Goal: Information Seeking & Learning: Check status

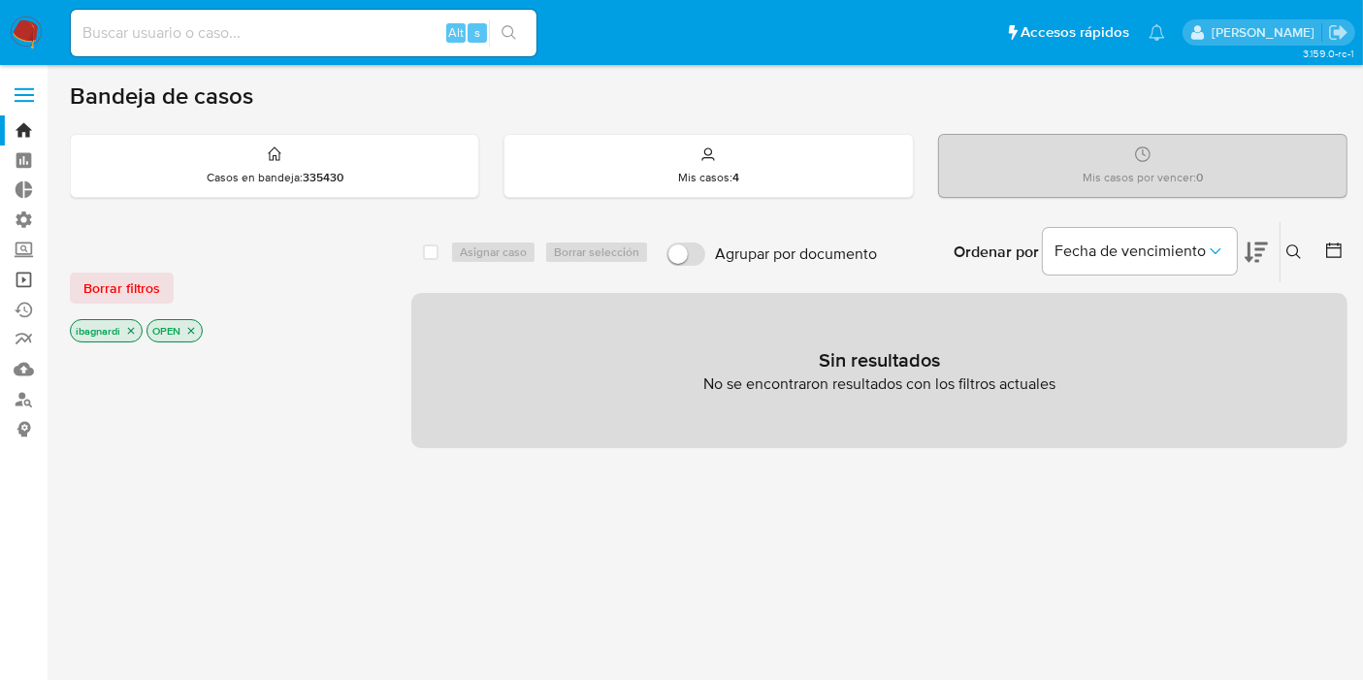
click at [15, 278] on link "Operaciones masivas" at bounding box center [115, 280] width 231 height 30
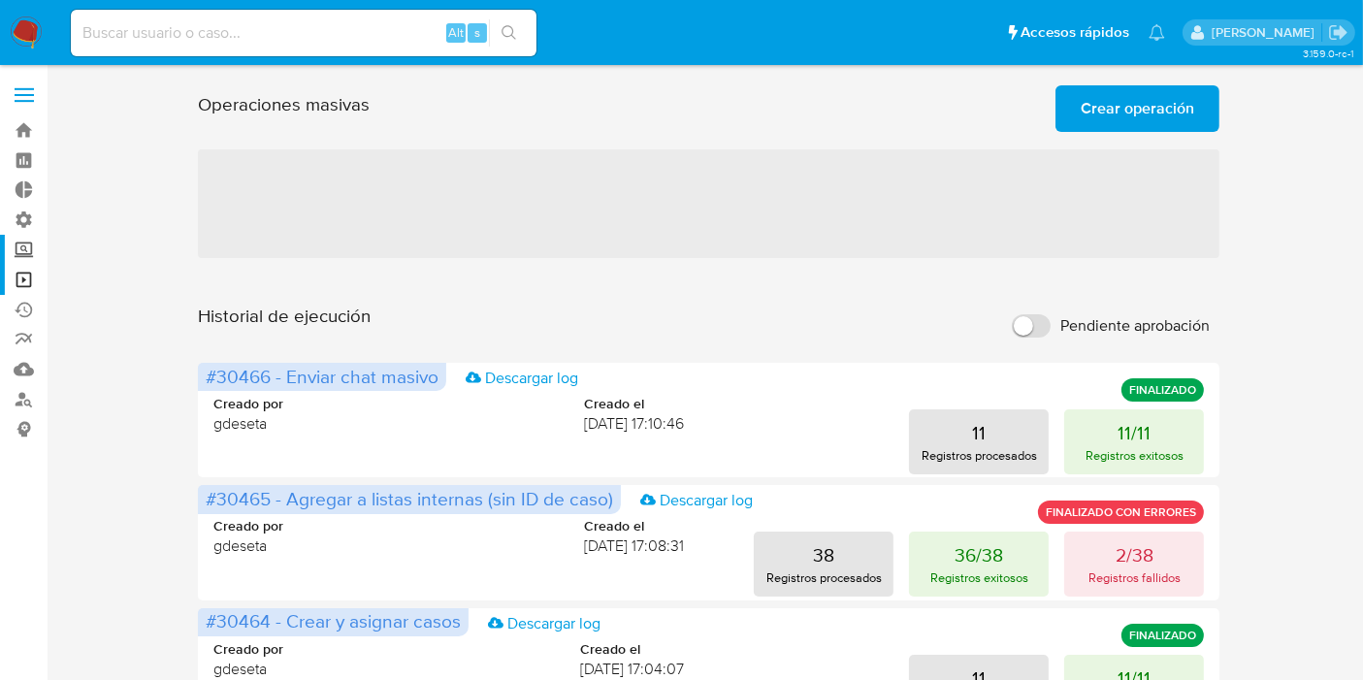
click at [24, 246] on label "Screening" at bounding box center [115, 250] width 231 height 30
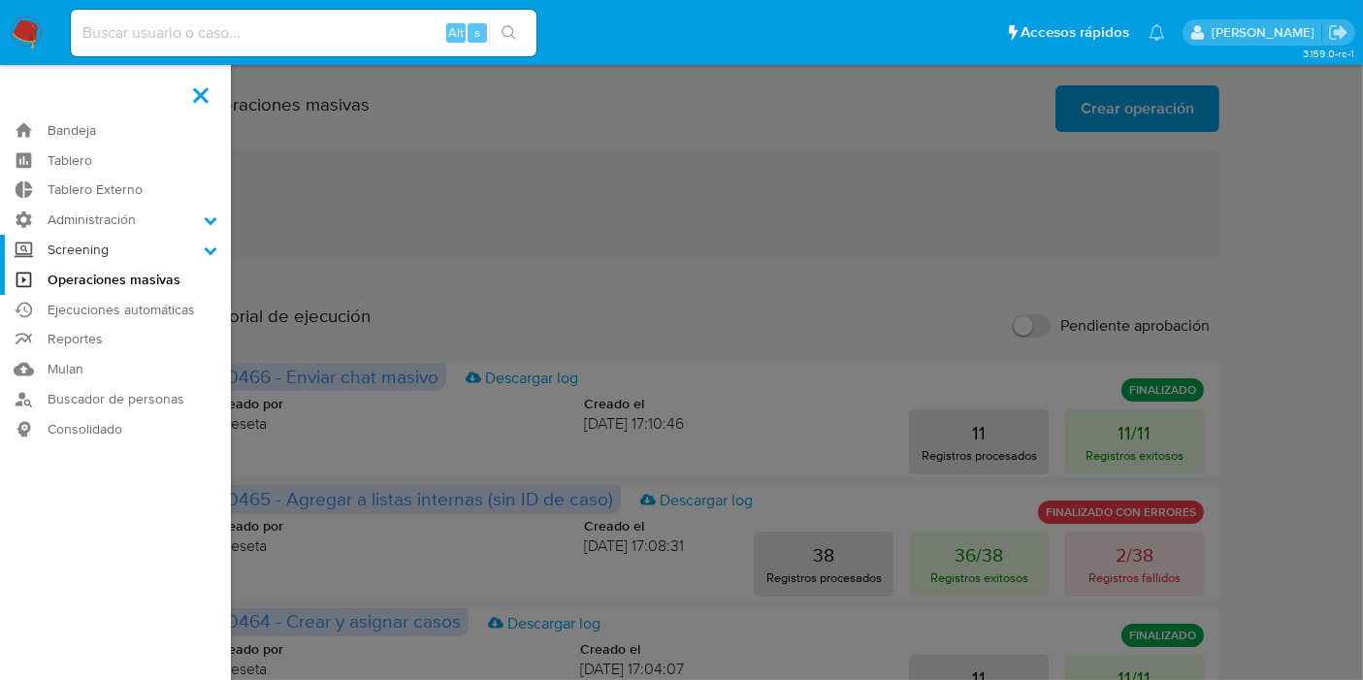
click at [0, 0] on input "Screening" at bounding box center [0, 0] width 0 height 0
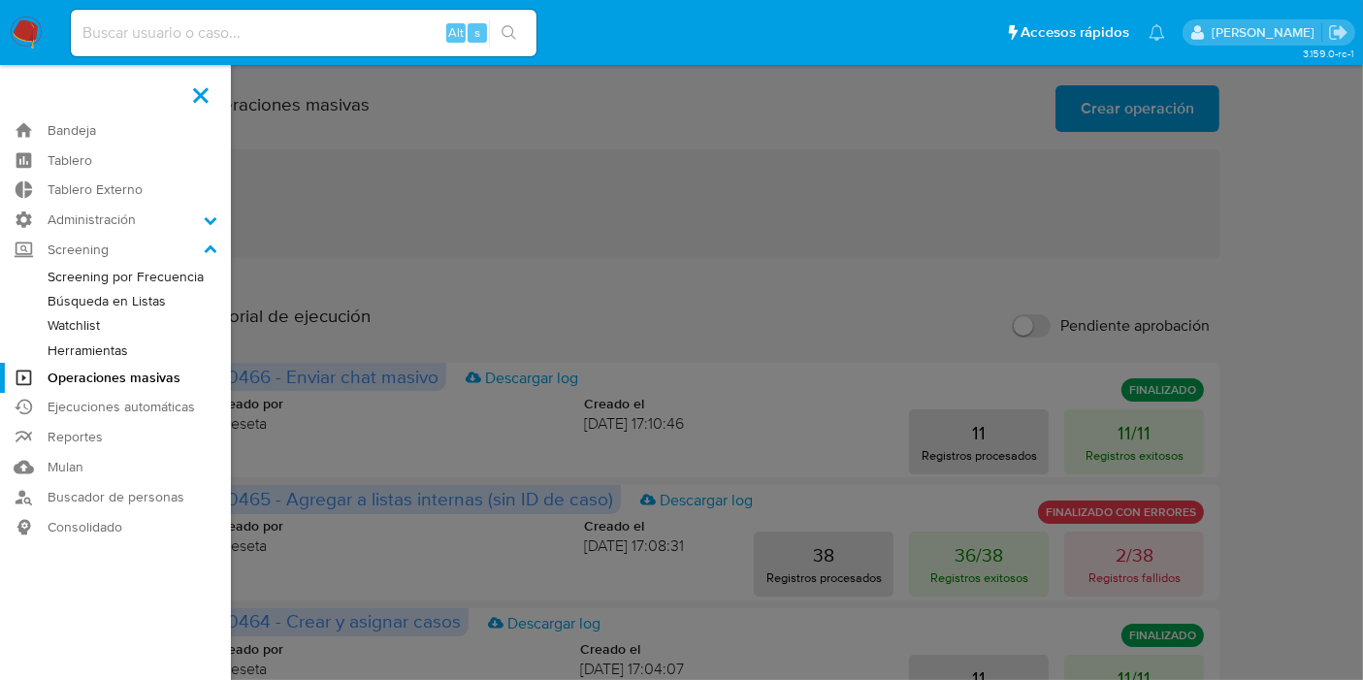
click at [93, 327] on link "Watchlist" at bounding box center [115, 325] width 231 height 24
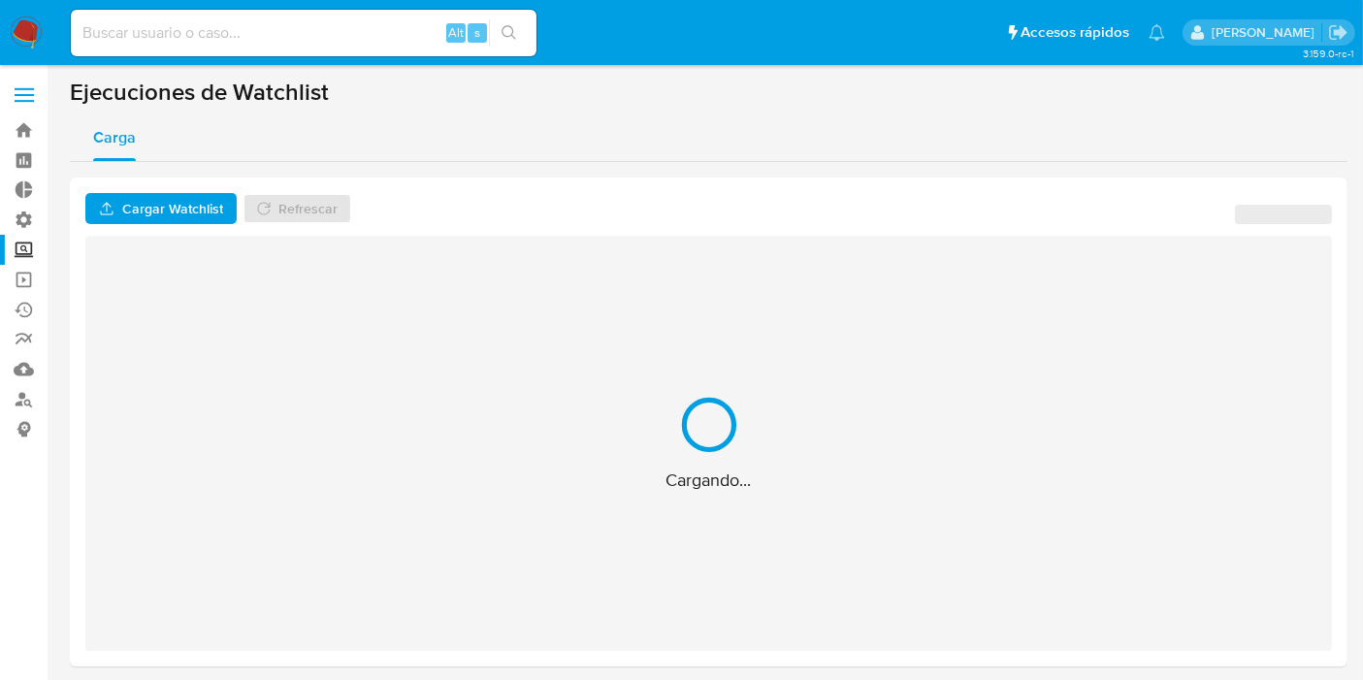
click at [24, 92] on label at bounding box center [24, 95] width 49 height 41
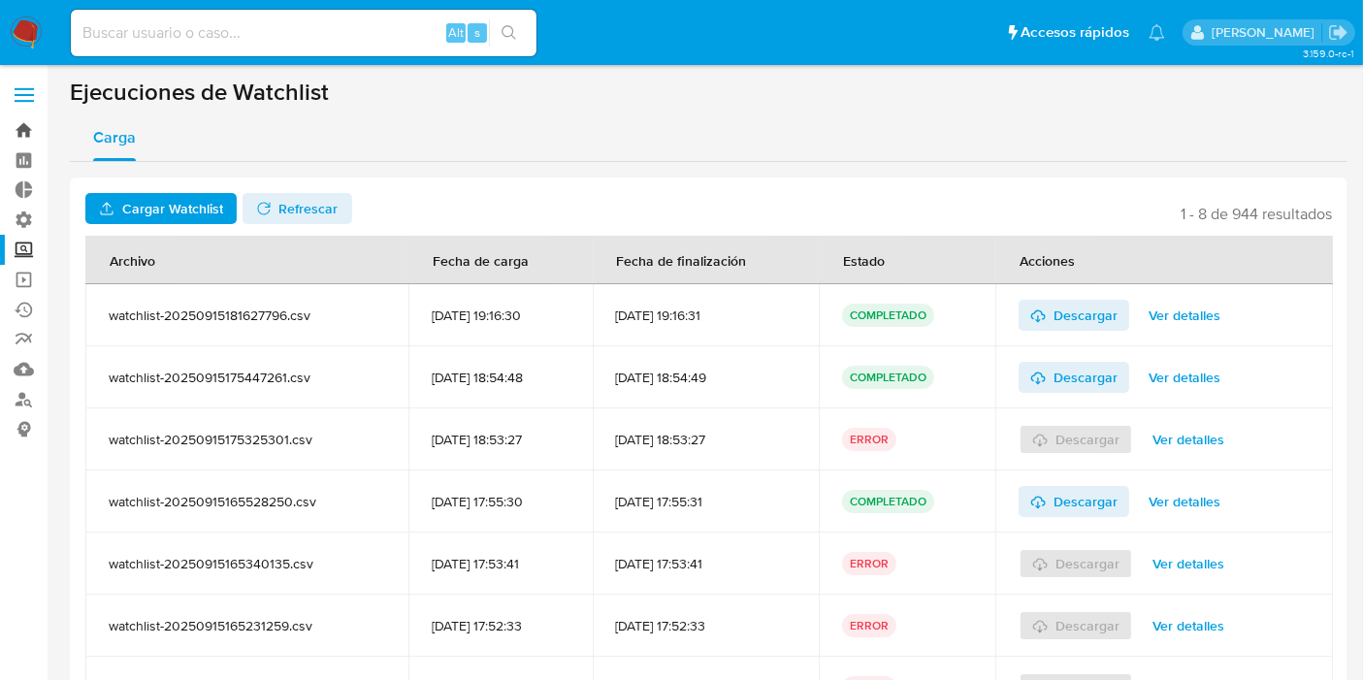
click at [21, 124] on link "Bandeja" at bounding box center [115, 130] width 231 height 30
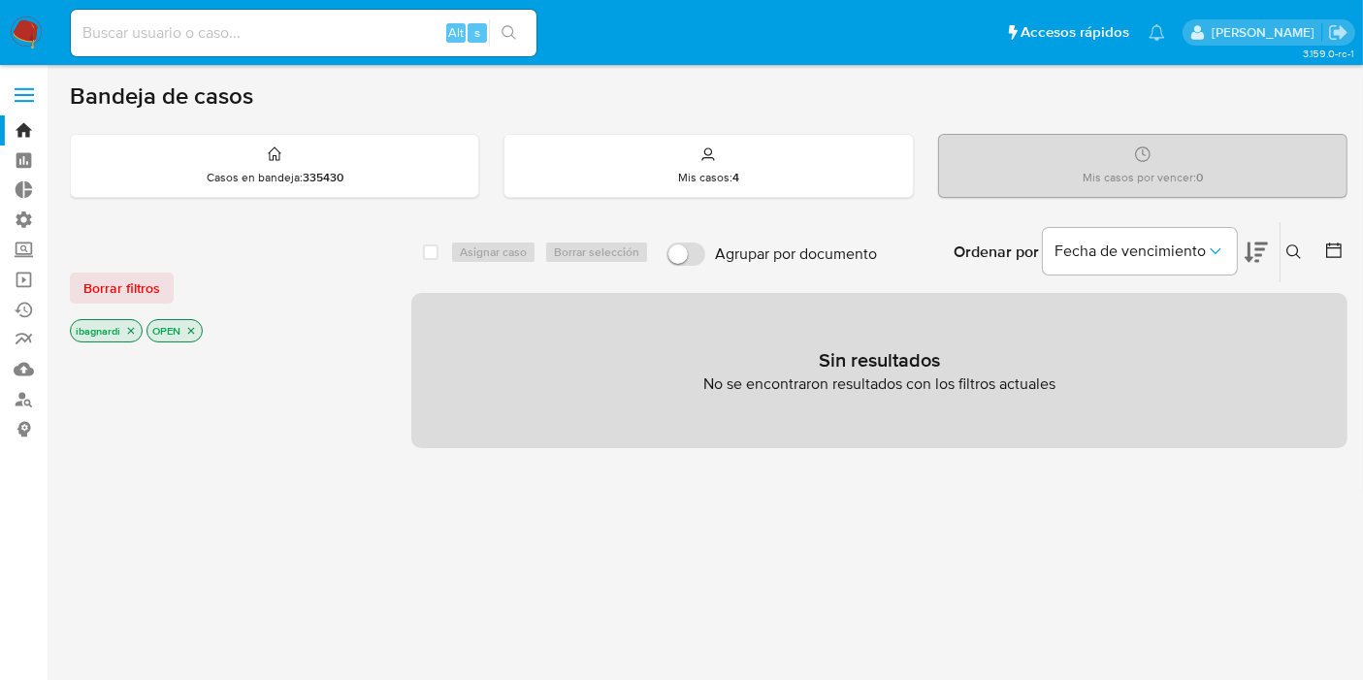
click at [131, 325] on icon "close-filter" at bounding box center [131, 331] width 12 height 12
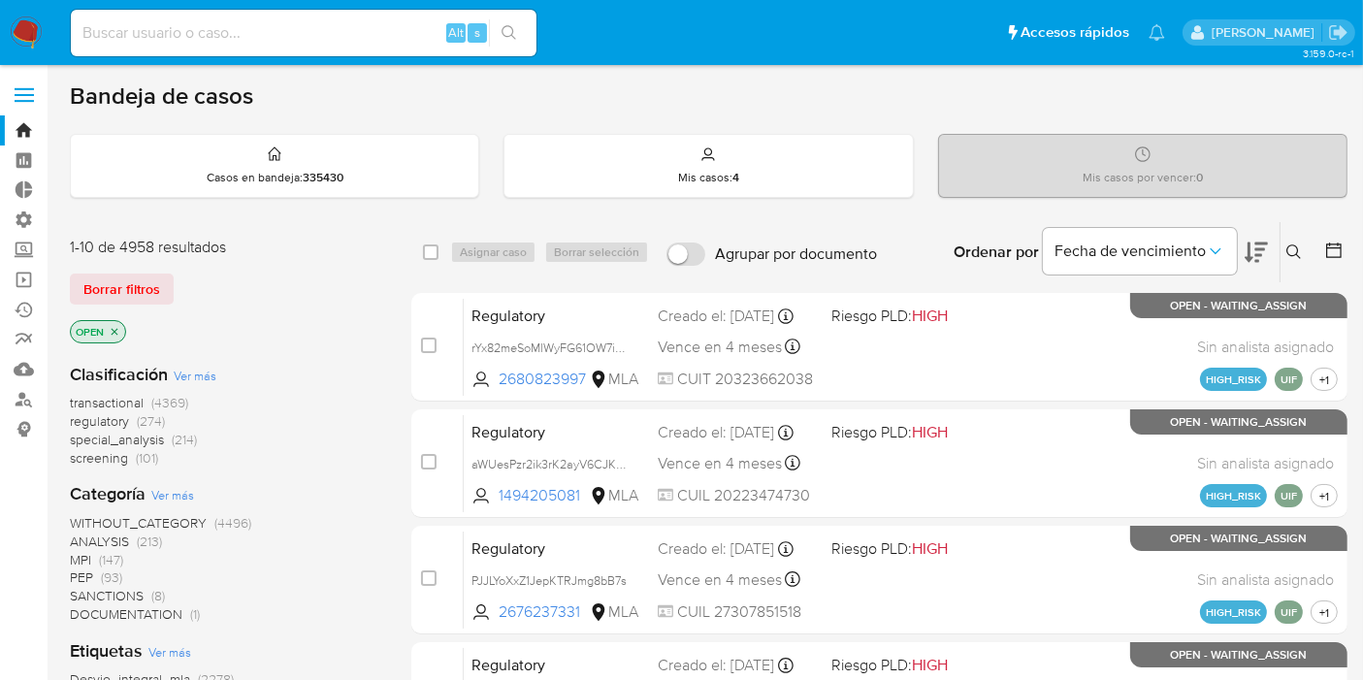
click at [111, 331] on icon "close-filter" at bounding box center [115, 332] width 12 height 12
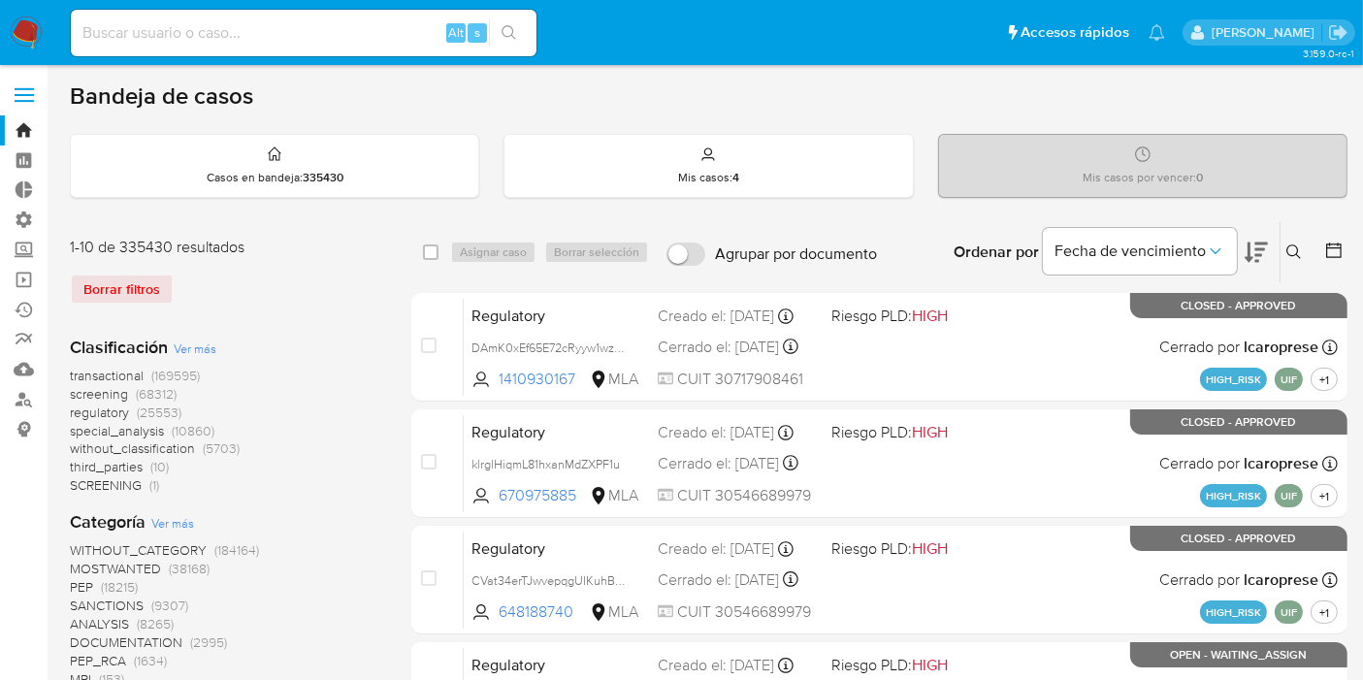
scroll to position [108, 0]
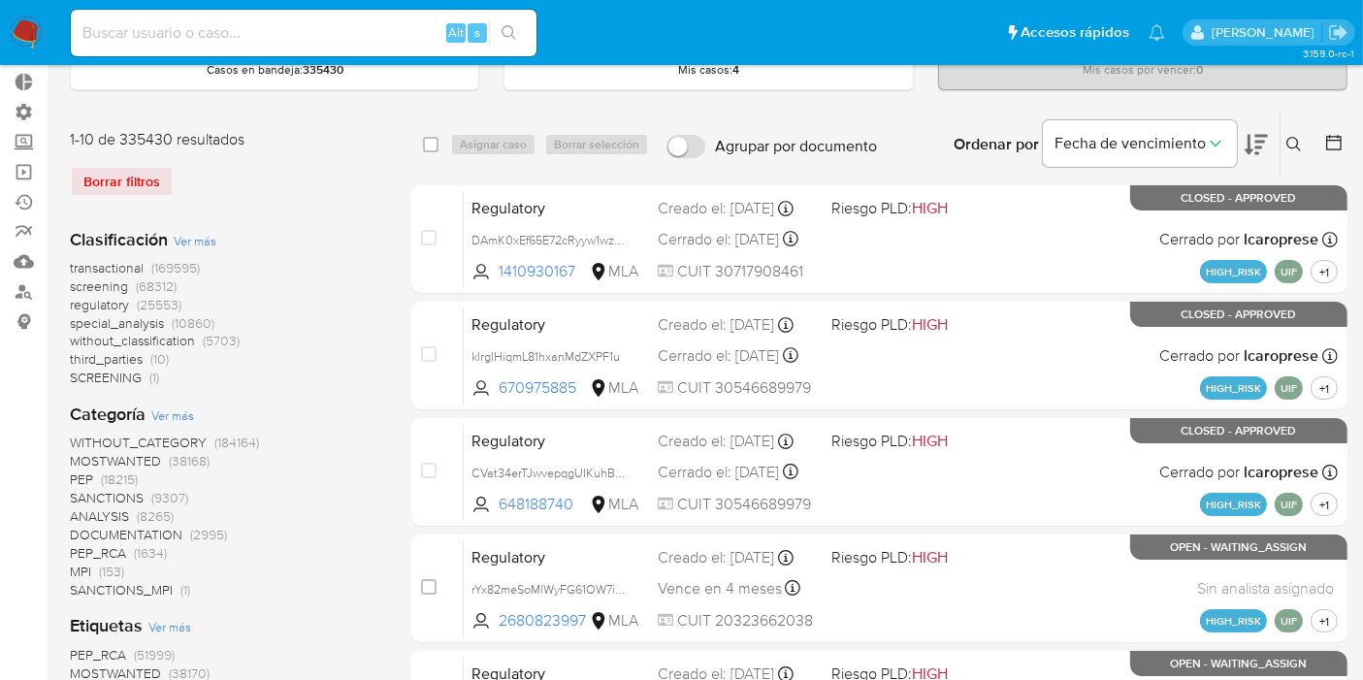
click at [107, 498] on span "SANCTIONS" at bounding box center [107, 497] width 74 height 19
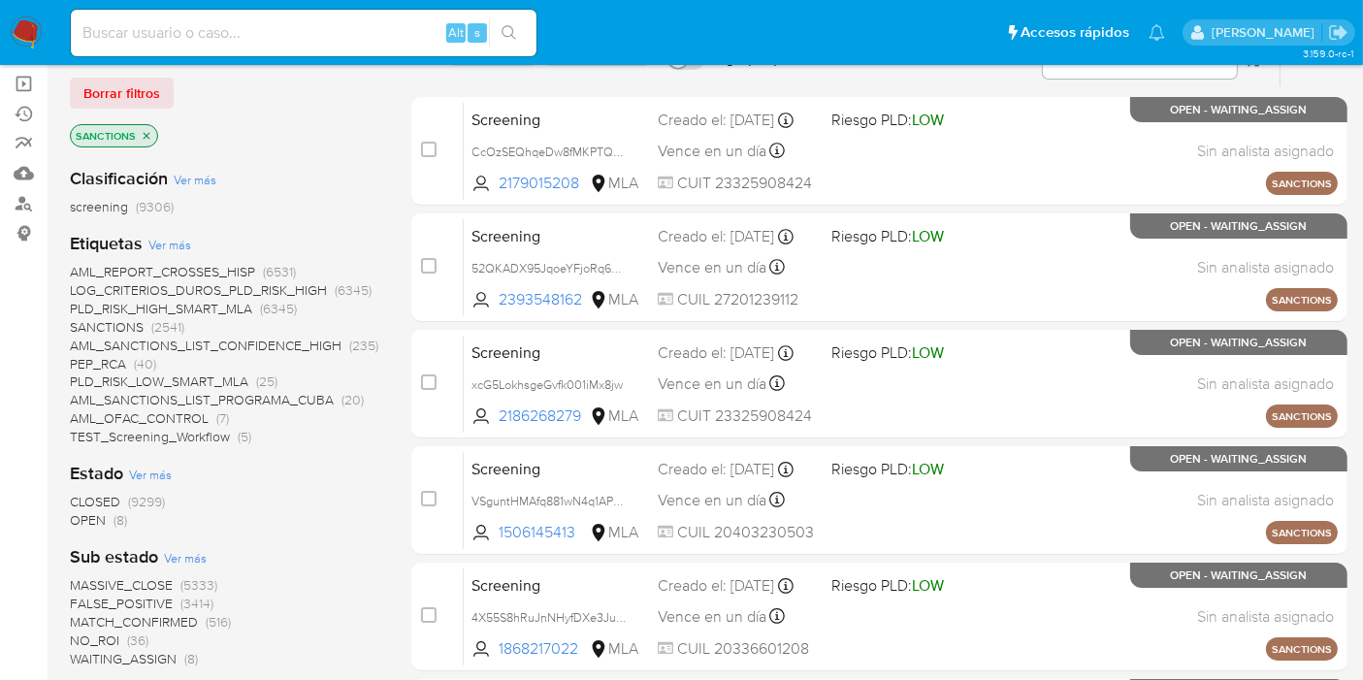
scroll to position [215, 0]
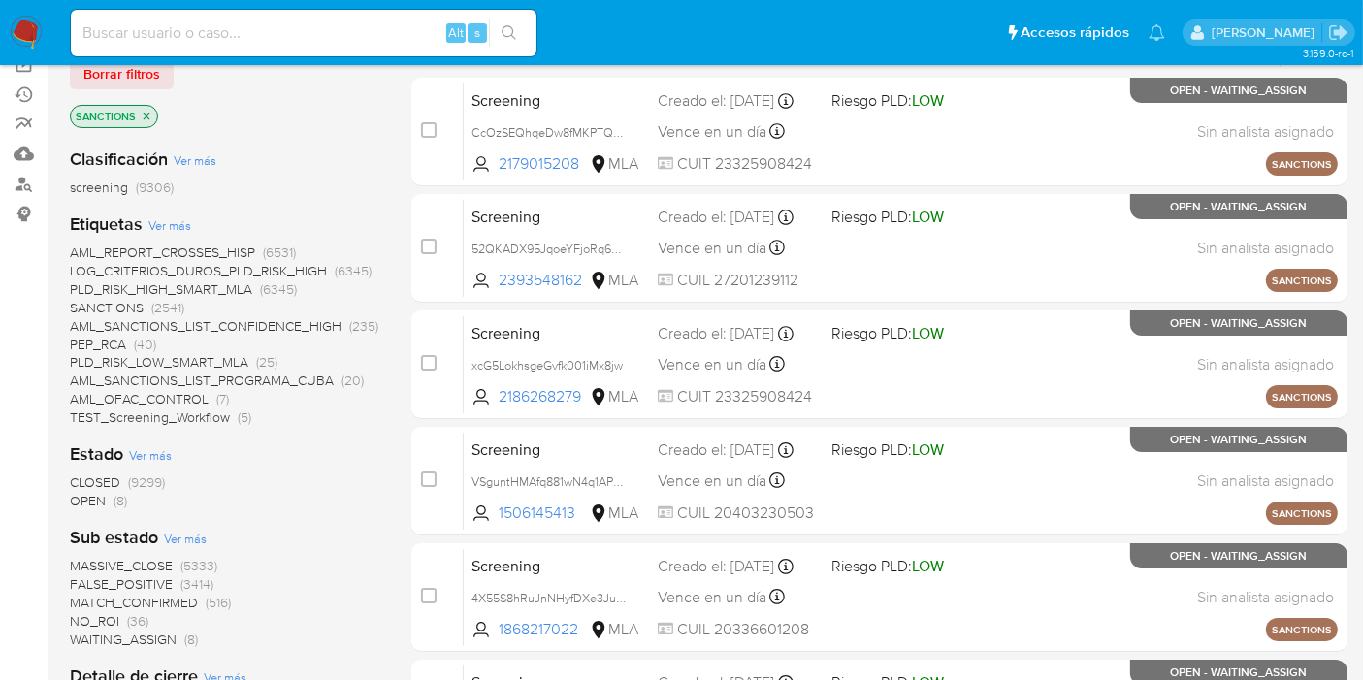
click at [95, 500] on span "OPEN" at bounding box center [88, 500] width 36 height 19
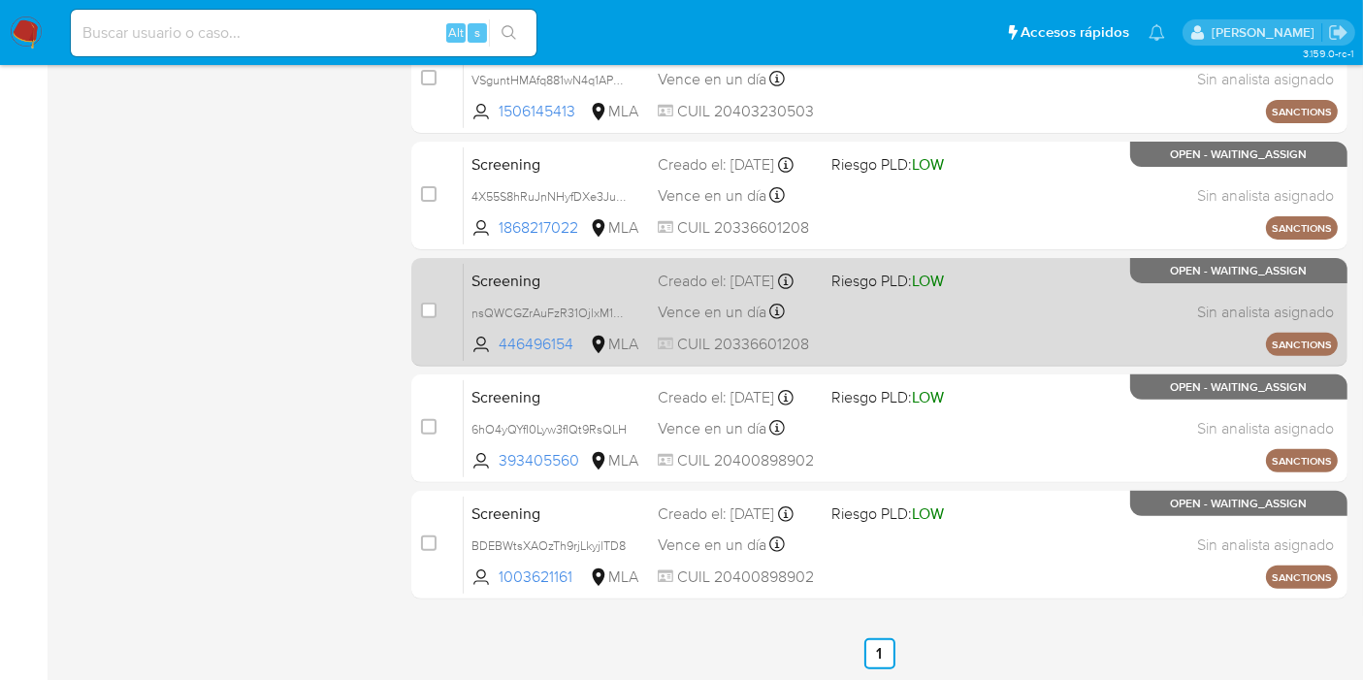
scroll to position [686, 0]
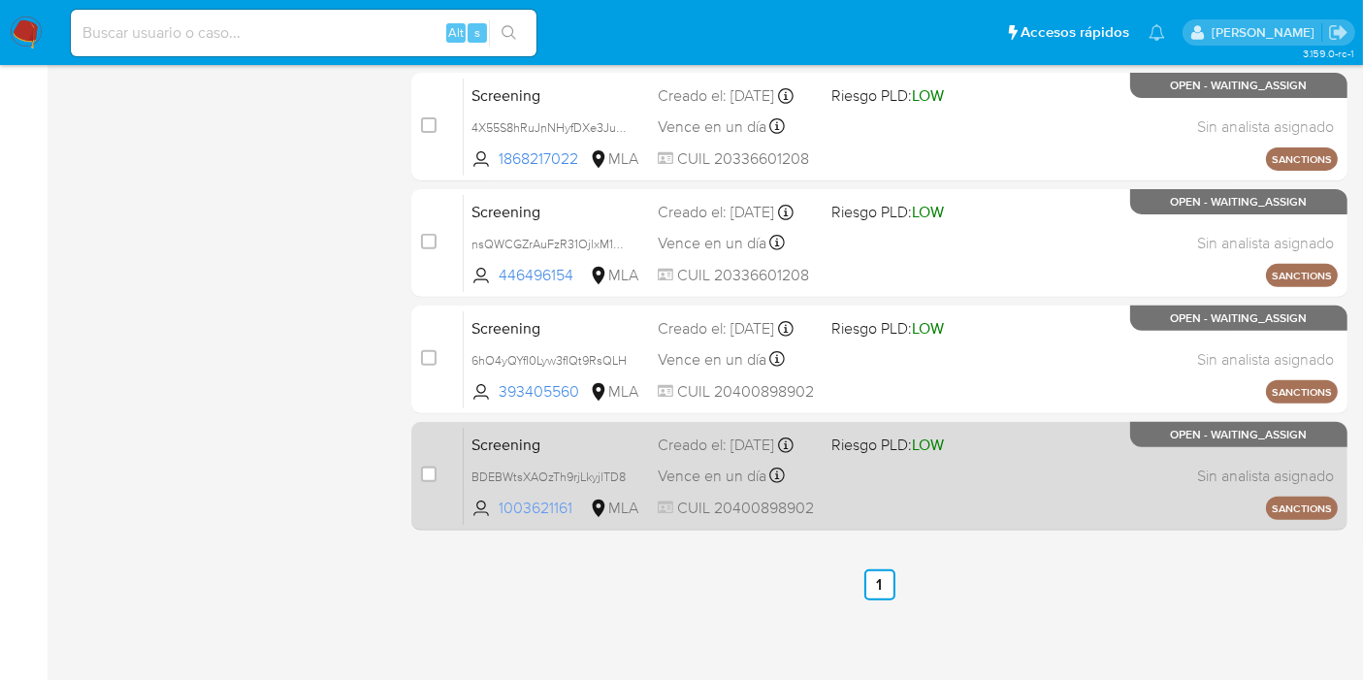
click at [546, 504] on span "1003621161" at bounding box center [542, 508] width 87 height 21
click at [550, 506] on span "1003621161" at bounding box center [542, 508] width 87 height 21
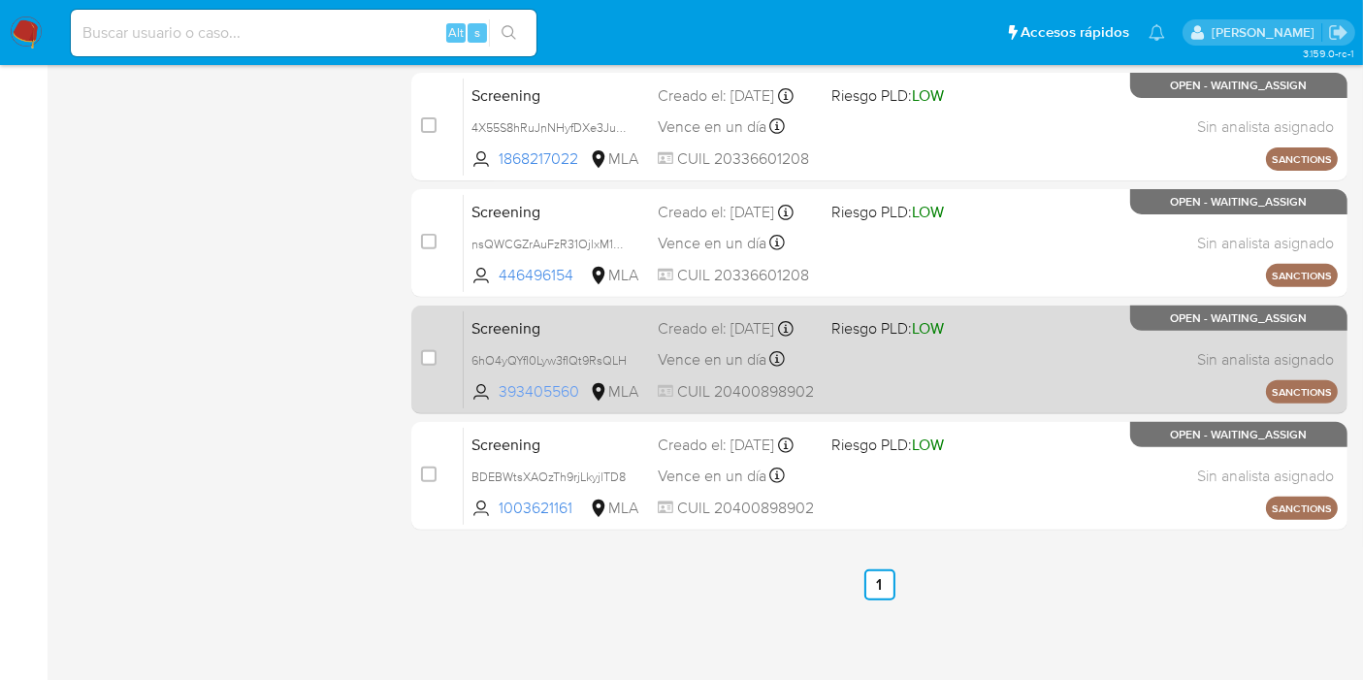
click at [514, 392] on span "393405560" at bounding box center [542, 391] width 87 height 21
drag, startPoint x: 821, startPoint y: 396, endPoint x: 717, endPoint y: 392, distance: 103.9
click at [717, 392] on div "Screening 6hO4yQYfI0Lyw3fIQt9RsQLH 393405560 MLA Riesgo PLD: LOW Creado el: 15/…" at bounding box center [901, 359] width 874 height 98
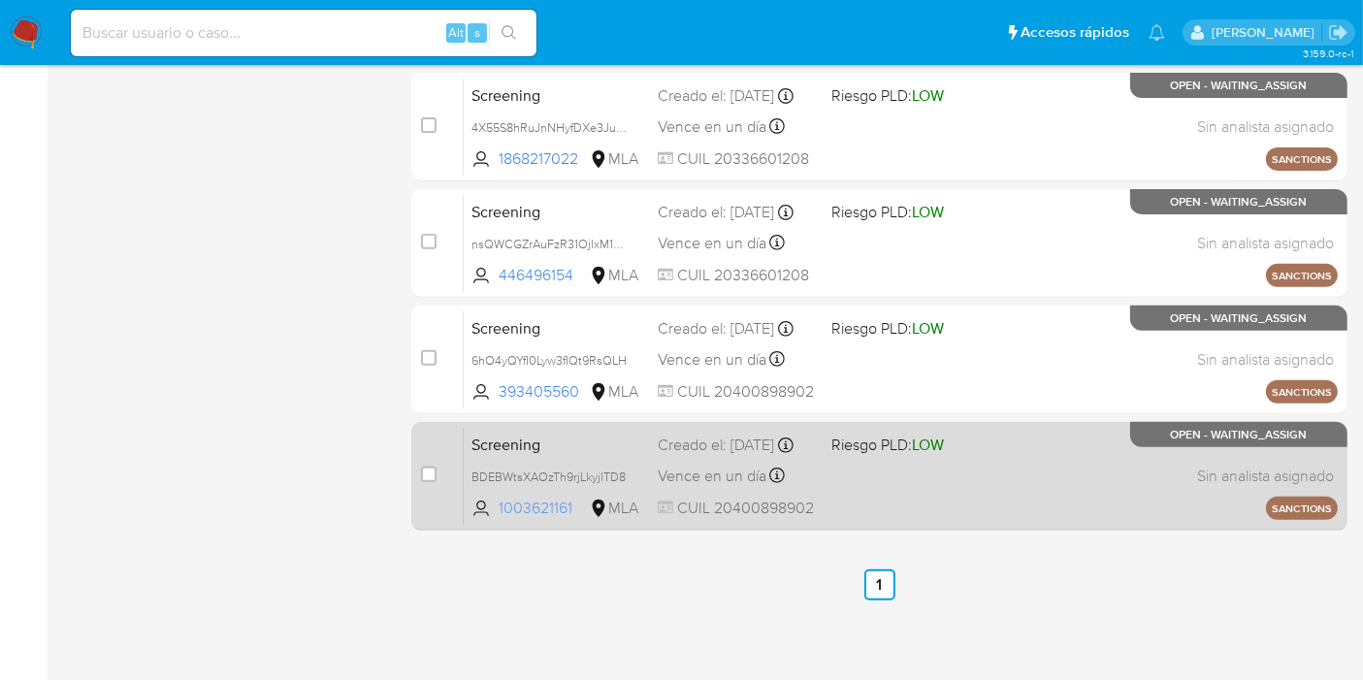
drag, startPoint x: 581, startPoint y: 514, endPoint x: 498, endPoint y: 506, distance: 83.8
click at [498, 506] on span "1003621161 MLA" at bounding box center [556, 508] width 171 height 21
click at [534, 504] on span "1003621161" at bounding box center [542, 508] width 87 height 21
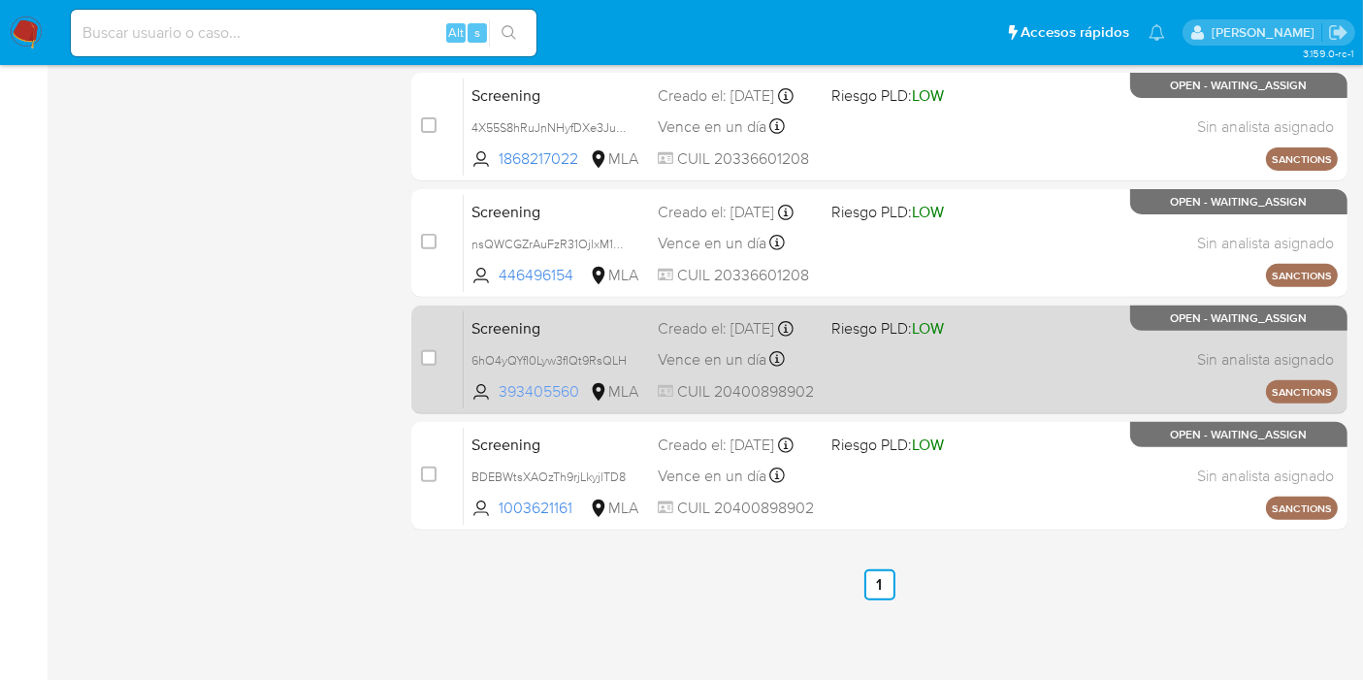
drag, startPoint x: 582, startPoint y: 392, endPoint x: 499, endPoint y: 383, distance: 83.9
click at [499, 383] on span "393405560" at bounding box center [542, 391] width 87 height 21
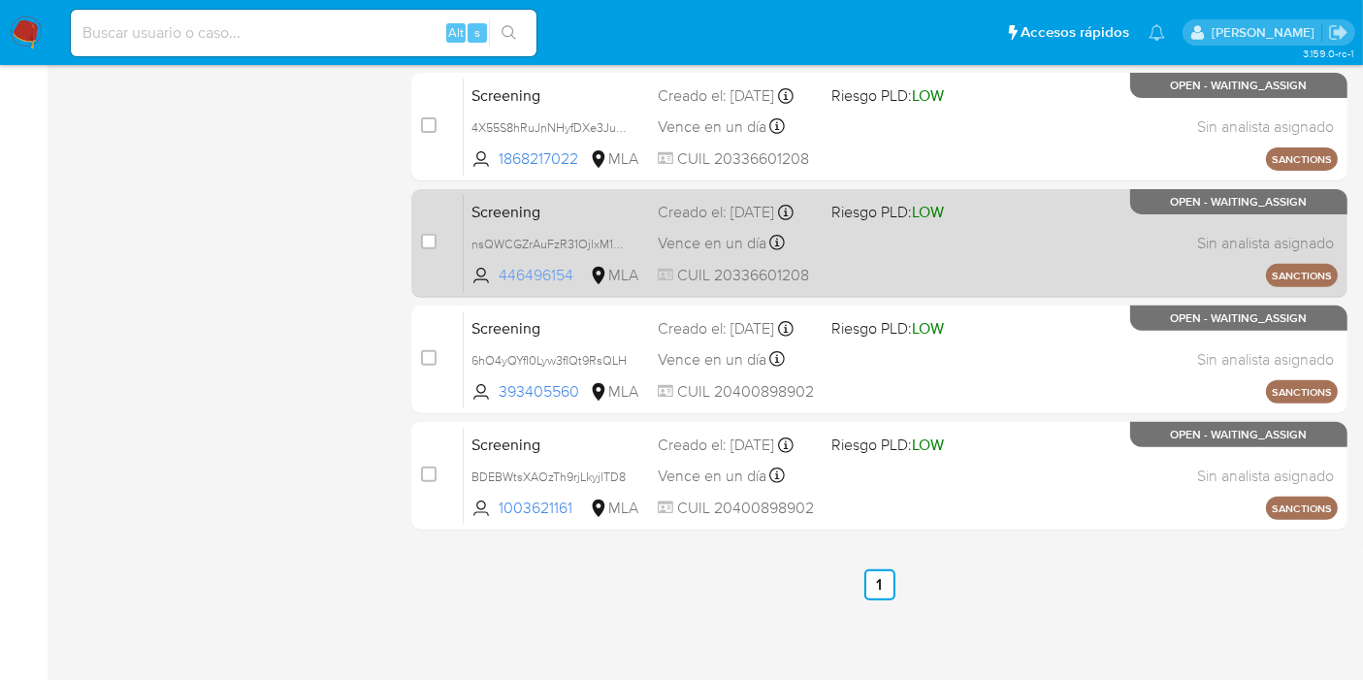
drag, startPoint x: 577, startPoint y: 277, endPoint x: 500, endPoint y: 280, distance: 77.7
click at [500, 280] on span "446496154" at bounding box center [542, 275] width 87 height 21
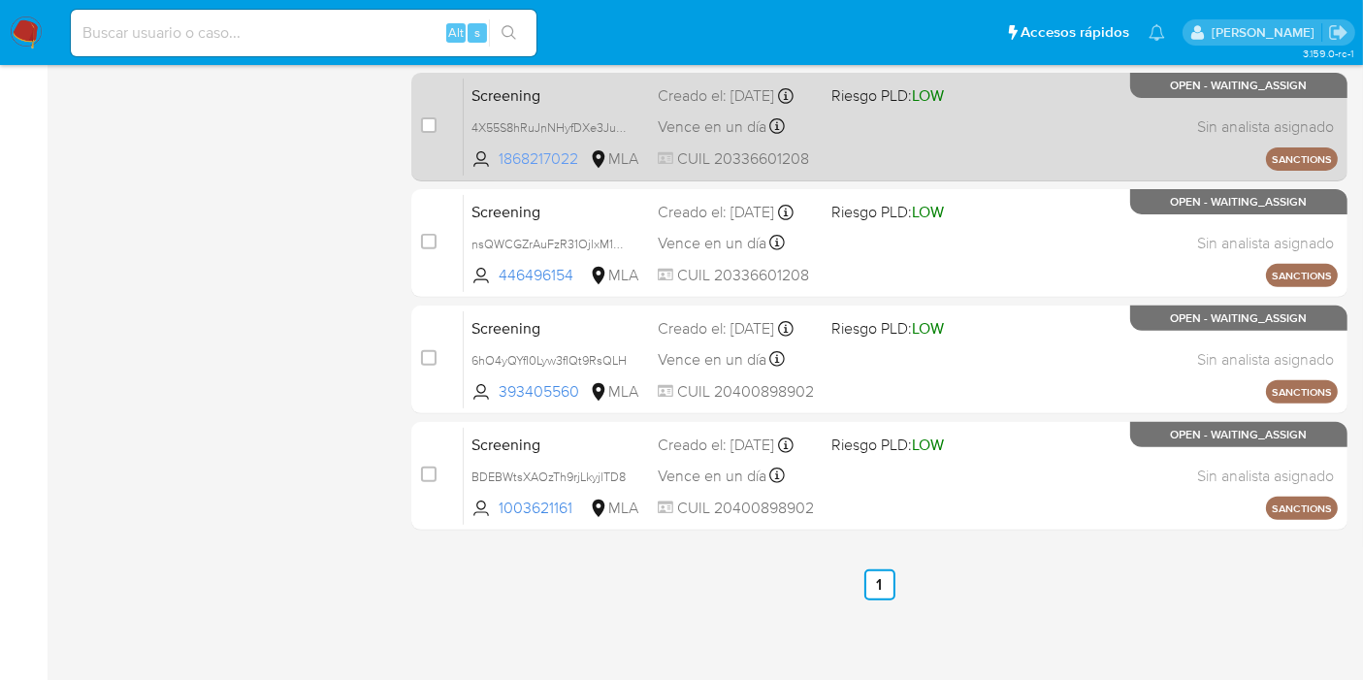
drag, startPoint x: 584, startPoint y: 163, endPoint x: 498, endPoint y: 156, distance: 86.6
click at [498, 156] on span "1868217022 MLA" at bounding box center [556, 158] width 171 height 21
click at [537, 155] on span "1868217022" at bounding box center [542, 158] width 87 height 21
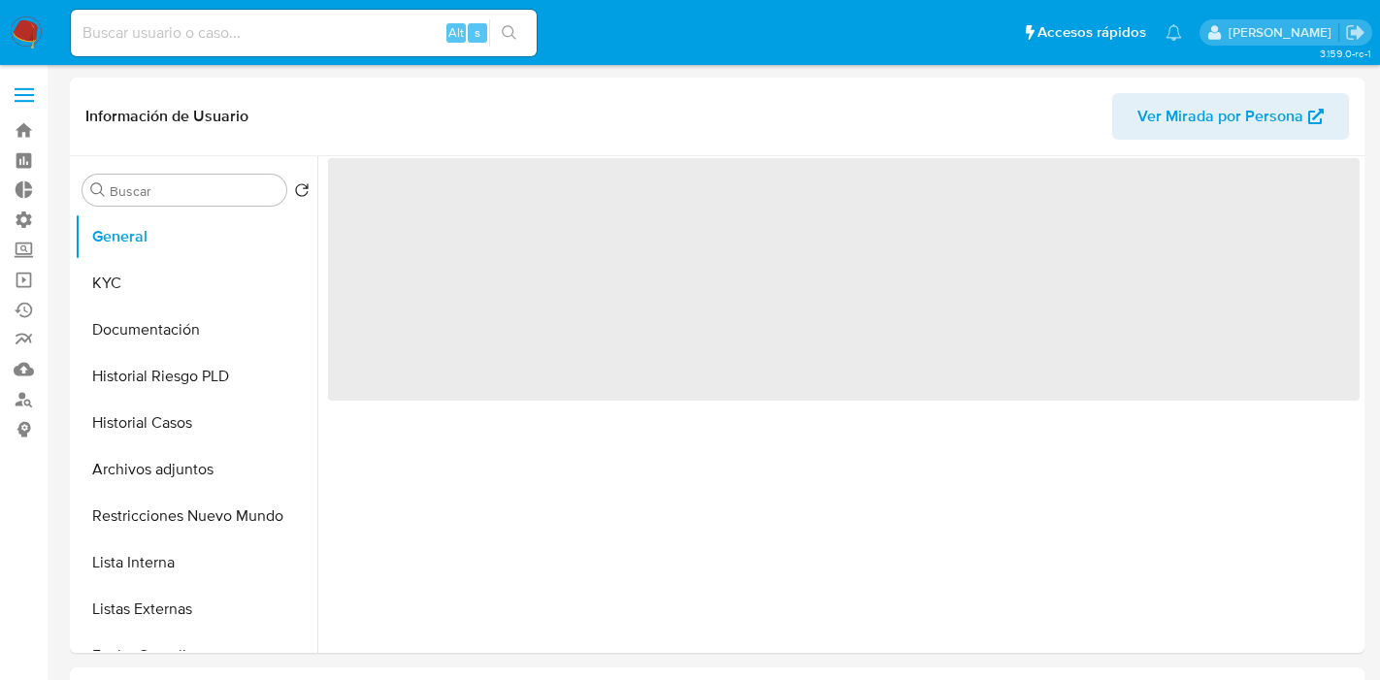
select select "10"
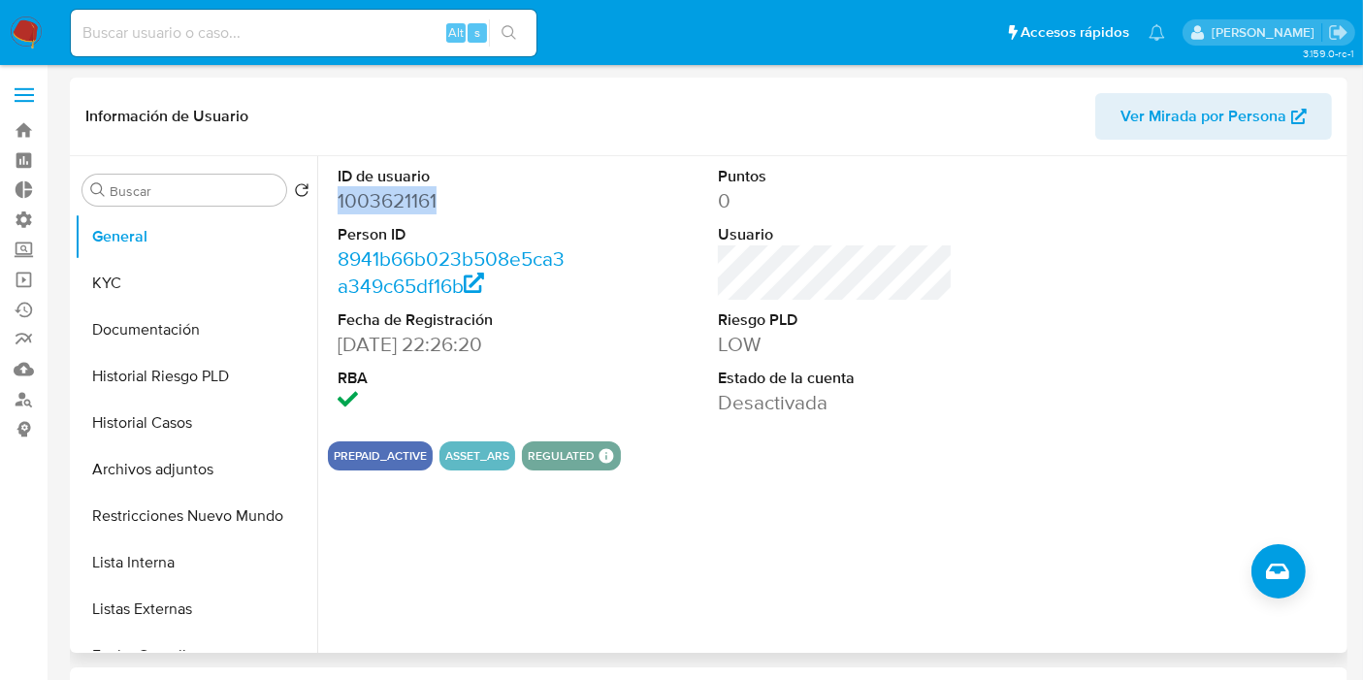
drag, startPoint x: 463, startPoint y: 197, endPoint x: 352, endPoint y: 211, distance: 111.4
click at [334, 209] on div "ID de usuario 1003621161 Person ID 8941b66b023b508e5ca3a349c65df16b Fecha de Re…" at bounding box center [455, 291] width 254 height 270
copy dd "1003621161"
click at [134, 278] on button "KYC" at bounding box center [188, 283] width 227 height 47
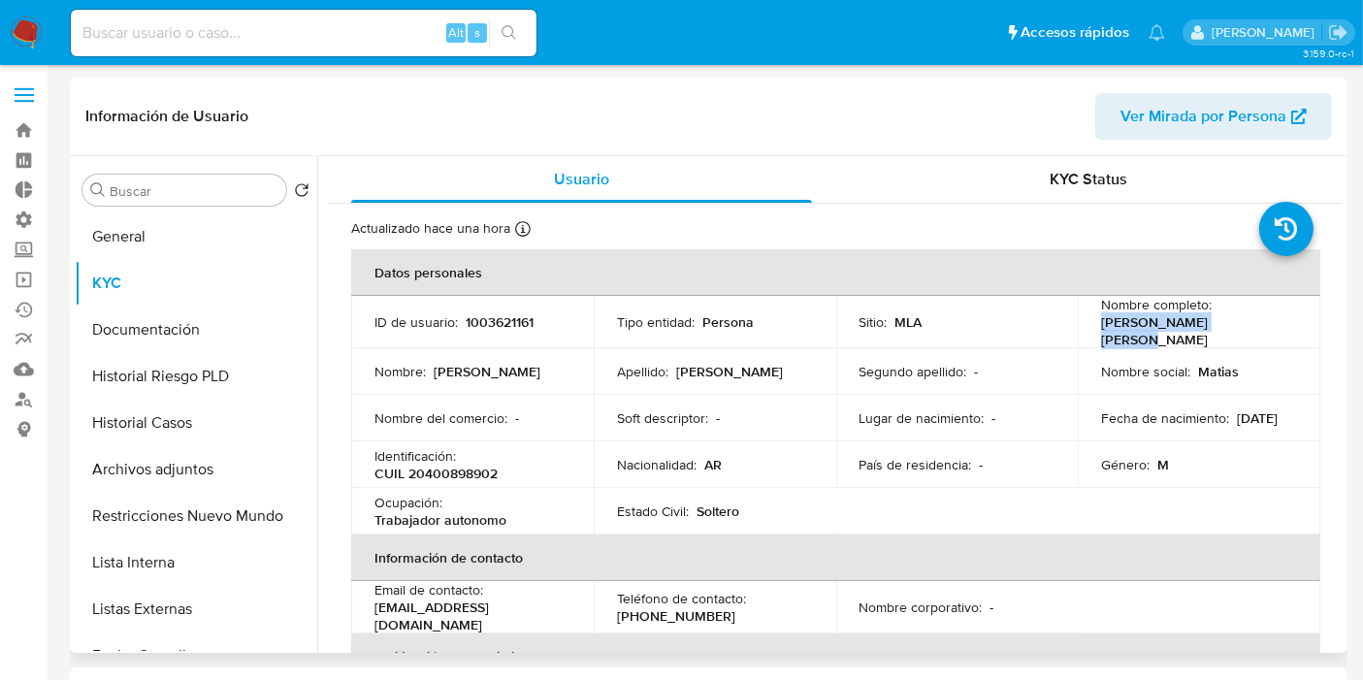
drag, startPoint x: 1091, startPoint y: 324, endPoint x: 1236, endPoint y: 336, distance: 145.0
click at [1236, 336] on td "Nombre completo : Matias Daniel Santana" at bounding box center [1199, 322] width 243 height 52
copy p "[PERSON_NAME] [PERSON_NAME]"
drag, startPoint x: 504, startPoint y: 466, endPoint x: 407, endPoint y: 472, distance: 97.3
click at [407, 472] on div "Identificación : CUIL 20400898902" at bounding box center [472, 464] width 196 height 35
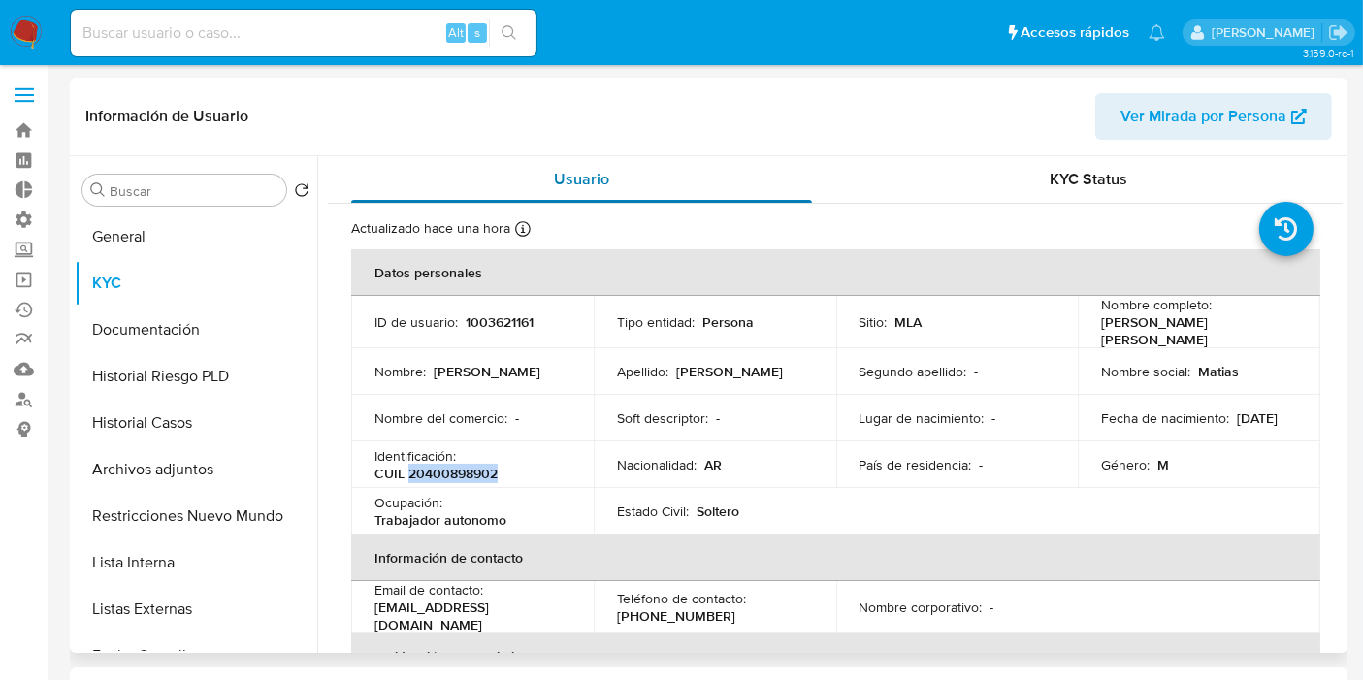
copy p "20400898902"
drag, startPoint x: 545, startPoint y: 317, endPoint x: 464, endPoint y: 320, distance: 81.5
click at [464, 320] on div "ID de usuario : 1003621161" at bounding box center [472, 321] width 196 height 17
copy p "1003621161"
drag, startPoint x: 513, startPoint y: 464, endPoint x: 410, endPoint y: 474, distance: 103.4
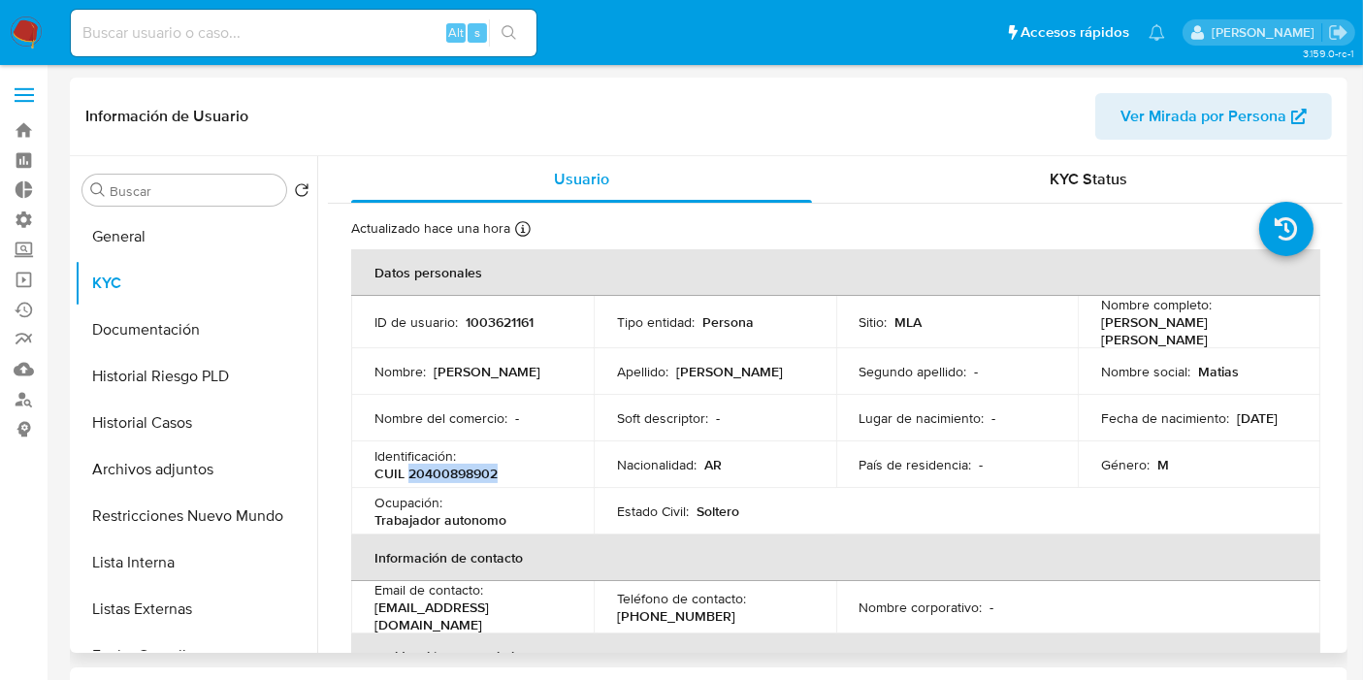
click at [410, 474] on div "Identificación : CUIL 20400898902" at bounding box center [472, 464] width 196 height 35
copy p "20400898902"
drag, startPoint x: 1095, startPoint y: 329, endPoint x: 1230, endPoint y: 326, distance: 134.9
click at [1230, 326] on td "Nombre completo : [PERSON_NAME]" at bounding box center [1199, 322] width 243 height 52
copy p "[PERSON_NAME]"
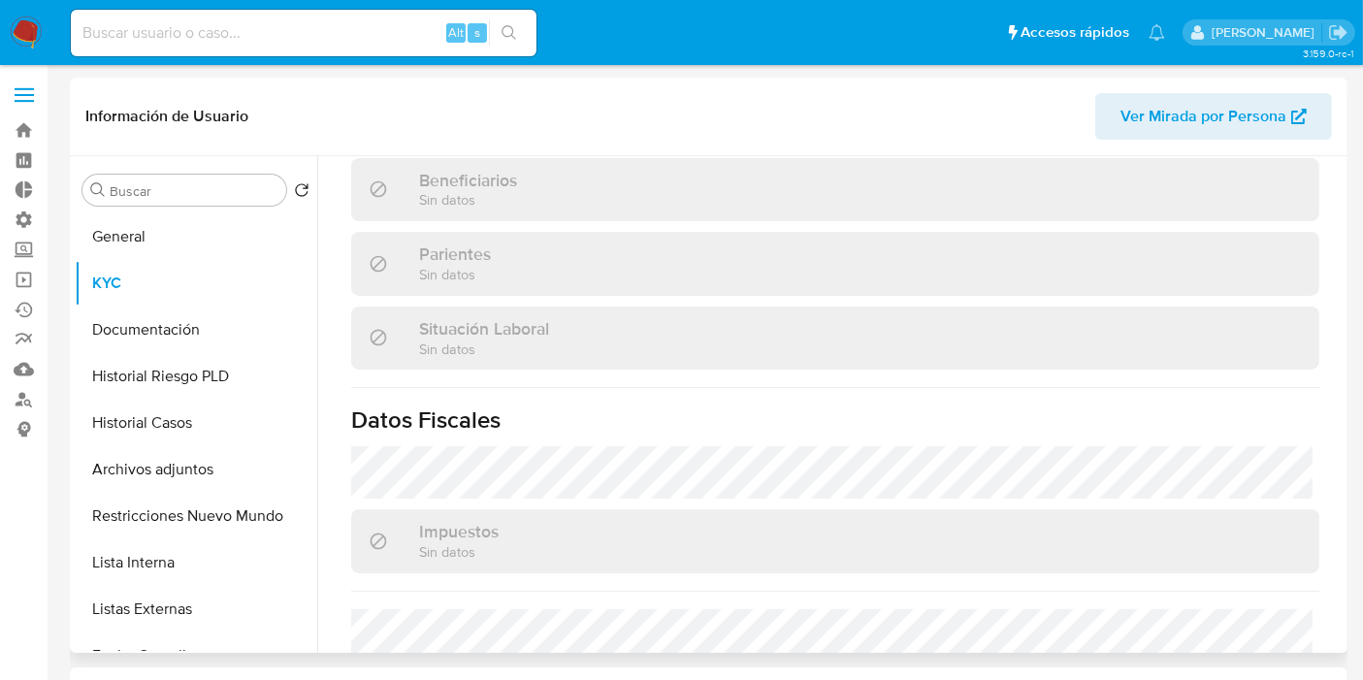
scroll to position [1038, 0]
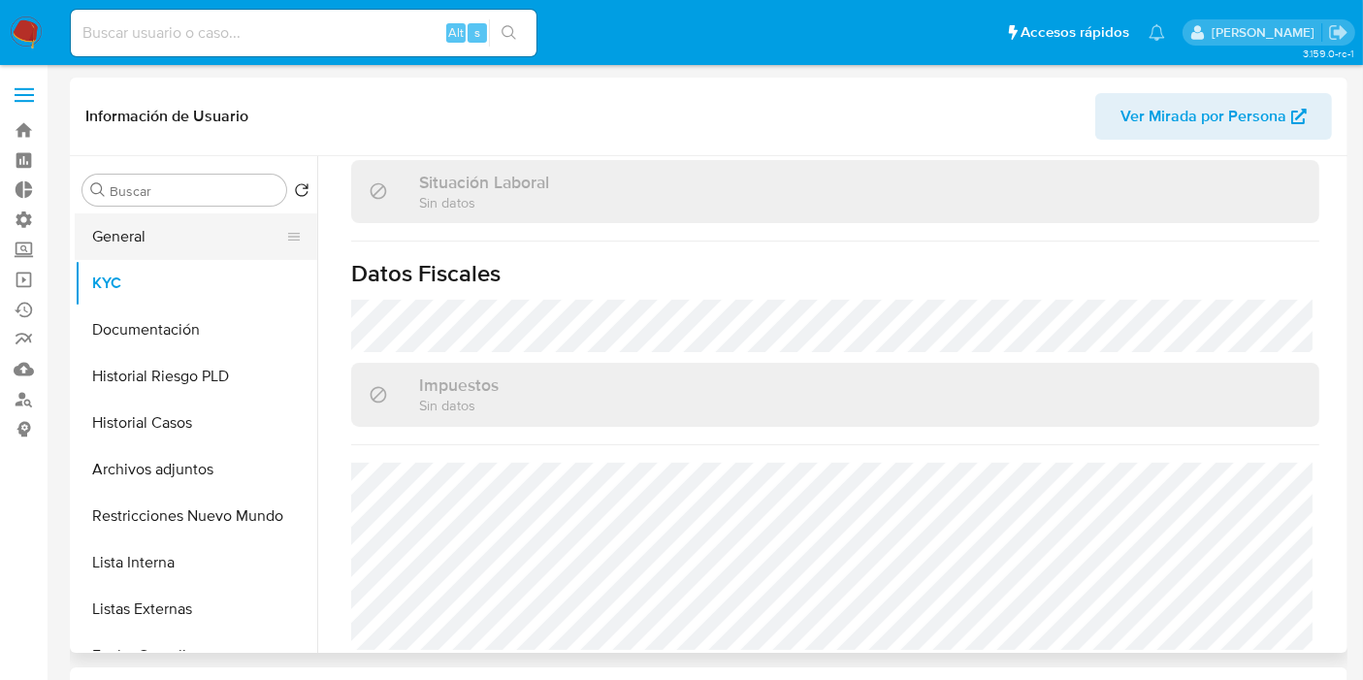
click at [185, 235] on button "General" at bounding box center [188, 236] width 227 height 47
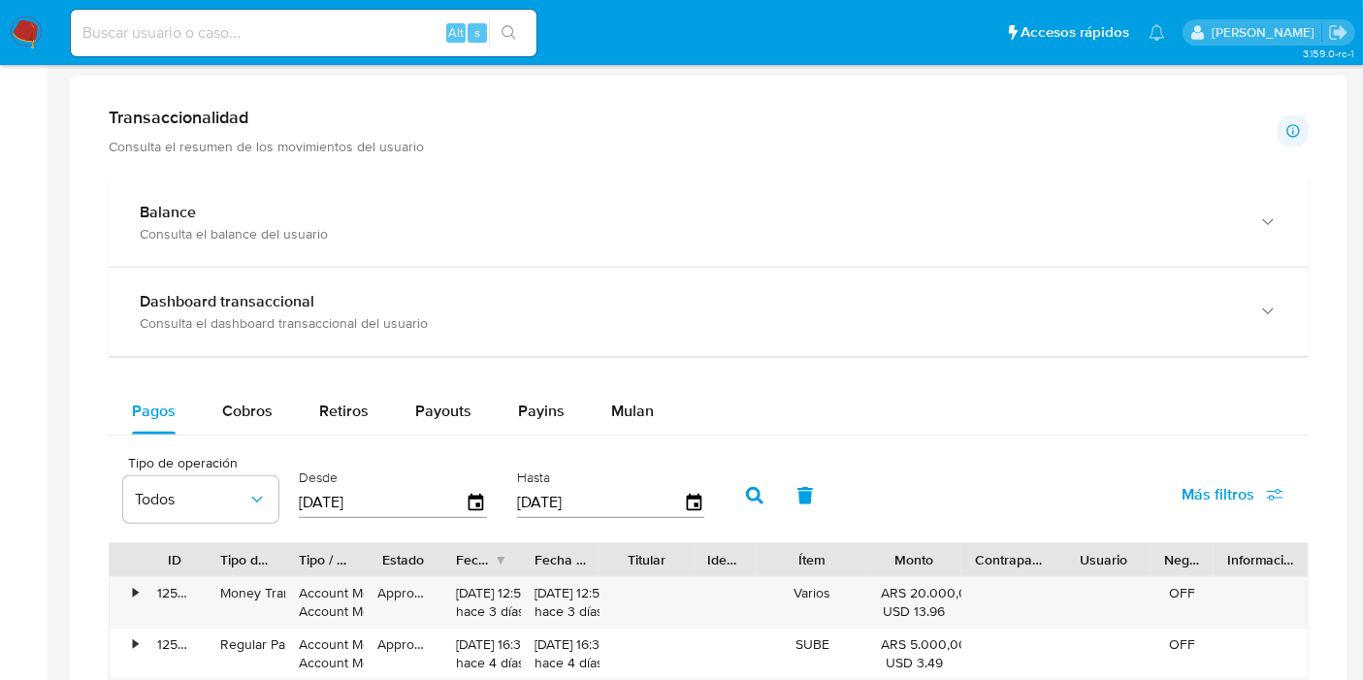
scroll to position [861, 0]
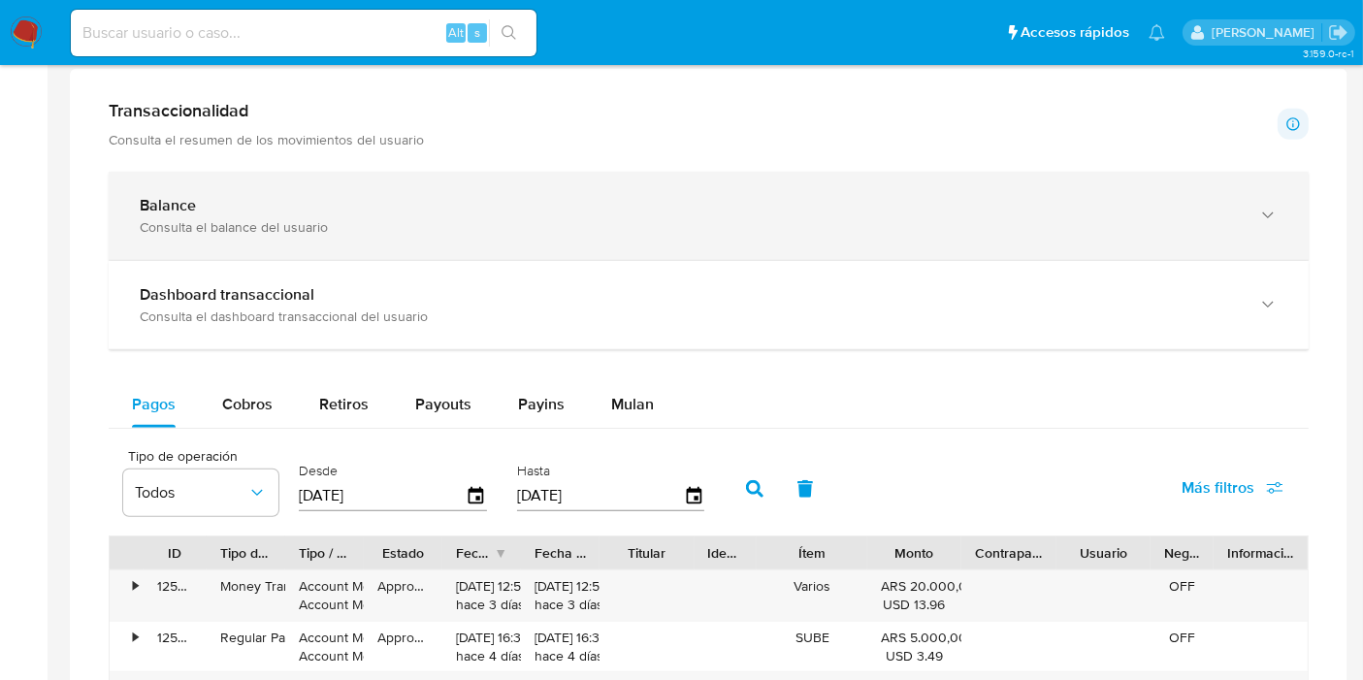
click at [266, 212] on div "Balance Consulta el balance del usuario" at bounding box center [689, 216] width 1099 height 40
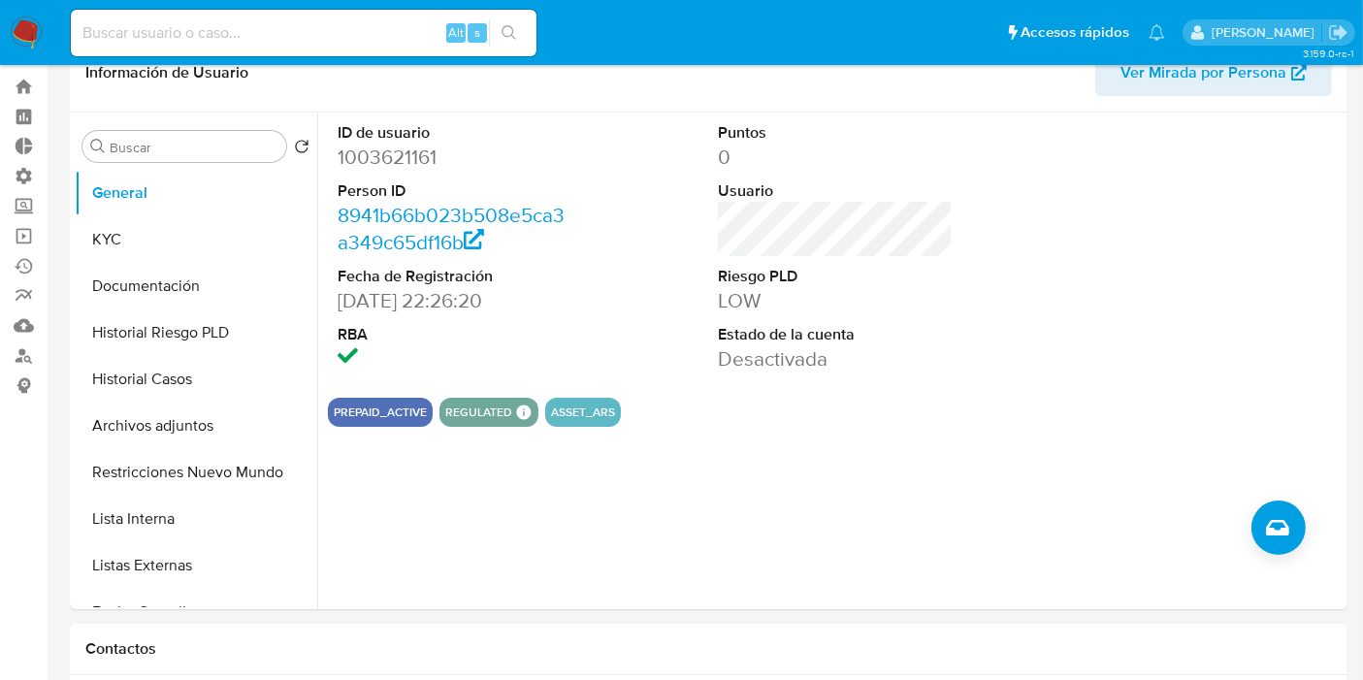
scroll to position [0, 0]
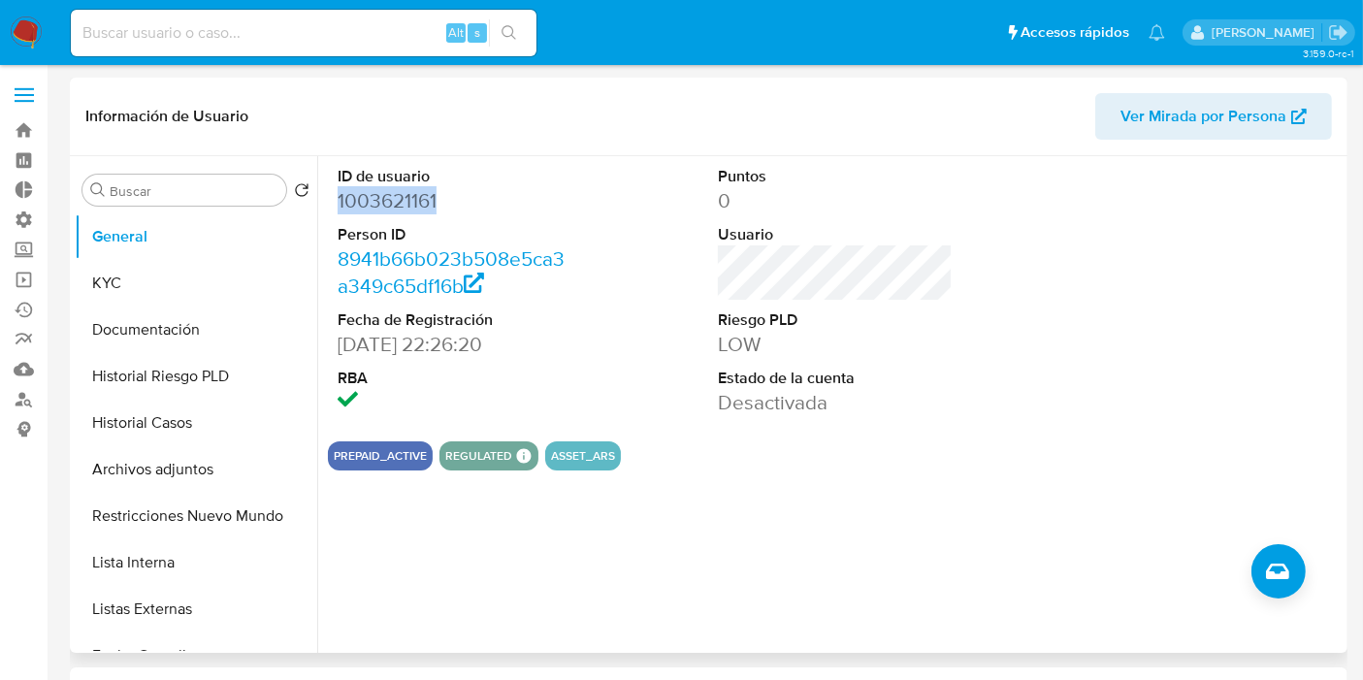
drag, startPoint x: 485, startPoint y: 192, endPoint x: 338, endPoint y: 211, distance: 148.7
click at [338, 211] on dd "1003621161" at bounding box center [455, 200] width 235 height 27
copy dd "1003621161"
click at [315, 43] on input at bounding box center [304, 32] width 466 height 25
paste input "1003621161"
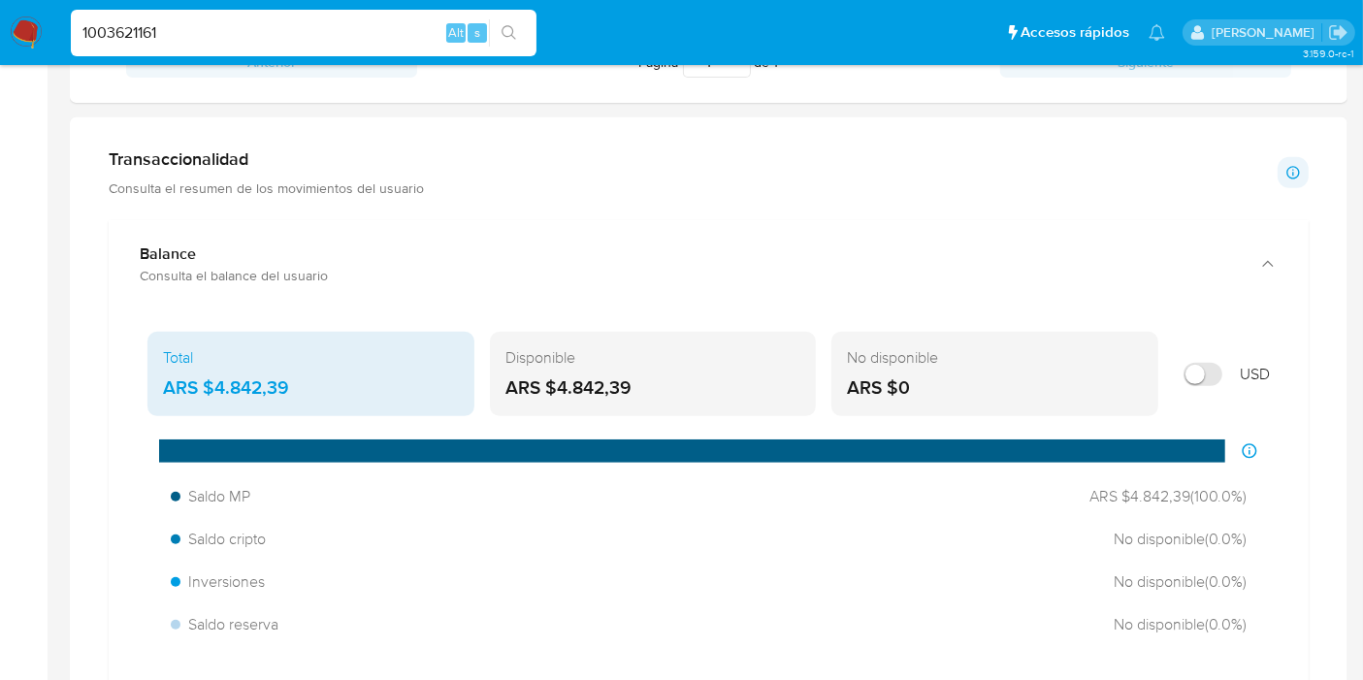
scroll to position [861, 0]
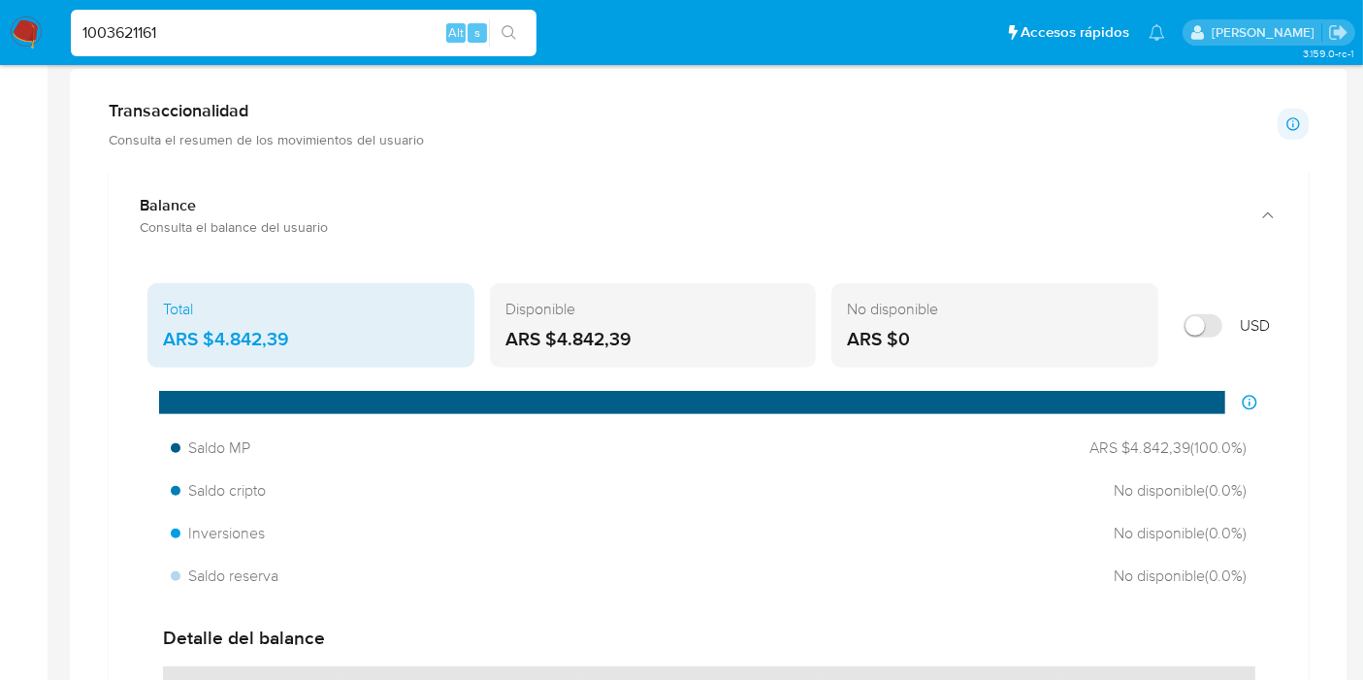
type input "1003621161"
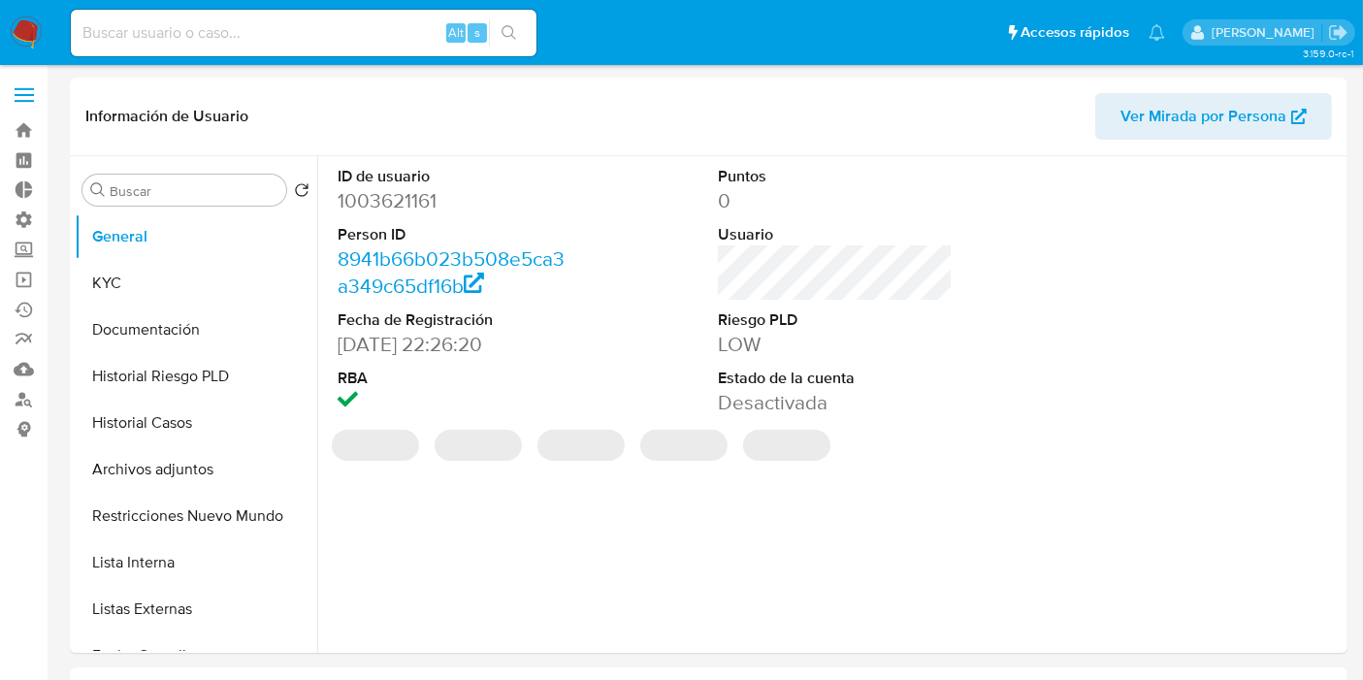
select select "10"
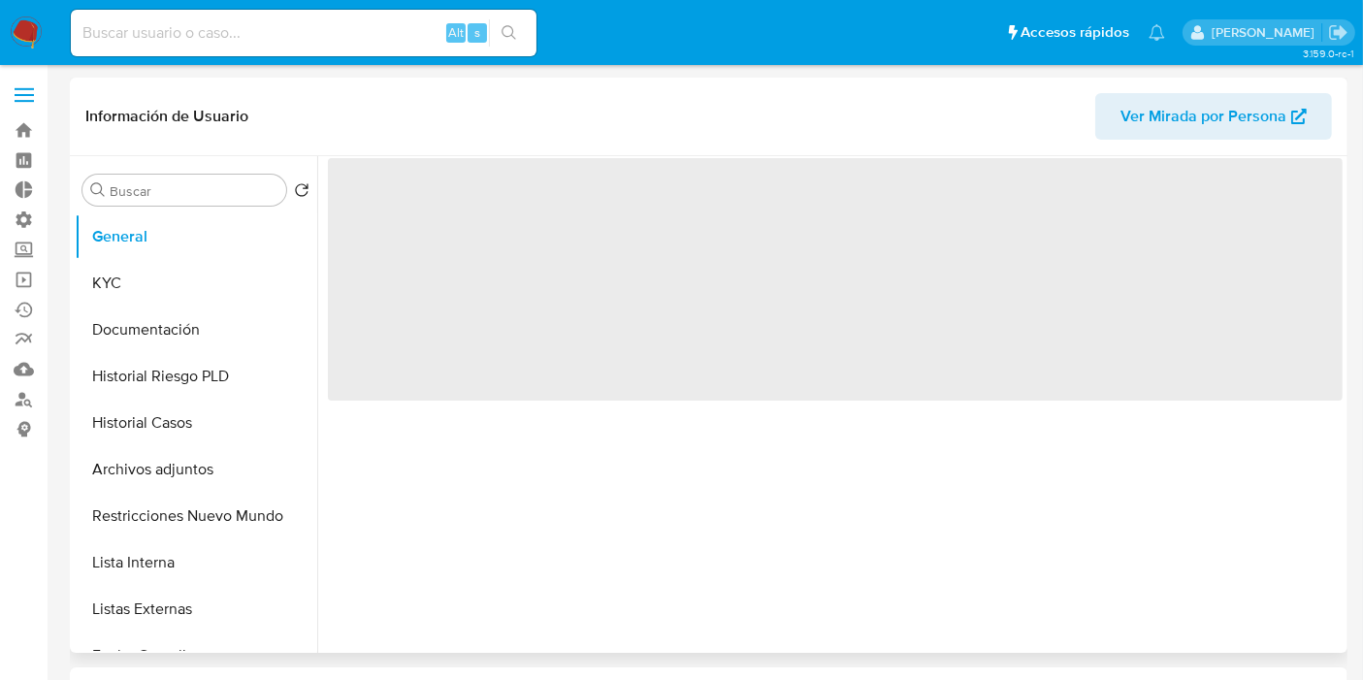
select select "10"
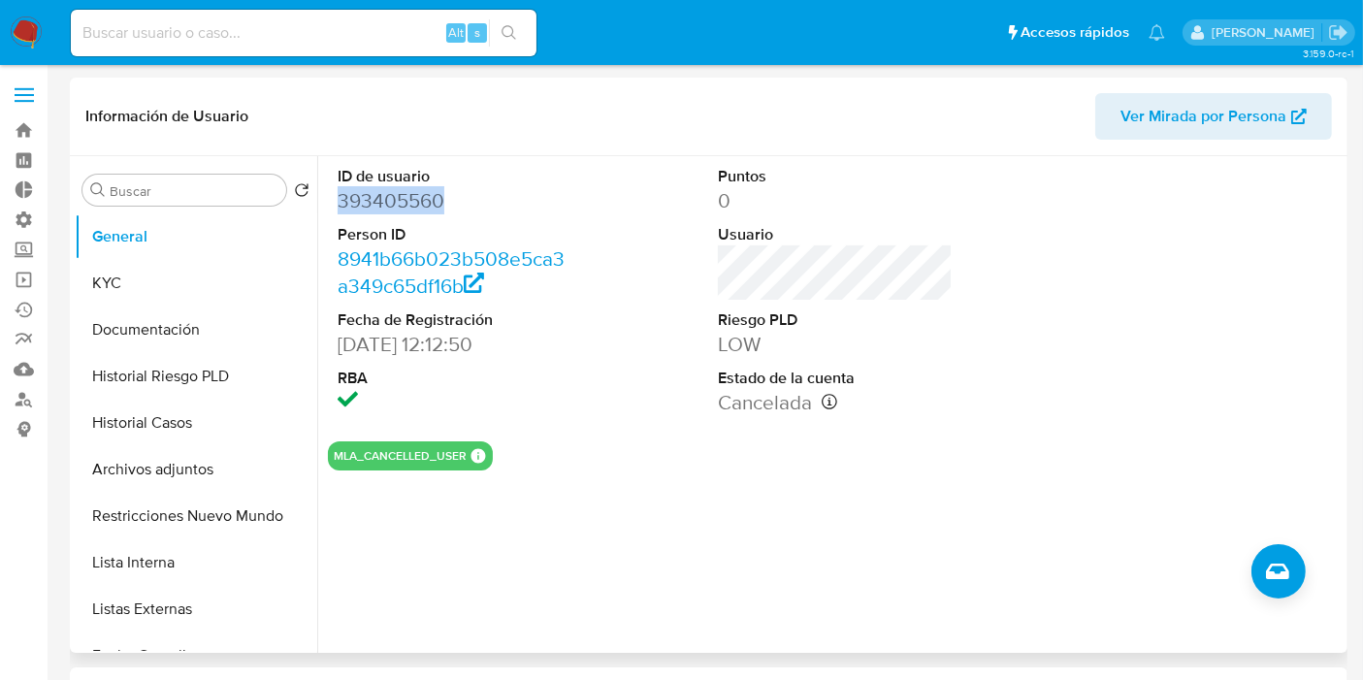
drag, startPoint x: 463, startPoint y: 205, endPoint x: 335, endPoint y: 200, distance: 128.2
click at [335, 200] on div "ID de usuario 393405560 Person ID 8941b66b023b508e5ca3a349c65df16b Fecha de Reg…" at bounding box center [455, 291] width 254 height 270
copy dd "393405560"
click at [97, 288] on button "KYC" at bounding box center [188, 283] width 227 height 47
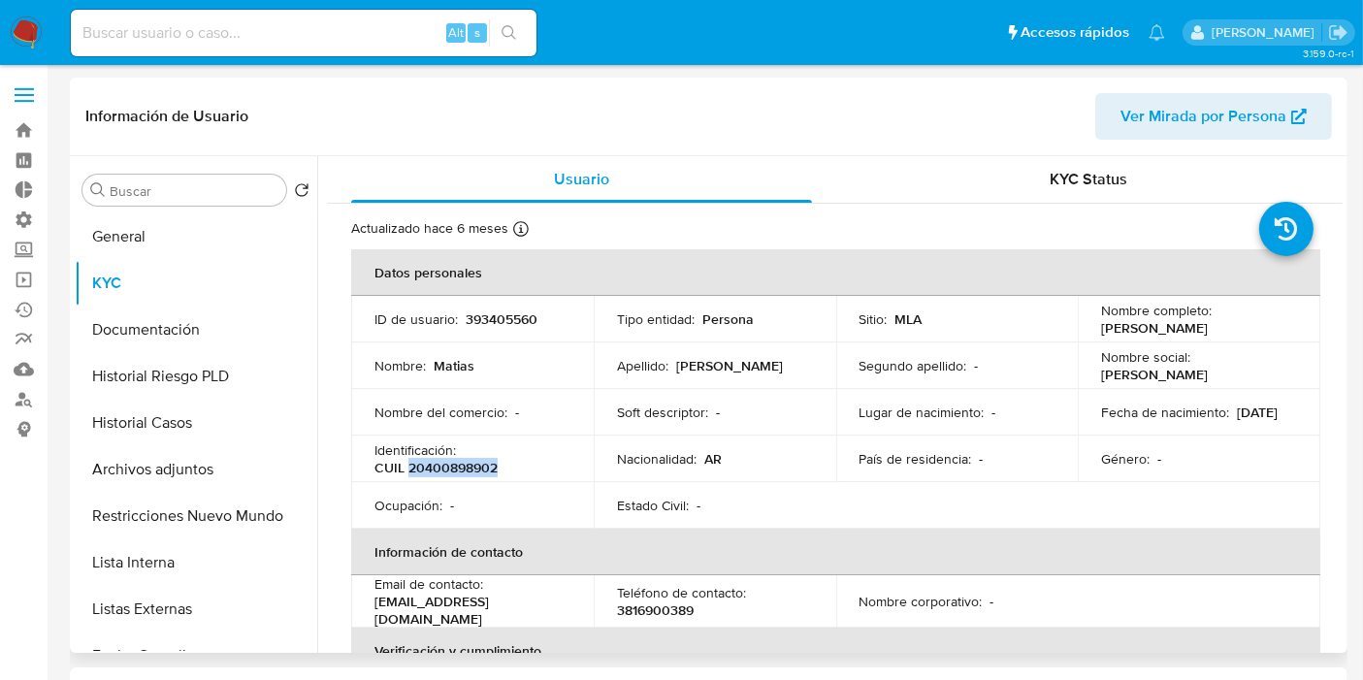
drag, startPoint x: 501, startPoint y: 470, endPoint x: 409, endPoint y: 472, distance: 91.2
click at [407, 471] on div "Identificación : CUIL 20400898902" at bounding box center [472, 458] width 196 height 35
copy p "20400898902"
drag, startPoint x: 1233, startPoint y: 329, endPoint x: 1098, endPoint y: 325, distance: 134.9
click at [1101, 325] on div "Nombre completo : Matias Daniel Santana" at bounding box center [1199, 319] width 196 height 35
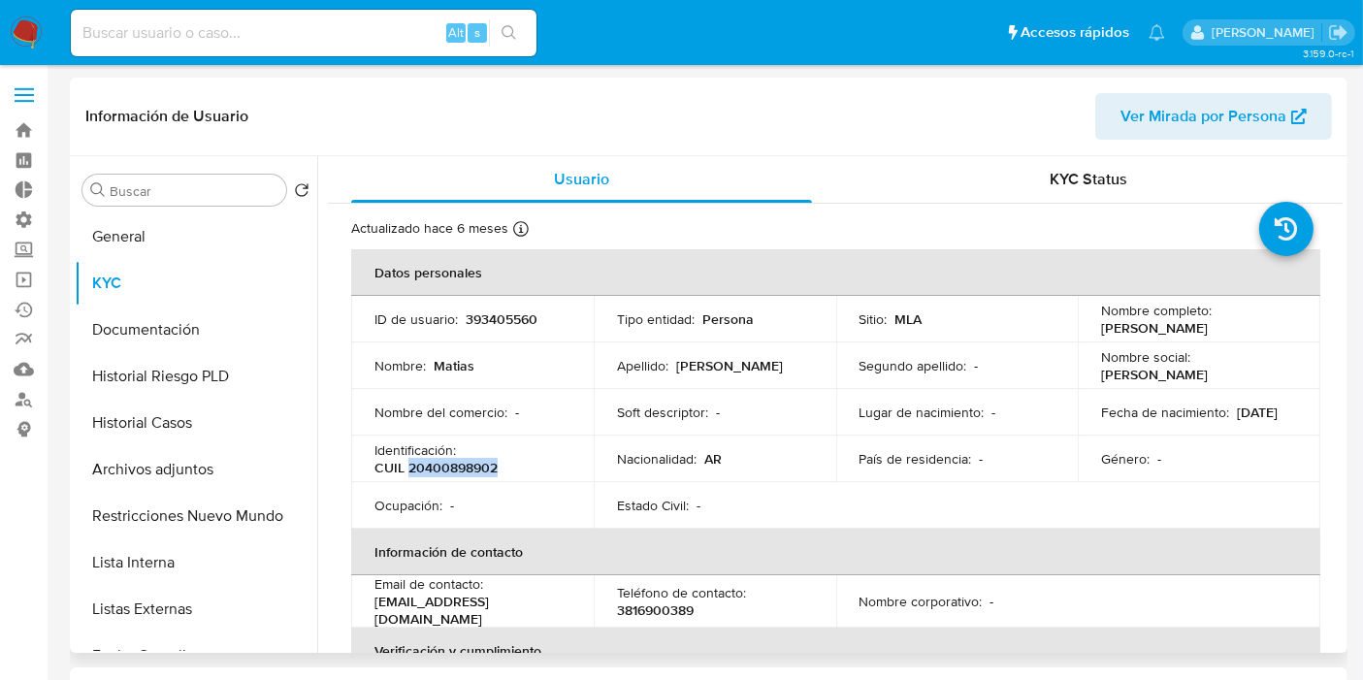
copy p "Matias Daniel Santana"
click at [191, 231] on button "General" at bounding box center [188, 236] width 227 height 47
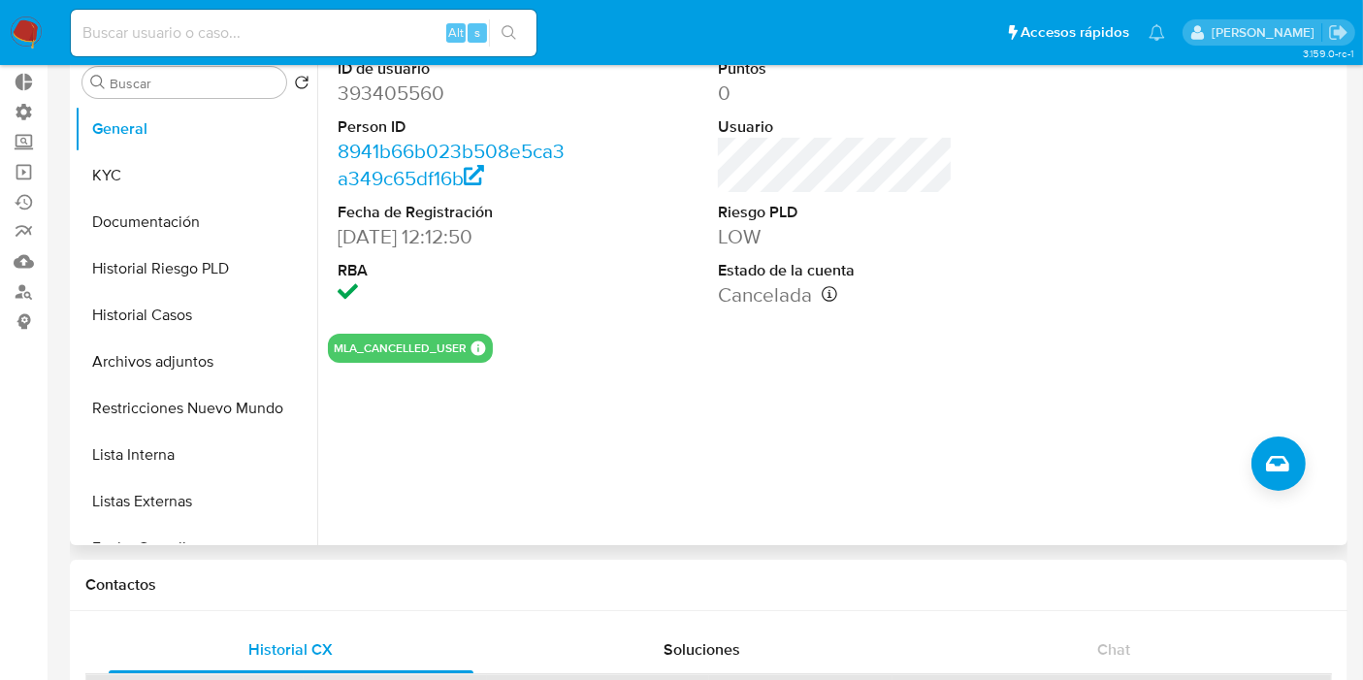
scroll to position [646, 0]
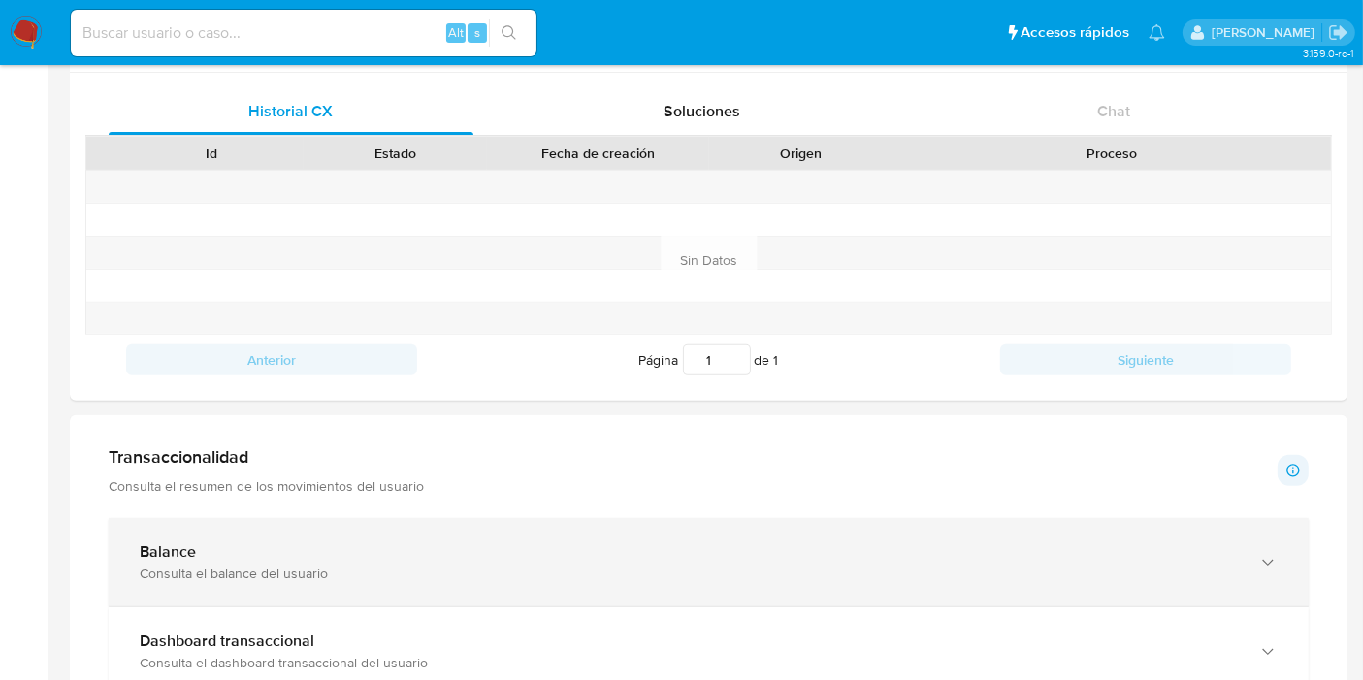
drag, startPoint x: 293, startPoint y: 548, endPoint x: 305, endPoint y: 544, distance: 12.3
click at [293, 547] on div "Balance" at bounding box center [689, 551] width 1099 height 19
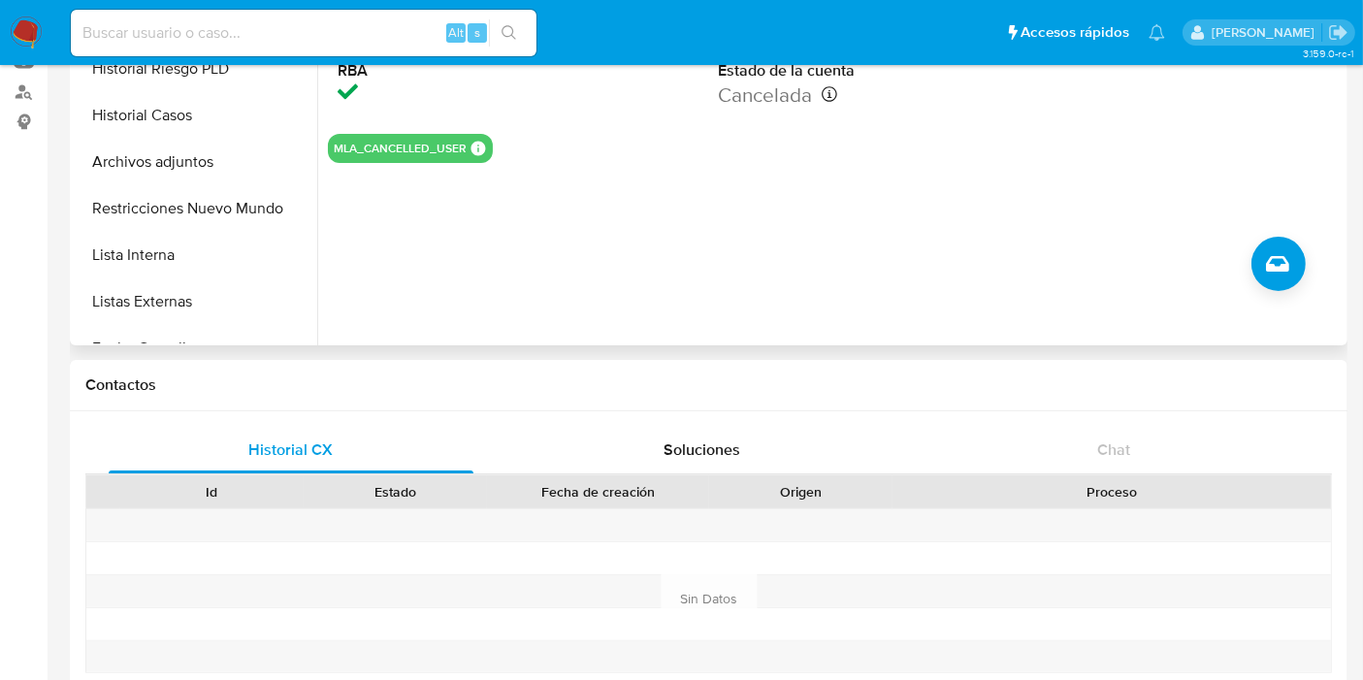
scroll to position [0, 0]
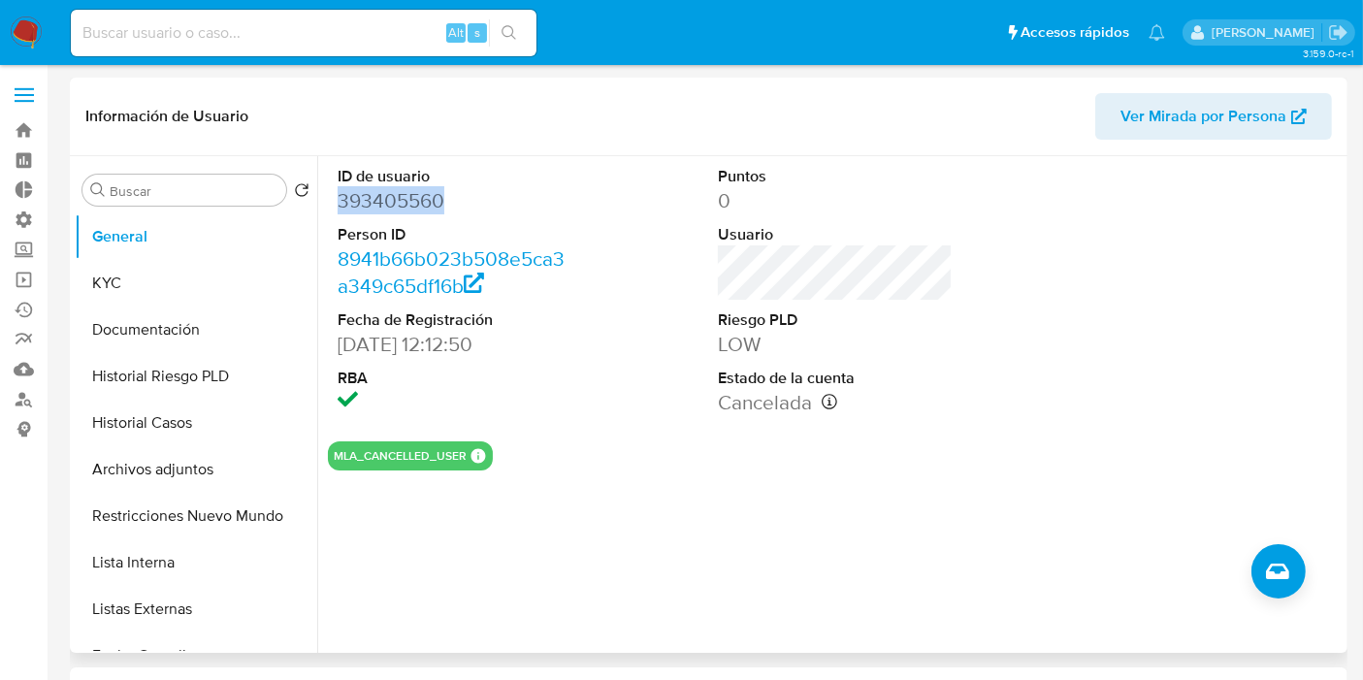
drag, startPoint x: 448, startPoint y: 193, endPoint x: 344, endPoint y: 197, distance: 103.9
click at [341, 195] on dd "393405560" at bounding box center [455, 200] width 235 height 27
copy dd "393405560"
click at [324, 40] on input at bounding box center [304, 32] width 466 height 25
paste input "393405560"
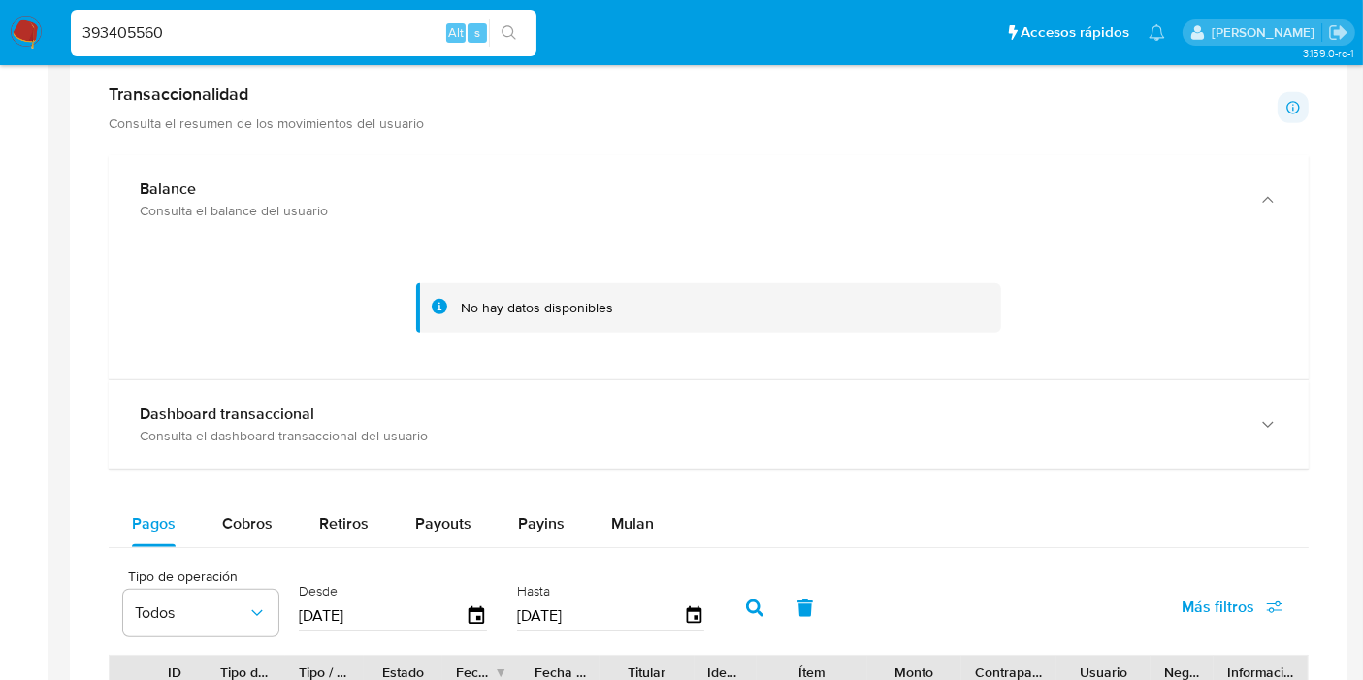
scroll to position [861, 0]
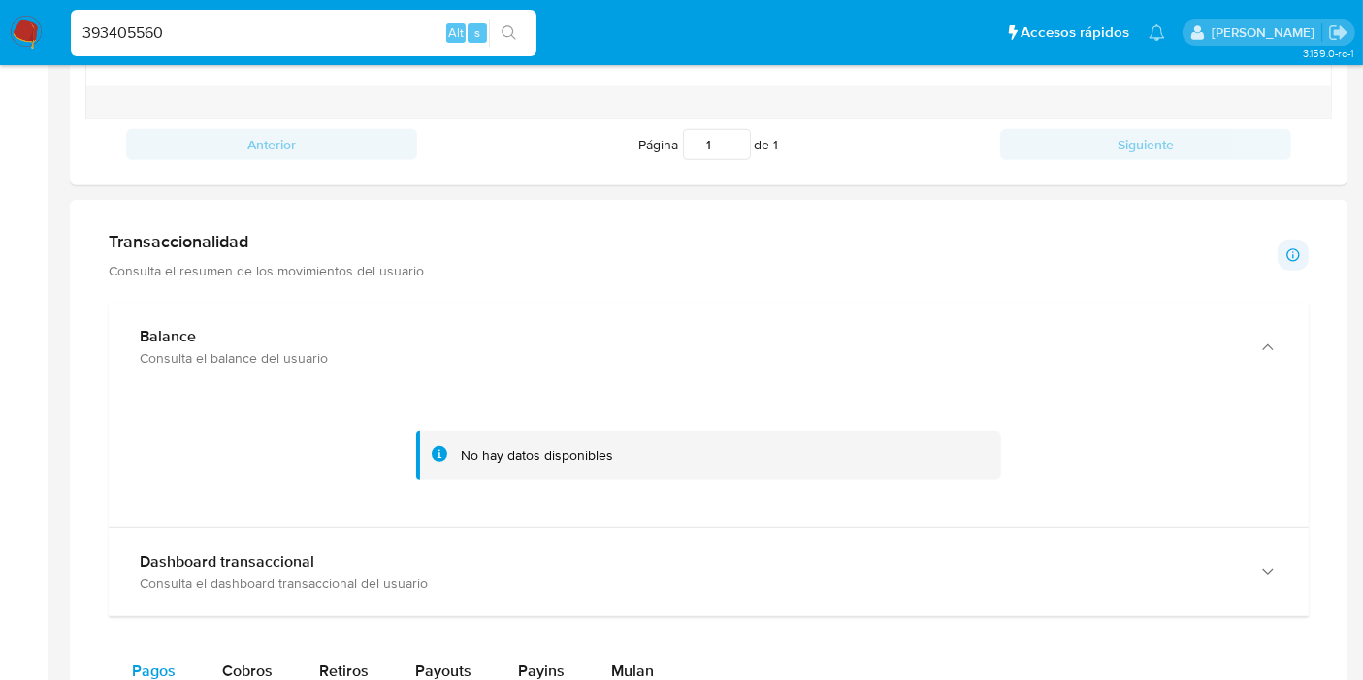
type input "393405560"
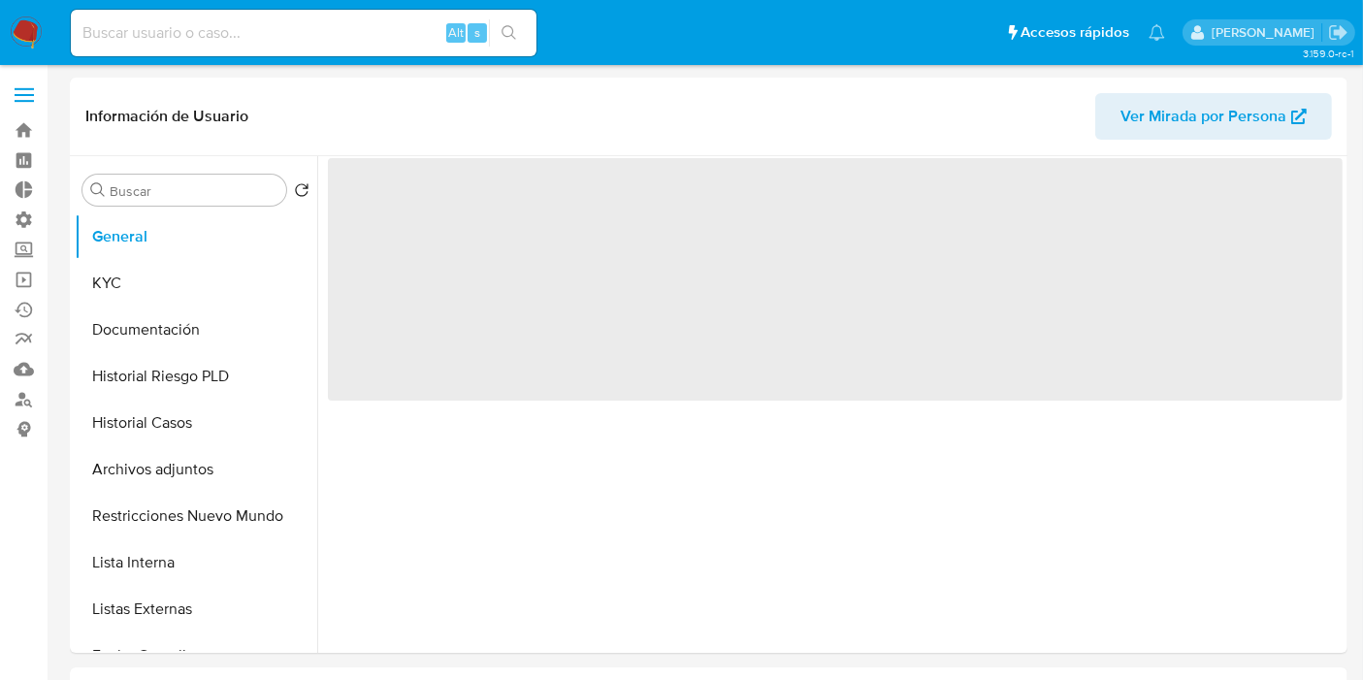
click at [262, 30] on input at bounding box center [304, 32] width 466 height 25
select select "10"
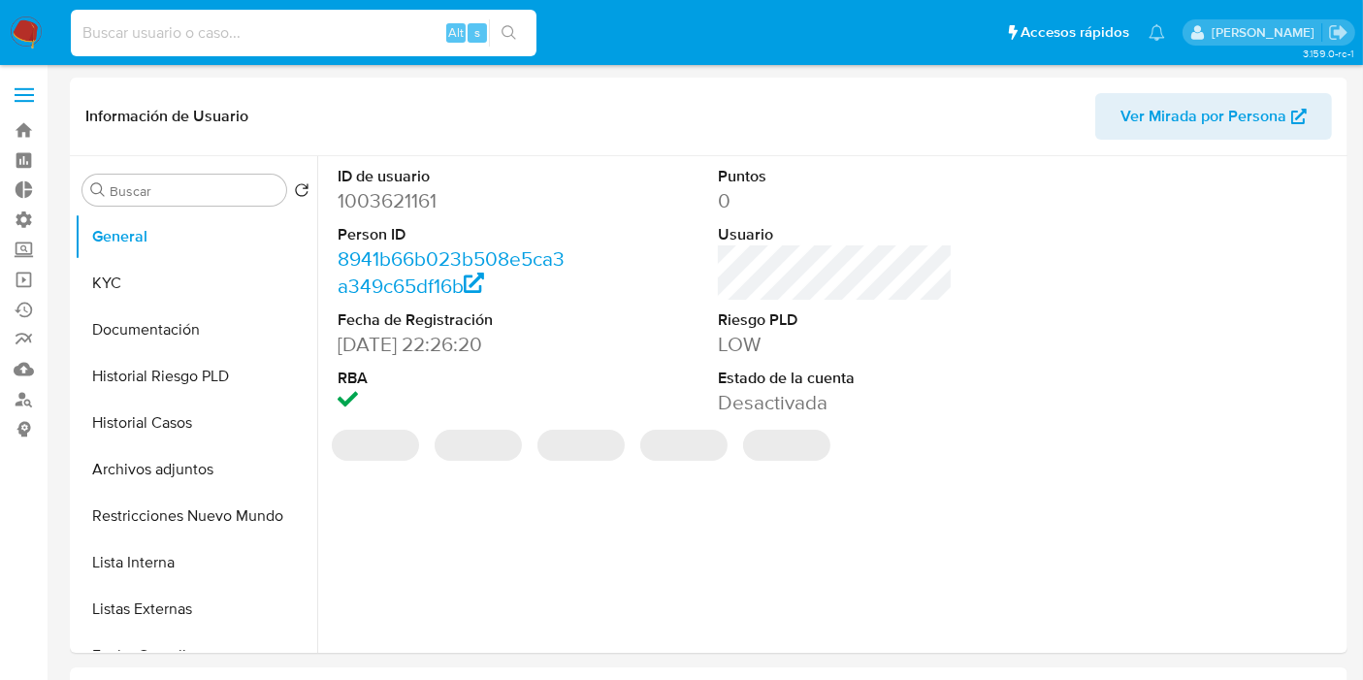
paste input "1003621161"
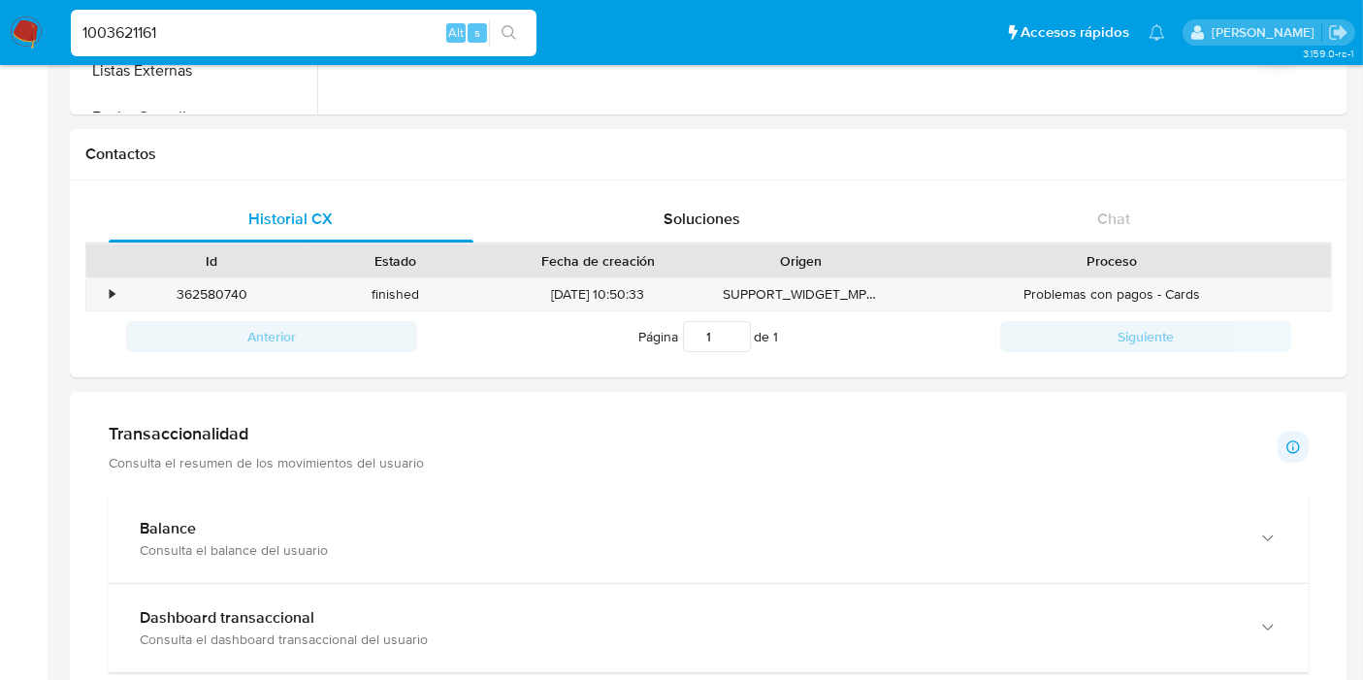
scroll to position [861, 0]
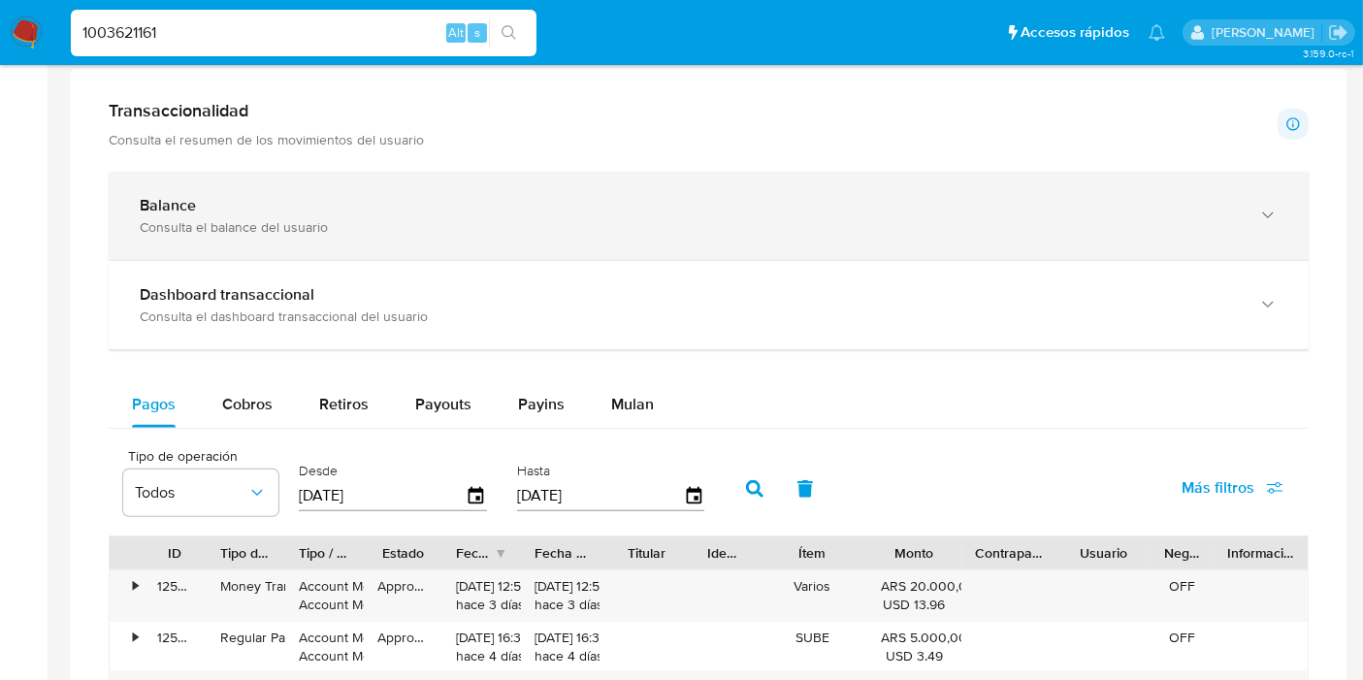
type input "1003621161"
click at [252, 237] on div "Balance Consulta el balance del usuario" at bounding box center [709, 216] width 1200 height 88
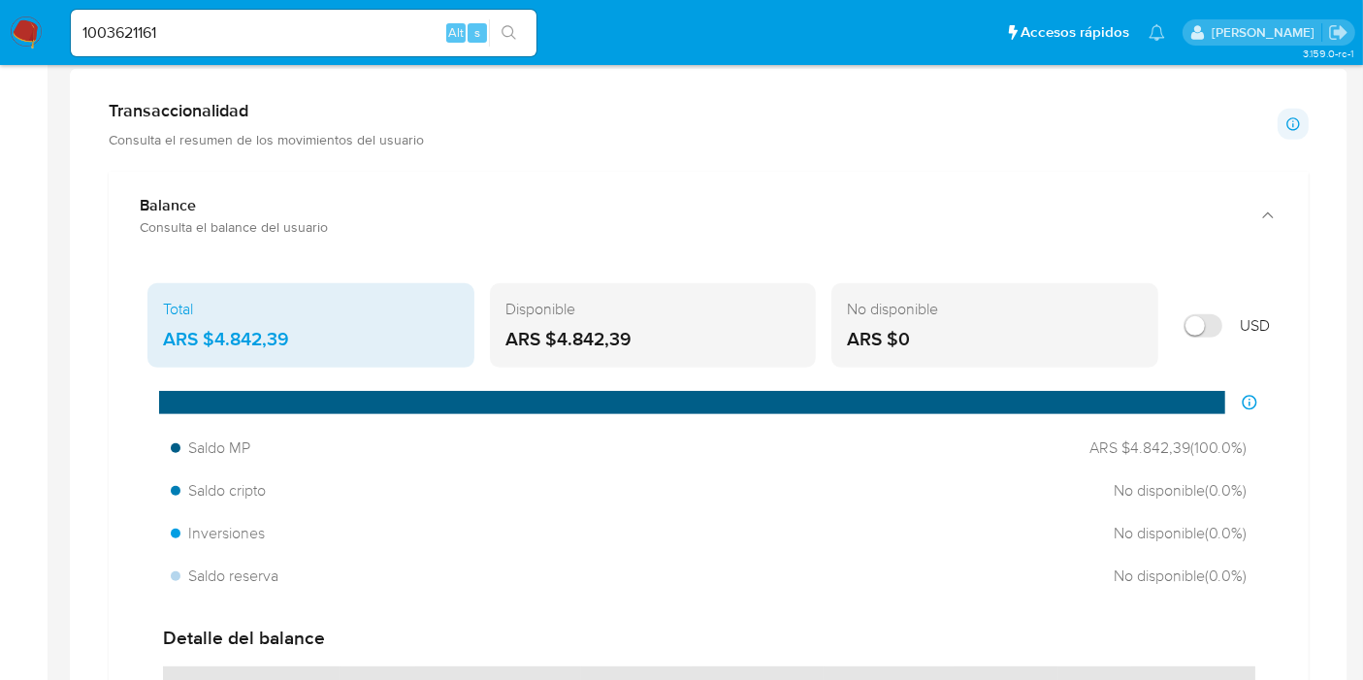
drag, startPoint x: 207, startPoint y: 24, endPoint x: 180, endPoint y: 28, distance: 26.5
click at [179, 26] on div "1003621161 Alt s" at bounding box center [304, 33] width 466 height 47
drag, startPoint x: 175, startPoint y: 34, endPoint x: 0, endPoint y: 26, distance: 174.8
click at [0, 26] on nav "Pausado Ver notificaciones 1003621161 Alt s Accesos rápidos Presiona las siguie…" at bounding box center [681, 32] width 1363 height 65
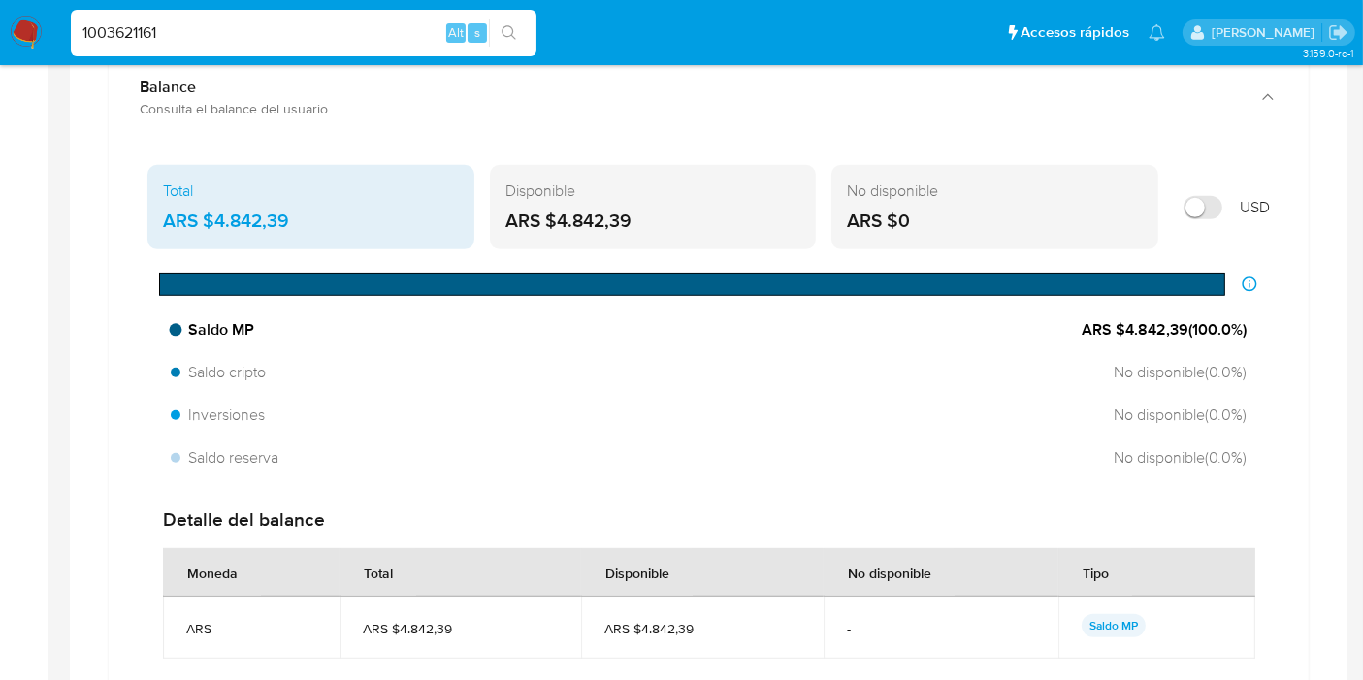
scroll to position [970, 0]
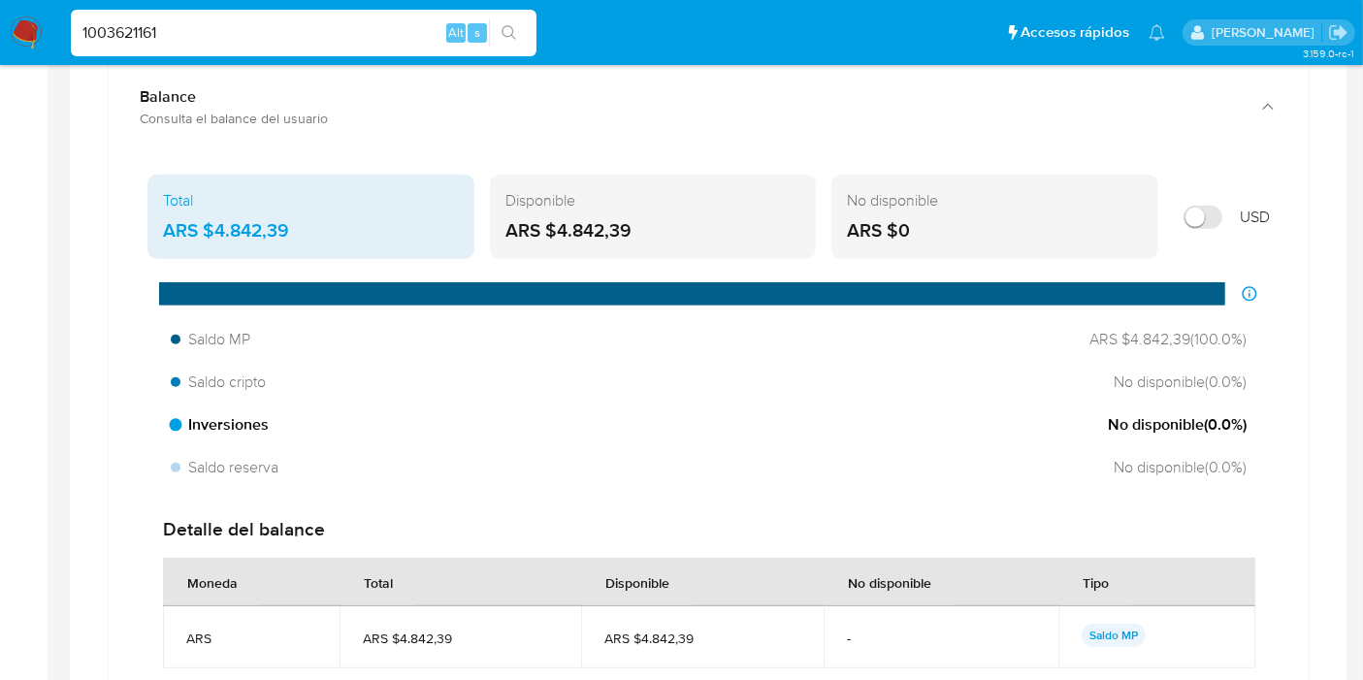
click at [246, 428] on span "Inversiones" at bounding box center [220, 424] width 98 height 21
click at [243, 420] on span "Inversiones" at bounding box center [220, 424] width 98 height 21
click at [243, 419] on span "Inversiones" at bounding box center [220, 424] width 98 height 21
click at [502, 443] on div "Saldo MP ARS $4.842,39 ( 100.0 %) Saldo cripto No disponible ( 0.0 %) Inversion…" at bounding box center [708, 403] width 1122 height 165
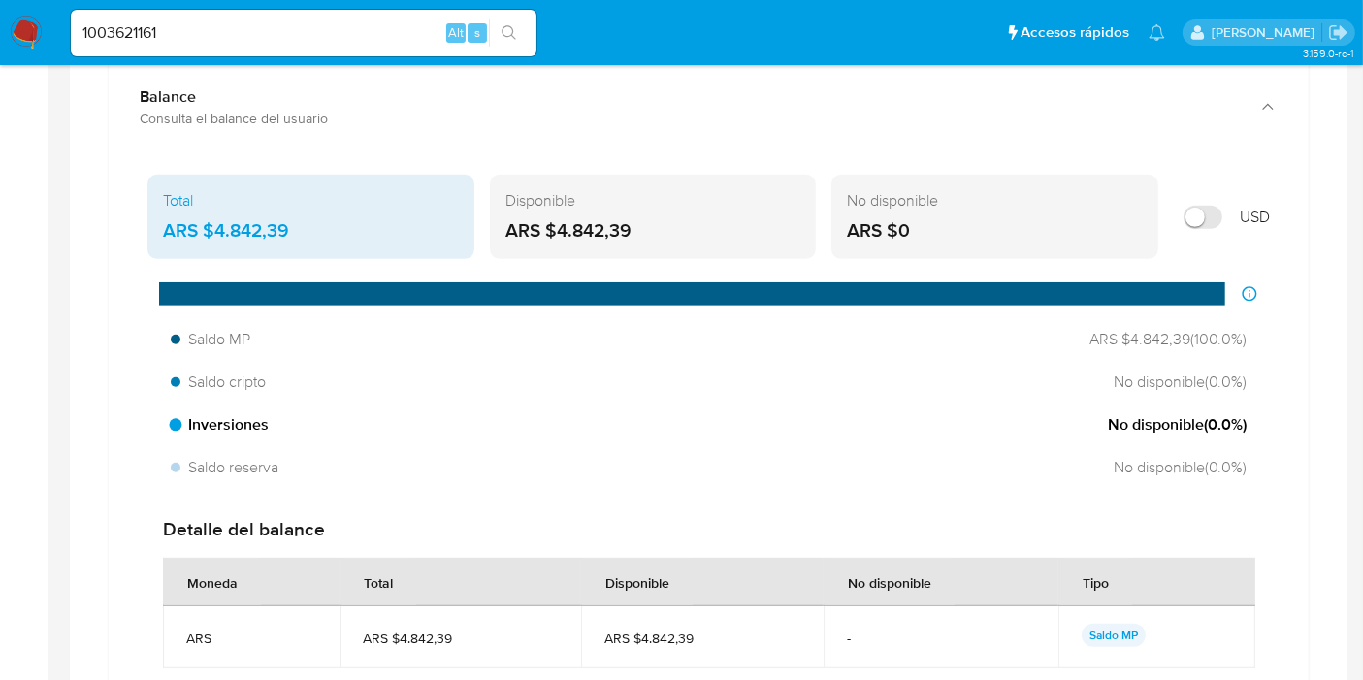
click at [1156, 439] on div "Inversiones No disponible ( 0.0 %)" at bounding box center [708, 424] width 1091 height 37
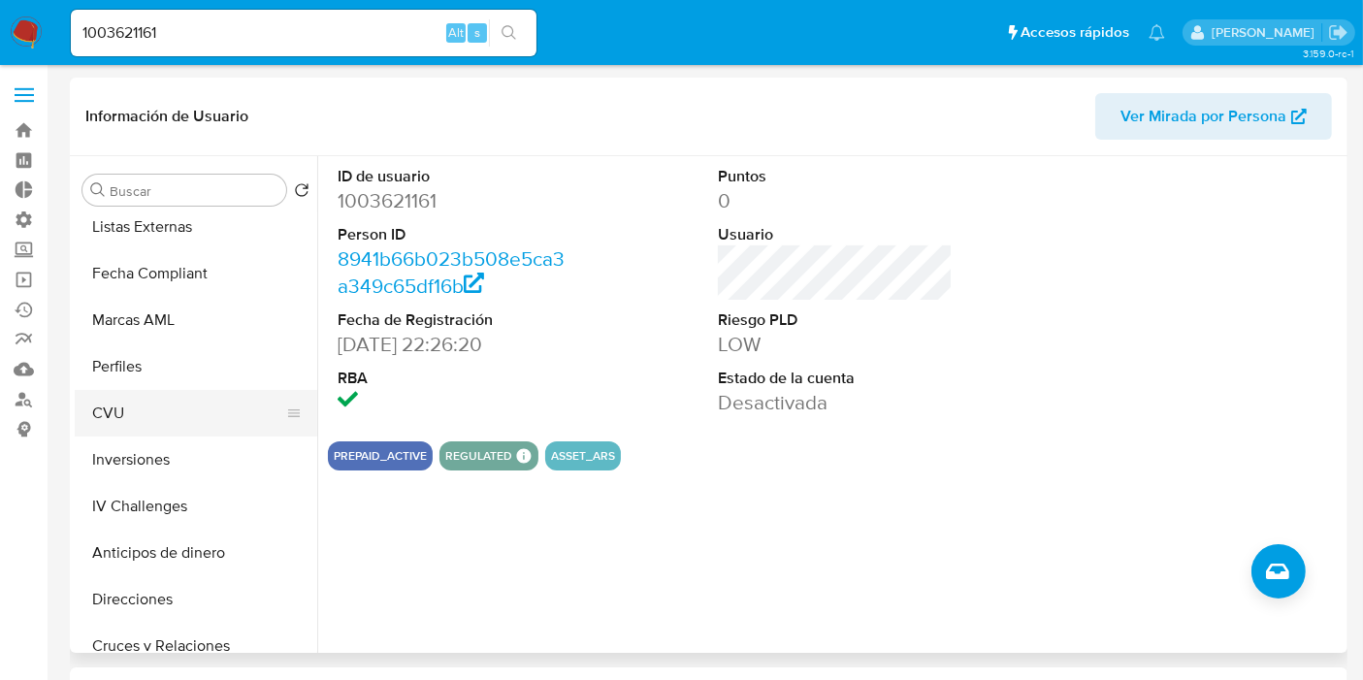
scroll to position [431, 0]
click at [176, 399] on button "Inversiones" at bounding box center [188, 411] width 227 height 47
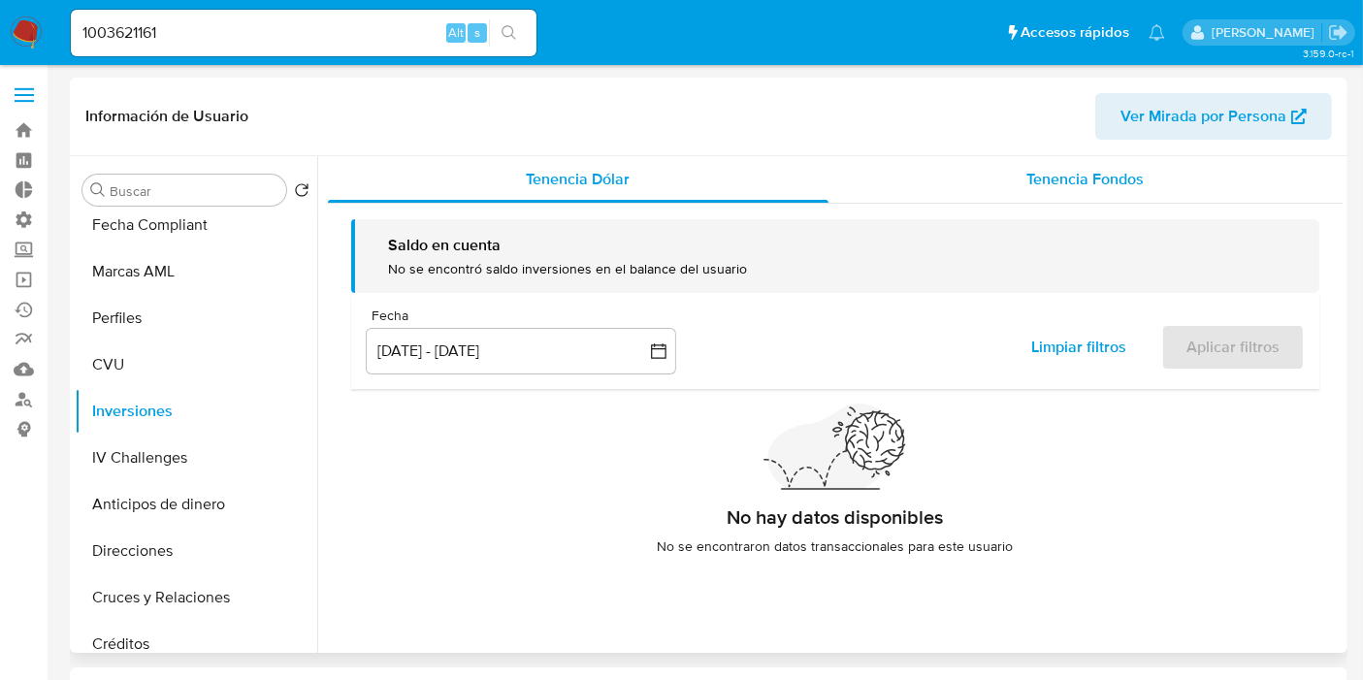
click at [1017, 186] on div "Tenencia Fondos" at bounding box center [1086, 179] width 514 height 47
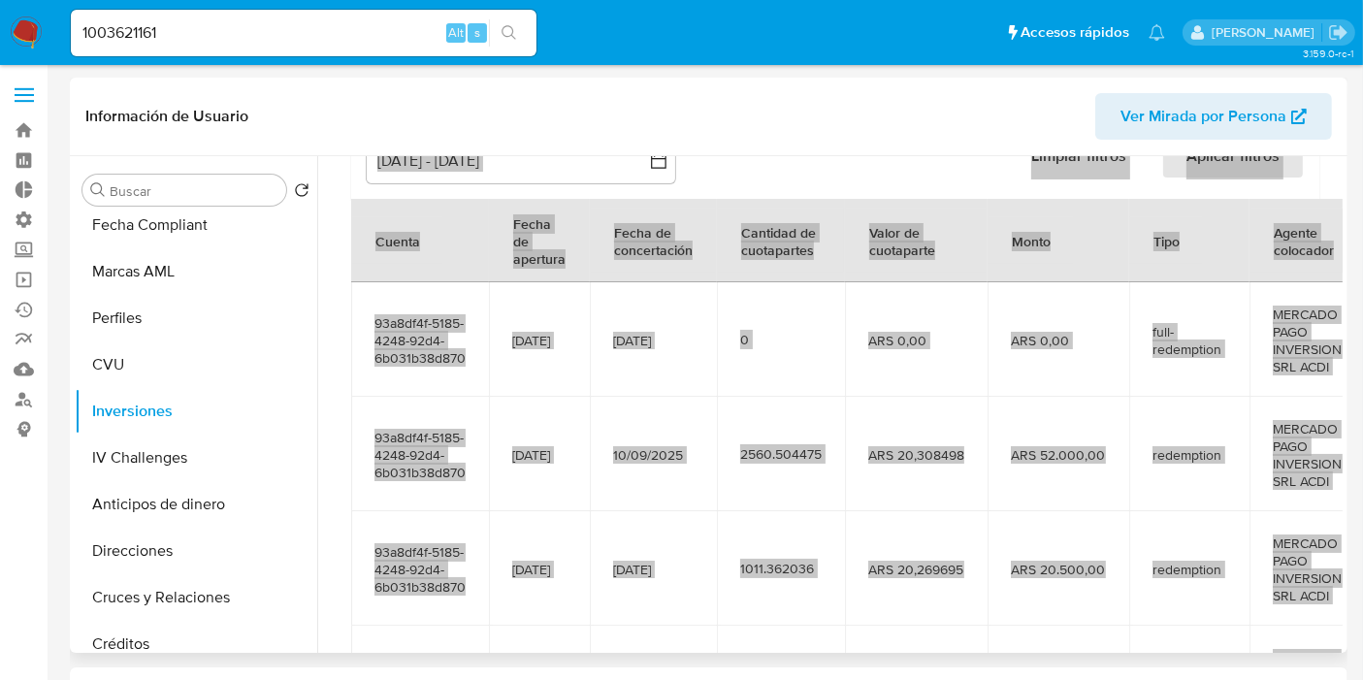
scroll to position [282, 0]
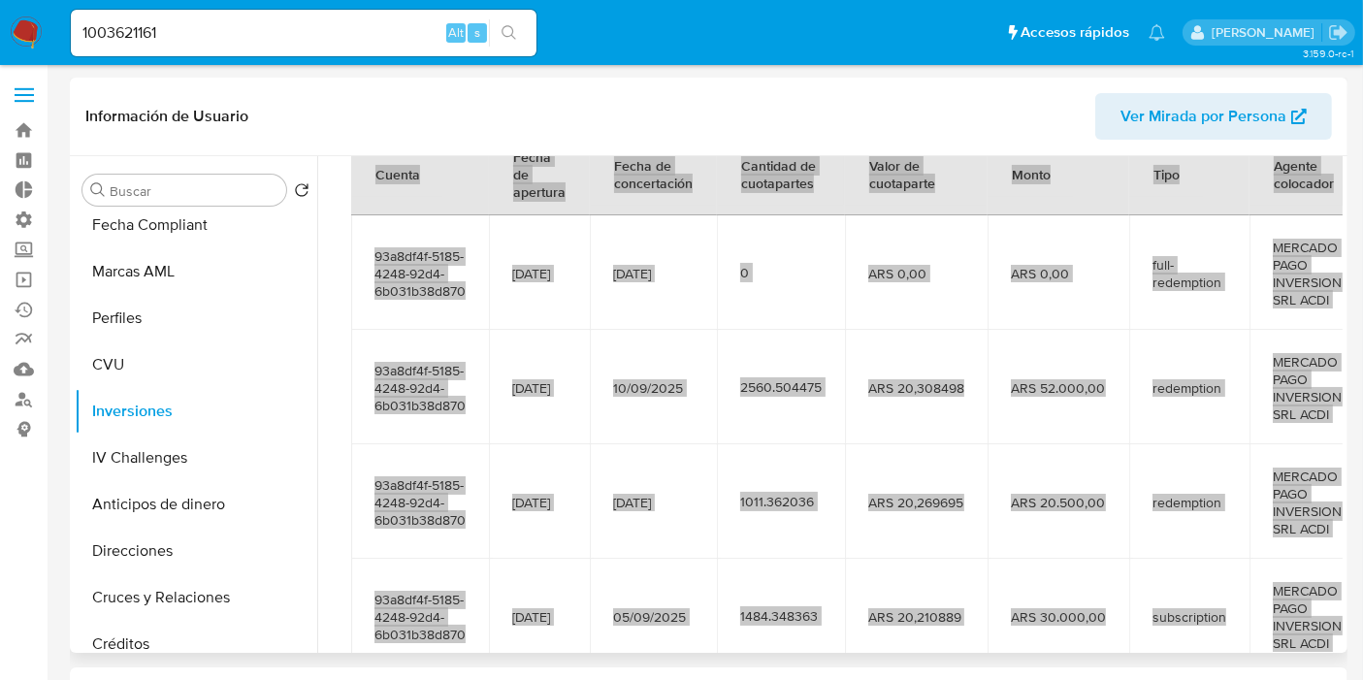
drag, startPoint x: 538, startPoint y: 658, endPoint x: 723, endPoint y: 637, distance: 185.4
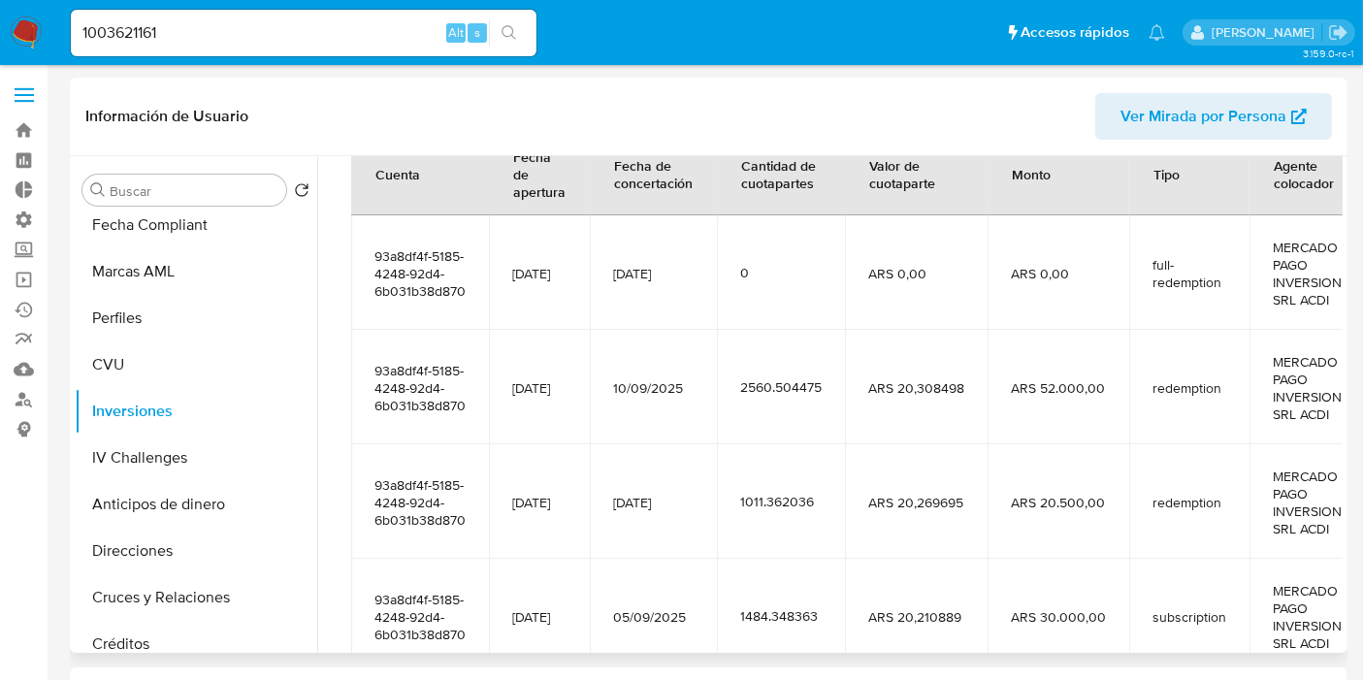
click at [815, 444] on td "1011.362036" at bounding box center [781, 501] width 128 height 114
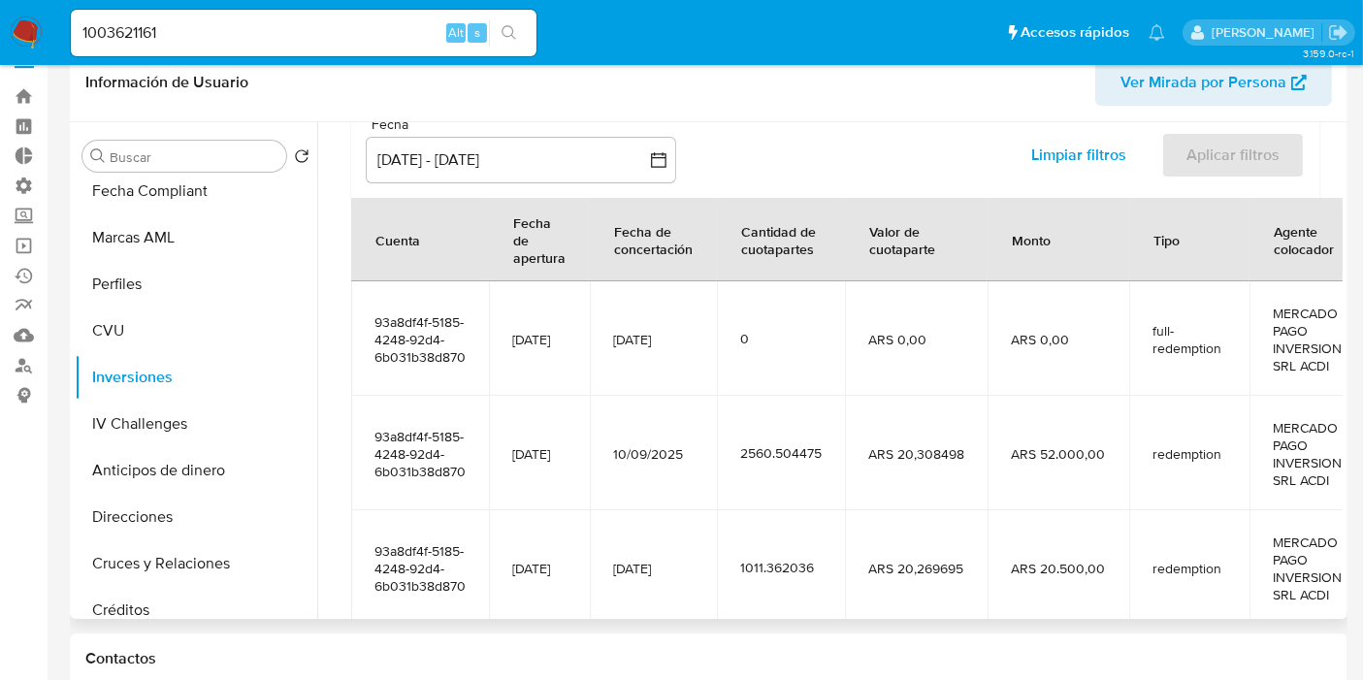
scroll to position [155, 0]
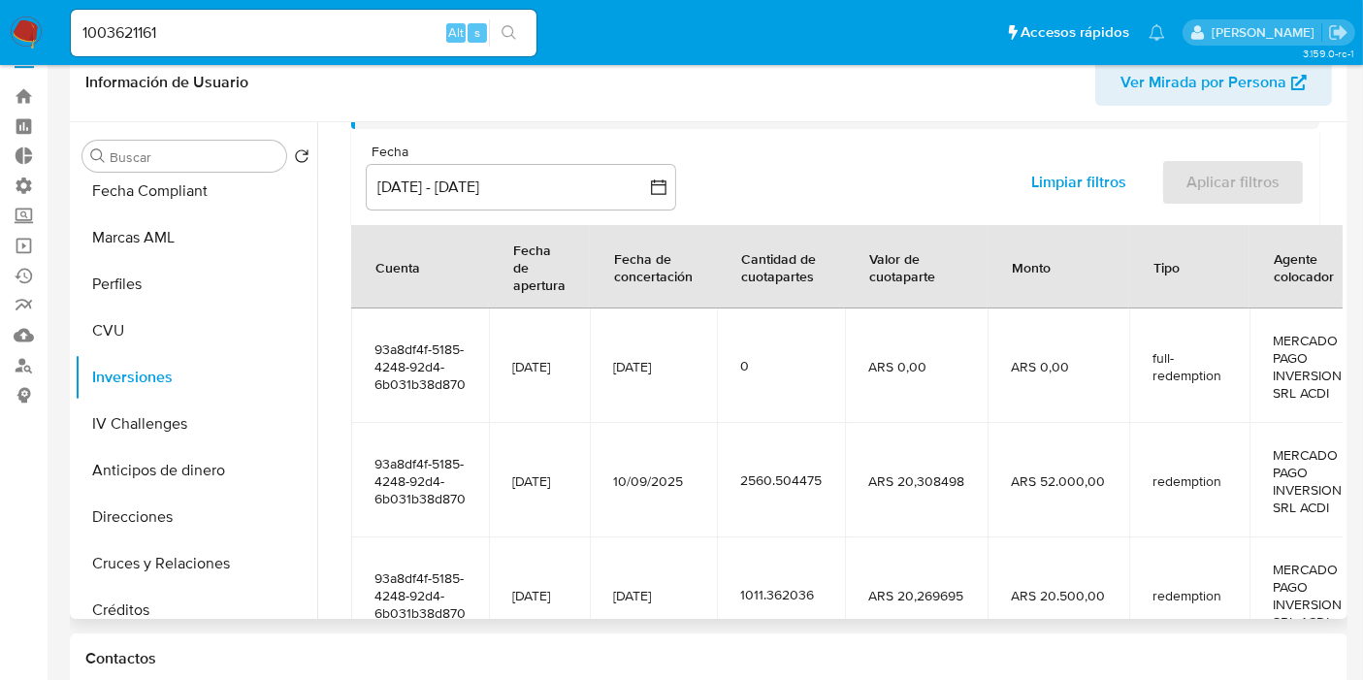
click at [715, 438] on td "10/09/2025" at bounding box center [653, 480] width 127 height 114
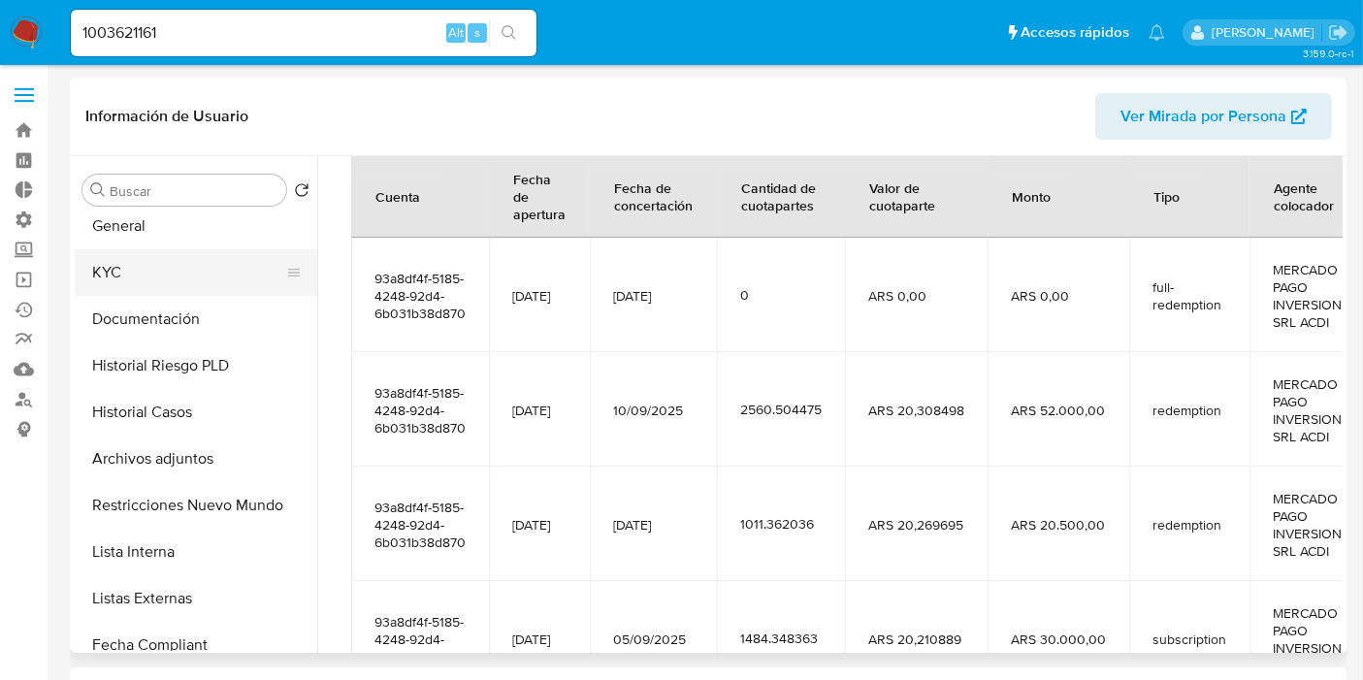
scroll to position [0, 0]
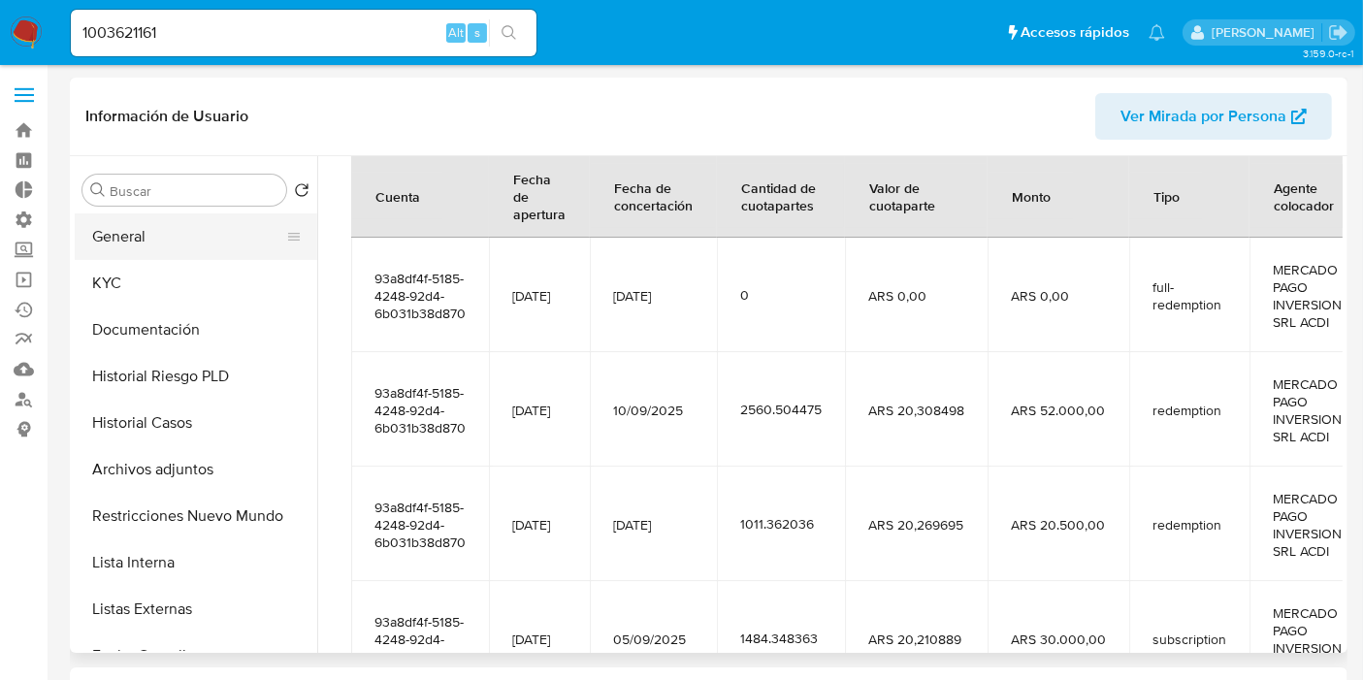
click at [180, 253] on button "General" at bounding box center [188, 236] width 227 height 47
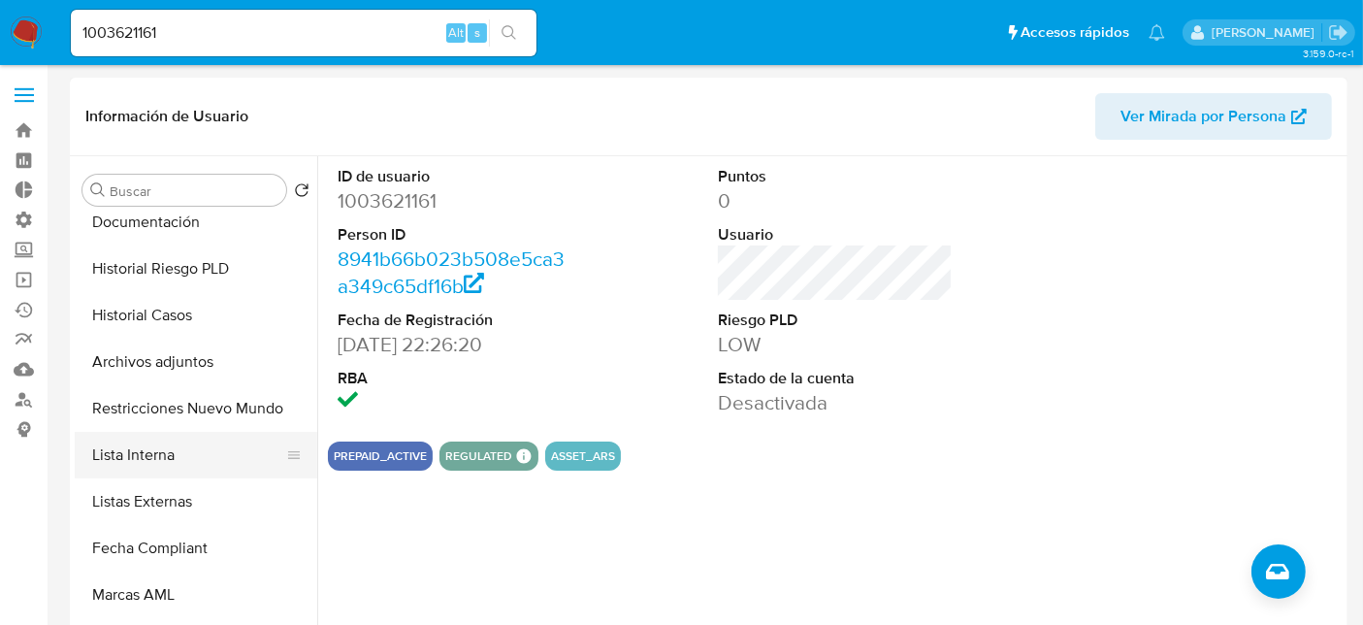
scroll to position [323, 0]
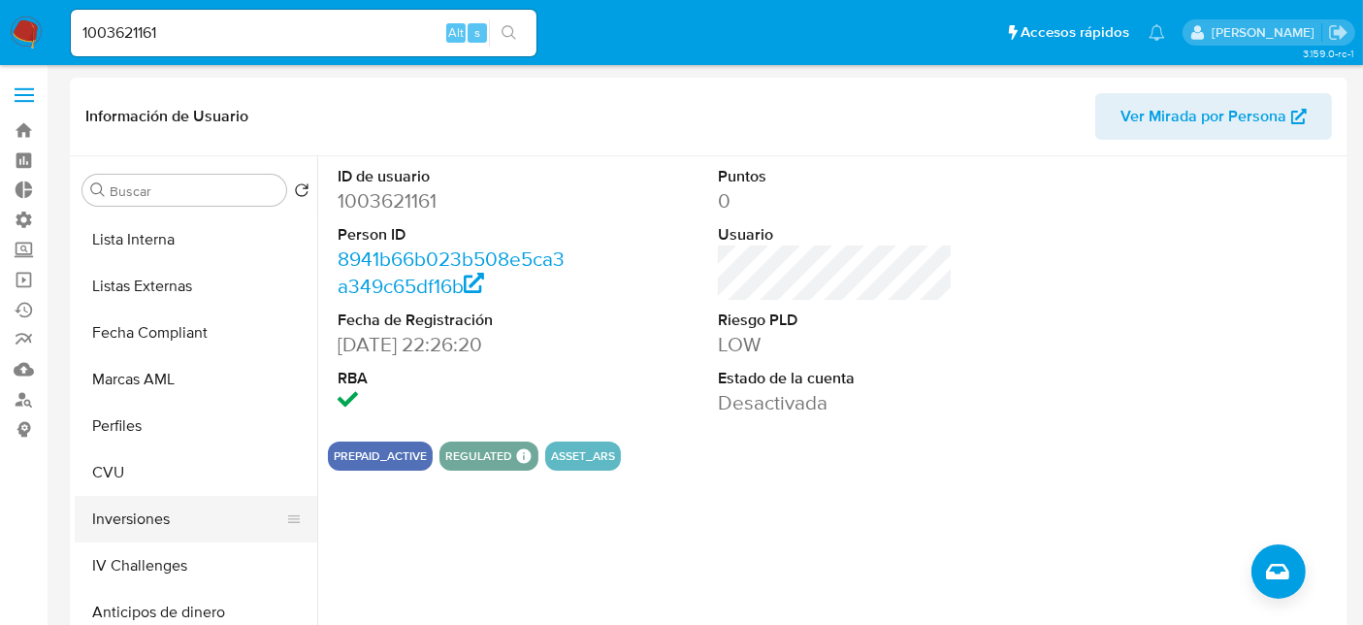
click at [171, 528] on button "Inversiones" at bounding box center [188, 519] width 227 height 47
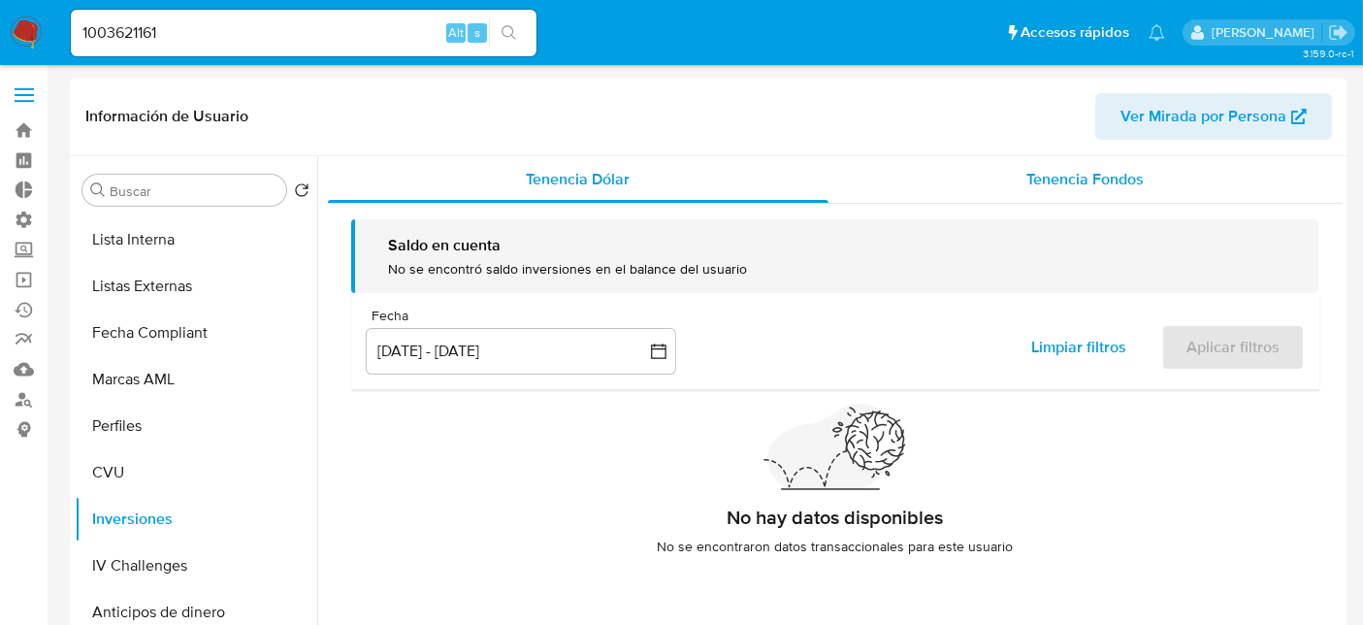
click at [1057, 168] on span "Tenencia Fondos" at bounding box center [1085, 179] width 117 height 22
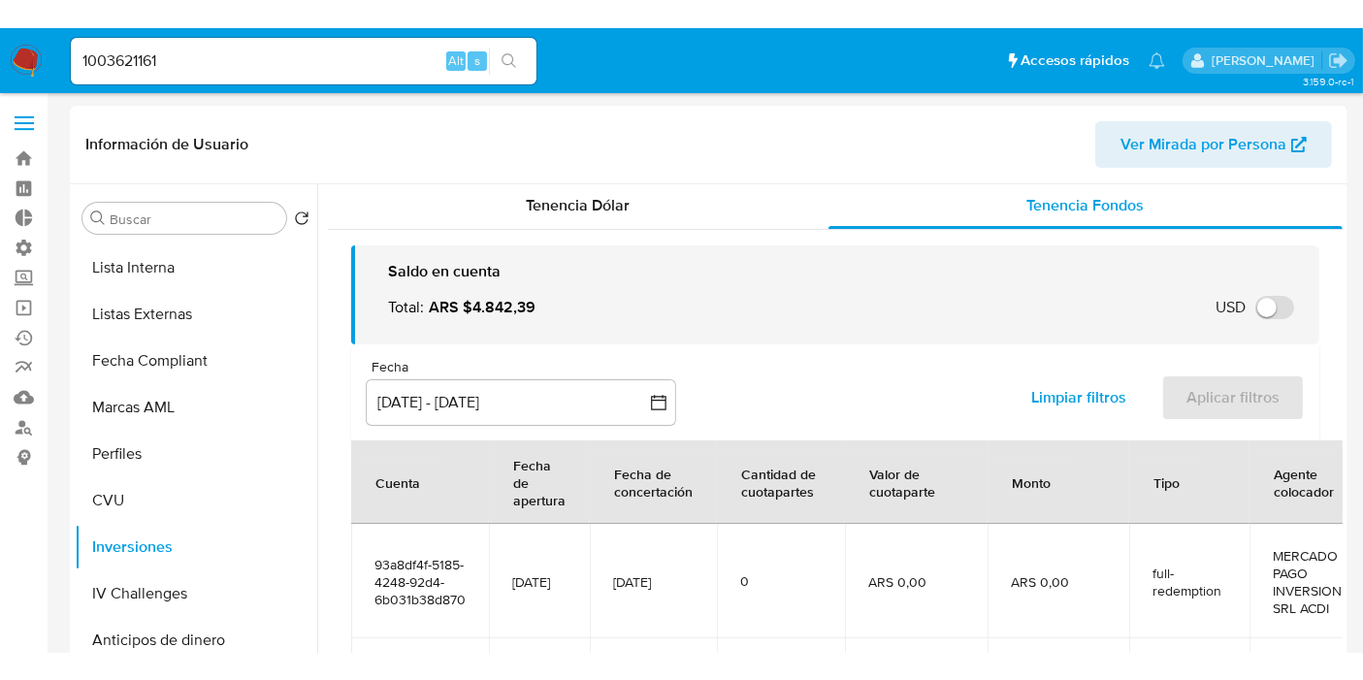
scroll to position [0, 0]
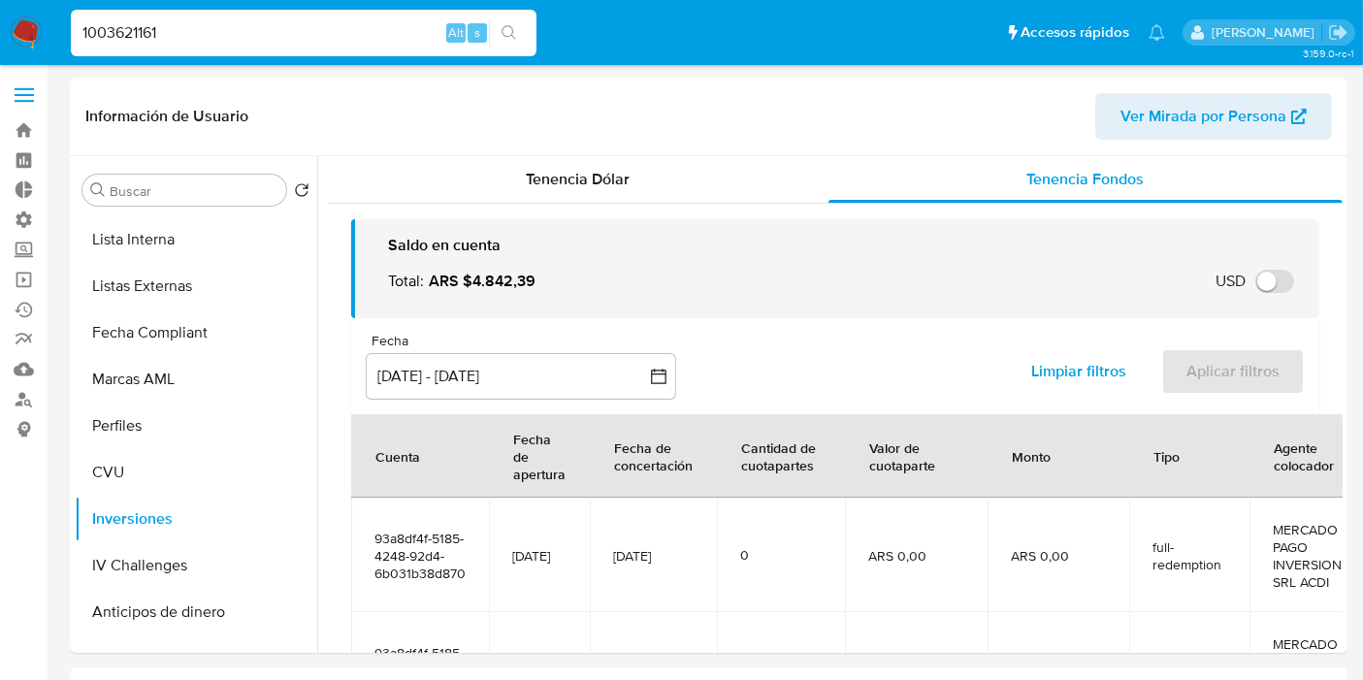
drag, startPoint x: 165, startPoint y: 31, endPoint x: 0, endPoint y: 15, distance: 165.7
click at [0, 15] on nav "Pausado Ver notificaciones 1003621161 Alt s Accesos rápidos Presiona las siguie…" at bounding box center [681, 32] width 1363 height 65
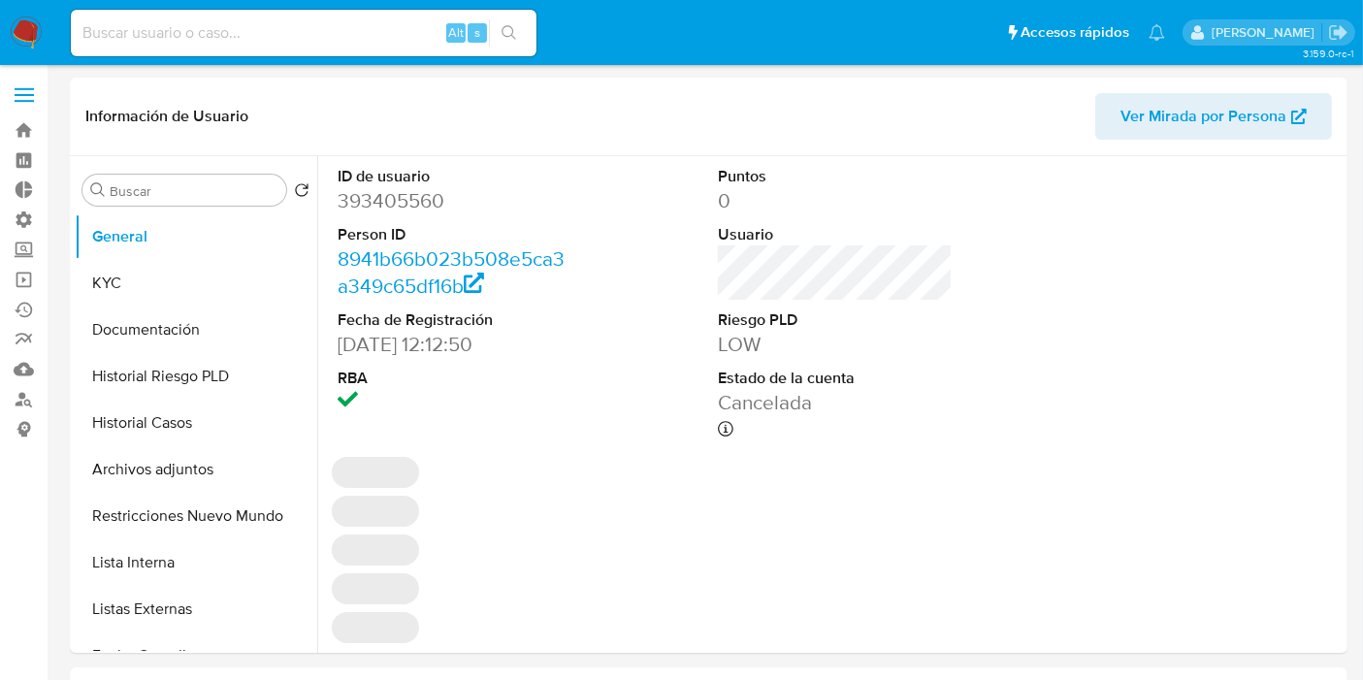
select select "10"
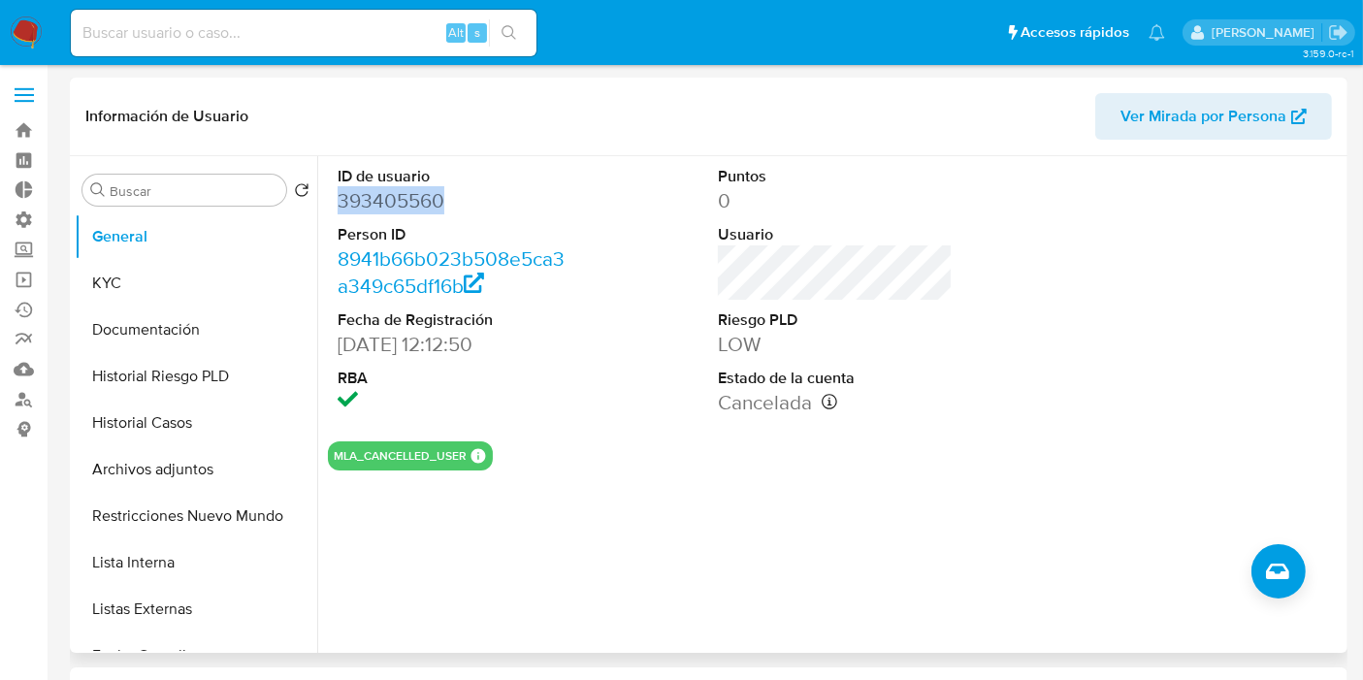
drag, startPoint x: 446, startPoint y: 200, endPoint x: 366, endPoint y: 231, distance: 86.3
click at [340, 198] on dd "393405560" at bounding box center [455, 200] width 235 height 27
copy dd "393405560"
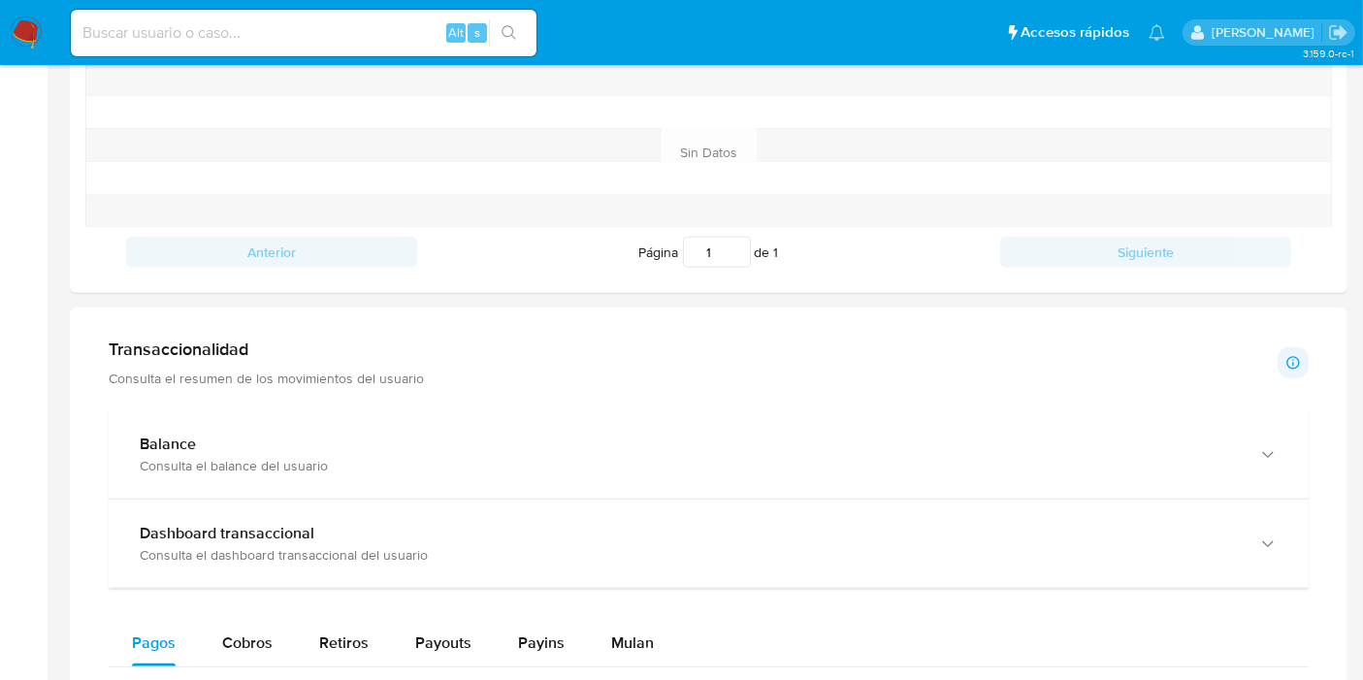
scroll to position [861, 0]
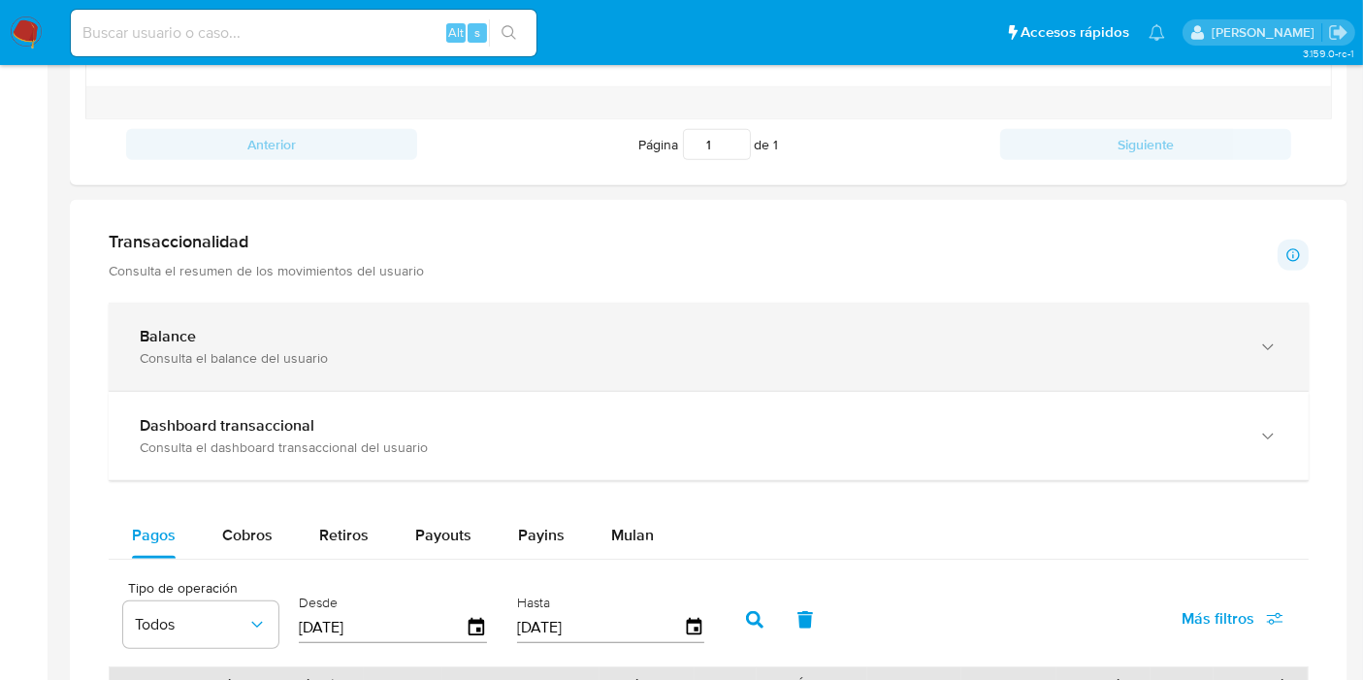
click at [346, 312] on div "Balance Consulta el balance del usuario" at bounding box center [709, 347] width 1200 height 88
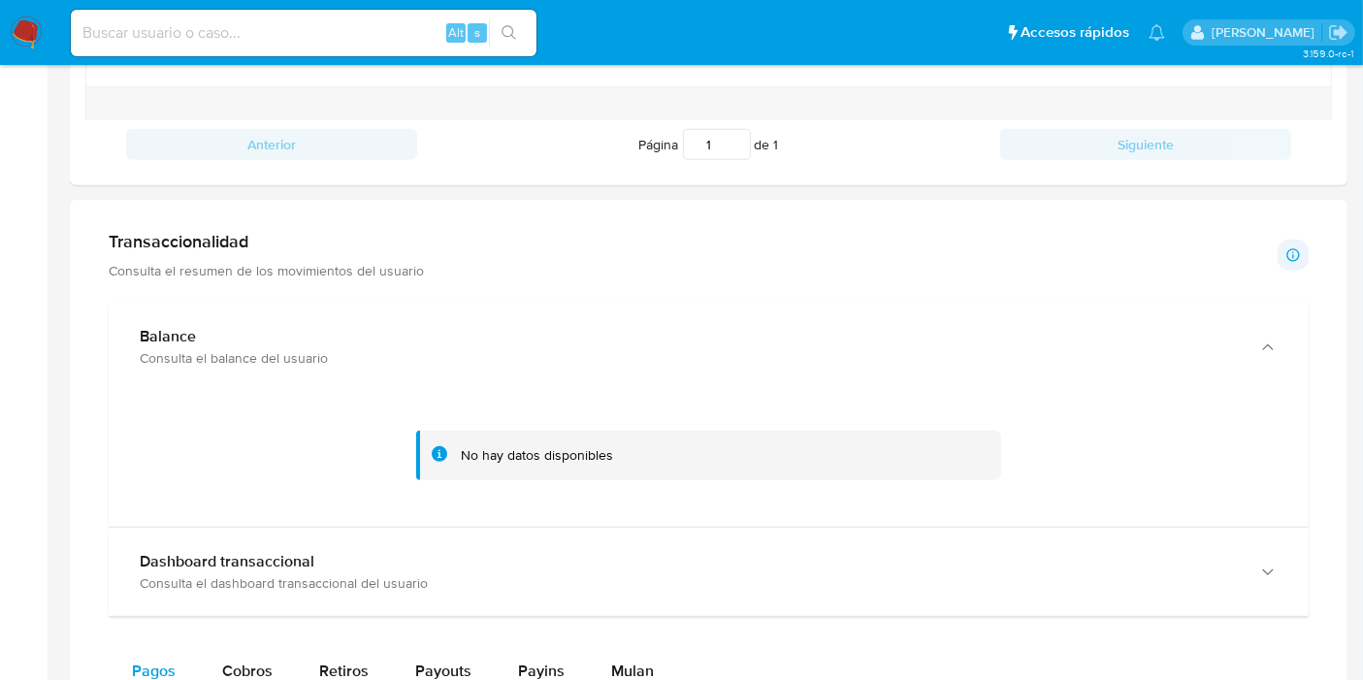
click at [242, 34] on input at bounding box center [304, 32] width 466 height 25
drag, startPoint x: 271, startPoint y: 40, endPoint x: 263, endPoint y: 29, distance: 13.2
click at [263, 29] on input at bounding box center [304, 32] width 466 height 25
paste input "393405560"
drag, startPoint x: 191, startPoint y: 34, endPoint x: 0, endPoint y: 4, distance: 193.5
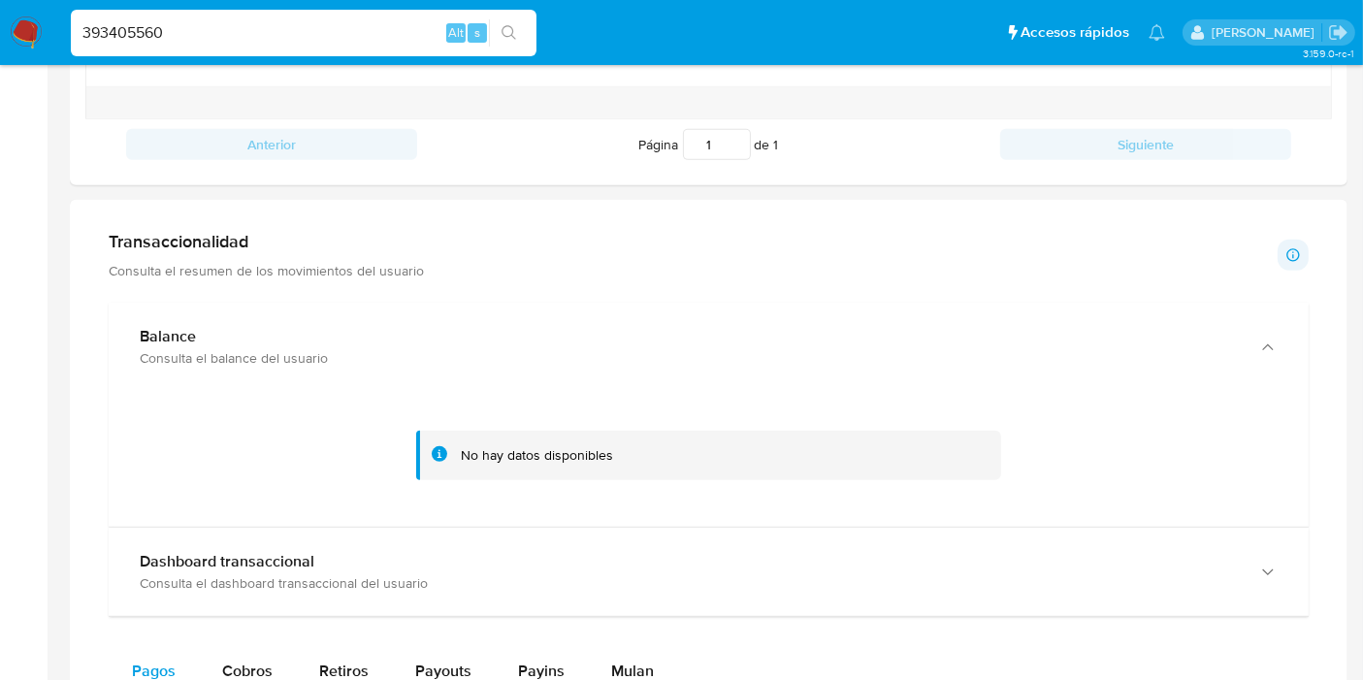
click at [0, 4] on nav "Pausado Ver notificaciones 393405560 Alt s Accesos rápidos Presiona las siguien…" at bounding box center [681, 32] width 1363 height 65
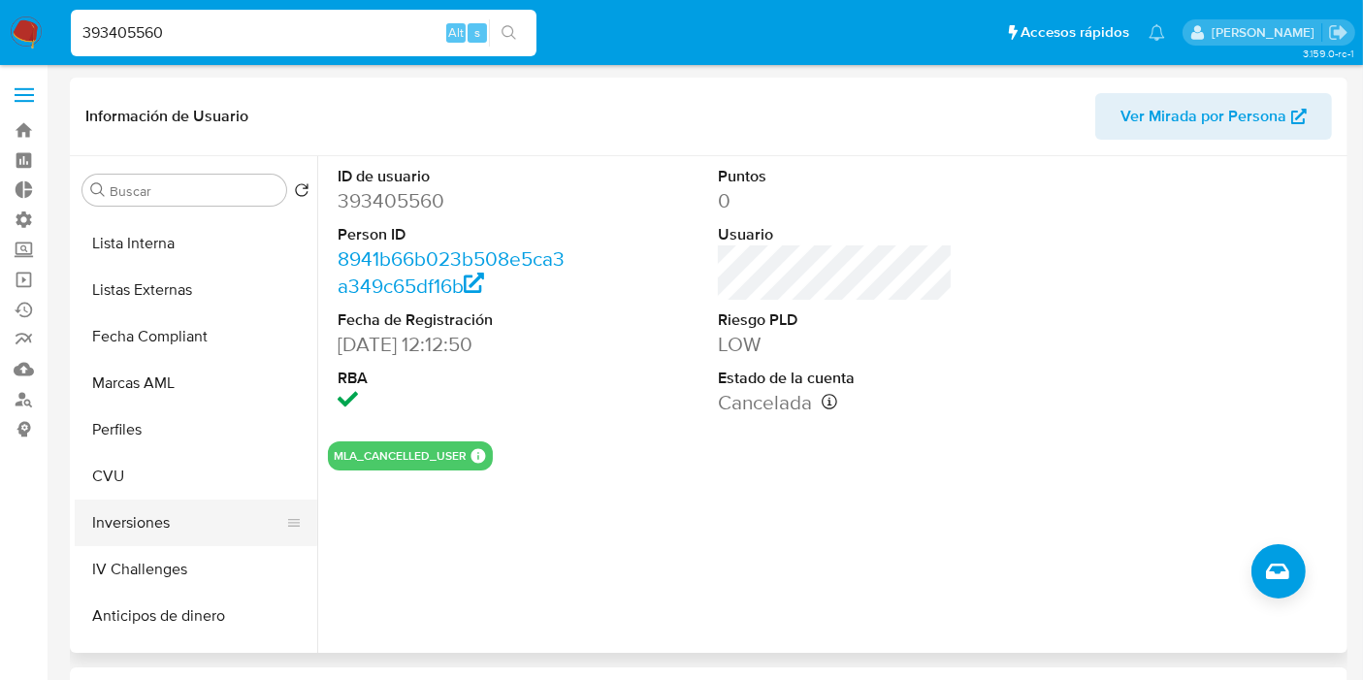
scroll to position [323, 0]
click at [195, 504] on button "Inversiones" at bounding box center [188, 519] width 227 height 47
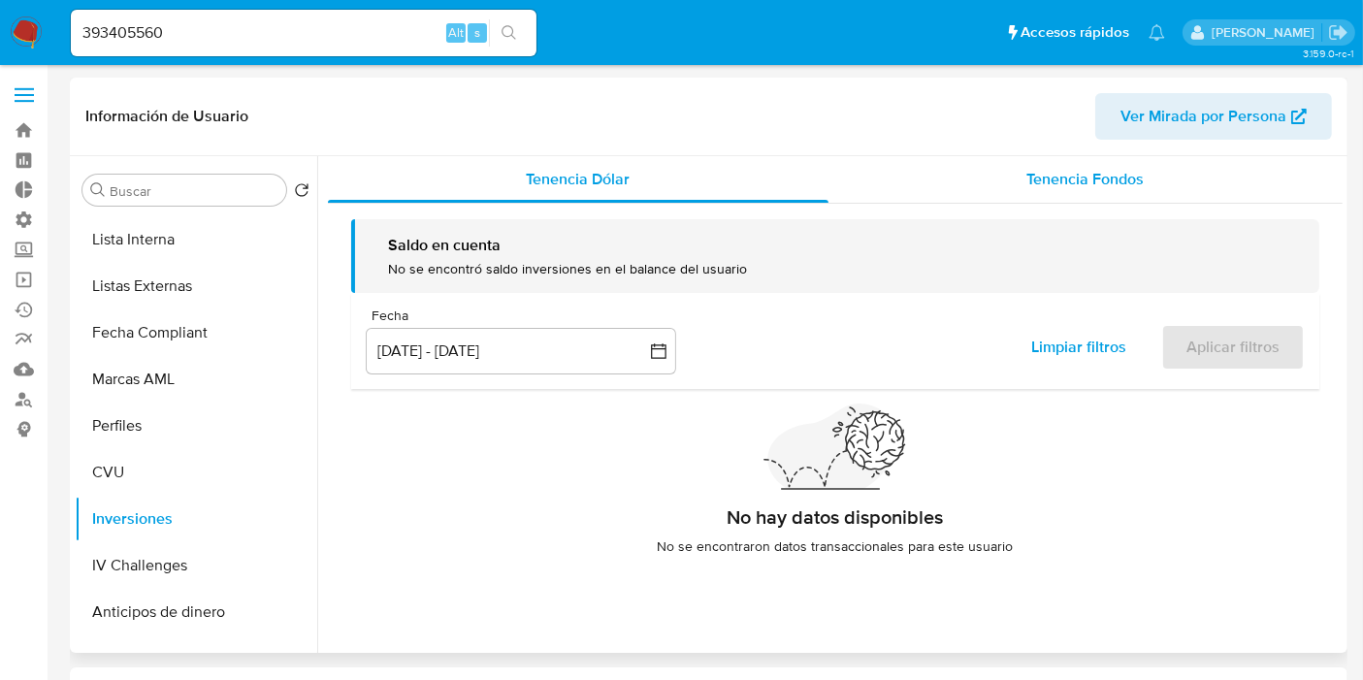
click at [1039, 186] on span "Tenencia Fondos" at bounding box center [1085, 179] width 117 height 22
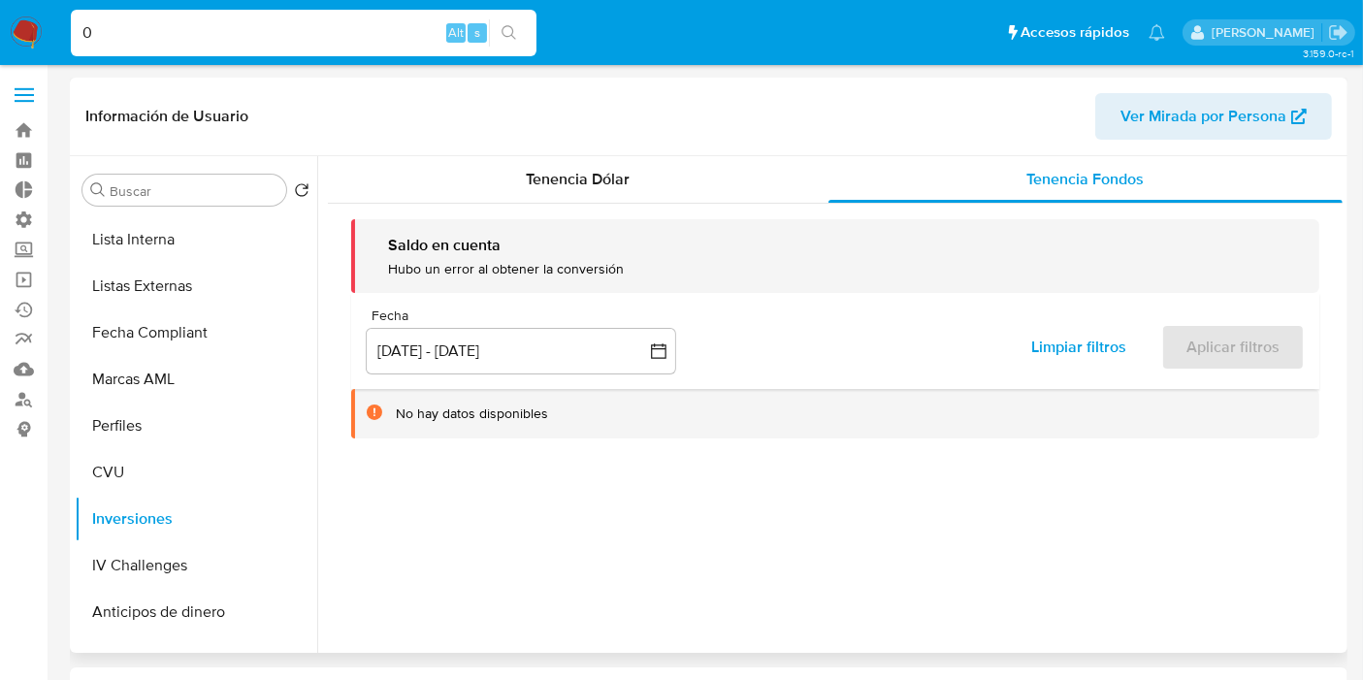
type input "0"
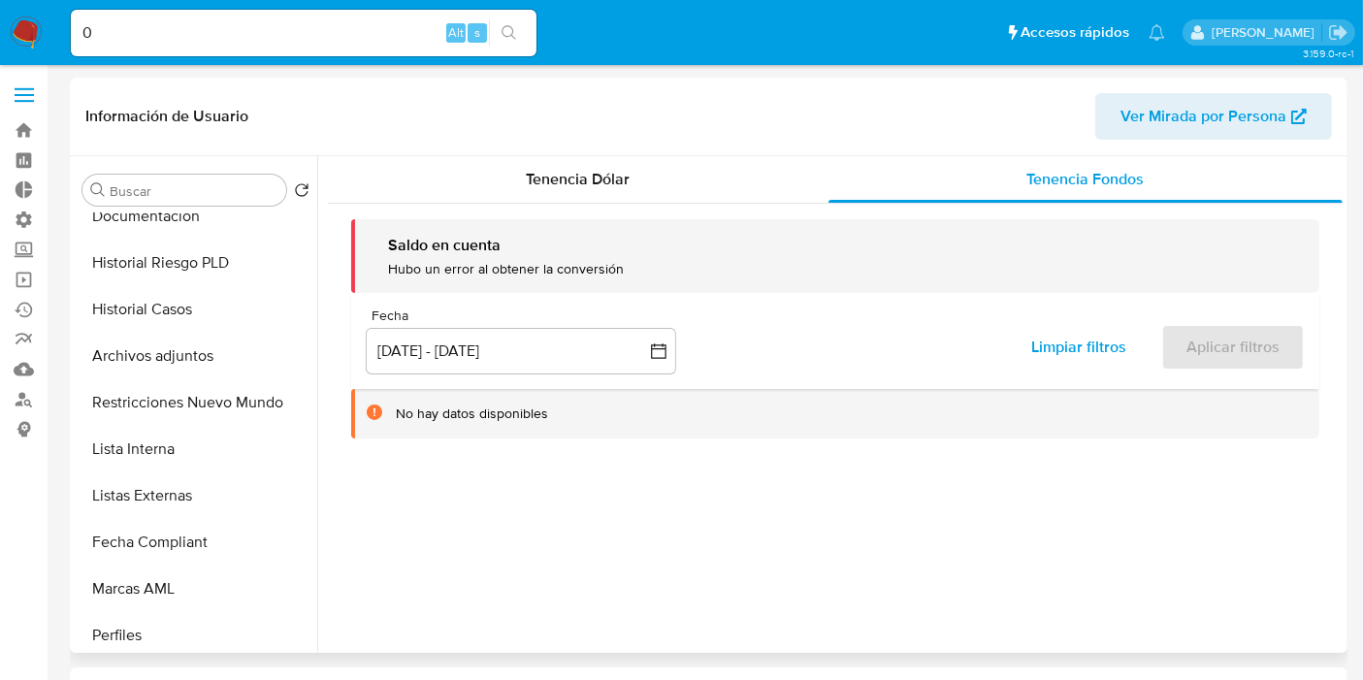
scroll to position [0, 0]
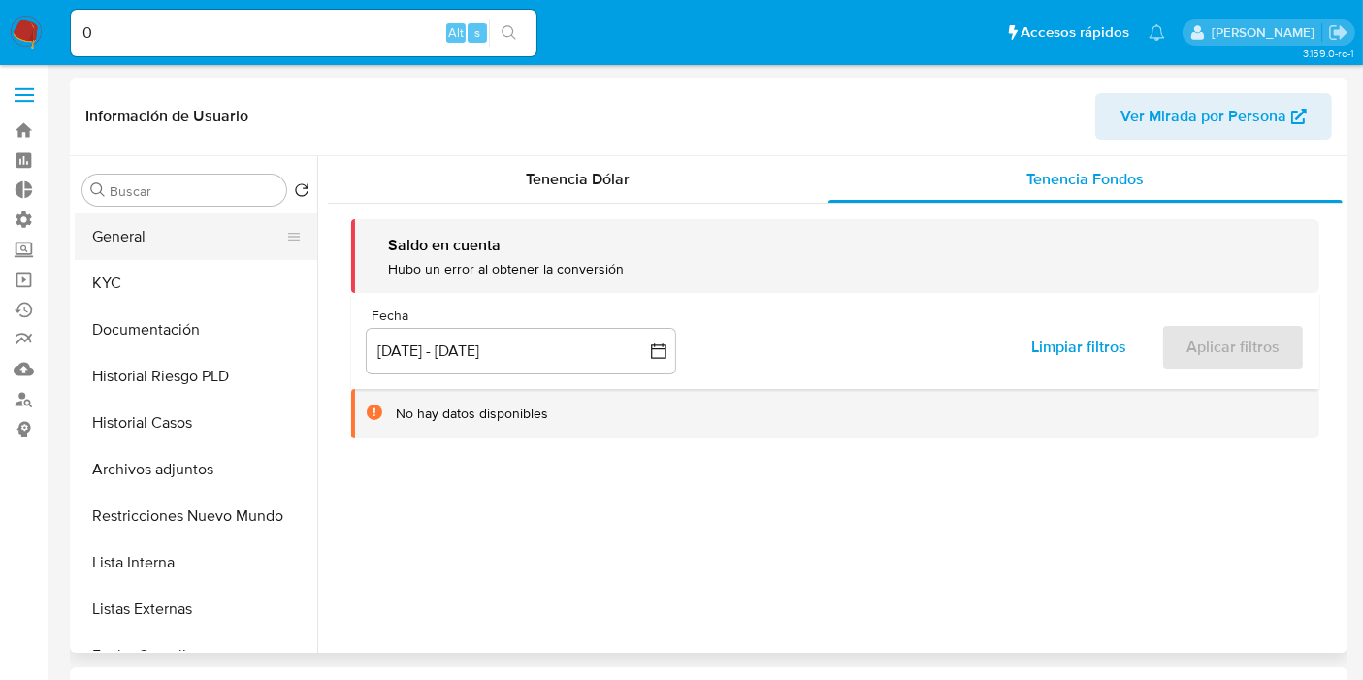
click at [157, 247] on button "General" at bounding box center [188, 236] width 227 height 47
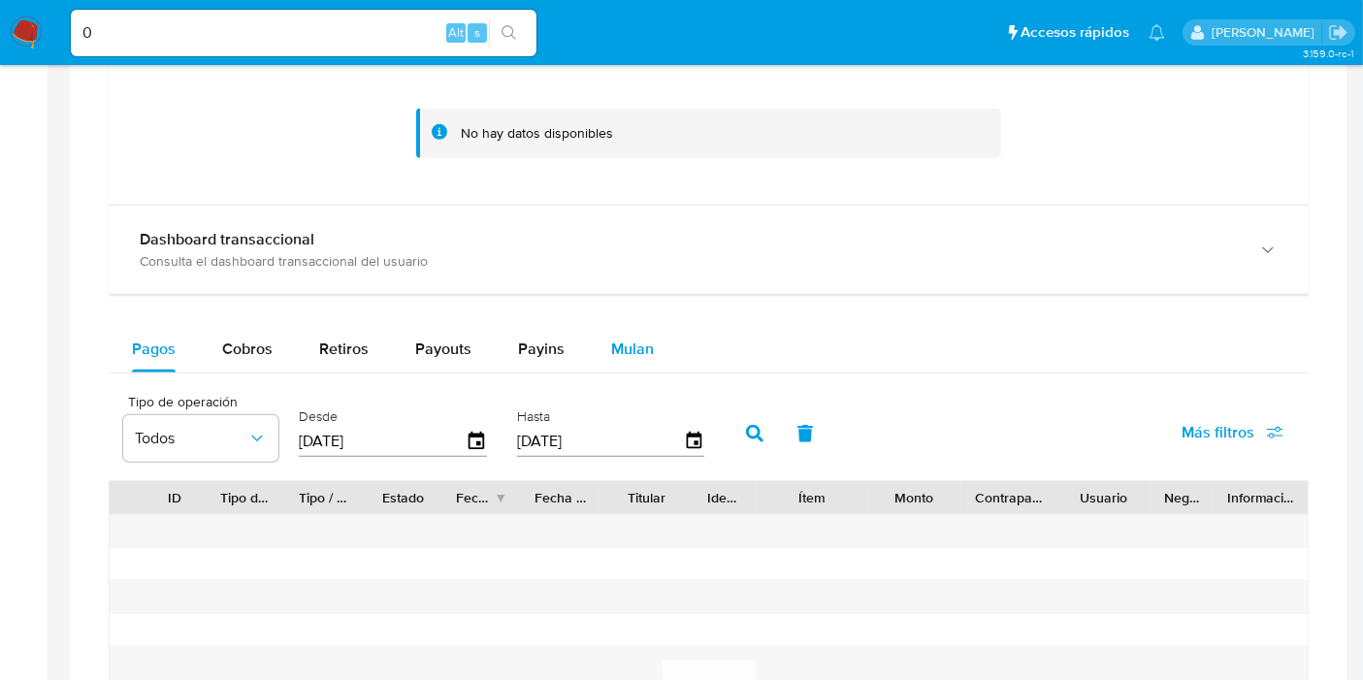
scroll to position [970, 0]
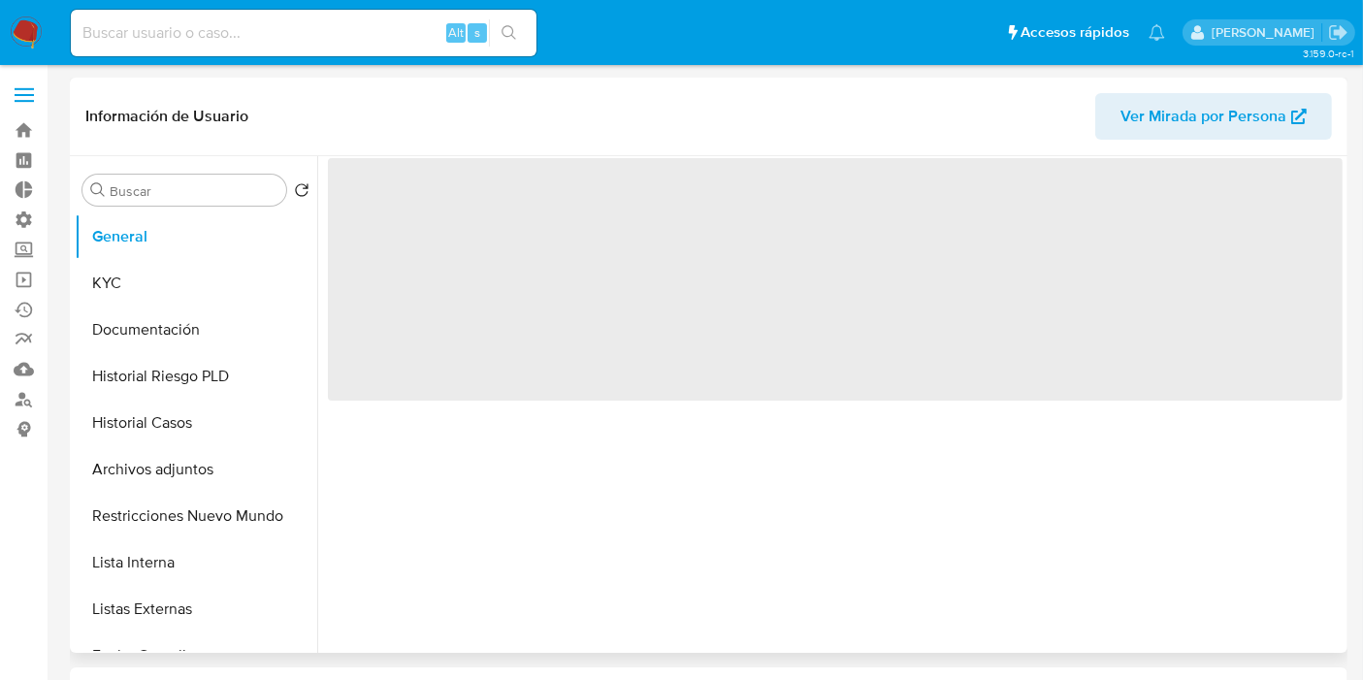
select select "10"
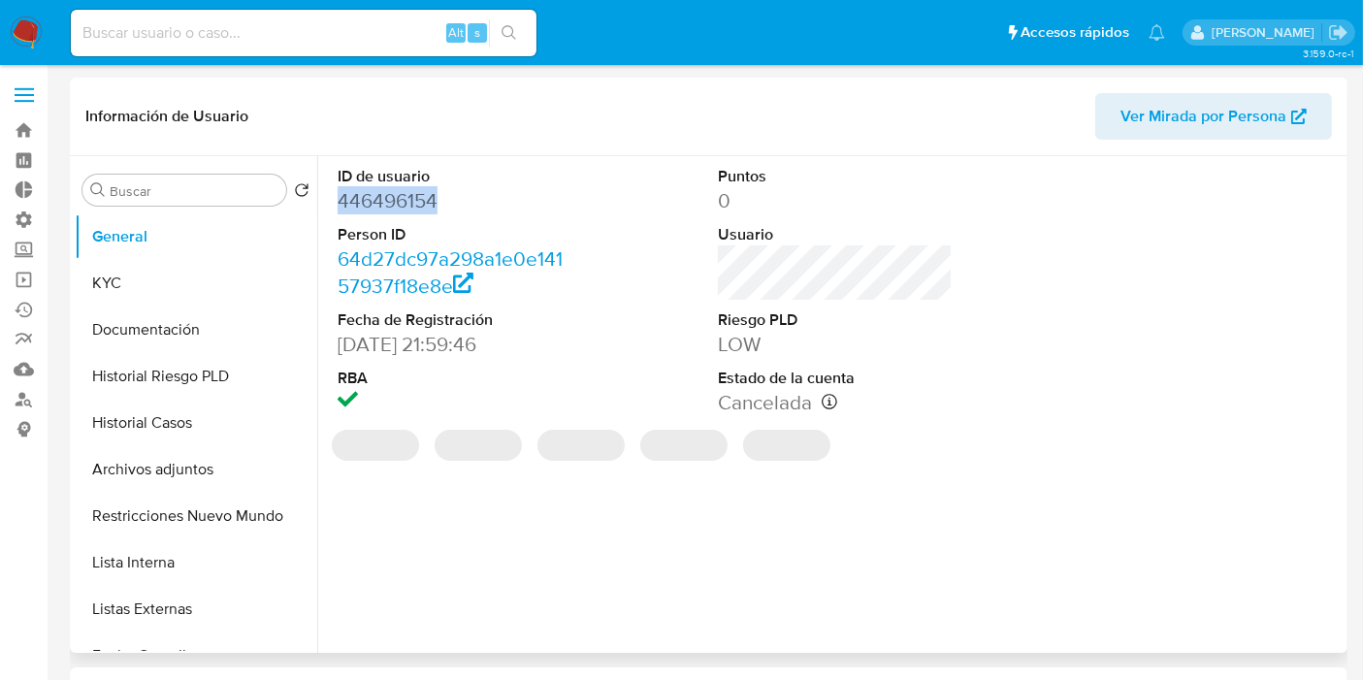
drag, startPoint x: 448, startPoint y: 200, endPoint x: 338, endPoint y: 203, distance: 110.6
click at [338, 203] on dd "446496154" at bounding box center [455, 200] width 235 height 27
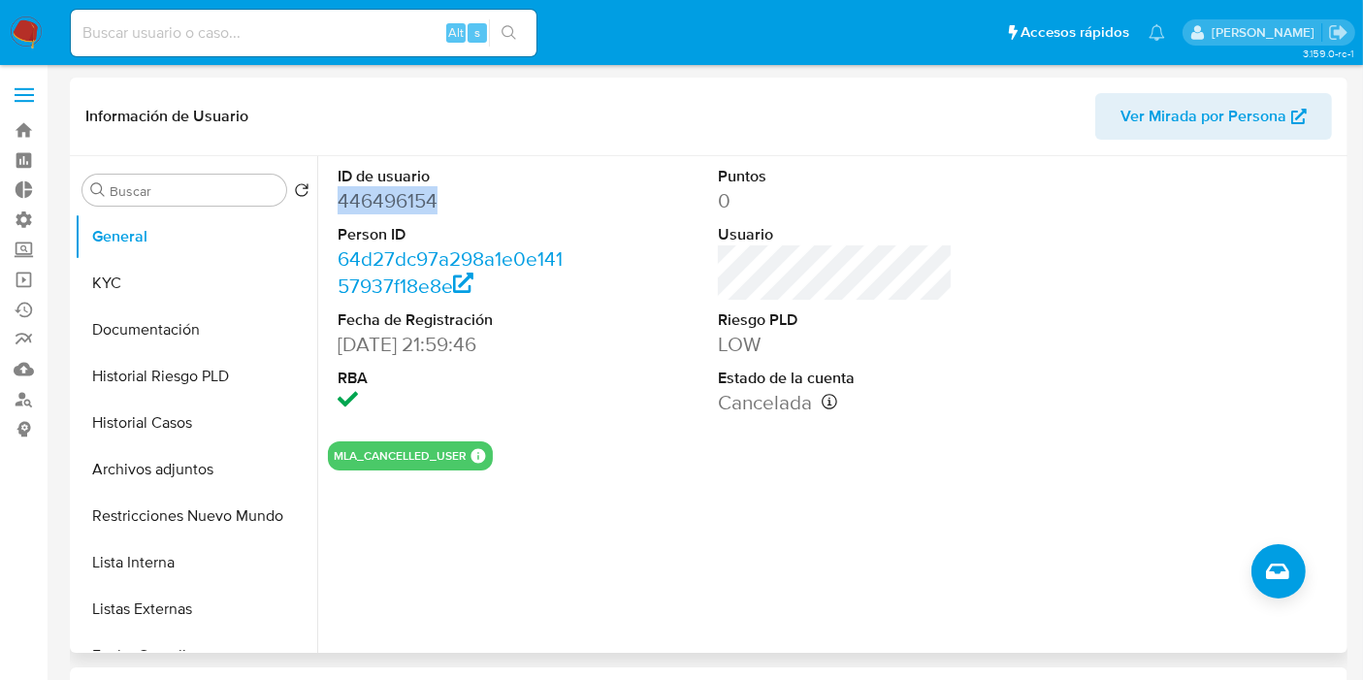
copy dd "446496154"
click at [154, 295] on button "KYC" at bounding box center [188, 283] width 227 height 47
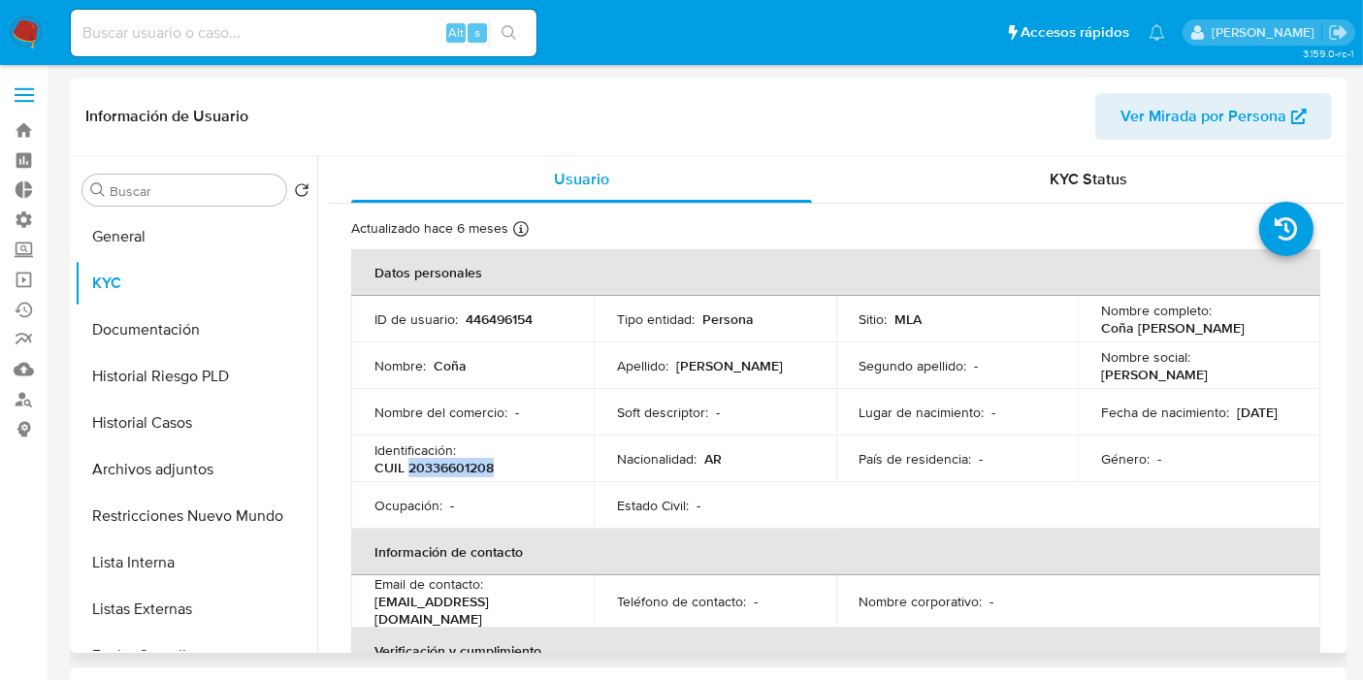
drag, startPoint x: 505, startPoint y: 465, endPoint x: 407, endPoint y: 472, distance: 98.3
click at [407, 472] on div "Identificación : CUIL 20336601208" at bounding box center [472, 458] width 196 height 35
copy p "20336601208"
click at [267, 37] on input at bounding box center [304, 32] width 466 height 25
paste input "446496154"
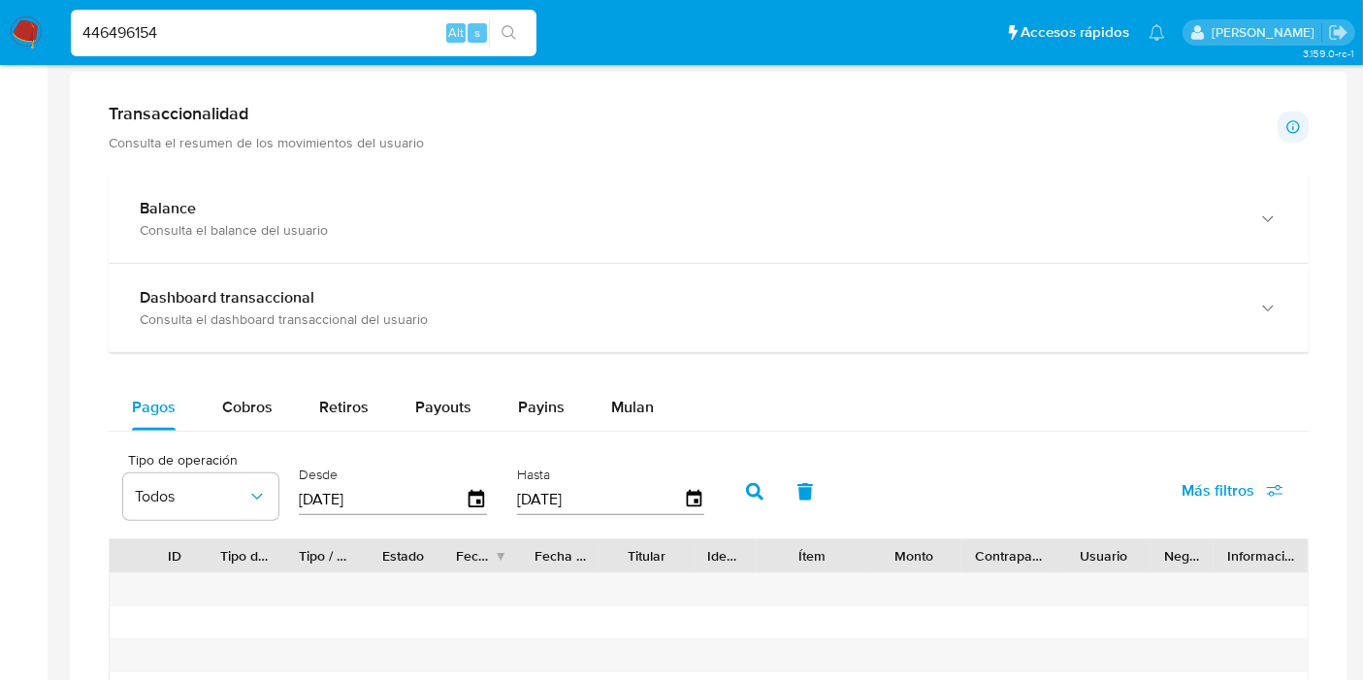
scroll to position [970, 0]
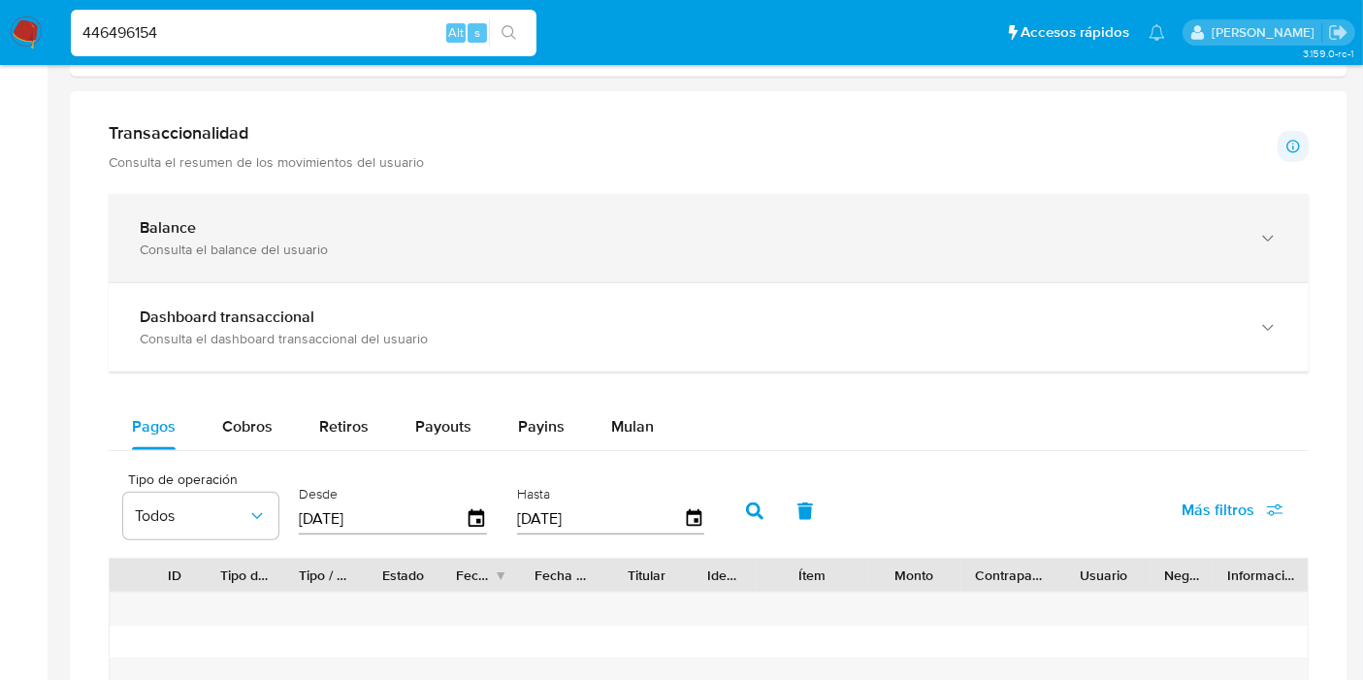
type input "446496154"
click at [249, 250] on div "Consulta el balance del usuario" at bounding box center [689, 249] width 1099 height 17
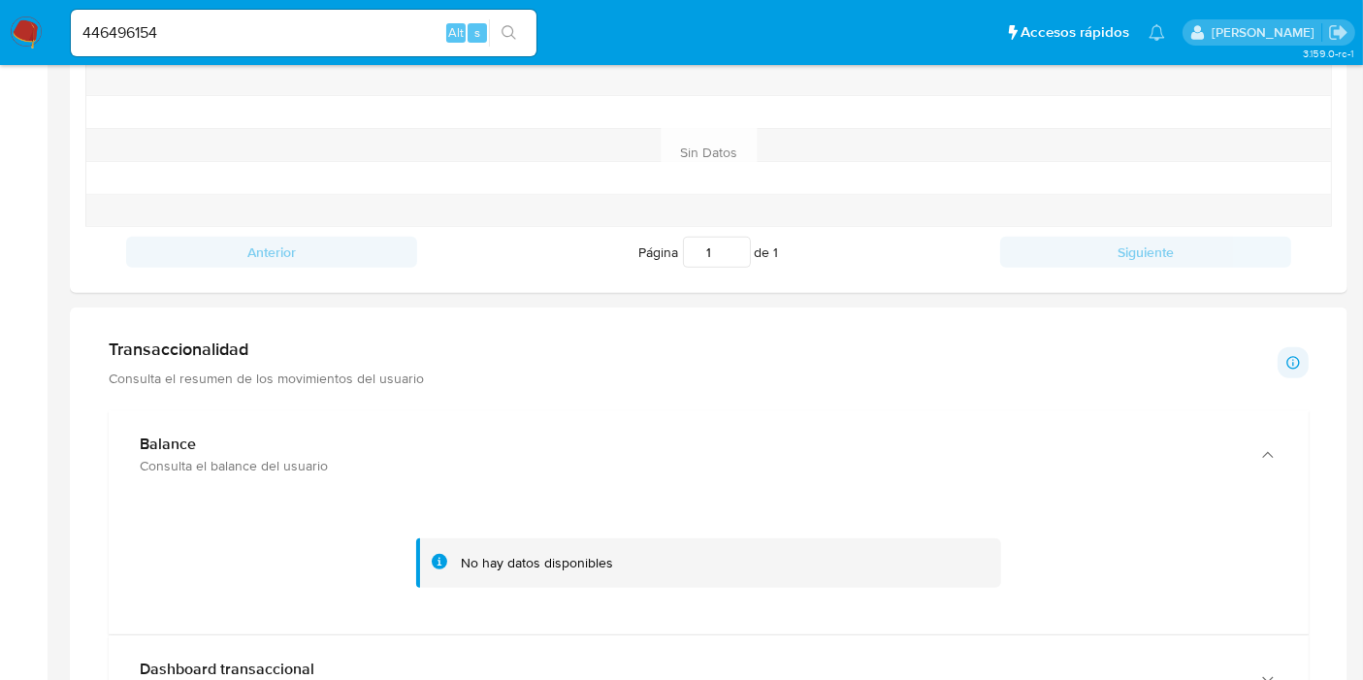
scroll to position [861, 0]
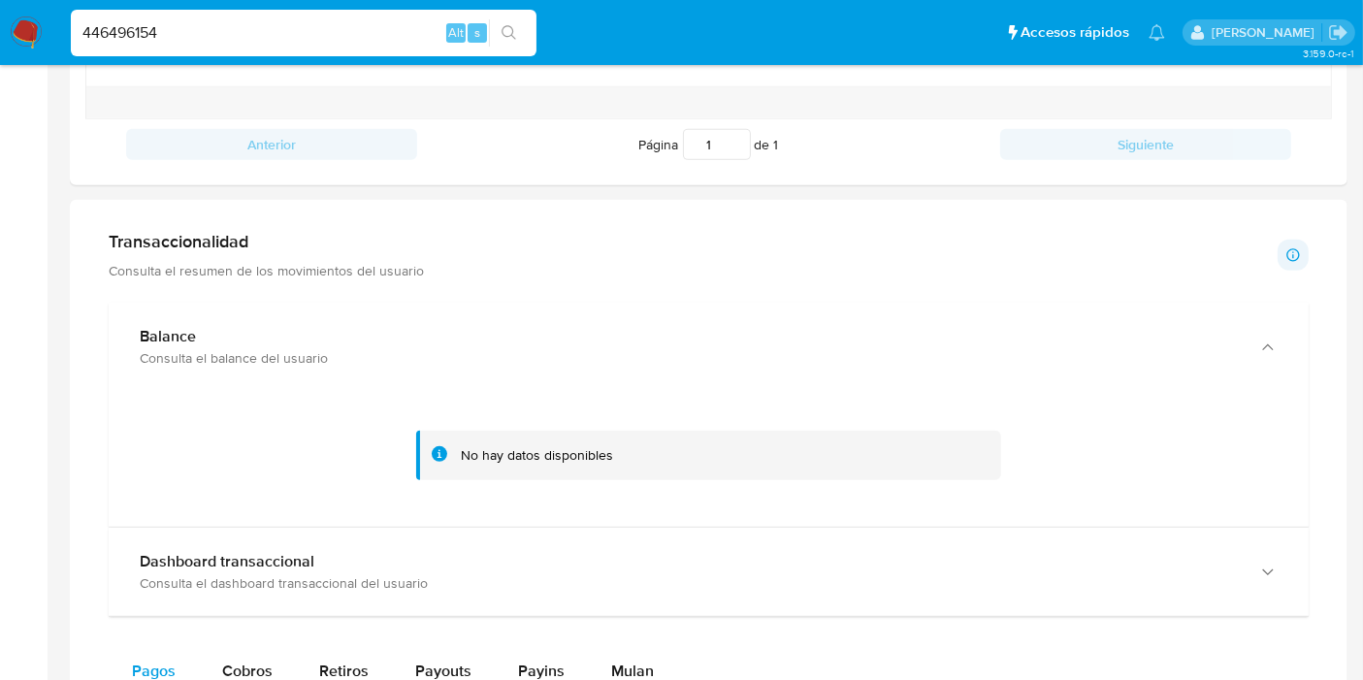
drag, startPoint x: 188, startPoint y: 27, endPoint x: 0, endPoint y: 26, distance: 188.2
click at [0, 26] on nav "Pausado Ver notificaciones 446496154 Alt s Accesos rápidos Presiona las siguien…" at bounding box center [681, 32] width 1363 height 65
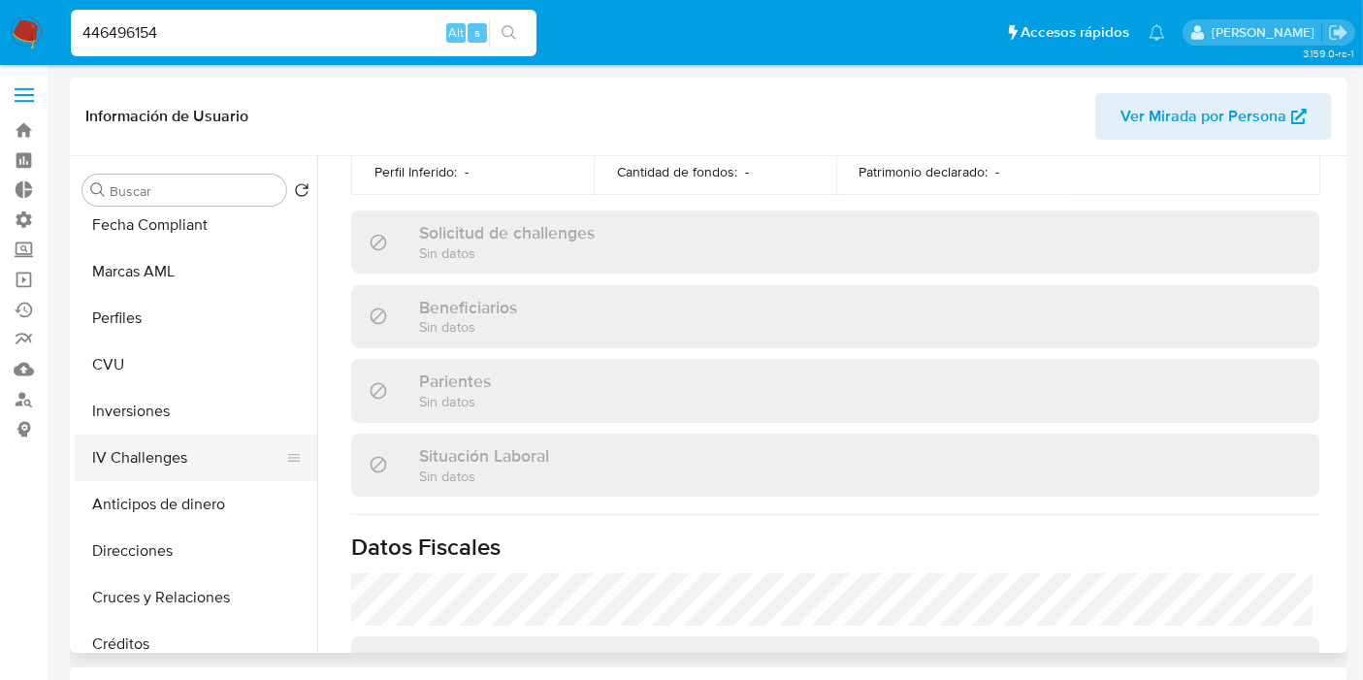
scroll to position [538, 0]
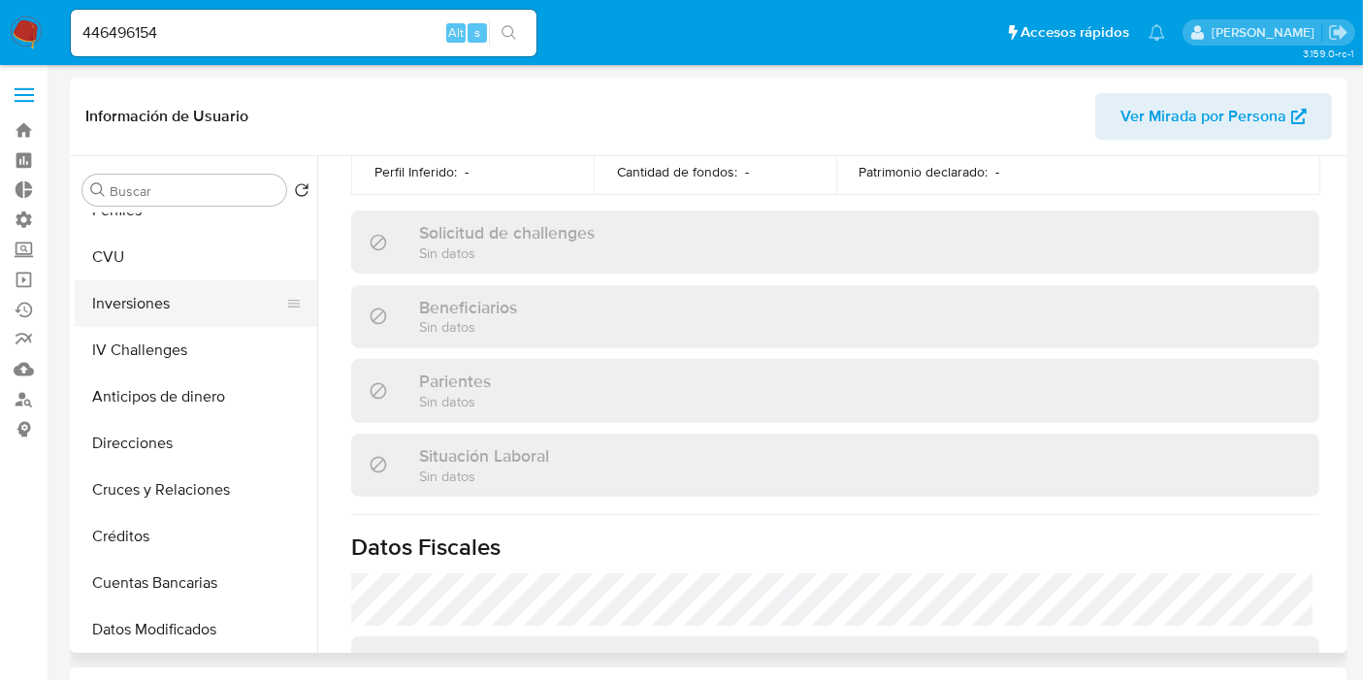
click at [171, 314] on button "Inversiones" at bounding box center [188, 303] width 227 height 47
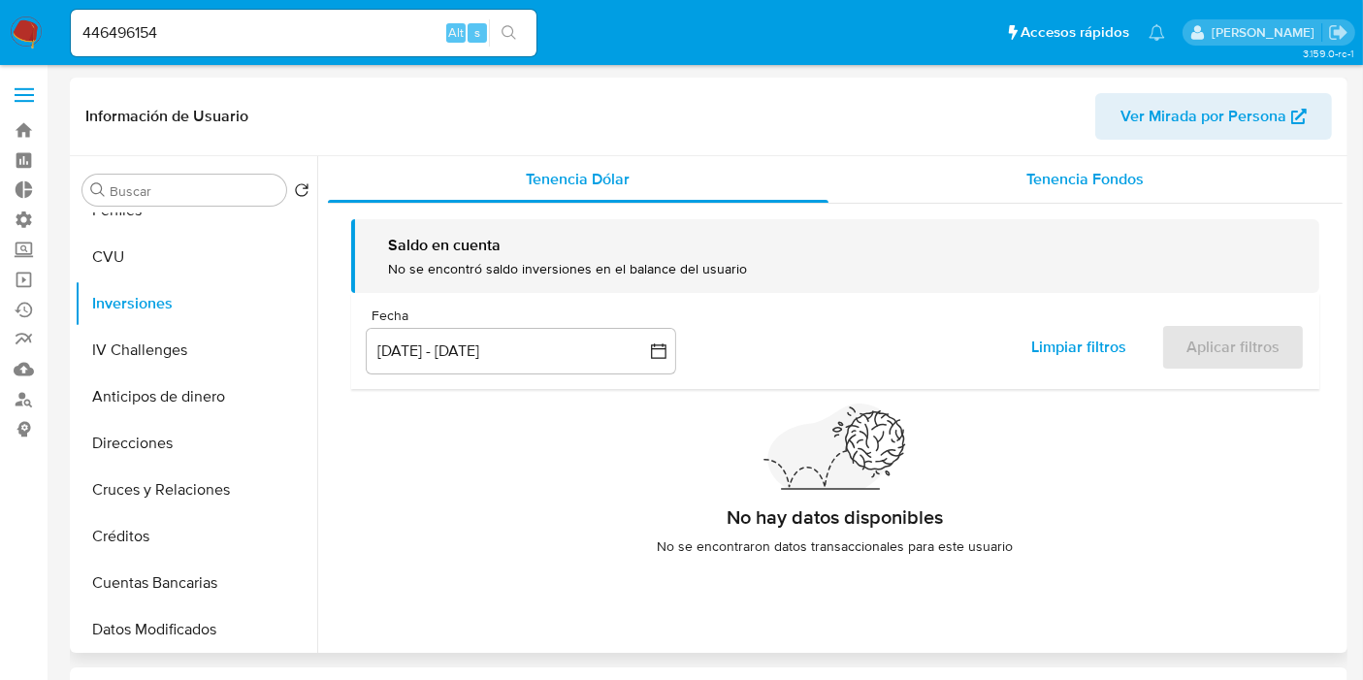
click at [1065, 201] on div "Tenencia Fondos" at bounding box center [1086, 179] width 514 height 47
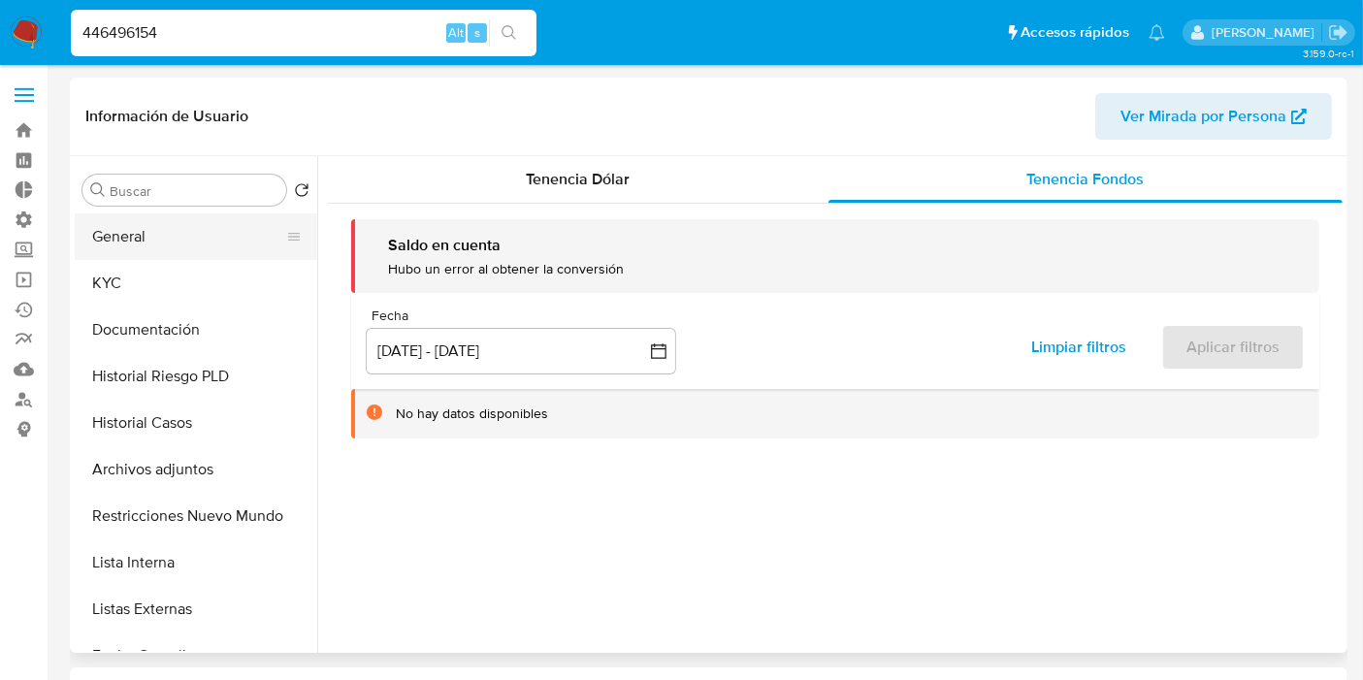
click at [168, 235] on button "General" at bounding box center [188, 236] width 227 height 47
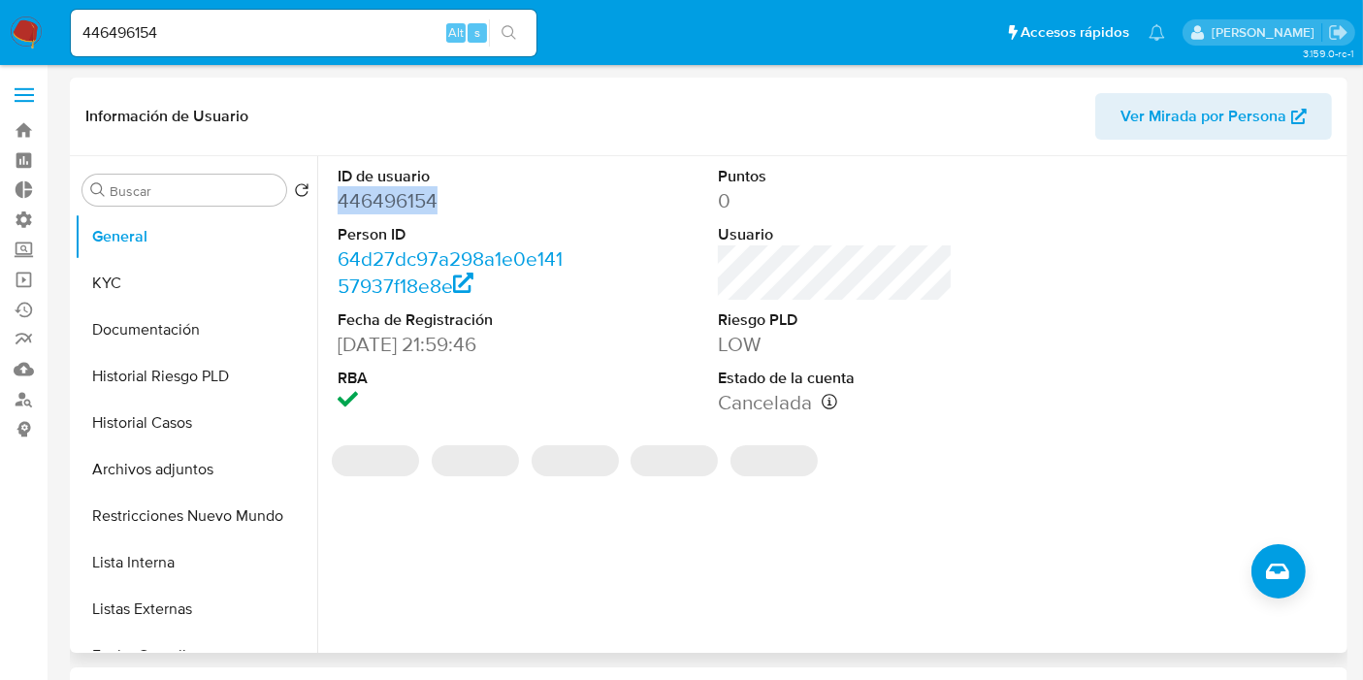
drag, startPoint x: 440, startPoint y: 202, endPoint x: 334, endPoint y: 198, distance: 106.8
click at [334, 198] on div "ID de usuario 446496154 Person ID 64d27dc97a298a1e0e14157937f18e8e Fecha de Reg…" at bounding box center [455, 291] width 254 height 270
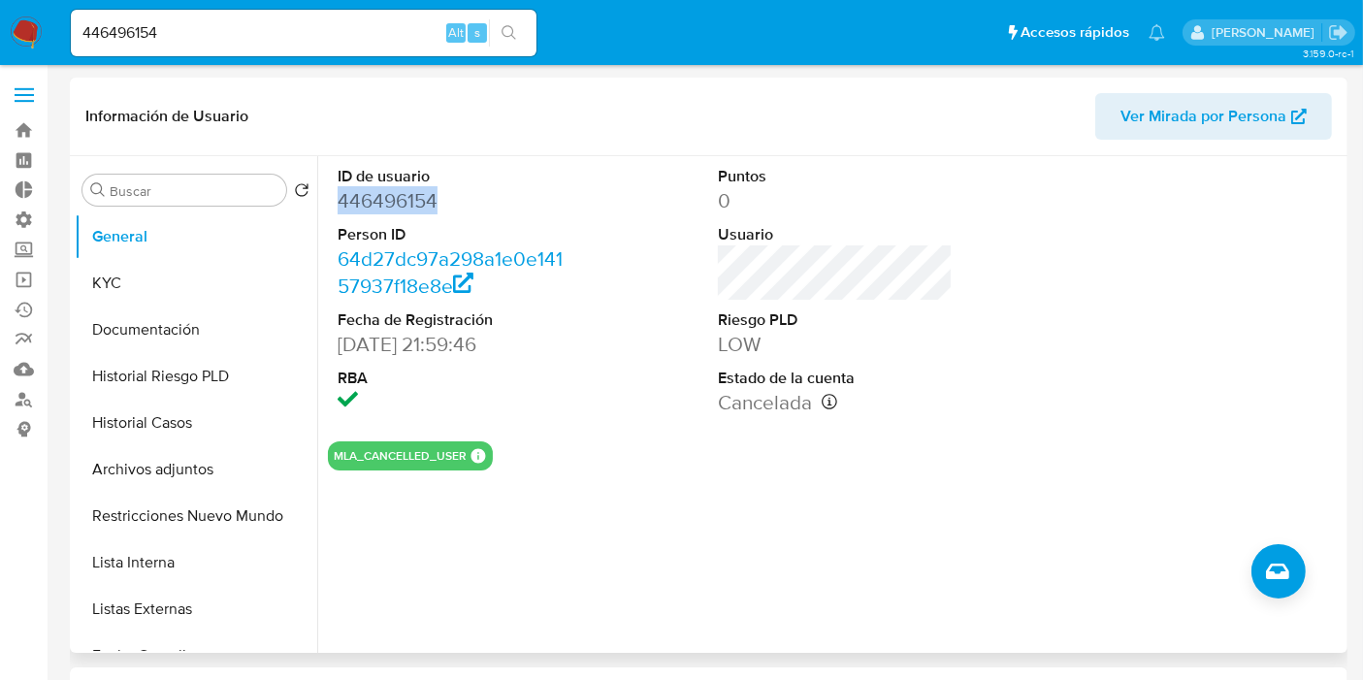
copy dd "446496154"
click at [182, 288] on button "KYC" at bounding box center [188, 283] width 227 height 47
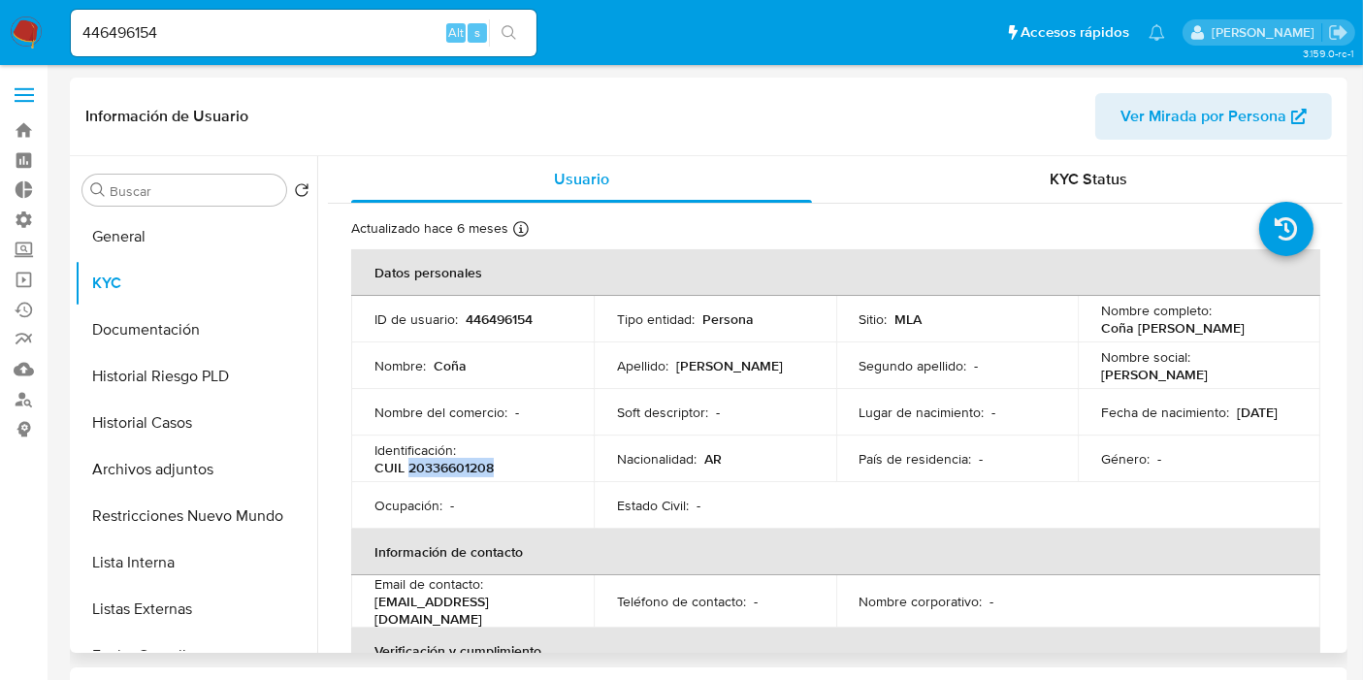
drag, startPoint x: 507, startPoint y: 464, endPoint x: 437, endPoint y: 480, distance: 72.7
click at [411, 470] on div "Identificación : CUIL 20336601208" at bounding box center [472, 458] width 196 height 35
copy p "0336601208"
drag, startPoint x: 1244, startPoint y: 325, endPoint x: 1088, endPoint y: 340, distance: 155.9
click at [1088, 340] on td "Nombre completo : Coña Gonzalo Fabian" at bounding box center [1199, 319] width 243 height 47
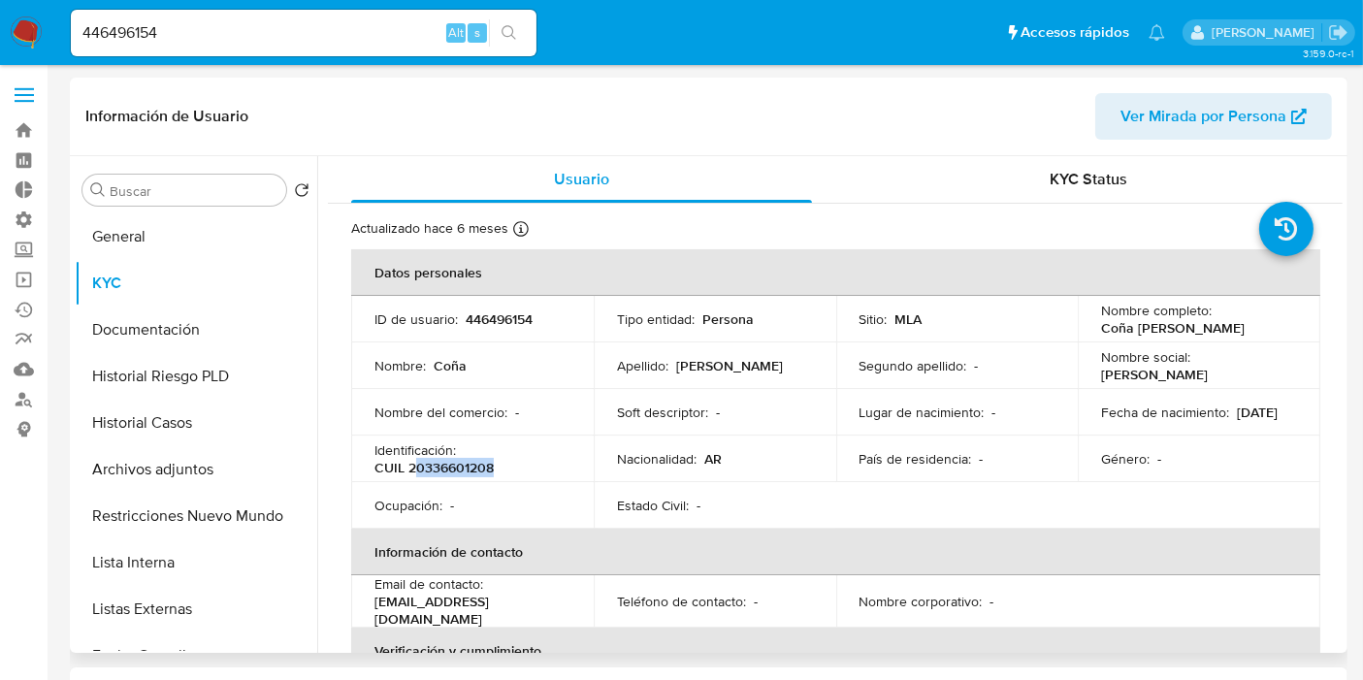
copy p "Coña Gonzalo Fabian"
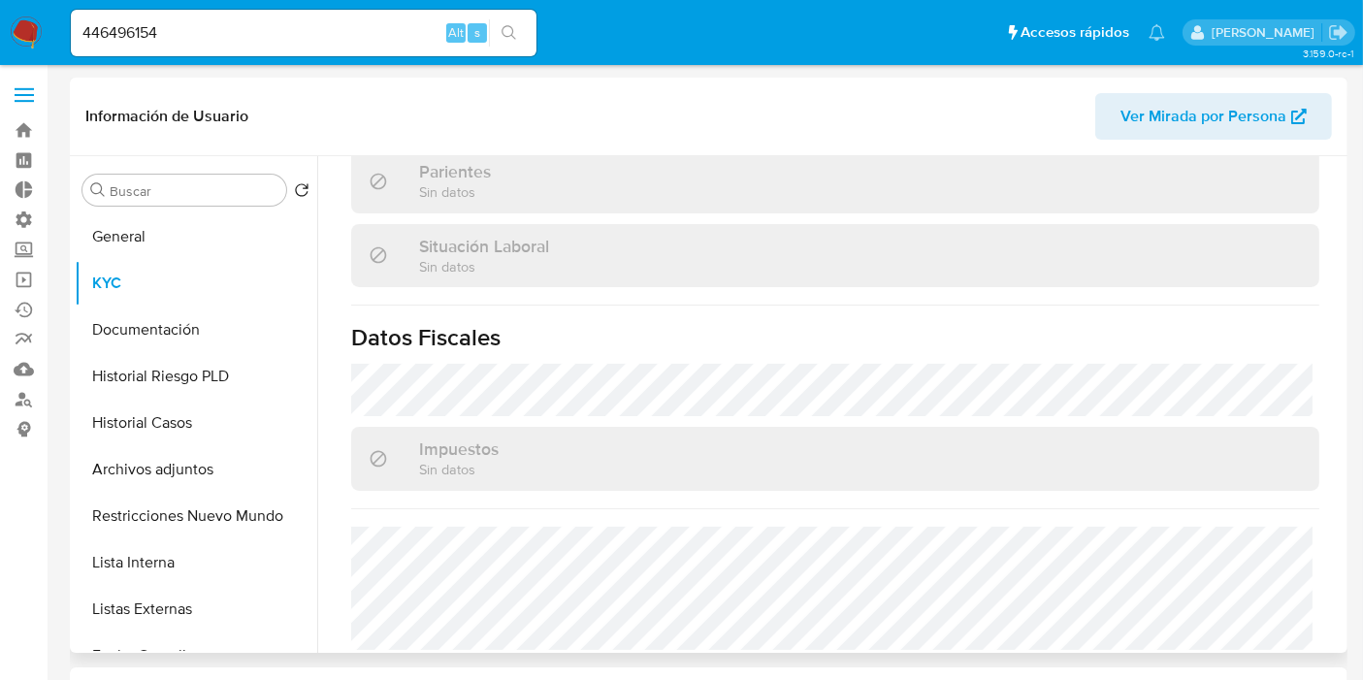
scroll to position [980, 0]
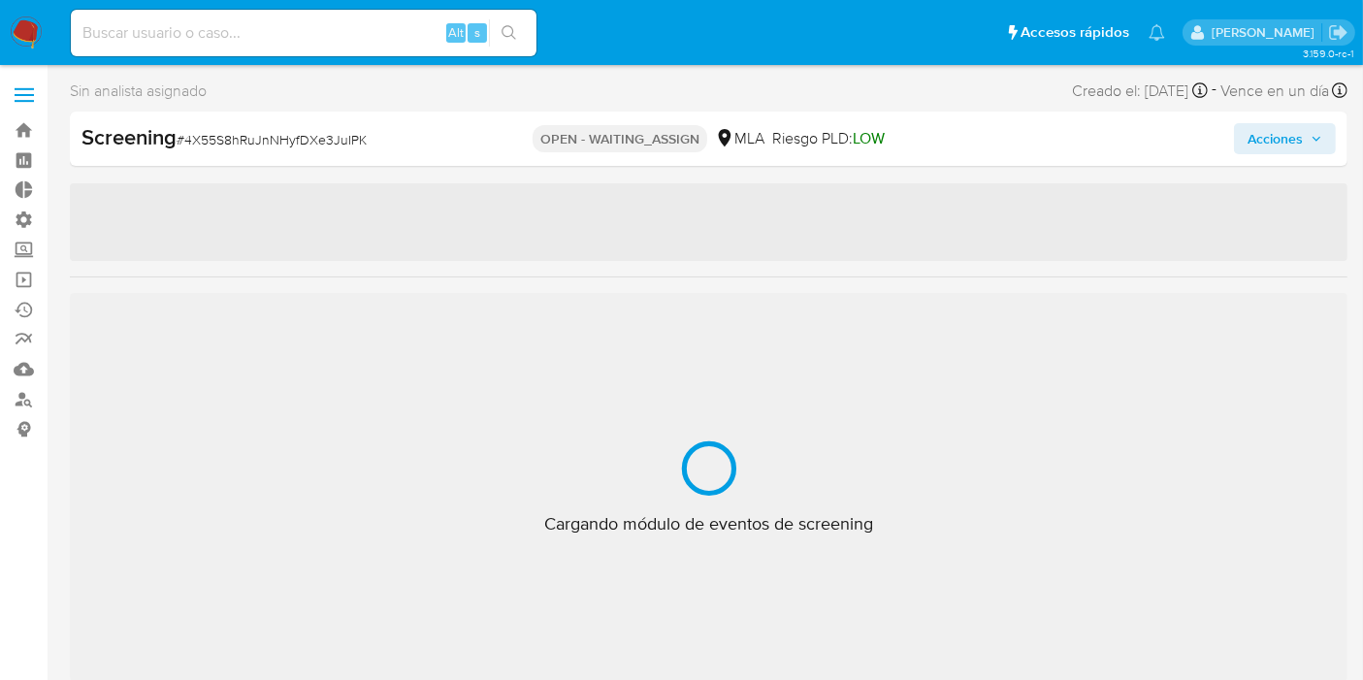
select select "10"
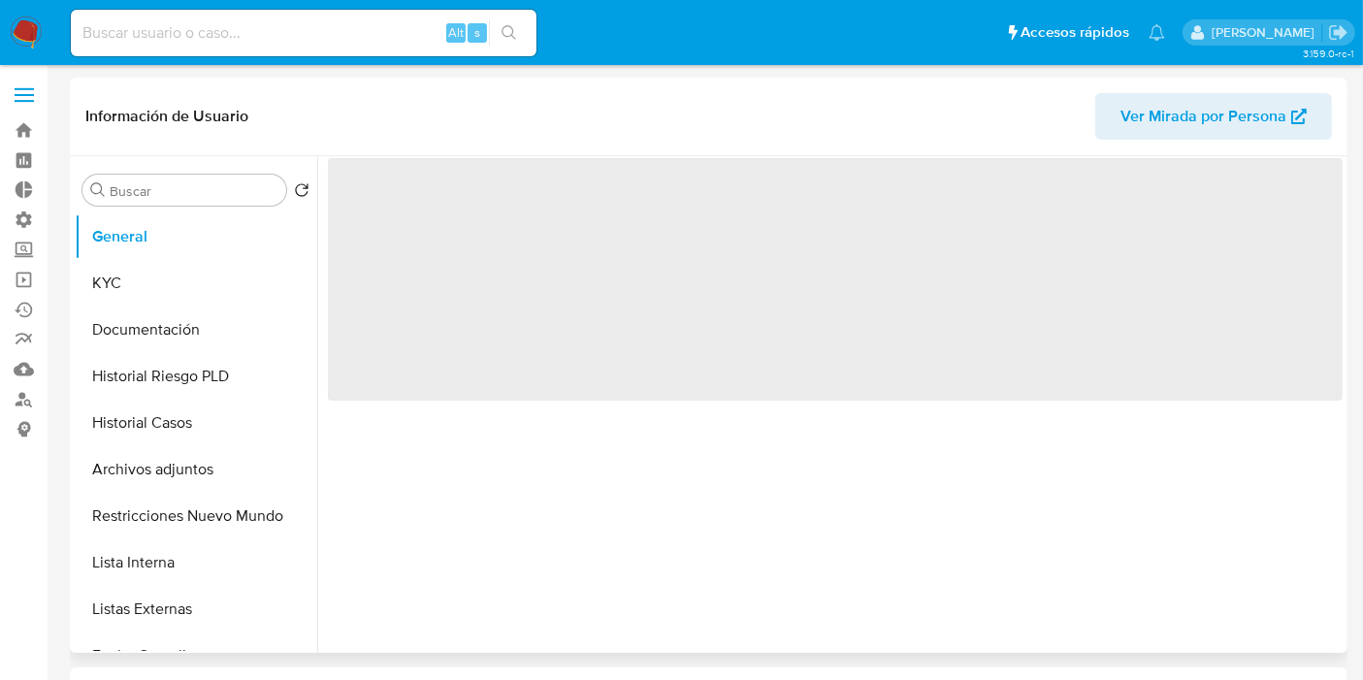
select select "10"
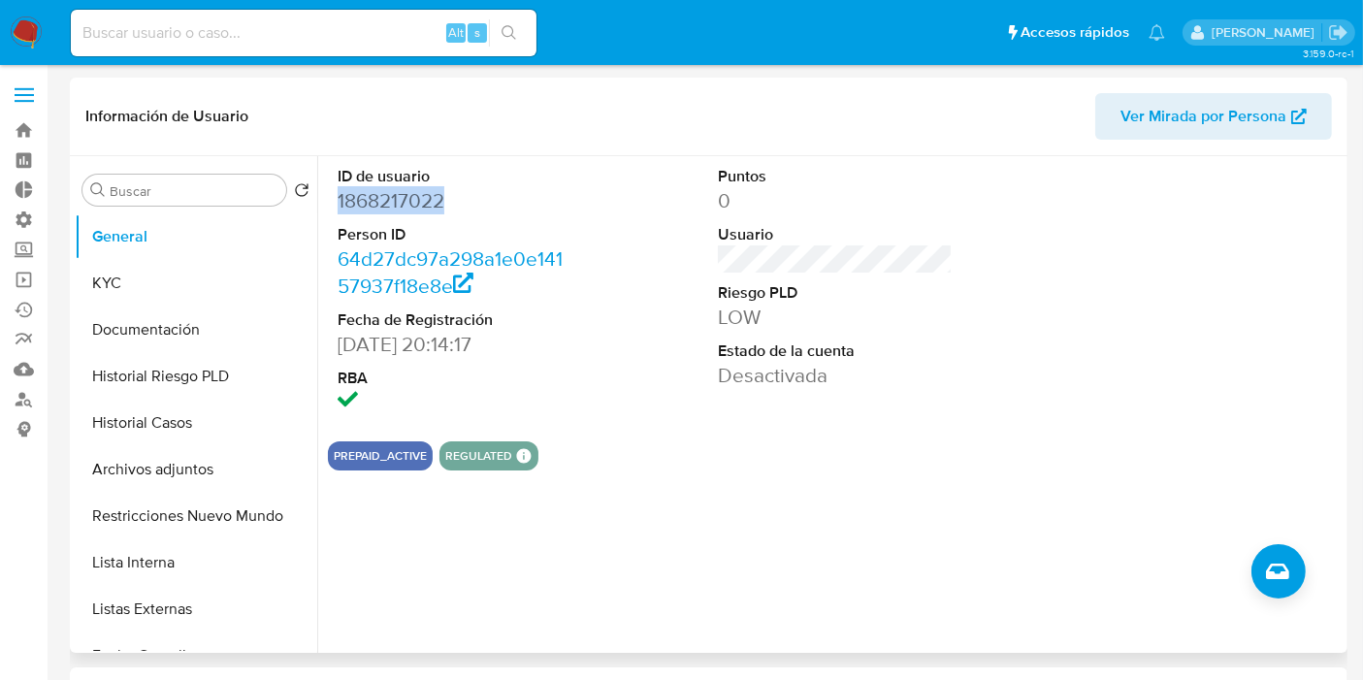
drag, startPoint x: 468, startPoint y: 198, endPoint x: 335, endPoint y: 203, distance: 133.0
click at [335, 203] on div "ID de usuario 1868217022 Person ID 64d27dc97a298a1e0e14157937f18e8e Fecha de Re…" at bounding box center [455, 291] width 254 height 270
copy dd "1868217022"
click at [194, 274] on button "KYC" at bounding box center [188, 283] width 227 height 47
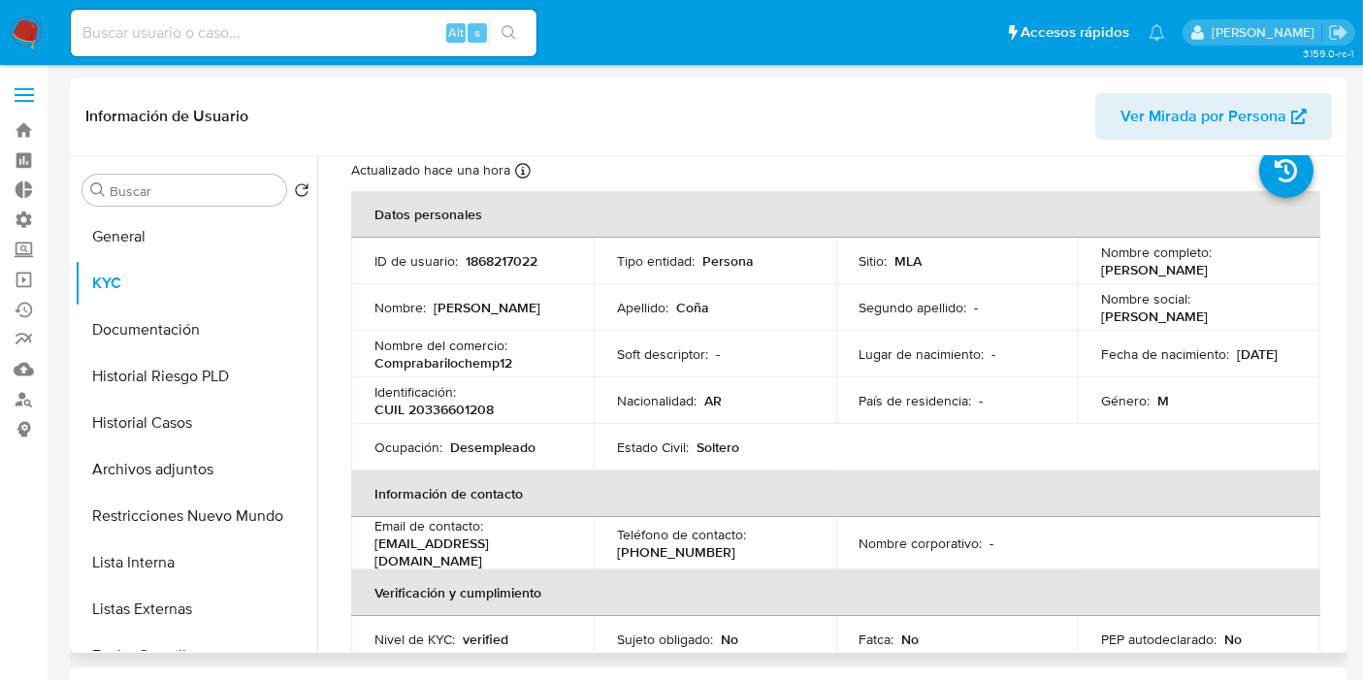
scroll to position [108, 0]
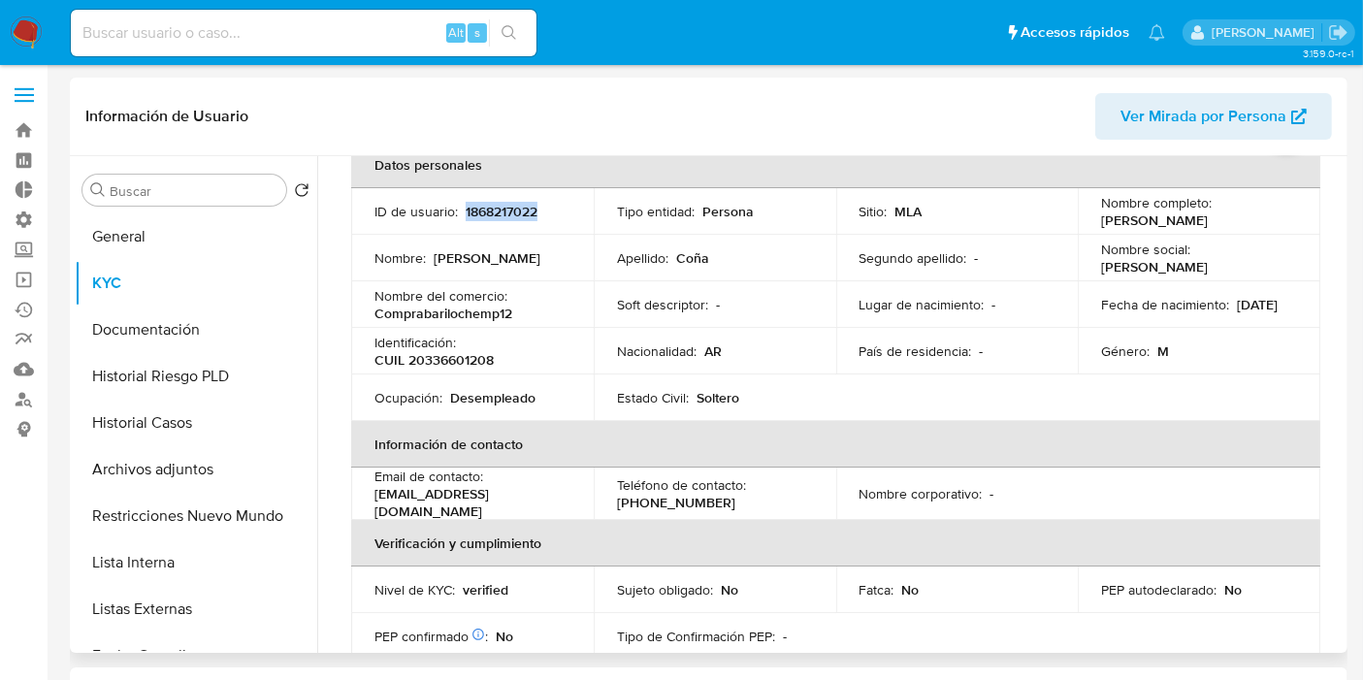
drag, startPoint x: 559, startPoint y: 220, endPoint x: 464, endPoint y: 211, distance: 95.5
click at [464, 211] on td "ID de usuario : 1868217022" at bounding box center [472, 211] width 243 height 47
copy p "1868217022"
click at [341, 34] on input at bounding box center [304, 32] width 466 height 25
paste input "1868217022"
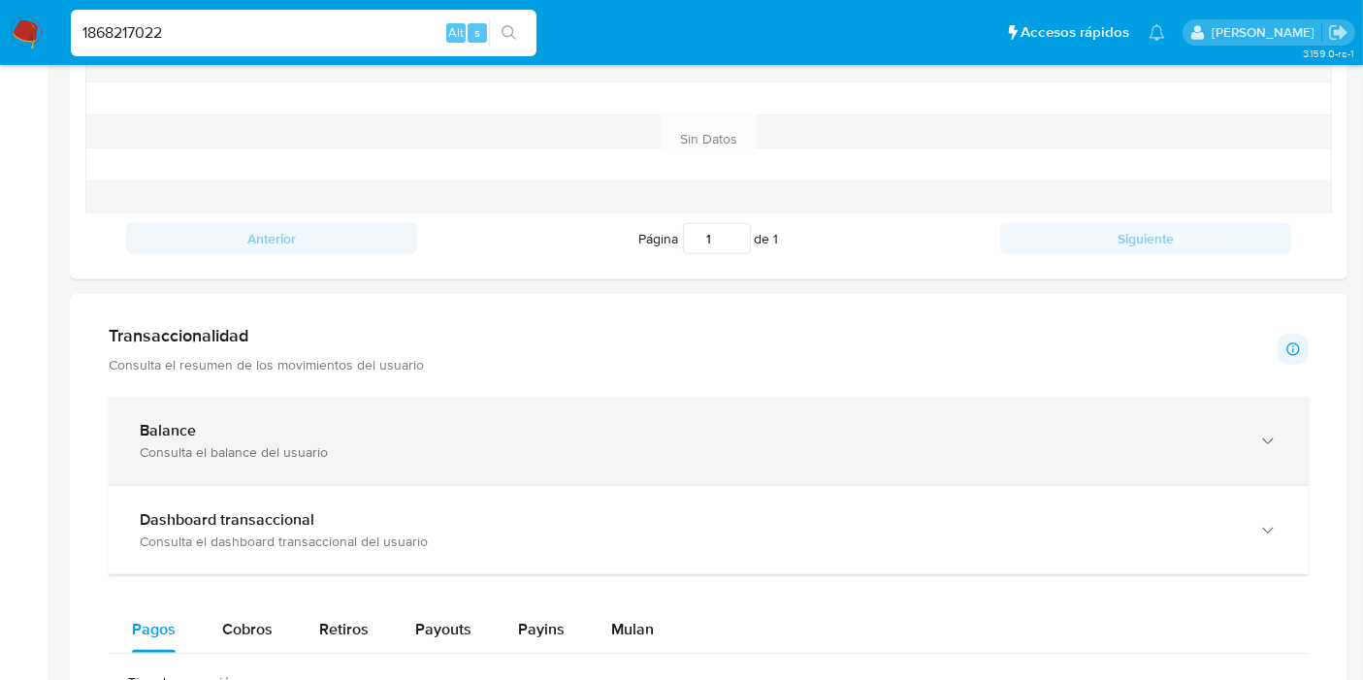
scroll to position [861, 0]
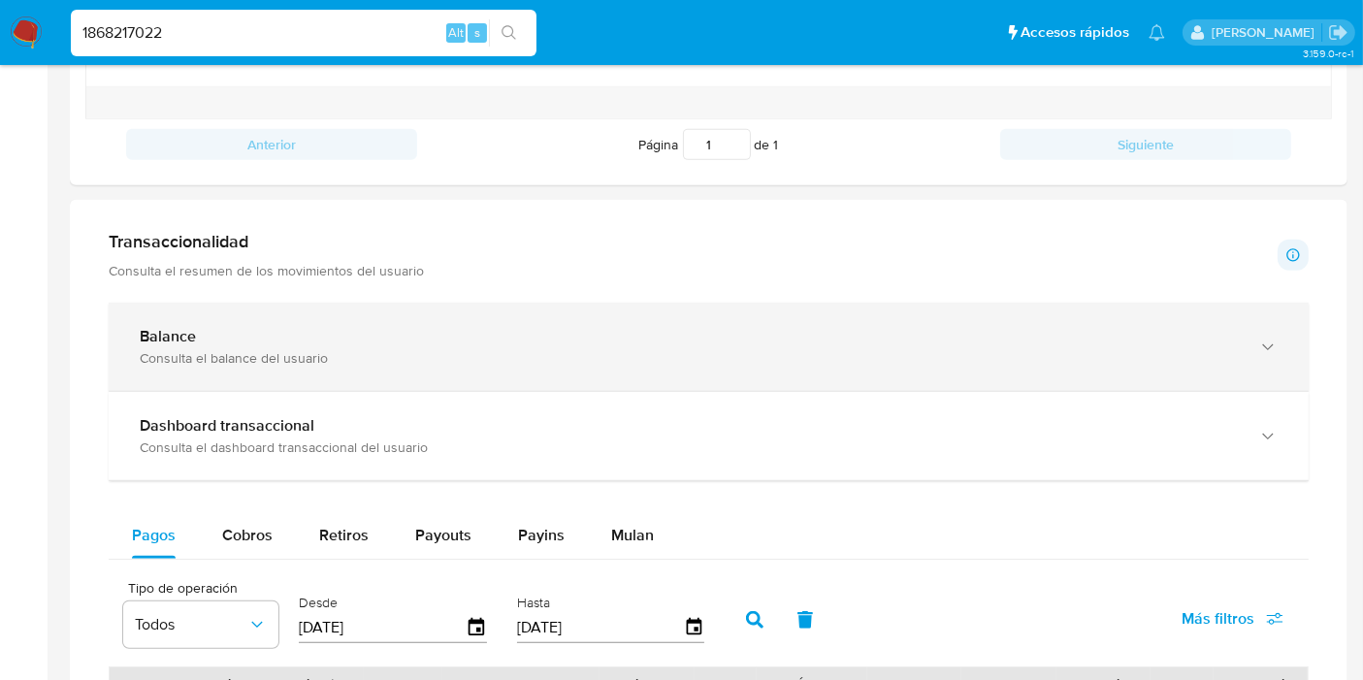
type input "1868217022"
click at [560, 333] on div "Balance" at bounding box center [689, 336] width 1099 height 19
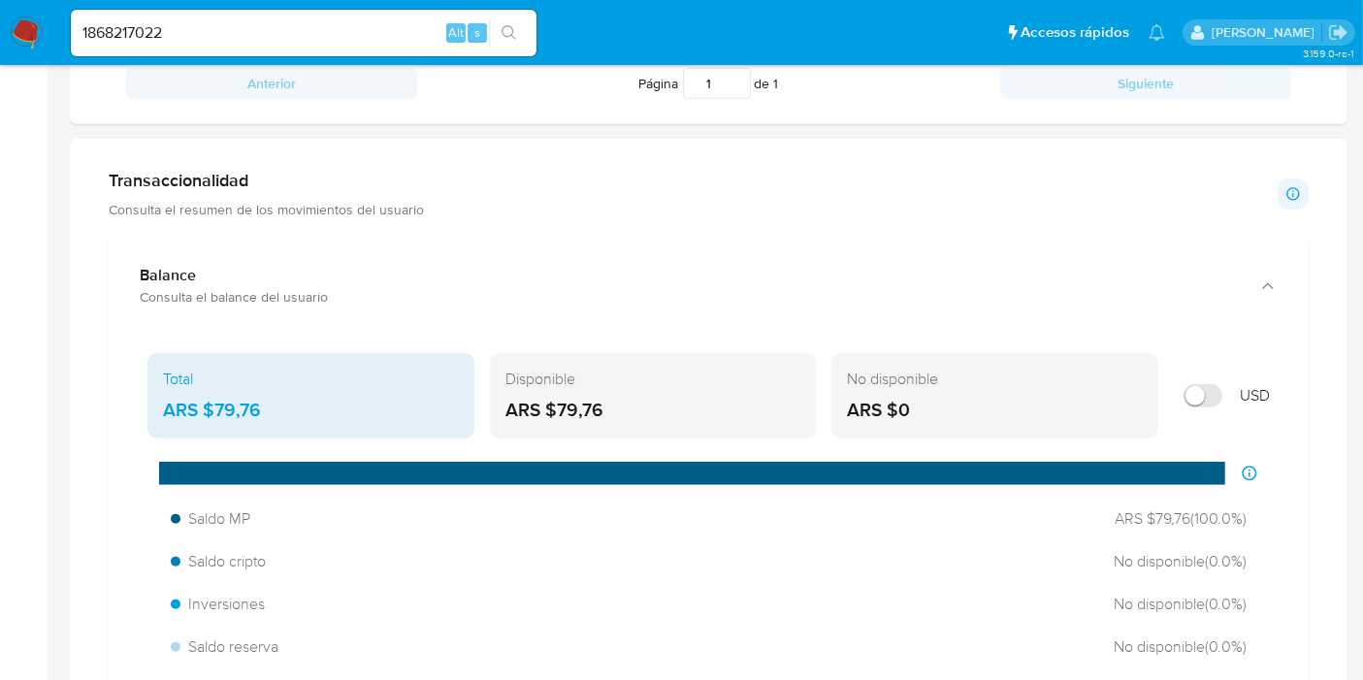
scroll to position [970, 0]
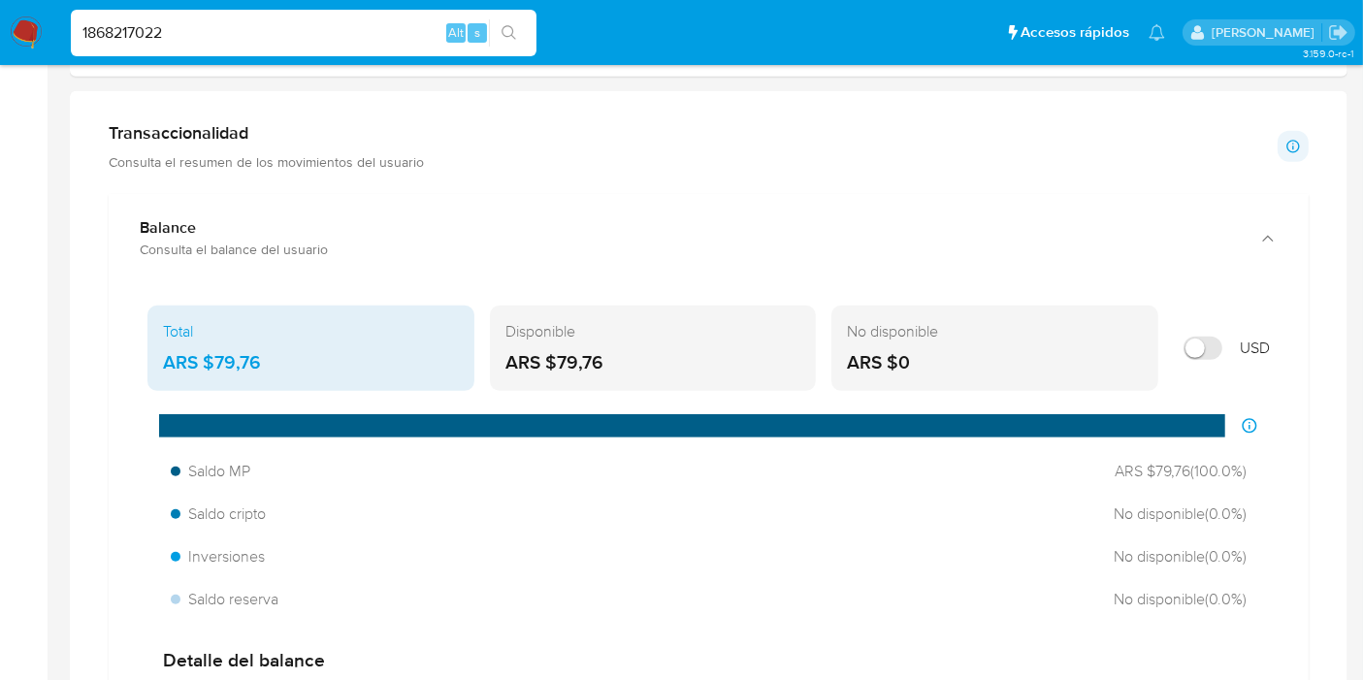
drag, startPoint x: 205, startPoint y: 29, endPoint x: 0, endPoint y: 17, distance: 205.0
click at [0, 17] on nav "Pausado Ver notificaciones 1868217022 Alt s Accesos rápidos Presiona las siguie…" at bounding box center [681, 32] width 1363 height 65
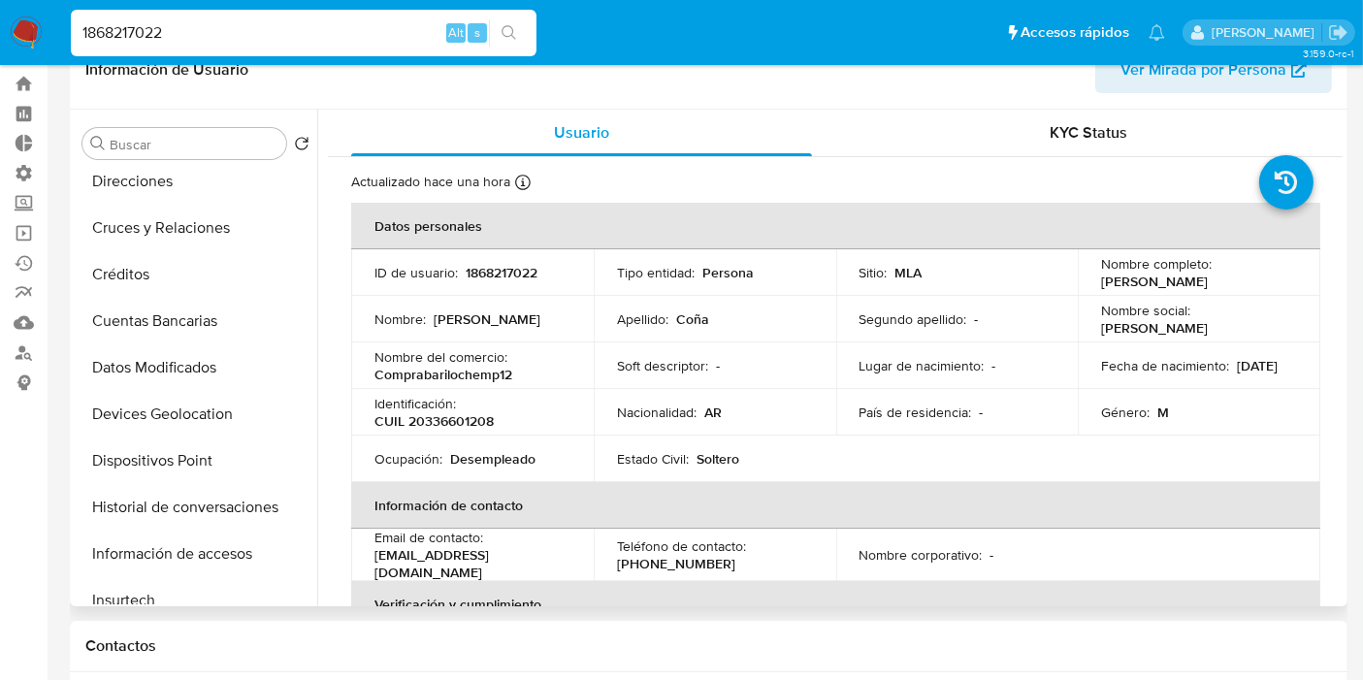
scroll to position [0, 0]
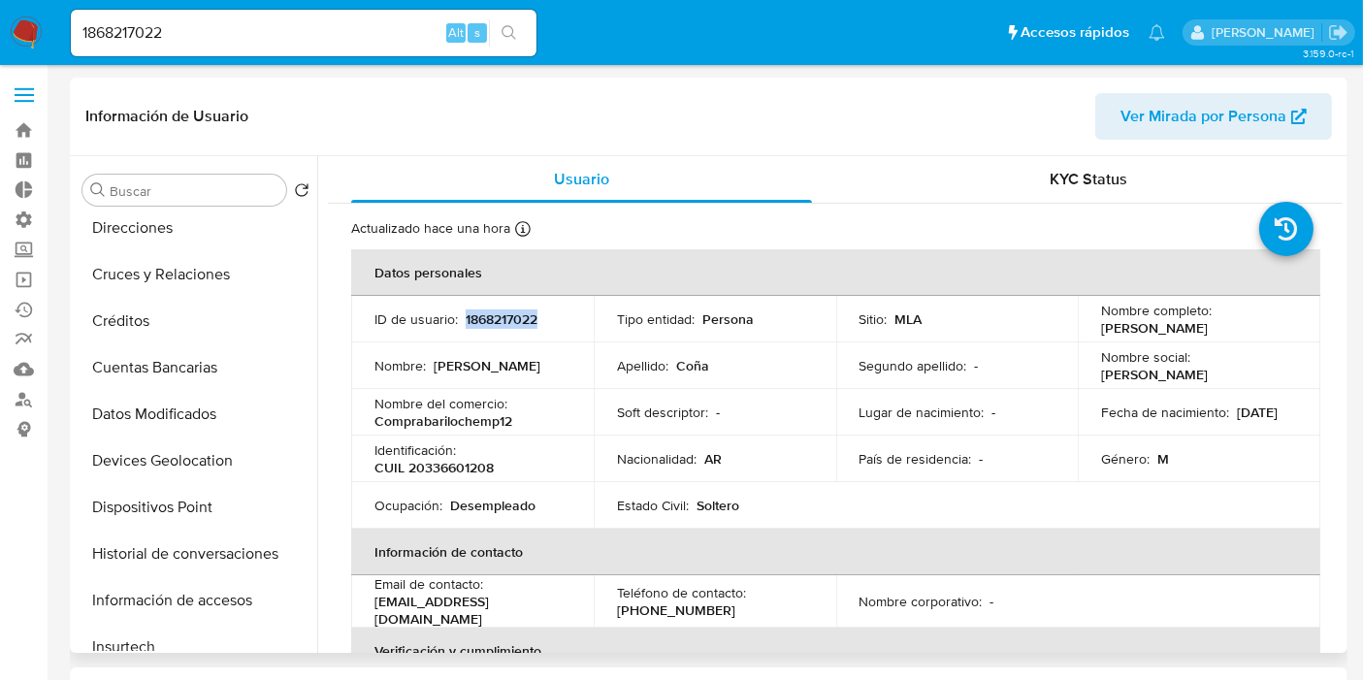
drag, startPoint x: 563, startPoint y: 314, endPoint x: 463, endPoint y: 317, distance: 100.0
click at [463, 317] on div "ID de usuario : 1868217022" at bounding box center [472, 318] width 196 height 17
copy p "1868217022"
drag, startPoint x: 441, startPoint y: 468, endPoint x: 476, endPoint y: 475, distance: 35.8
click at [410, 472] on div "Identificación : CUIL 20336601208" at bounding box center [472, 458] width 196 height 35
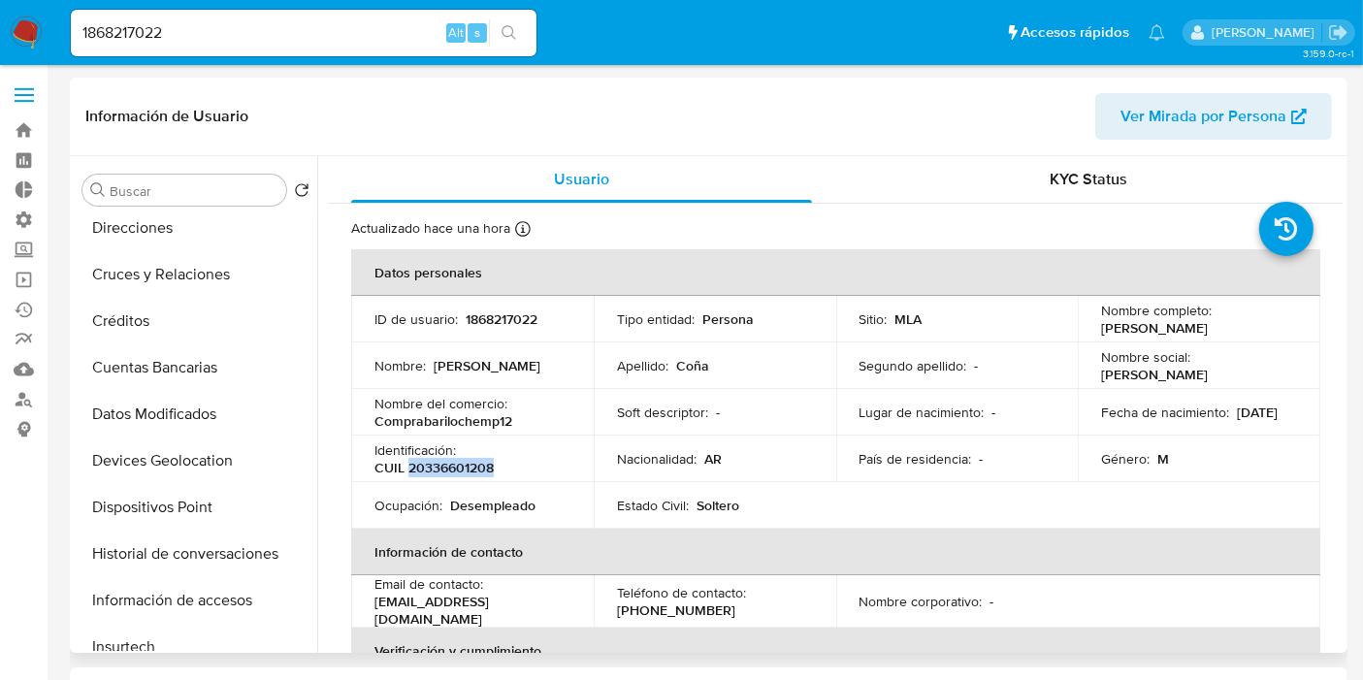
copy p "20336601208"
drag, startPoint x: 1242, startPoint y: 330, endPoint x: 1099, endPoint y: 331, distance: 142.6
click at [1101, 331] on div "Nombre completo : [PERSON_NAME]" at bounding box center [1199, 319] width 196 height 35
copy p "[PERSON_NAME]"
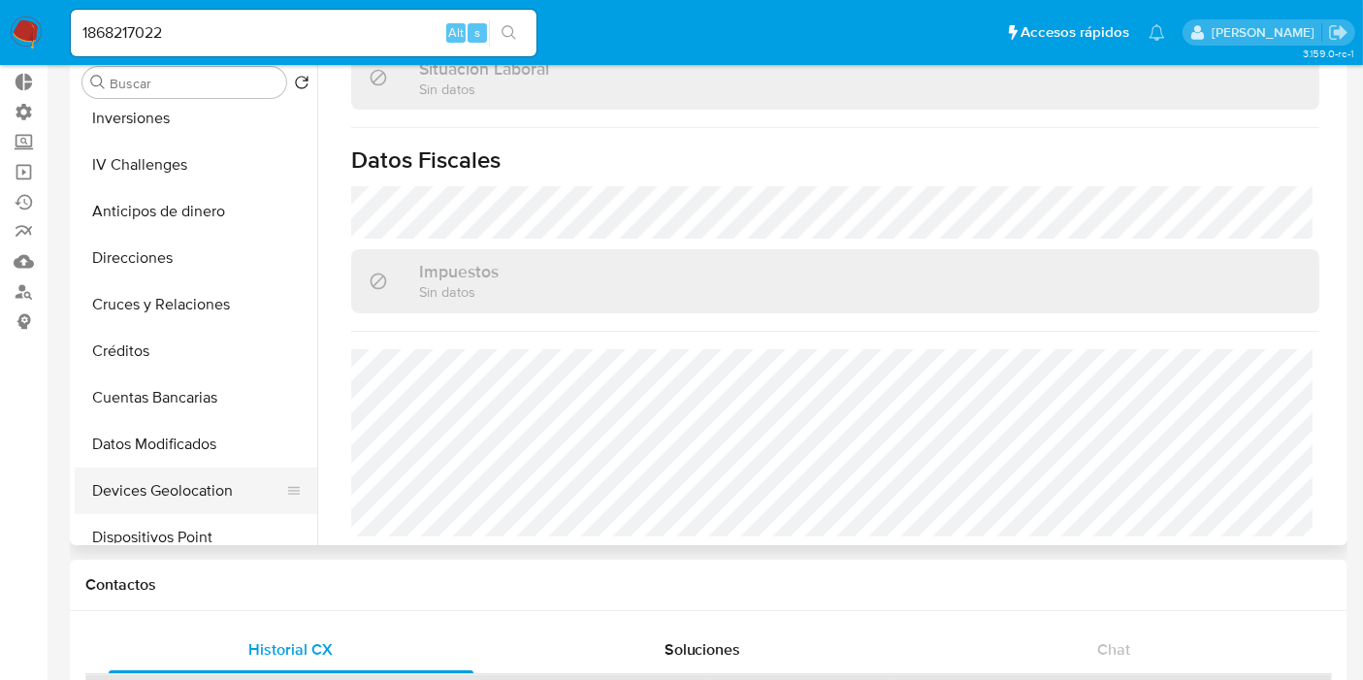
scroll to position [481, 0]
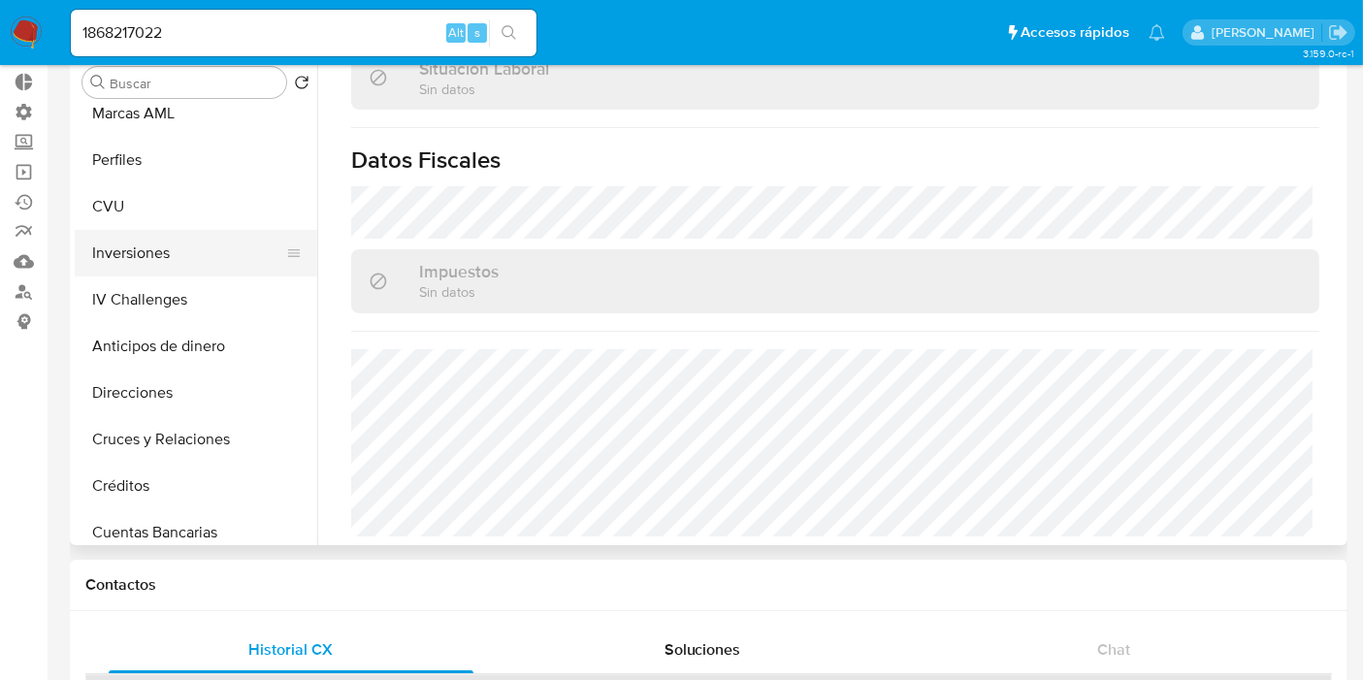
click at [177, 250] on button "Inversiones" at bounding box center [188, 253] width 227 height 47
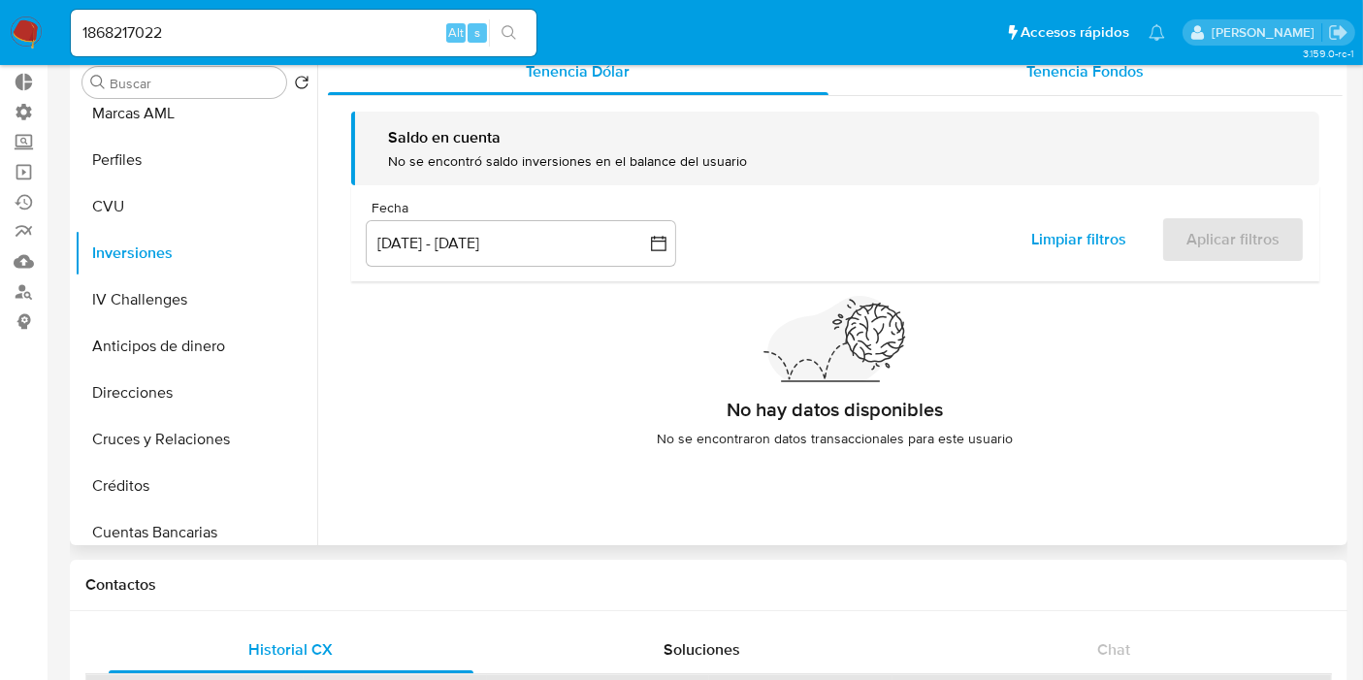
click at [1059, 76] on span "Tenencia Fondos" at bounding box center [1085, 71] width 117 height 22
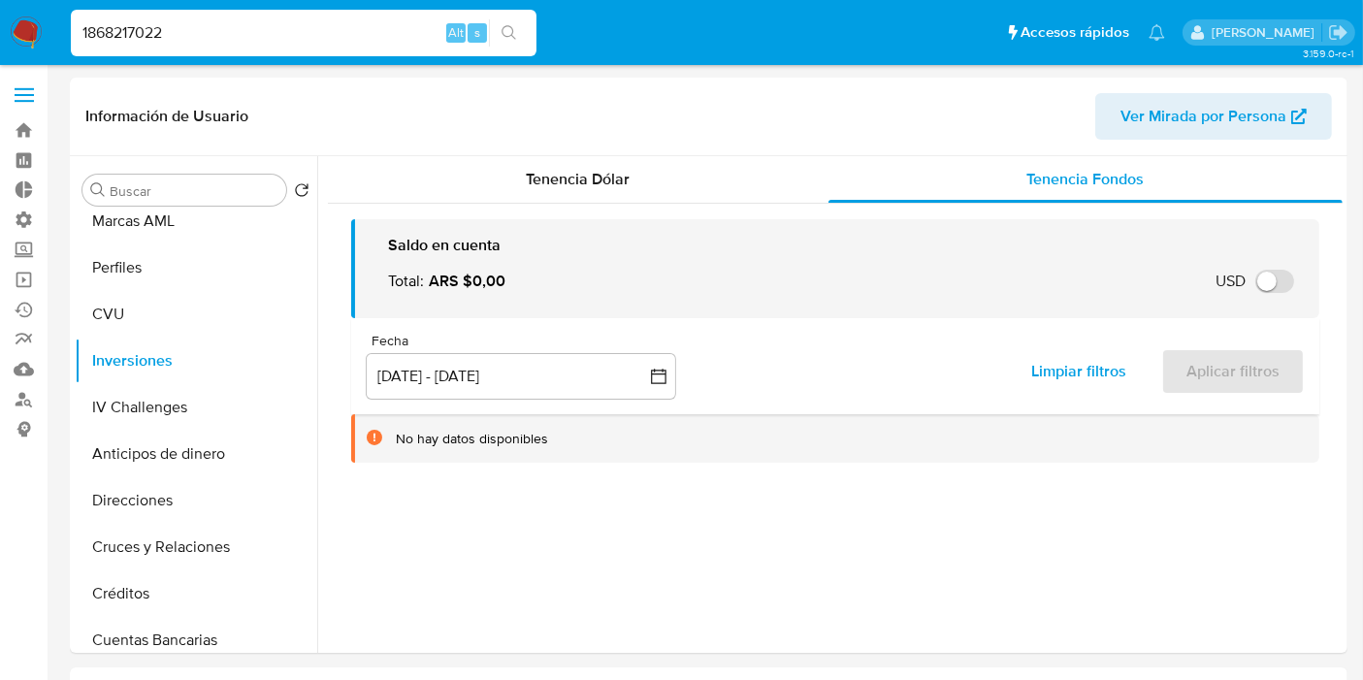
drag, startPoint x: 78, startPoint y: 17, endPoint x: 8, endPoint y: 31, distance: 71.2
click at [0, 21] on nav "Pausado Ver notificaciones 1868217022 Alt s Accesos rápidos Presiona las siguie…" at bounding box center [681, 32] width 1363 height 65
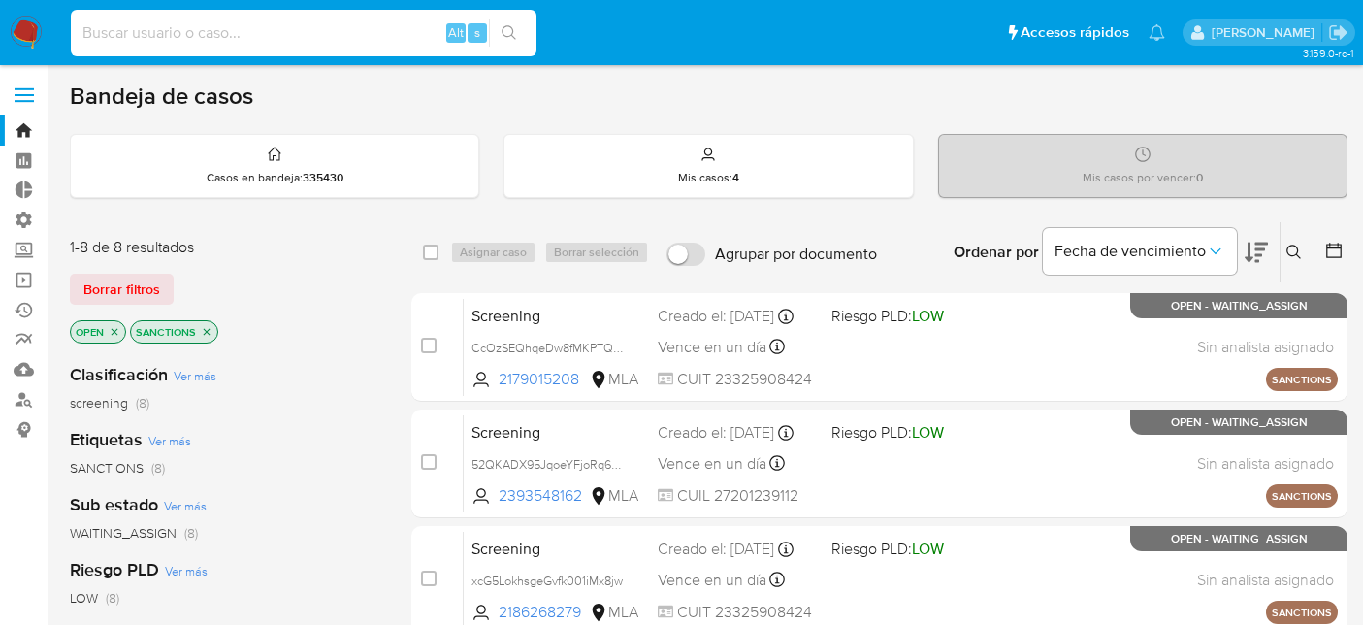
click at [254, 37] on input at bounding box center [304, 32] width 466 height 25
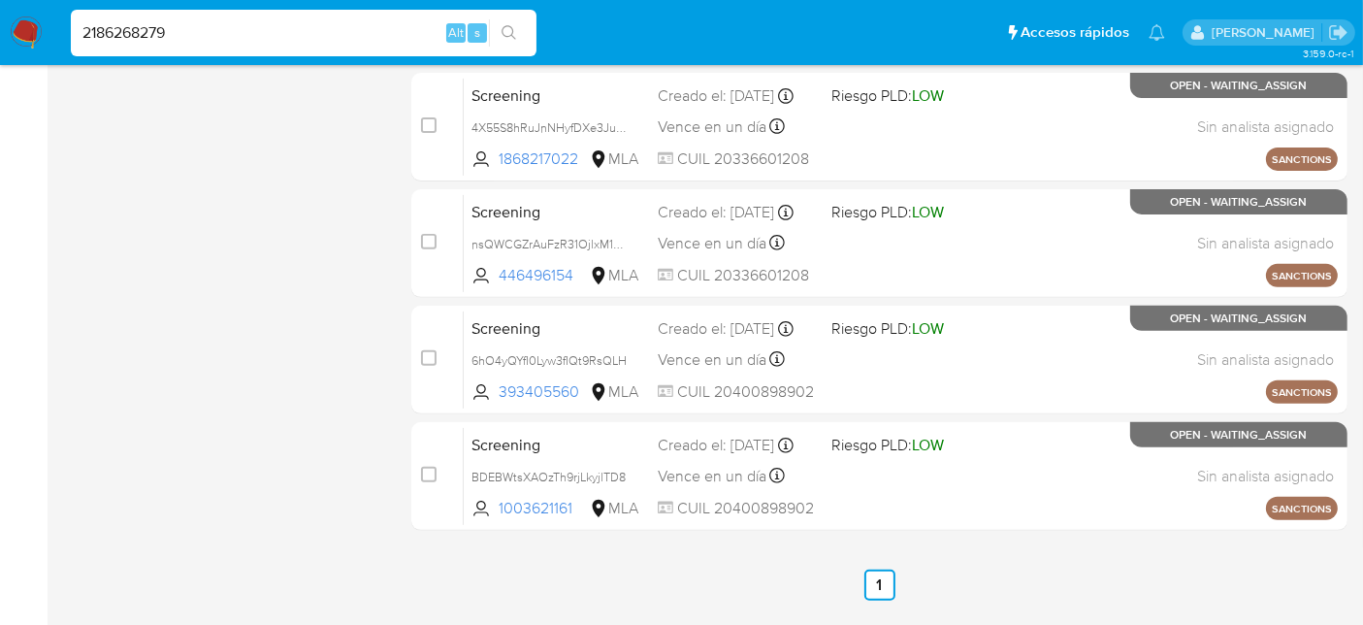
type input "2186268279"
click at [505, 36] on icon "search-icon" at bounding box center [509, 32] width 15 height 15
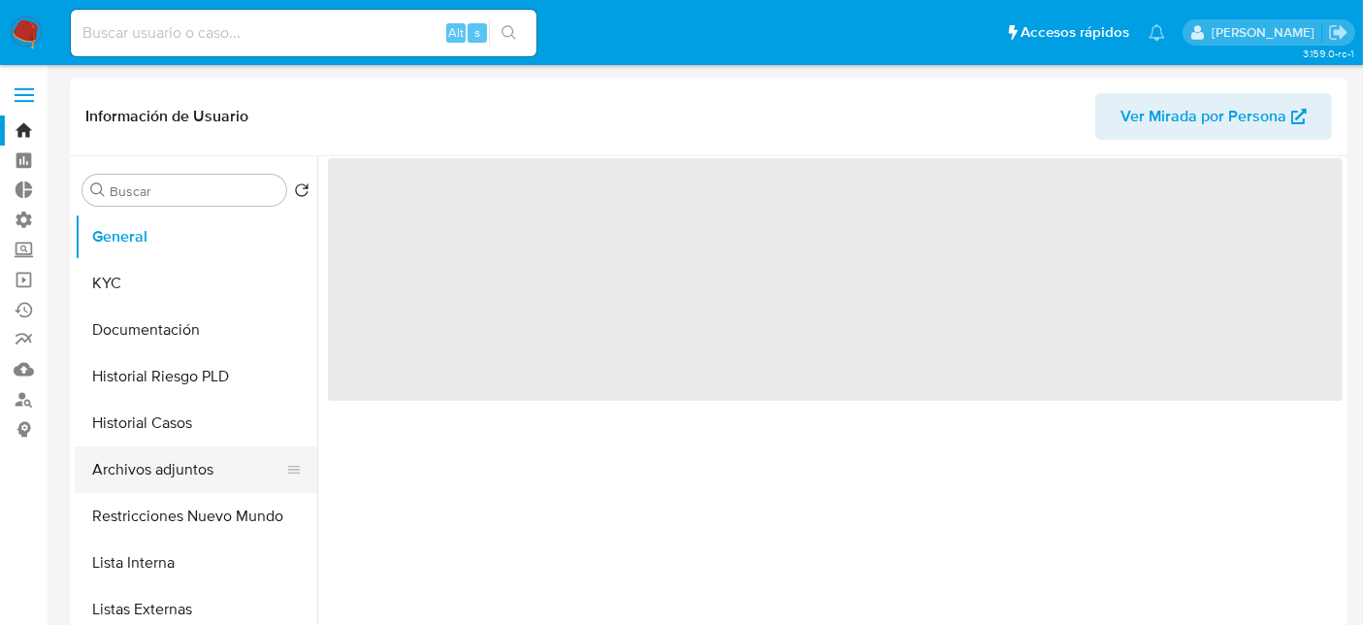
select select "10"
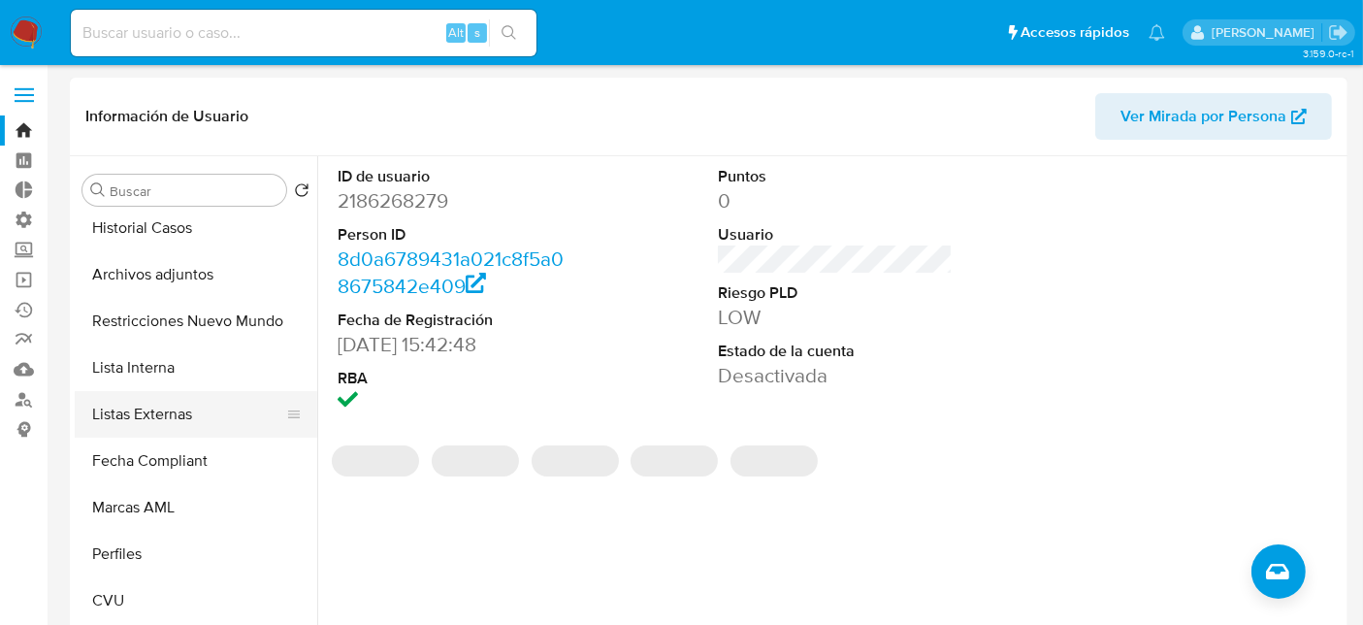
scroll to position [323, 0]
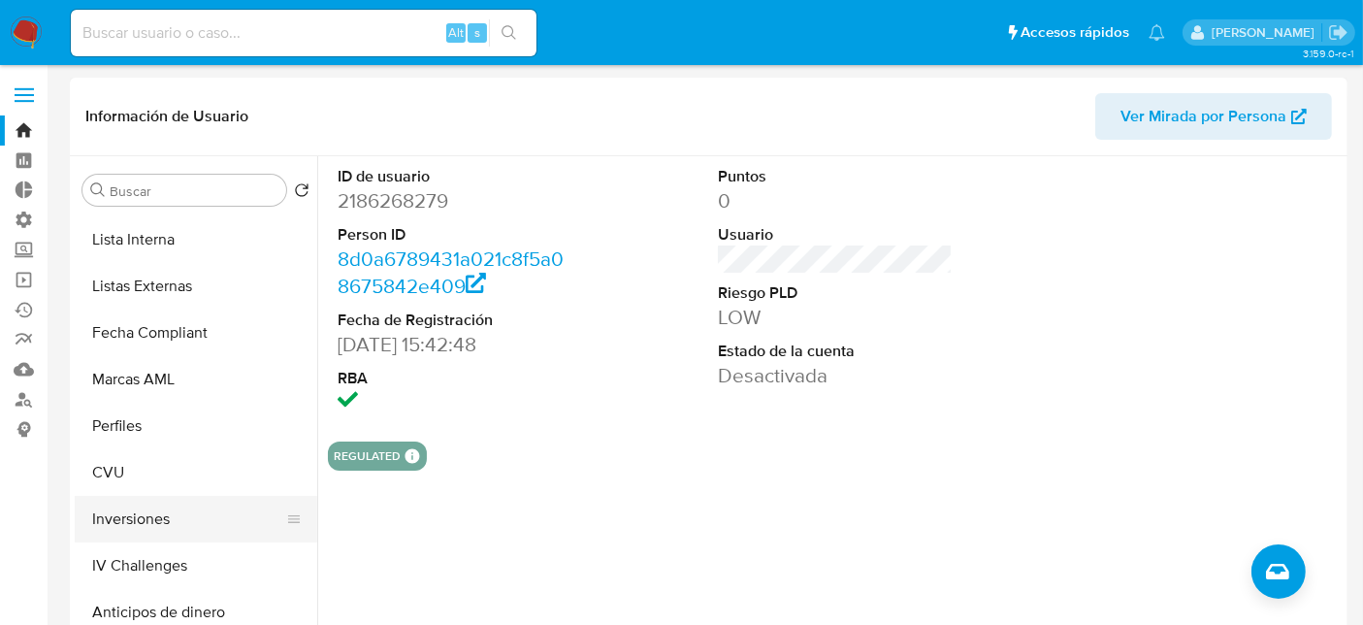
click at [188, 507] on button "Inversiones" at bounding box center [188, 519] width 227 height 47
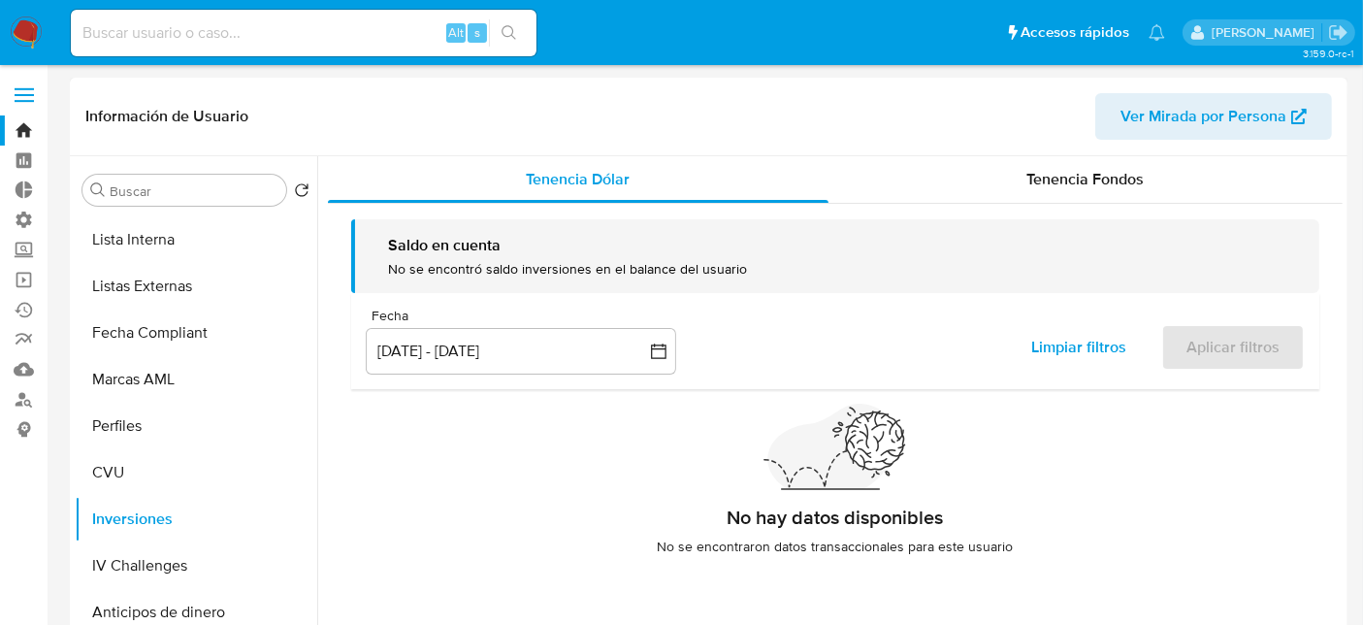
click at [1078, 140] on div "Información de Usuario Ver Mirada por Persona" at bounding box center [709, 117] width 1278 height 79
click at [1070, 178] on span "Tenencia Fondos" at bounding box center [1085, 179] width 117 height 22
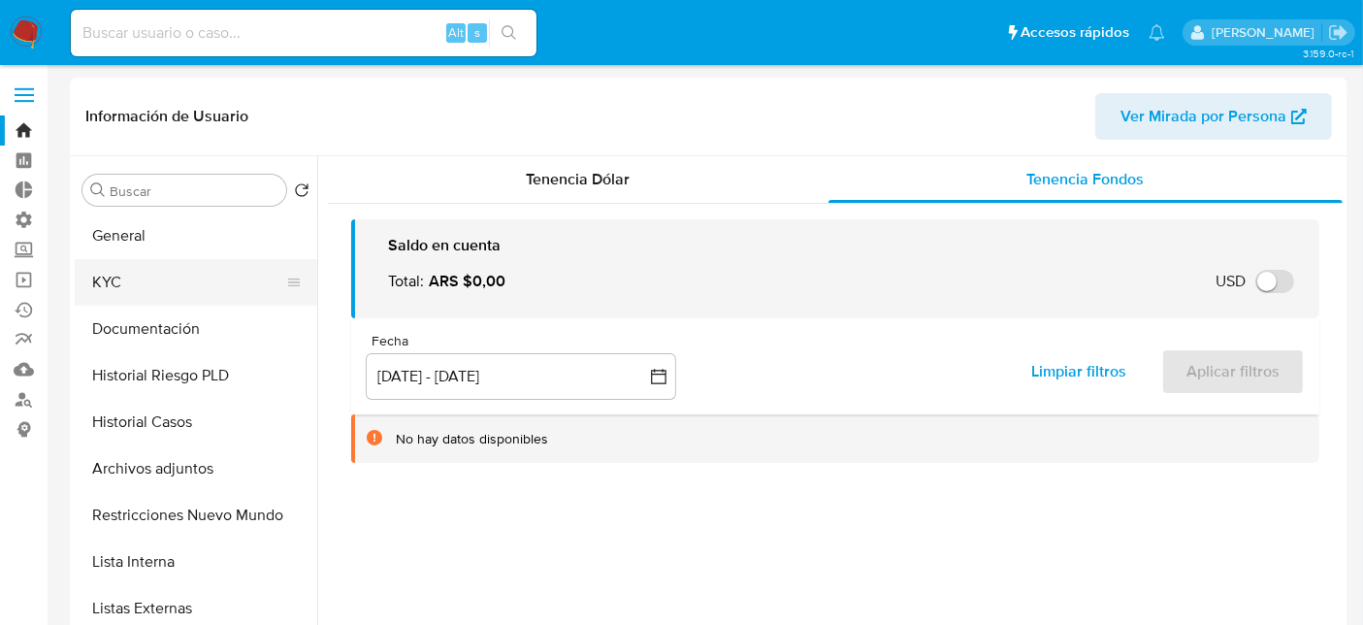
scroll to position [0, 0]
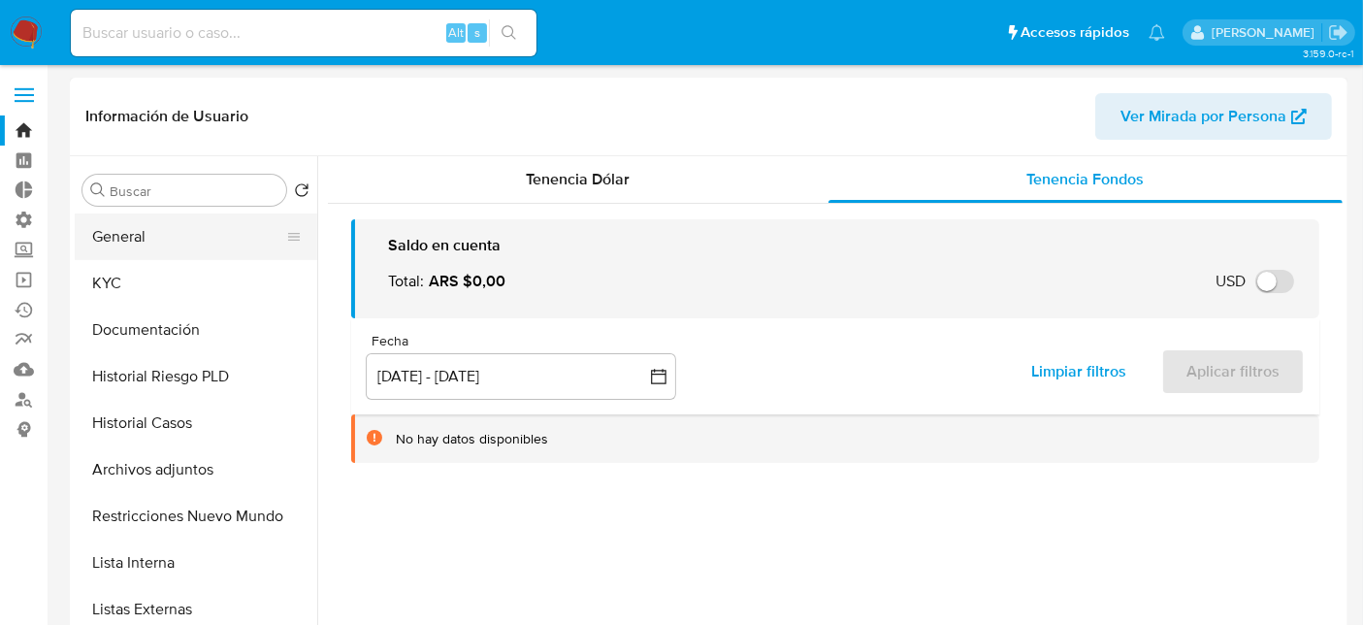
click at [177, 244] on button "General" at bounding box center [188, 236] width 227 height 47
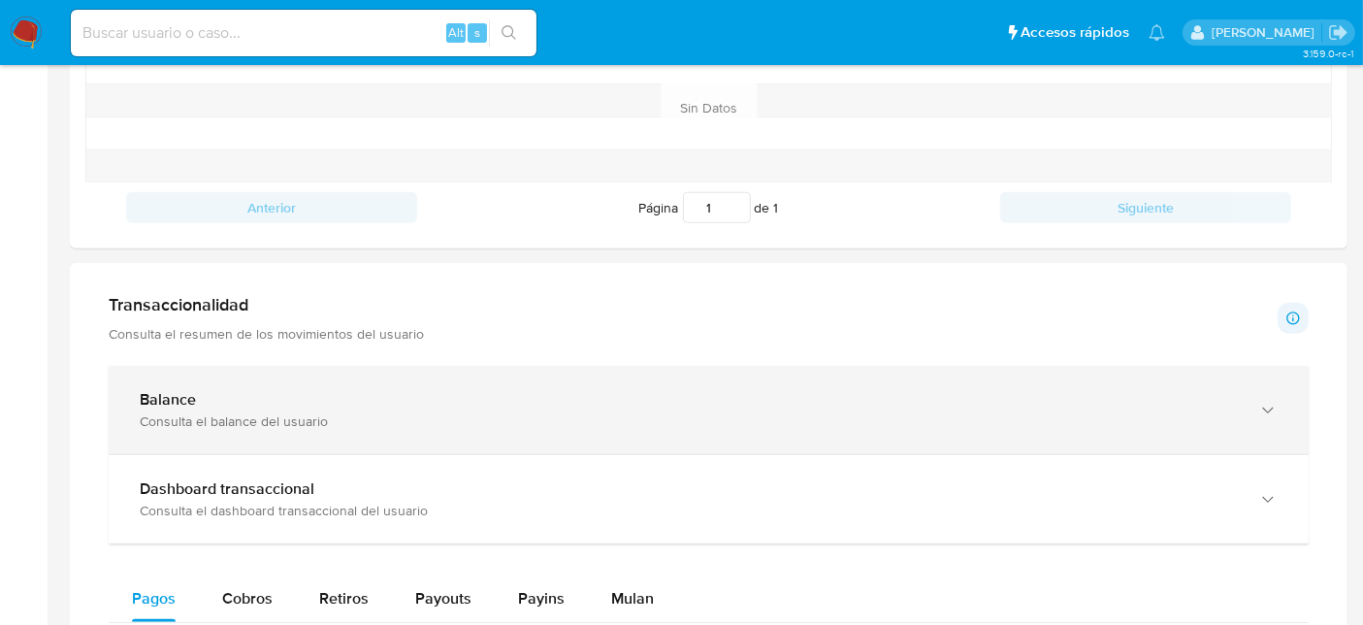
scroll to position [754, 0]
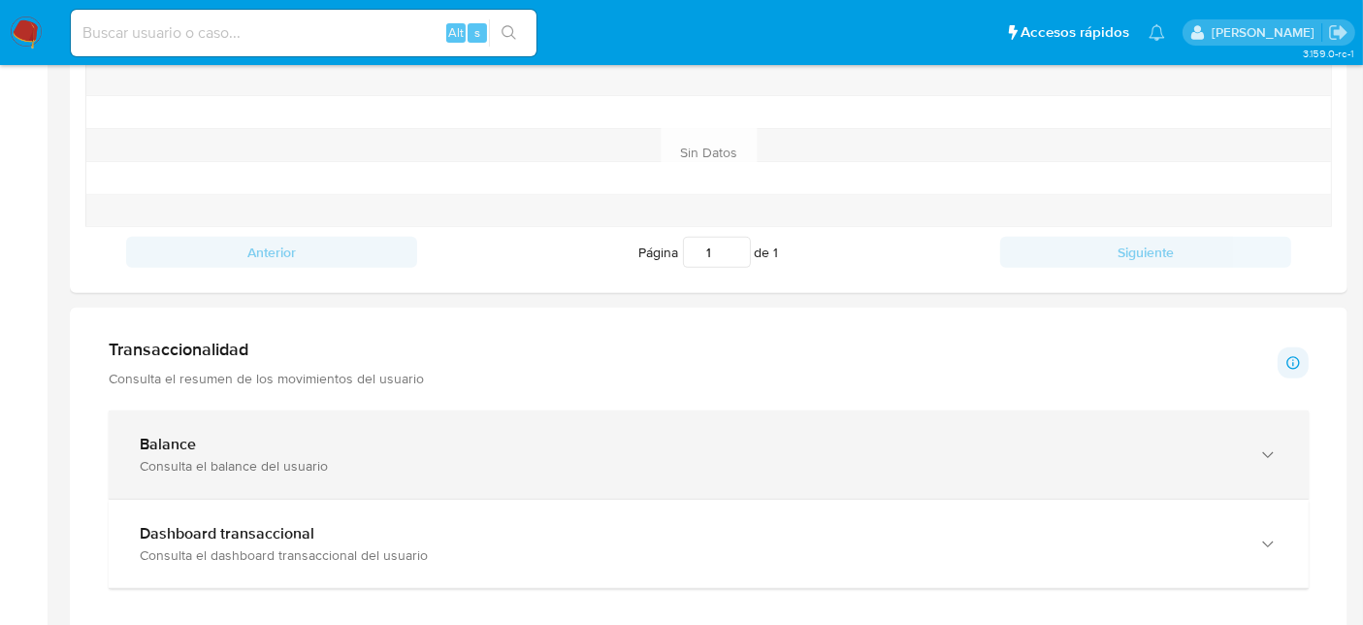
click at [305, 480] on div "Balance Consulta el balance del usuario" at bounding box center [709, 454] width 1200 height 88
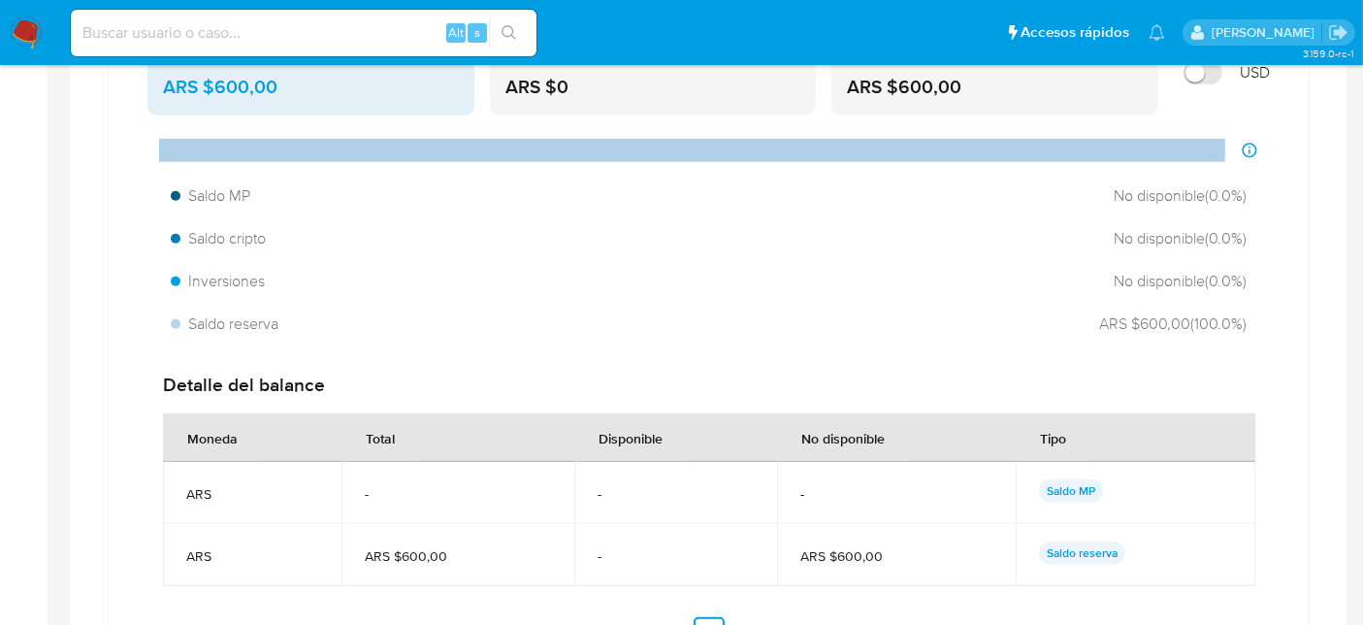
scroll to position [1293, 0]
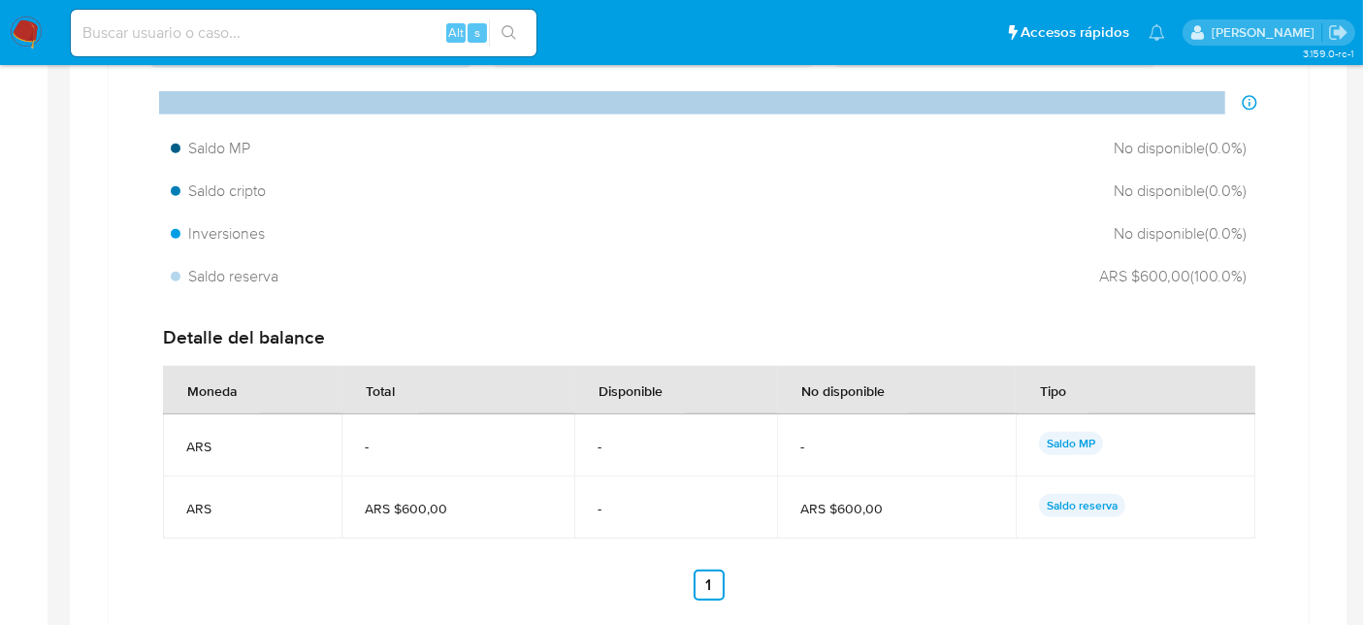
click at [836, 504] on span "ARS $600,00" at bounding box center [895, 508] width 191 height 17
drag, startPoint x: 155, startPoint y: 505, endPoint x: 1157, endPoint y: 455, distance: 1003.4
click at [1158, 456] on div "Detalle del balance Moneda Total Disponible No disponible Tipo ARS - - - Saldo …" at bounding box center [708, 462] width 1122 height 307
click at [1164, 494] on div "Saldo reserva" at bounding box center [1135, 507] width 193 height 27
click at [1117, 494] on p "Saldo reserva" at bounding box center [1082, 505] width 86 height 23
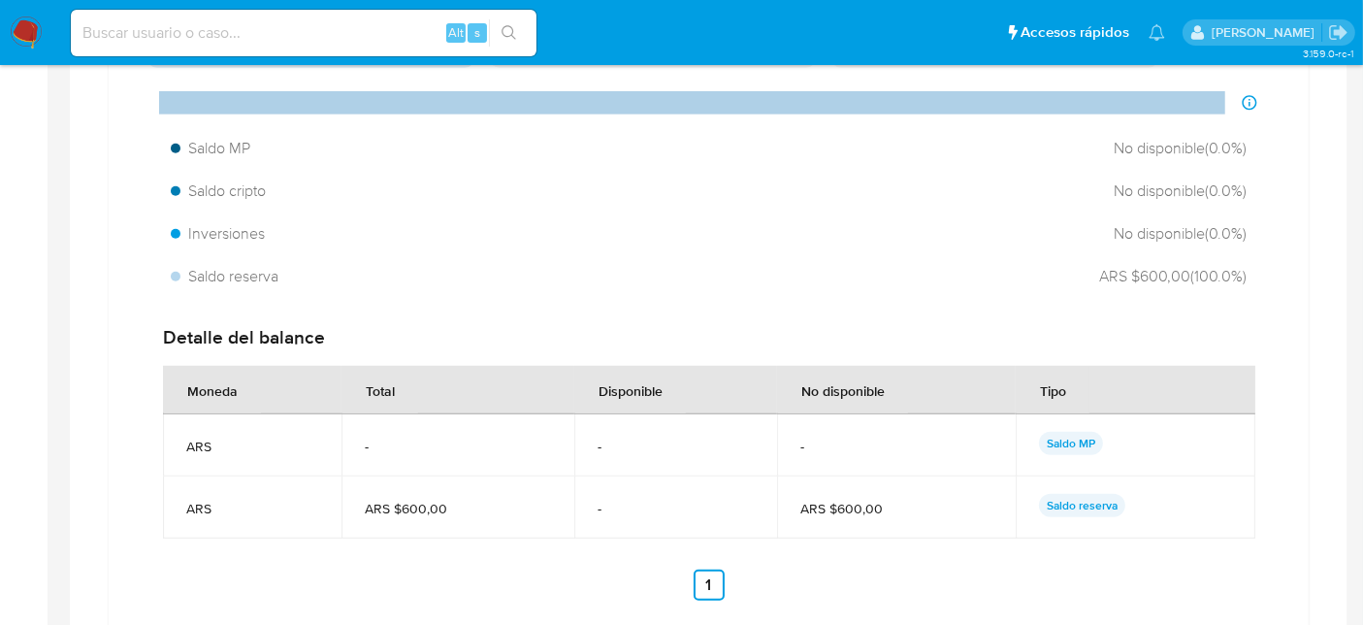
click at [1088, 504] on p "Saldo reserva" at bounding box center [1082, 505] width 86 height 23
click at [451, 495] on td "ARS $600,00" at bounding box center [457, 507] width 233 height 62
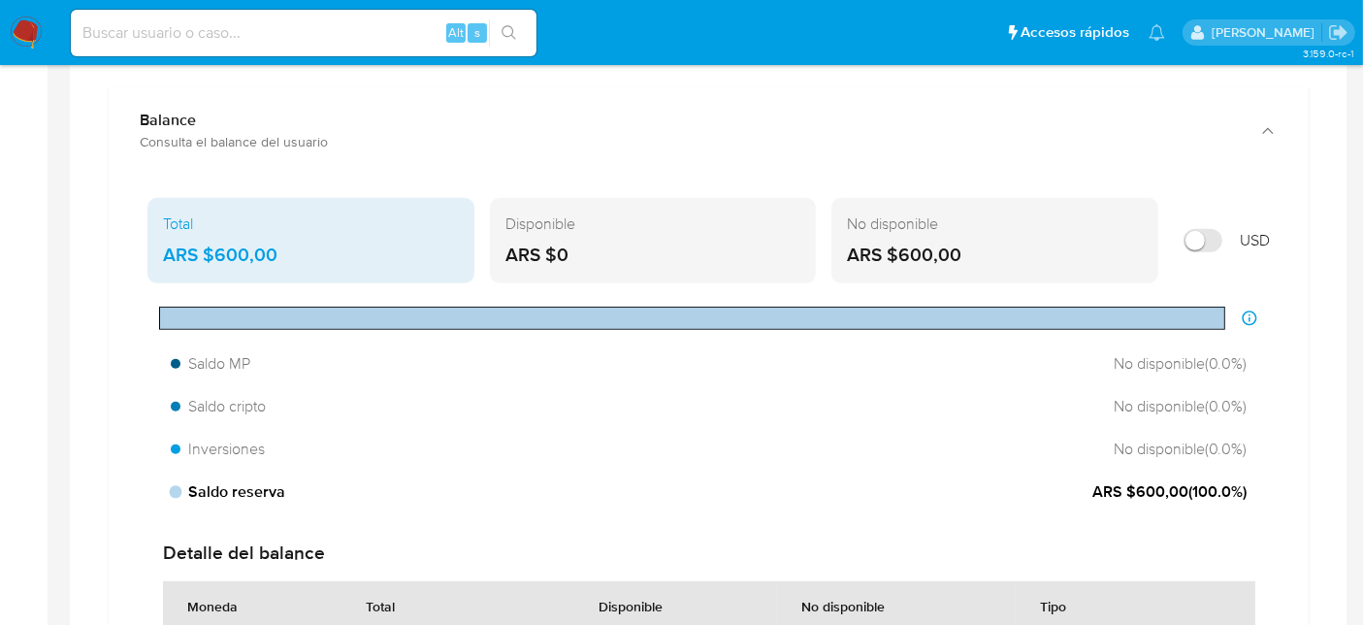
scroll to position [1078, 0]
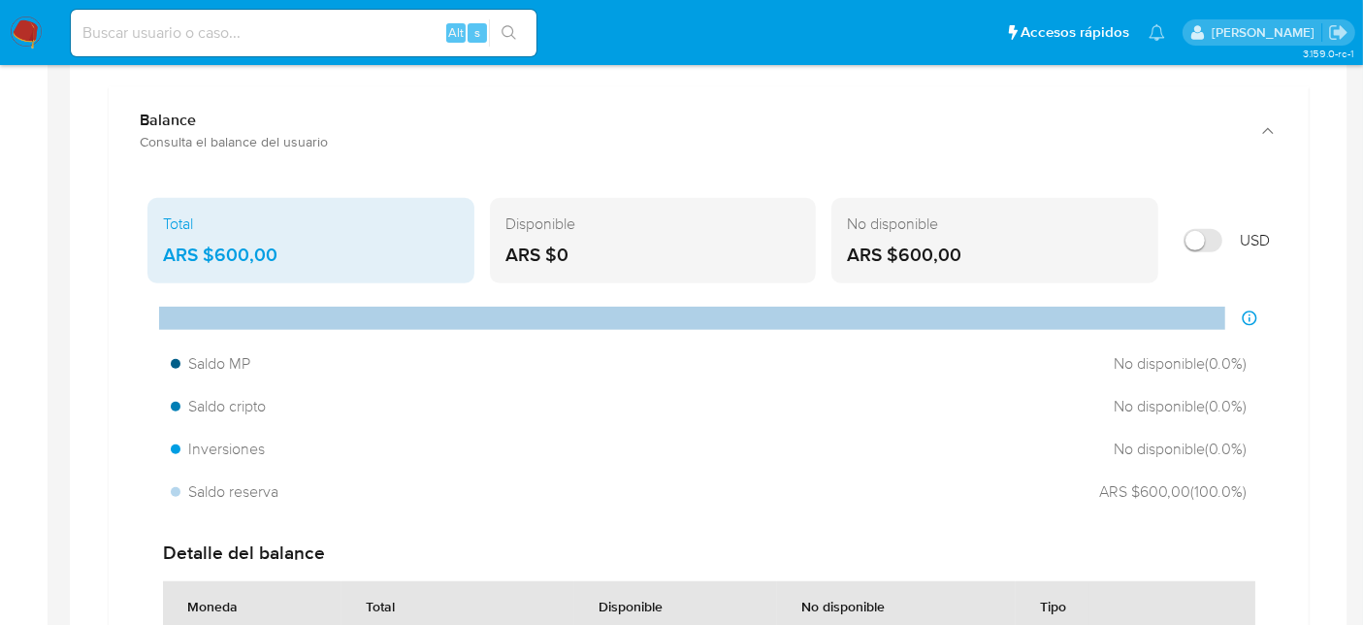
click at [214, 37] on input at bounding box center [304, 32] width 466 height 25
paste input "2179015208"
type input "2179015208"
click at [505, 35] on icon "search-icon" at bounding box center [509, 32] width 15 height 15
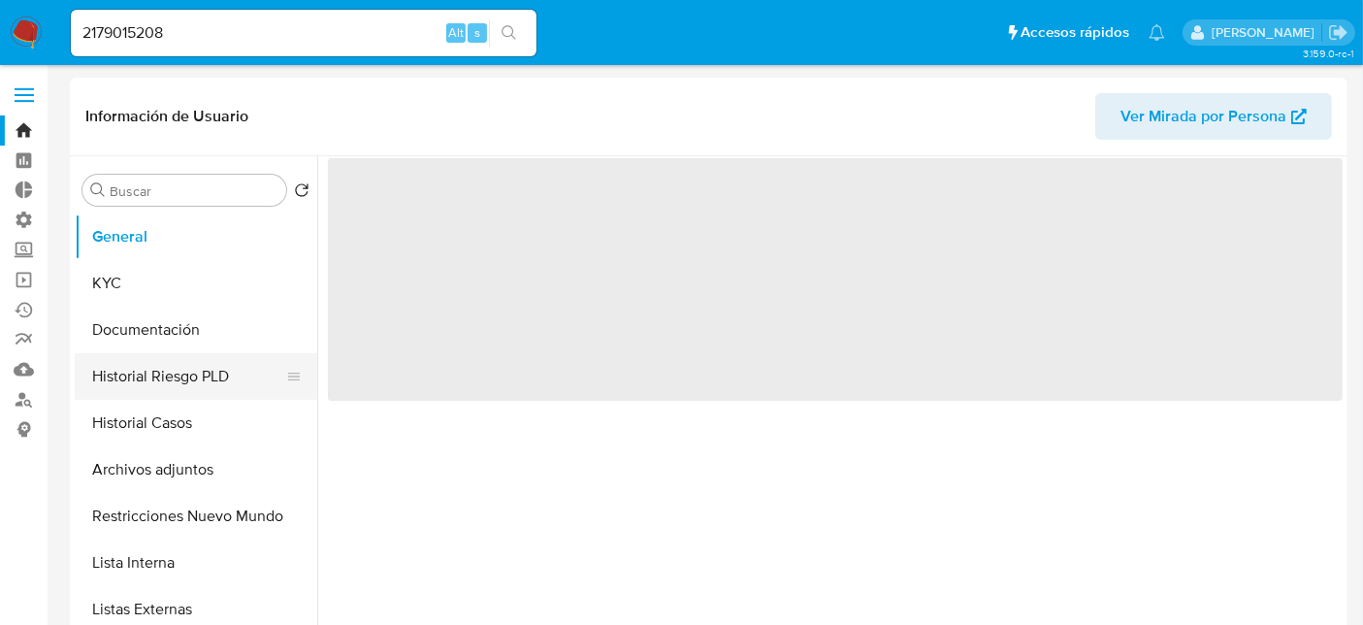
select select "10"
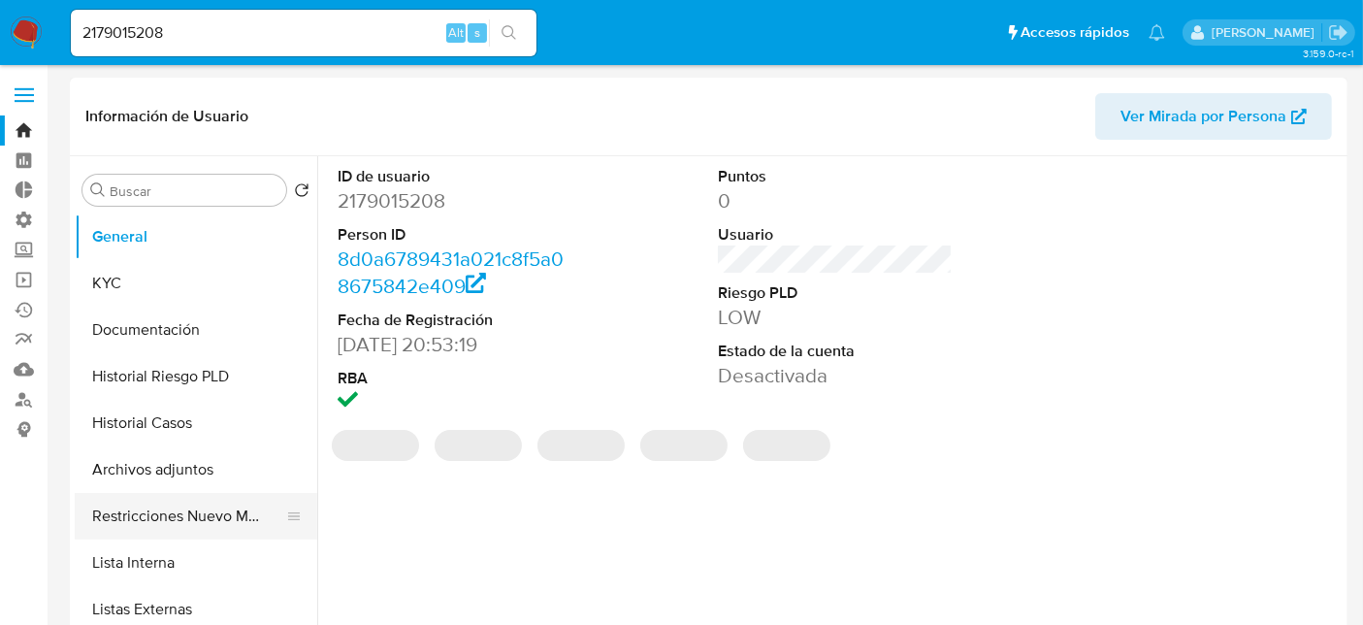
click at [224, 515] on button "Restricciones Nuevo Mundo" at bounding box center [188, 516] width 227 height 47
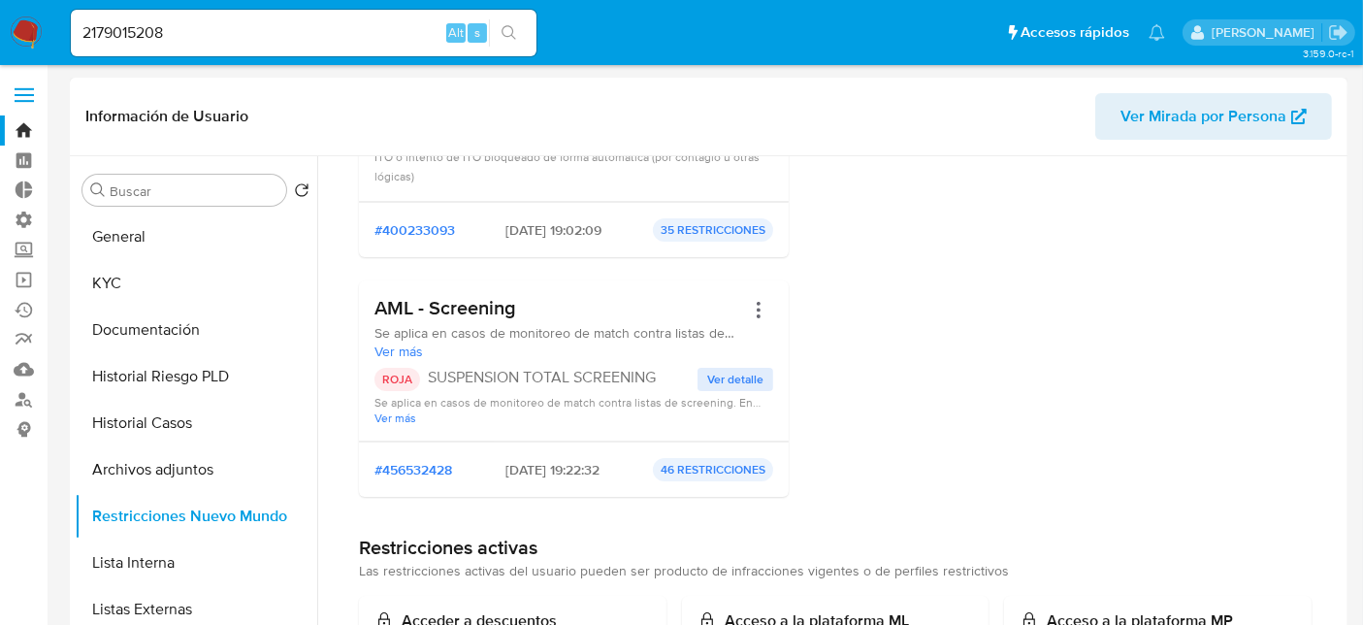
scroll to position [431, 0]
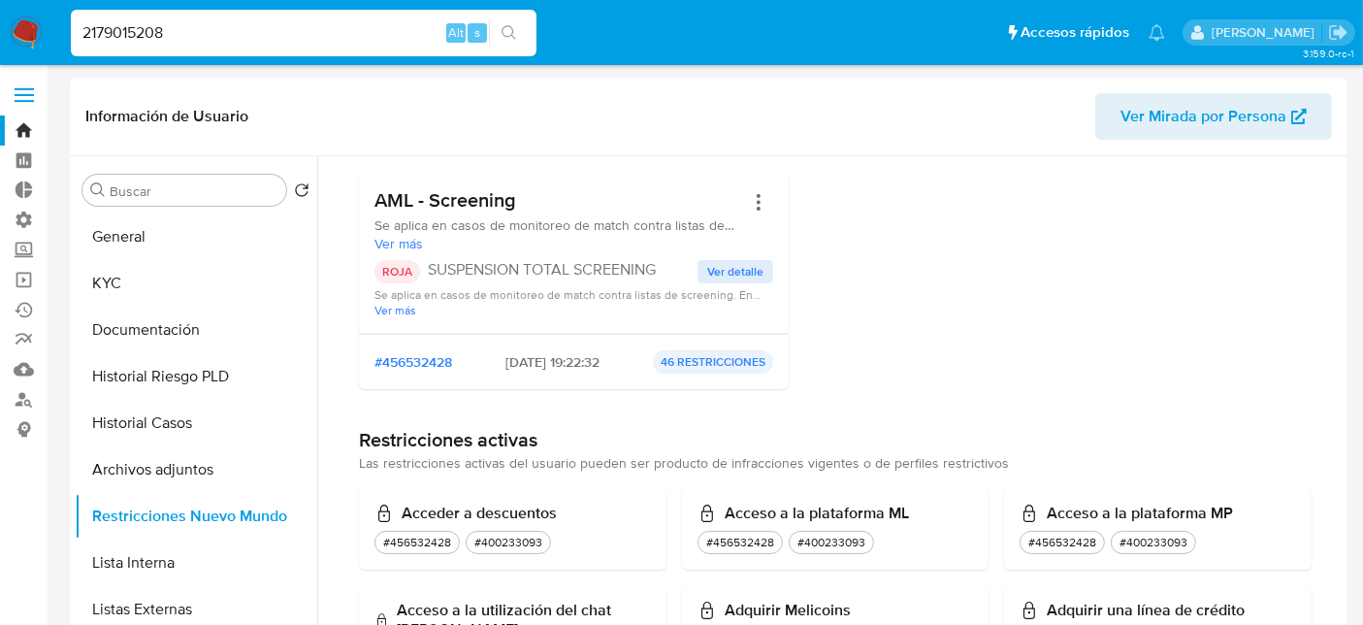
drag, startPoint x: 24, startPoint y: 44, endPoint x: 296, endPoint y: 65, distance: 272.5
click at [2, 56] on nav "Pausado Ver notificaciones 2179015208 Alt s Accesos rápidos Presiona las siguie…" at bounding box center [681, 32] width 1363 height 65
paste input "1506145413"
type input "1506145413"
click at [512, 34] on icon "search-icon" at bounding box center [509, 32] width 15 height 15
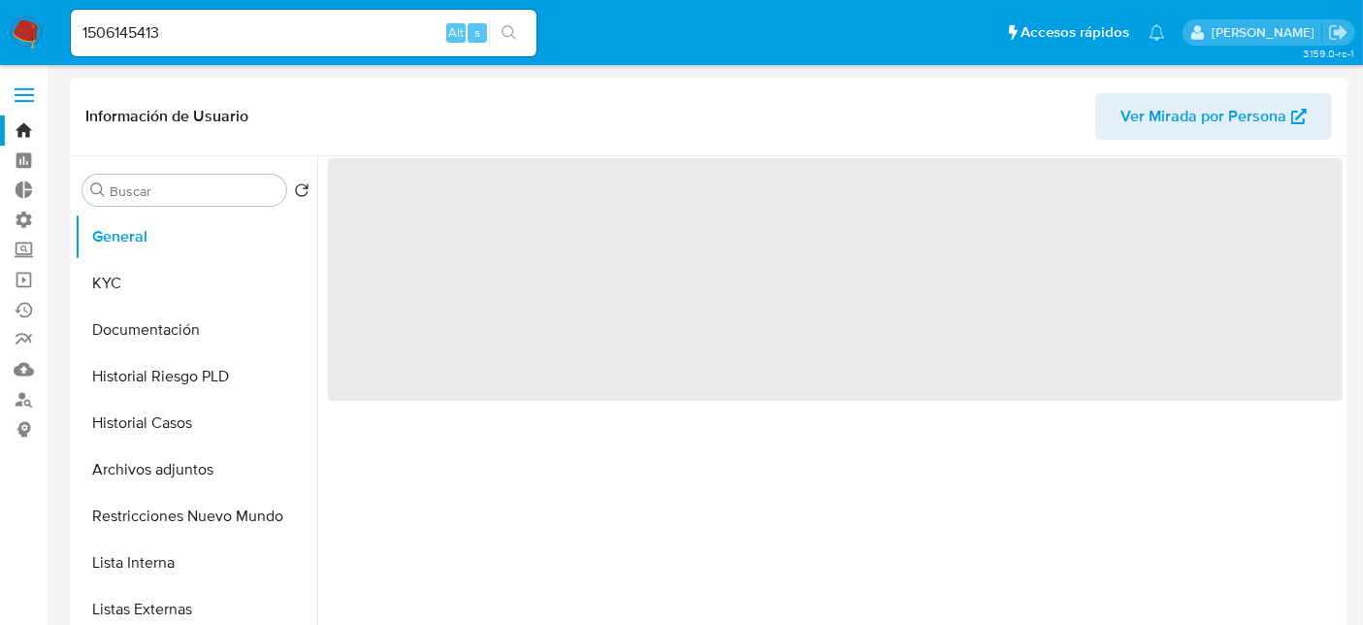
select select "10"
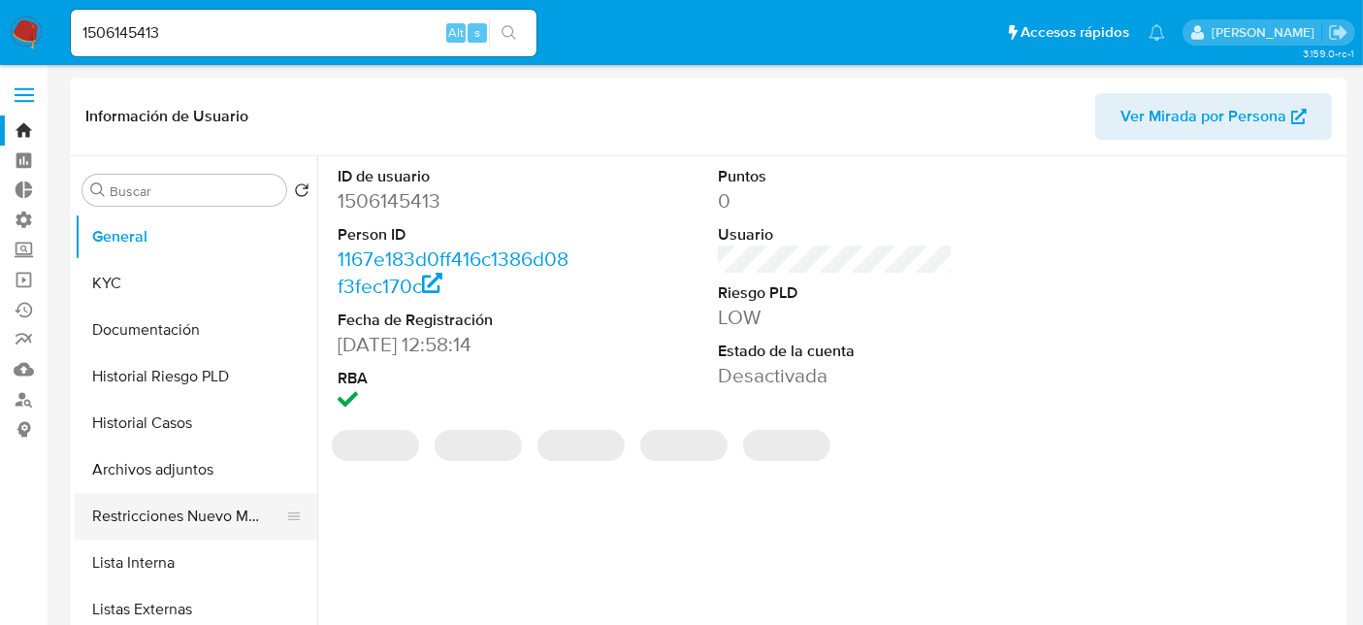
click at [197, 512] on button "Restricciones Nuevo Mundo" at bounding box center [188, 516] width 227 height 47
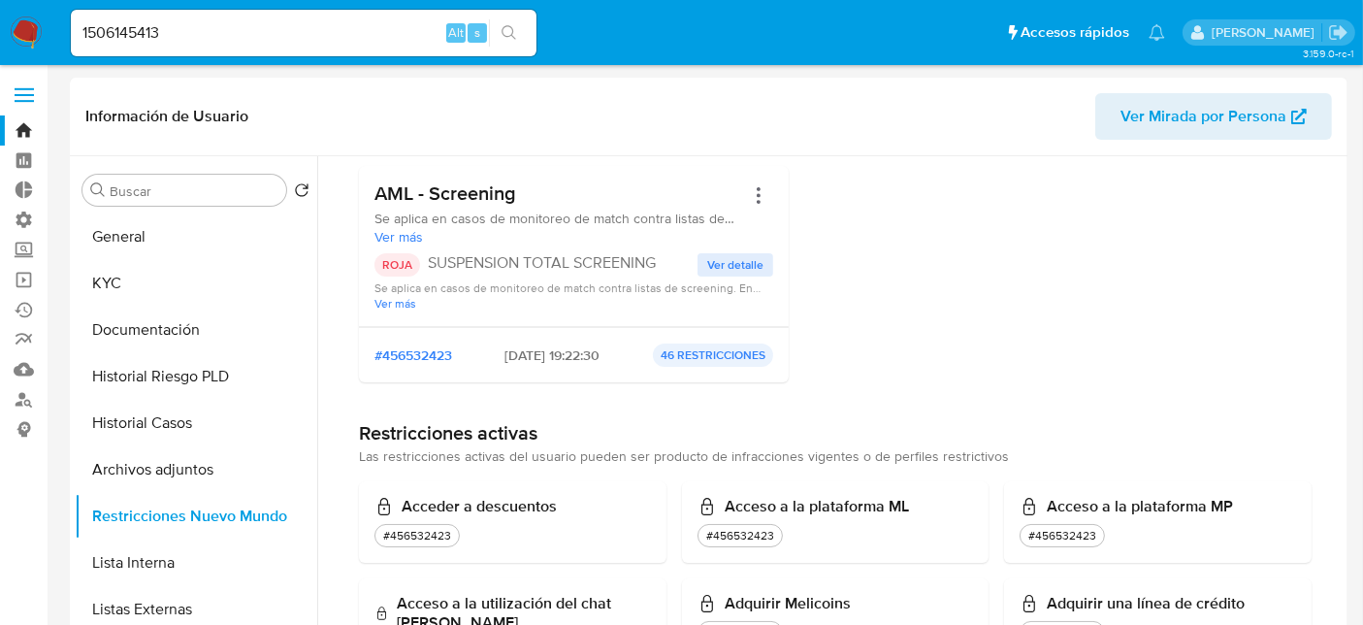
scroll to position [215, 0]
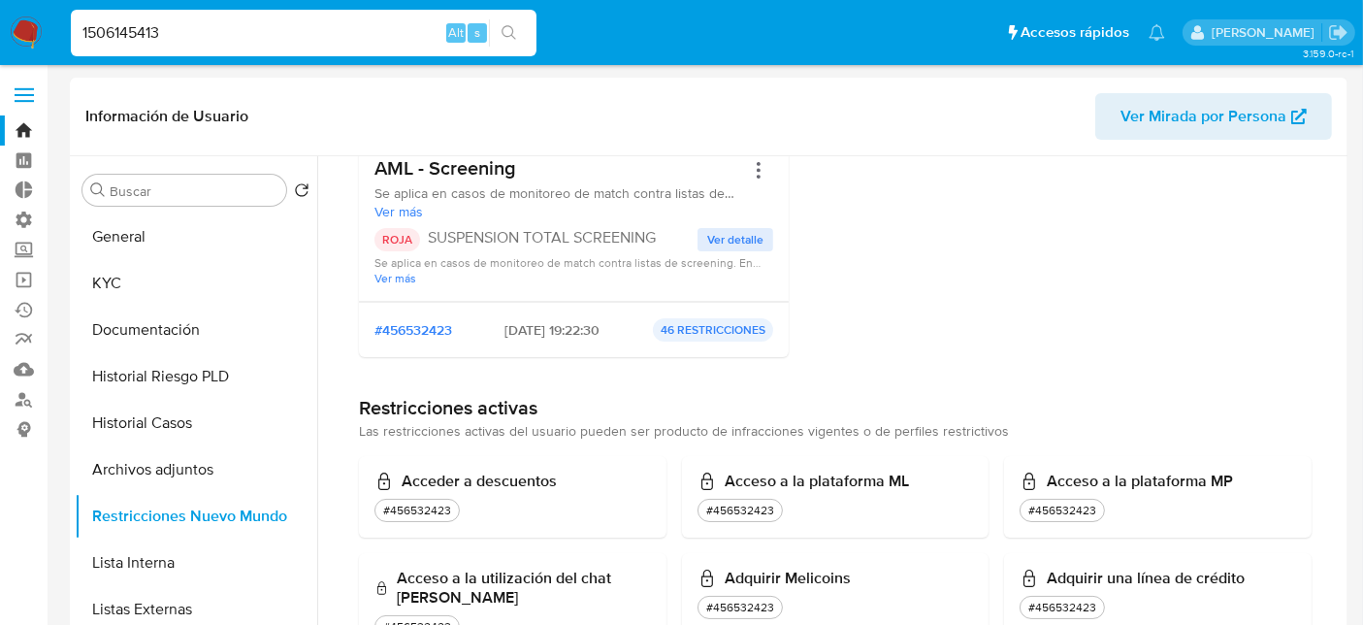
drag, startPoint x: 260, startPoint y: 38, endPoint x: 227, endPoint y: 64, distance: 42.1
click at [0, 32] on nav "Pausado Ver notificaciones 1506145413 Alt s Accesos rápidos Presiona las siguie…" at bounding box center [681, 32] width 1363 height 65
paste input "446496154"
type input "446496154"
click at [509, 29] on icon "search-icon" at bounding box center [510, 33] width 16 height 16
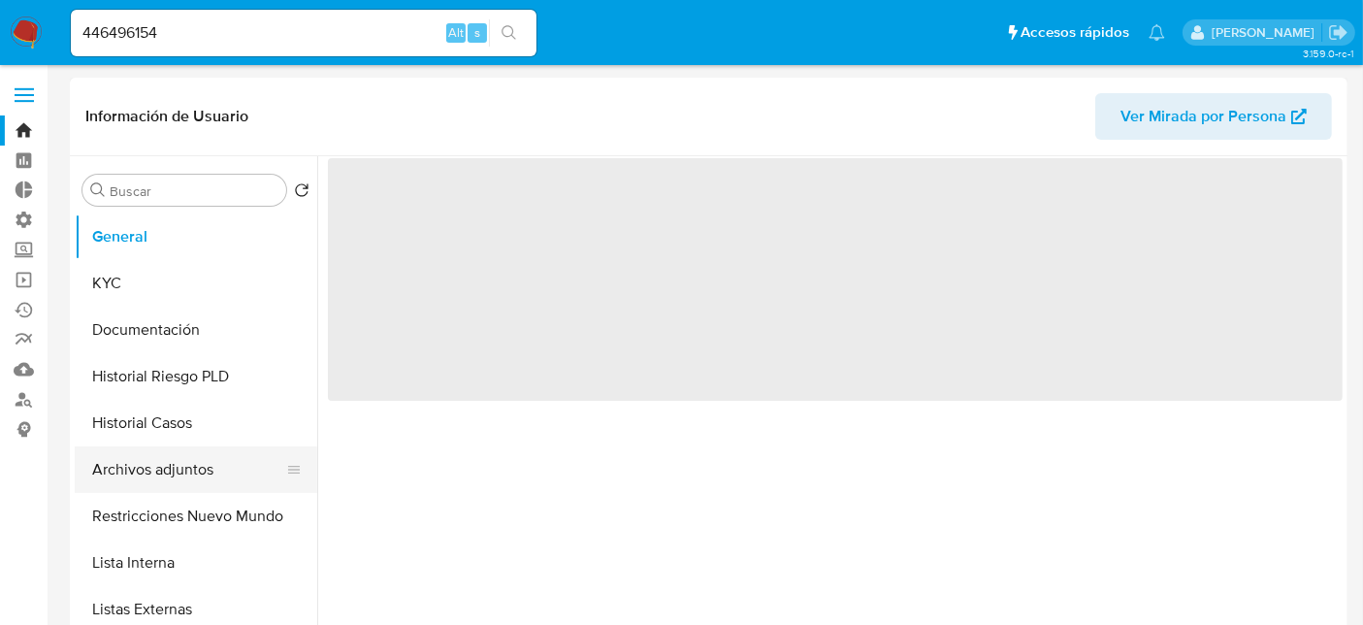
select select "10"
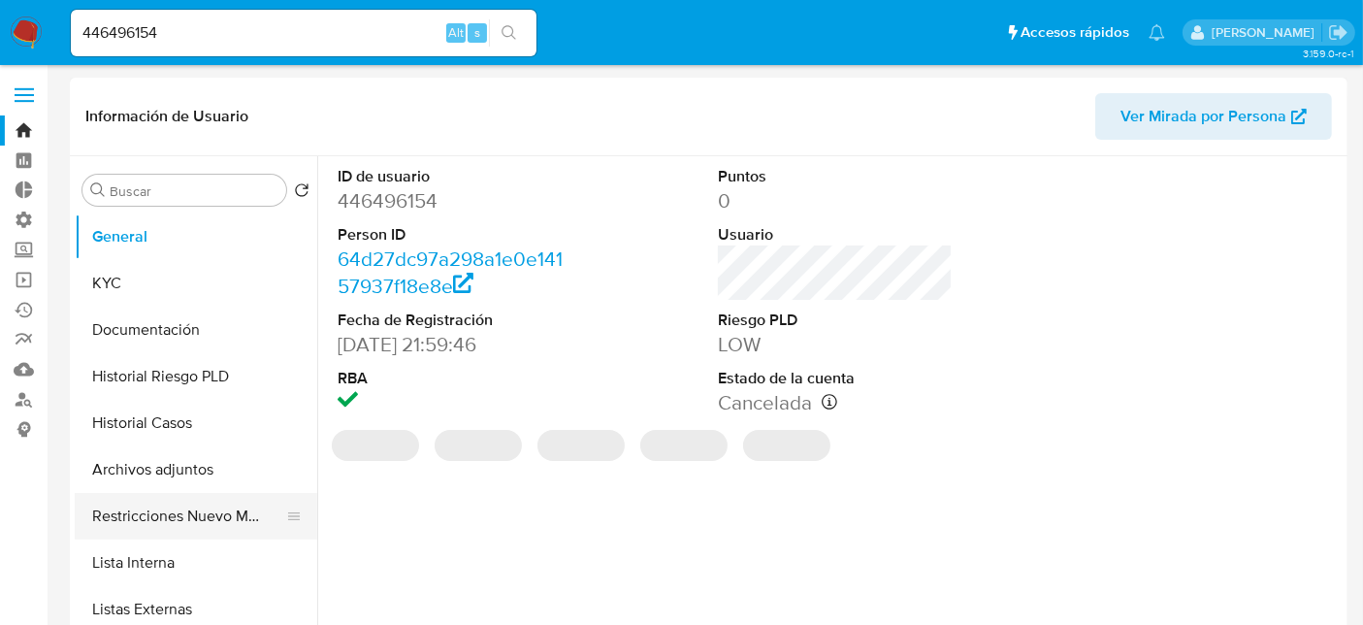
click at [180, 521] on button "Restricciones Nuevo Mundo" at bounding box center [188, 516] width 227 height 47
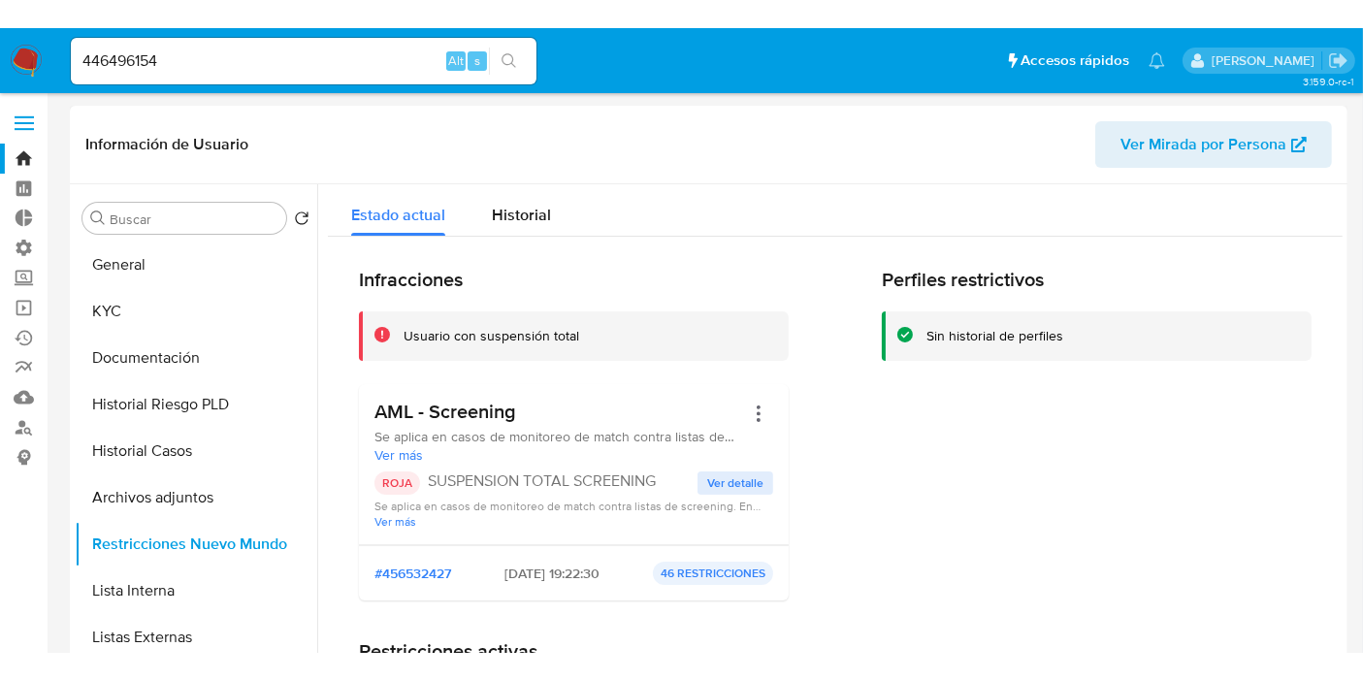
scroll to position [108, 0]
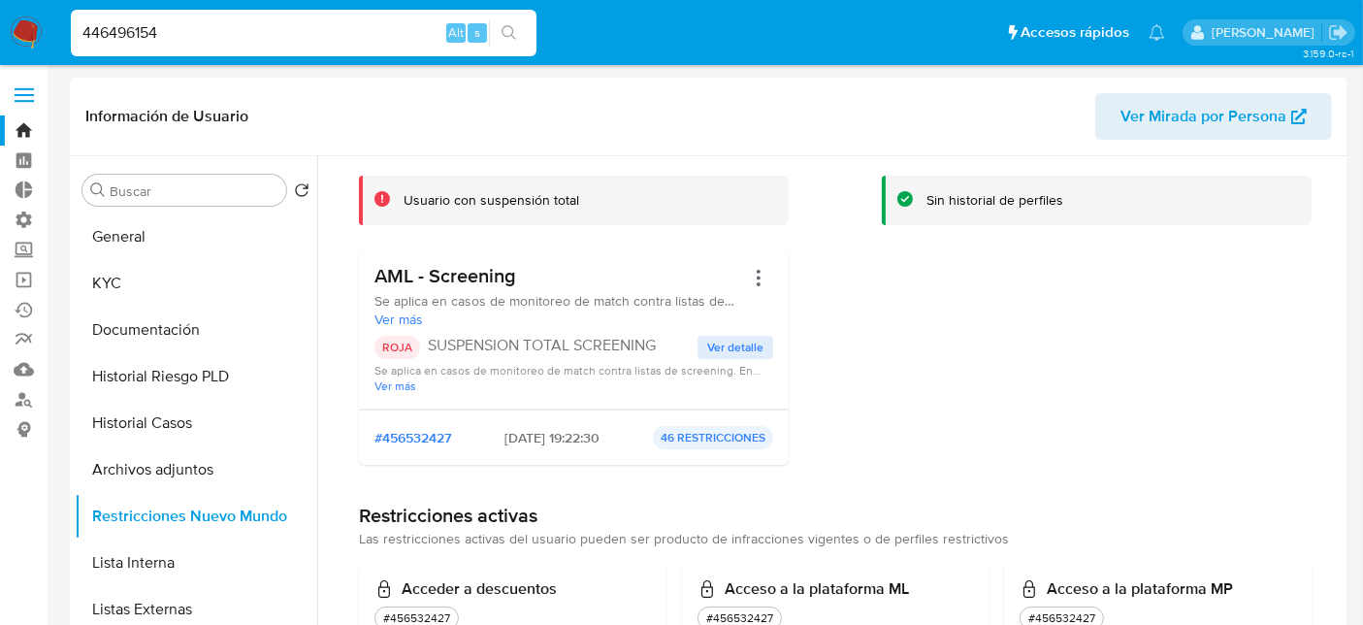
drag, startPoint x: 335, startPoint y: 30, endPoint x: 16, endPoint y: 43, distance: 319.4
click at [0, 40] on nav "Pausado Ver notificaciones 446496154 Alt s Accesos rápidos Presiona las siguien…" at bounding box center [681, 32] width 1363 height 65
paste input "393405560"
type input "393405560"
click at [512, 27] on icon "search-icon" at bounding box center [509, 32] width 15 height 15
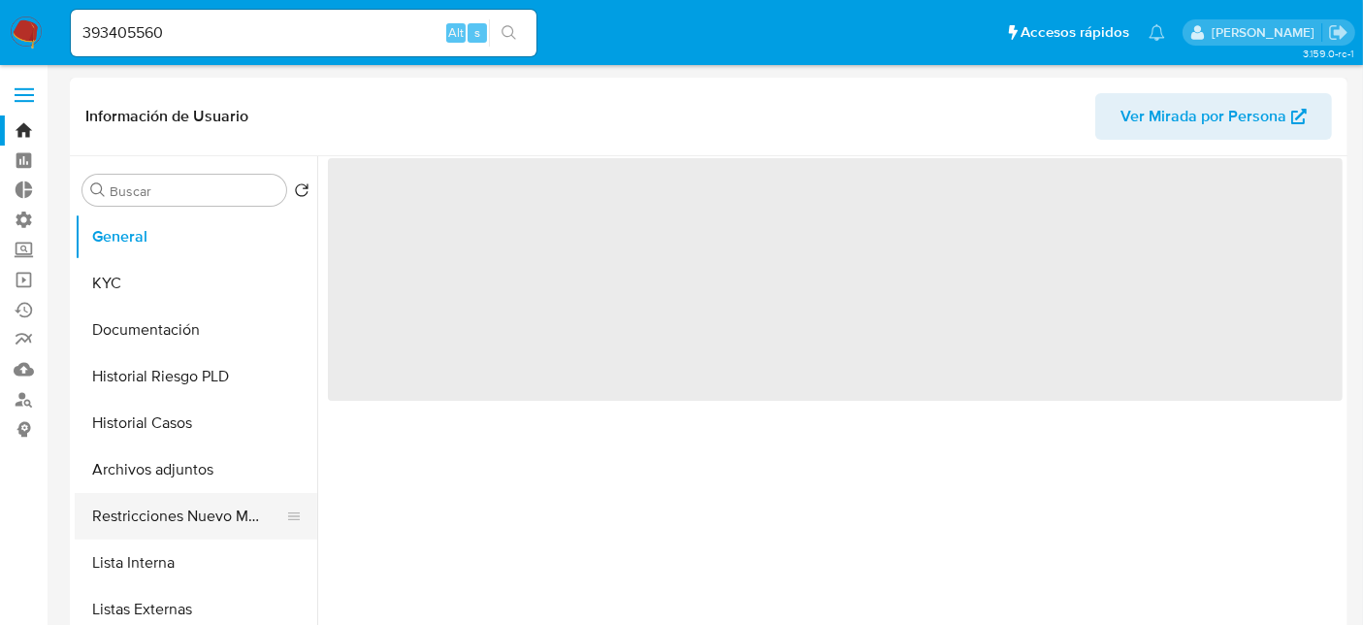
click at [221, 510] on button "Restricciones Nuevo Mundo" at bounding box center [188, 516] width 227 height 47
select select "10"
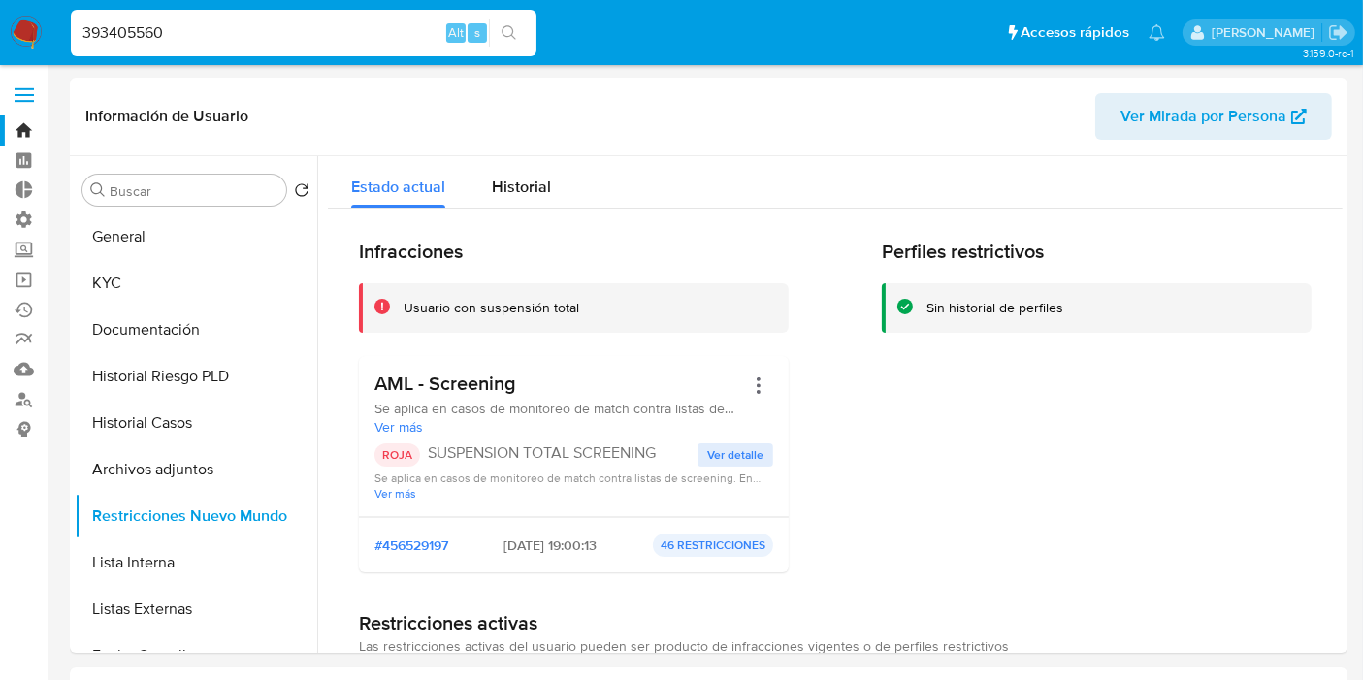
drag, startPoint x: 187, startPoint y: 27, endPoint x: 0, endPoint y: 52, distance: 188.9
click at [0, 52] on nav "Pausado Ver notificaciones 393405560 Alt s Accesos rápidos Presiona las siguien…" at bounding box center [681, 32] width 1363 height 65
paste input "2393548162"
type input "2393548162"
click at [505, 30] on icon "search-icon" at bounding box center [510, 33] width 16 height 16
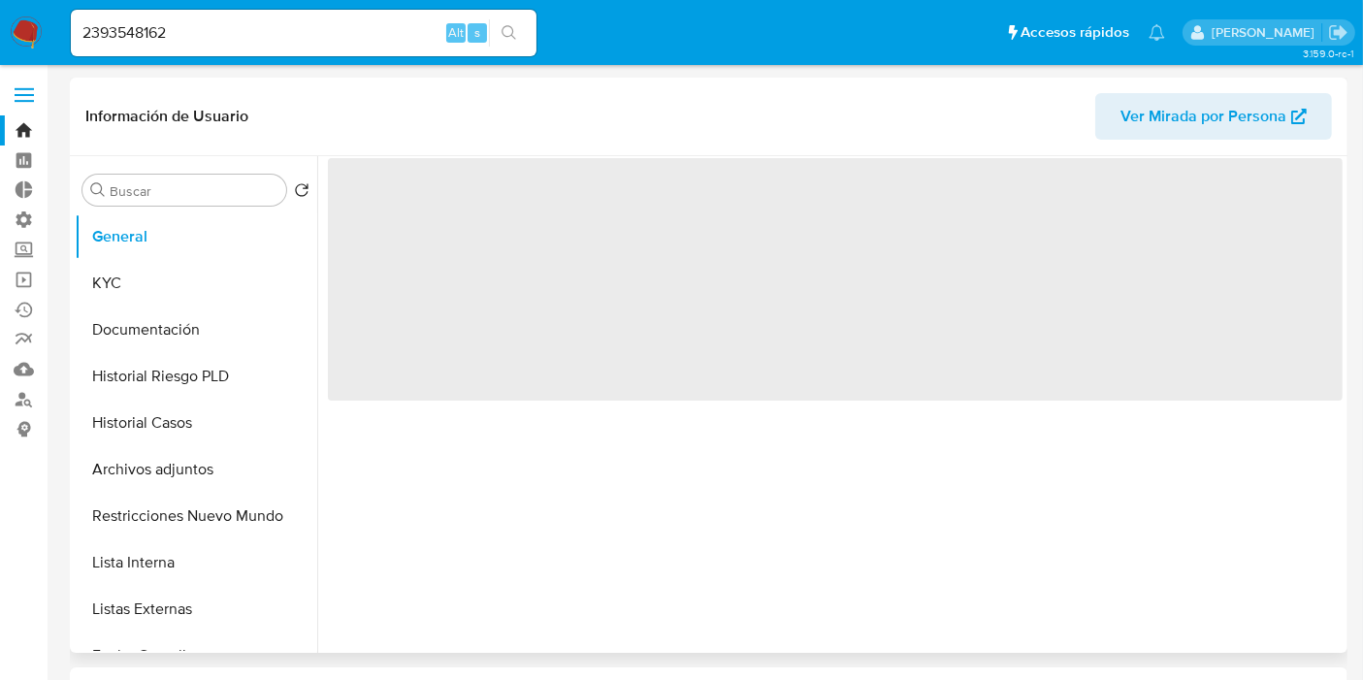
select select "10"
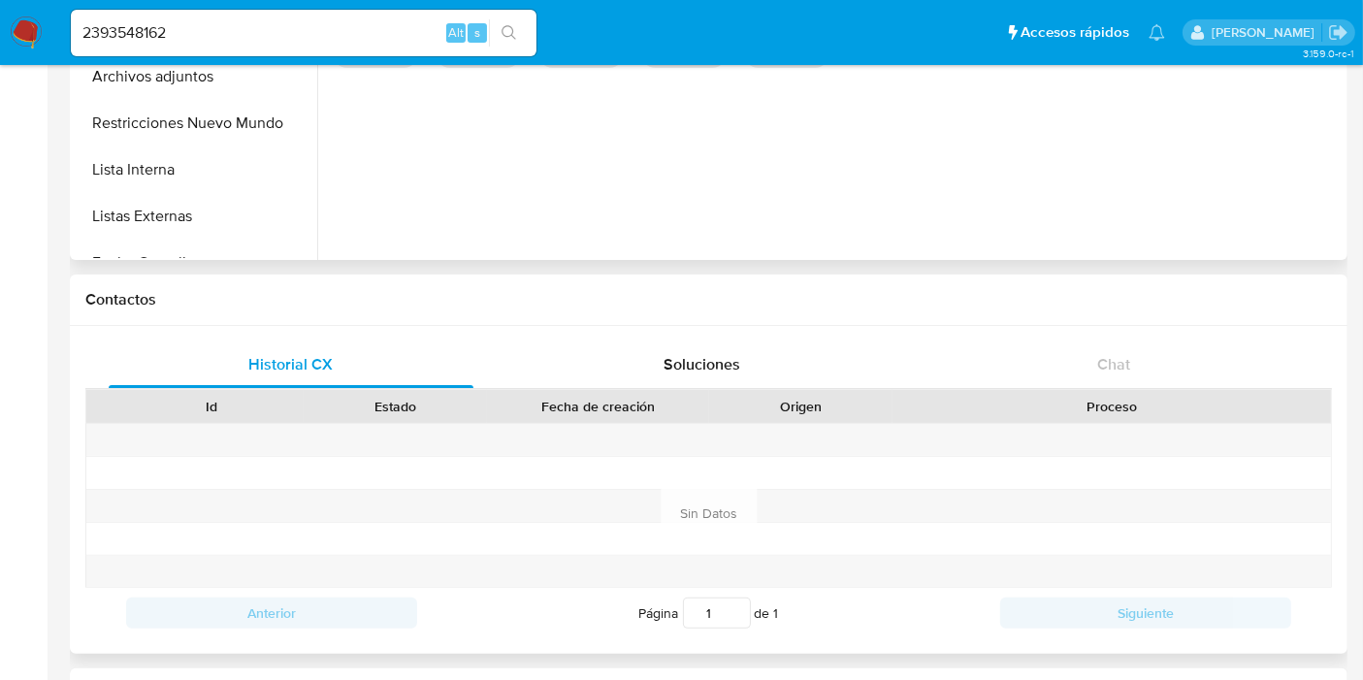
scroll to position [646, 0]
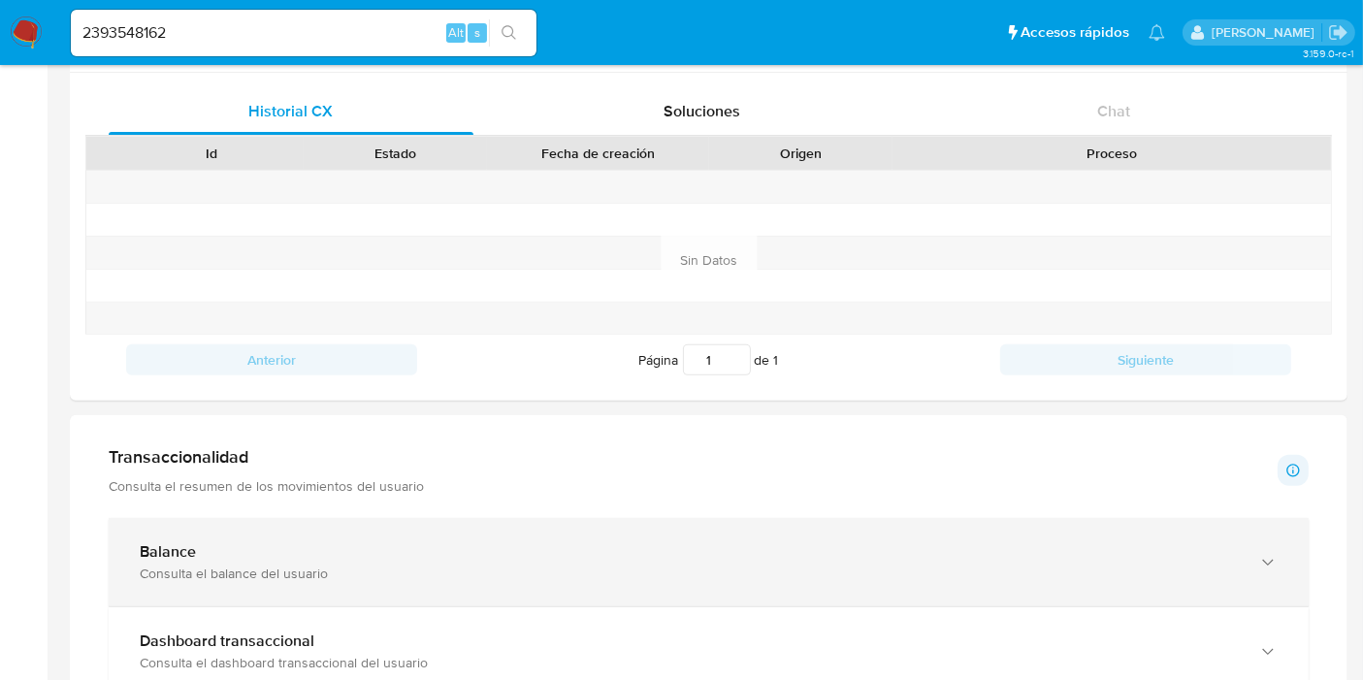
click at [242, 555] on div "Balance" at bounding box center [689, 551] width 1099 height 19
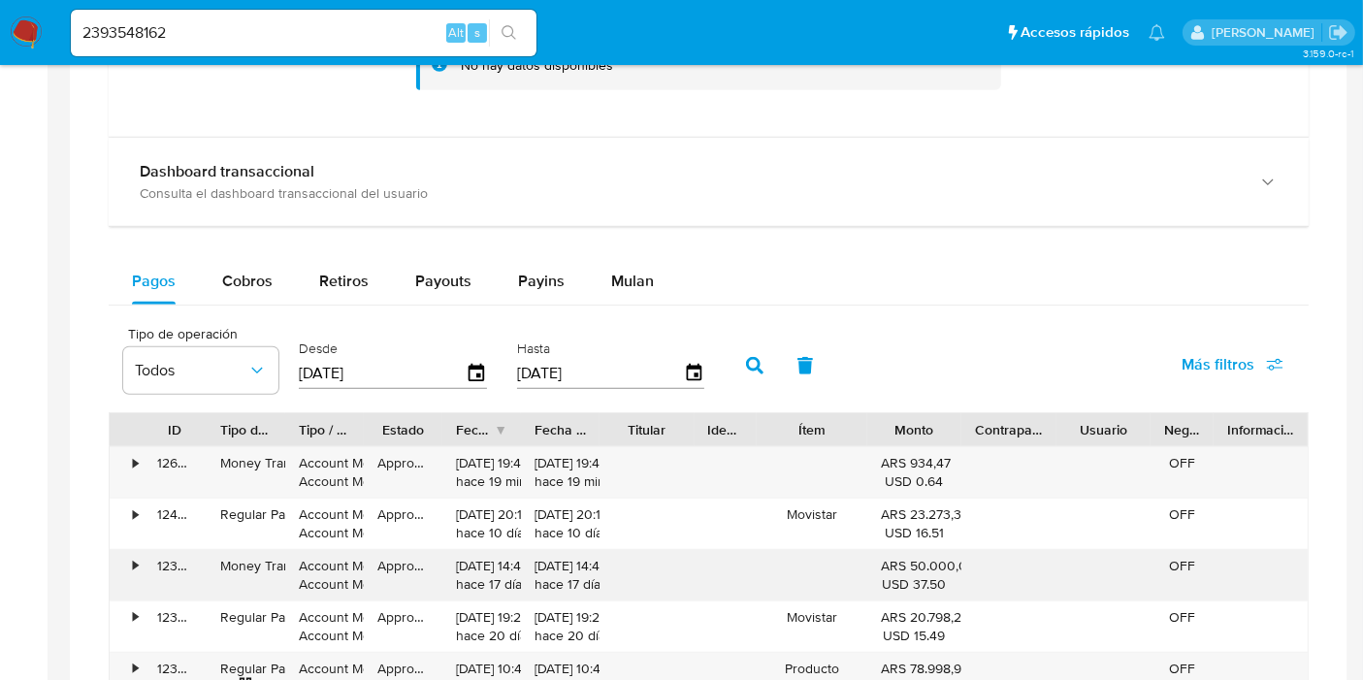
scroll to position [1401, 0]
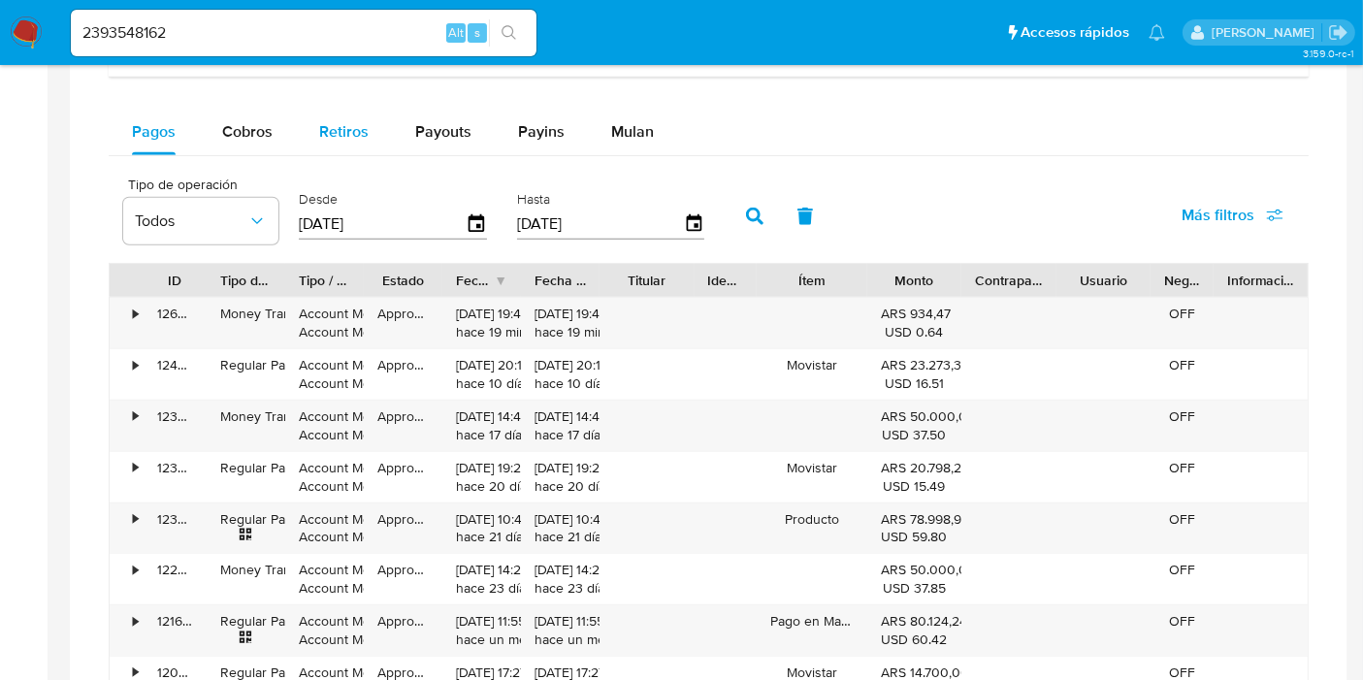
click at [352, 139] on div "Retiros" at bounding box center [343, 132] width 49 height 47
select select "10"
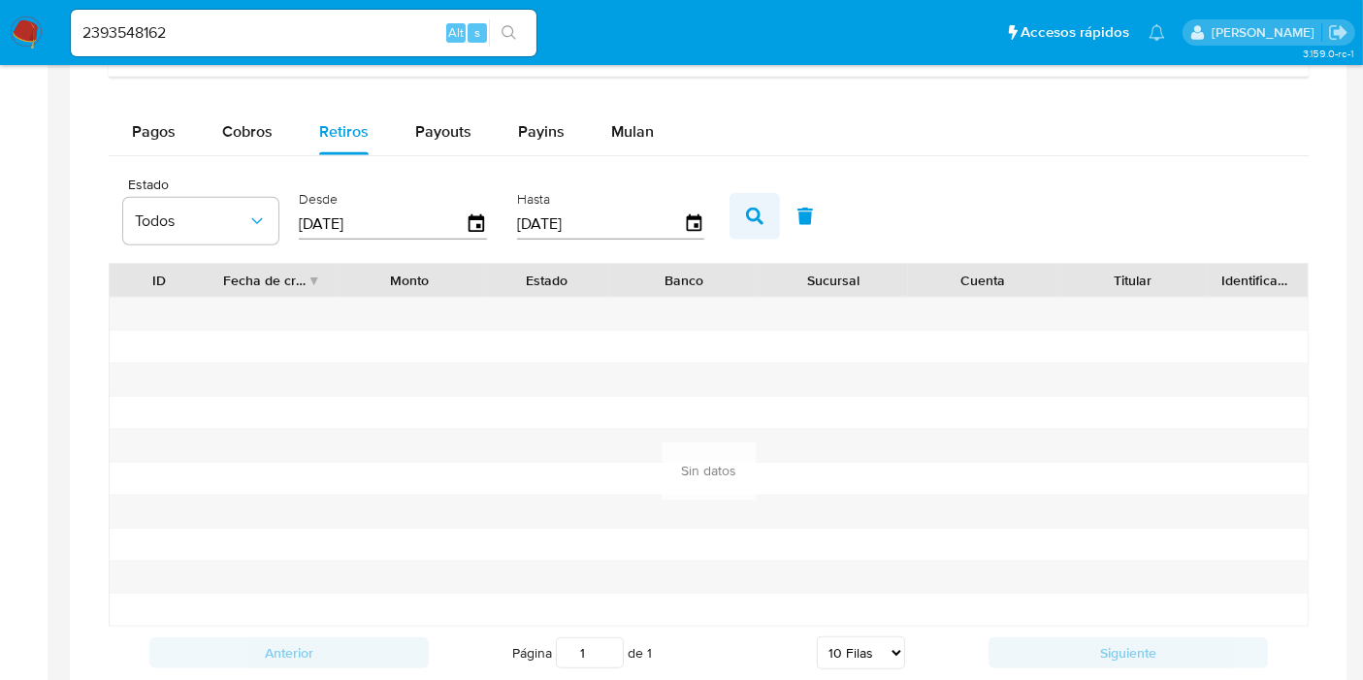
click at [746, 215] on icon "button" at bounding box center [754, 216] width 17 height 17
drag, startPoint x: 276, startPoint y: 211, endPoint x: 341, endPoint y: 173, distance: 74.4
click at [276, 211] on button "Todos" at bounding box center [200, 221] width 155 height 47
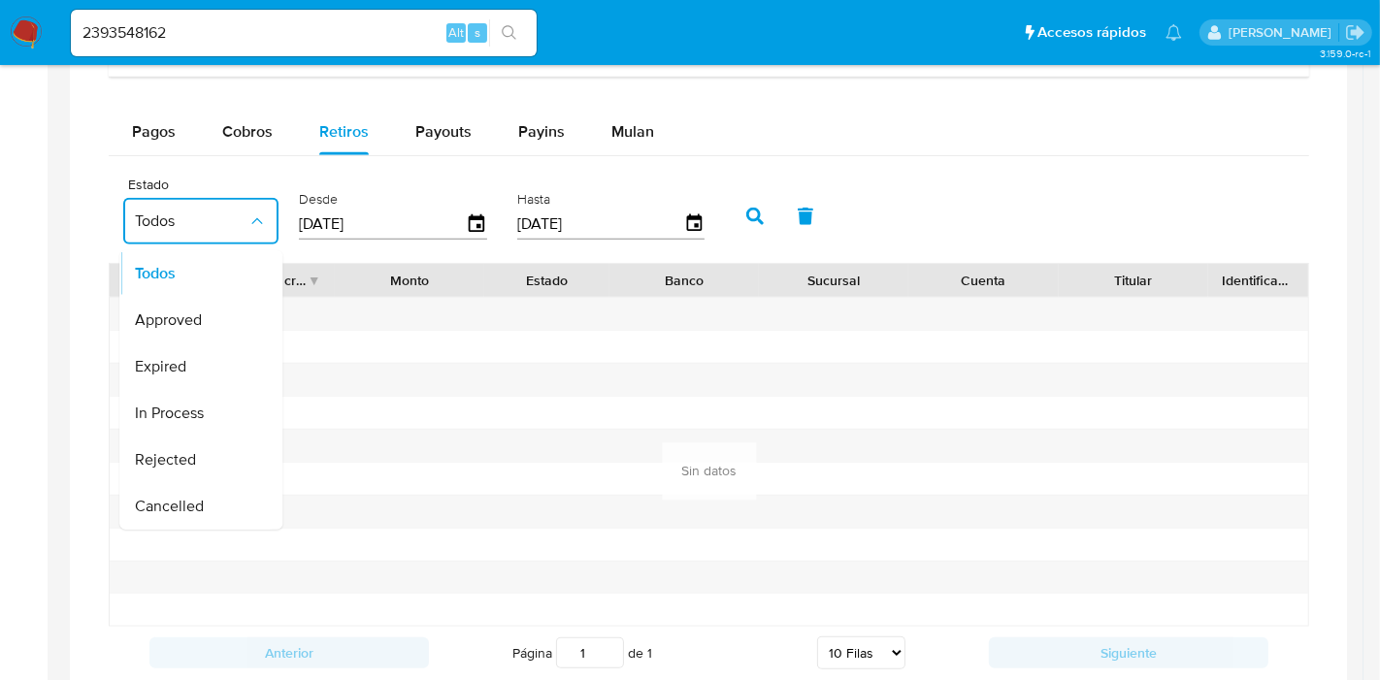
drag, startPoint x: 206, startPoint y: 309, endPoint x: 707, endPoint y: 216, distance: 510.0
click at [207, 309] on div "Approved" at bounding box center [191, 320] width 113 height 47
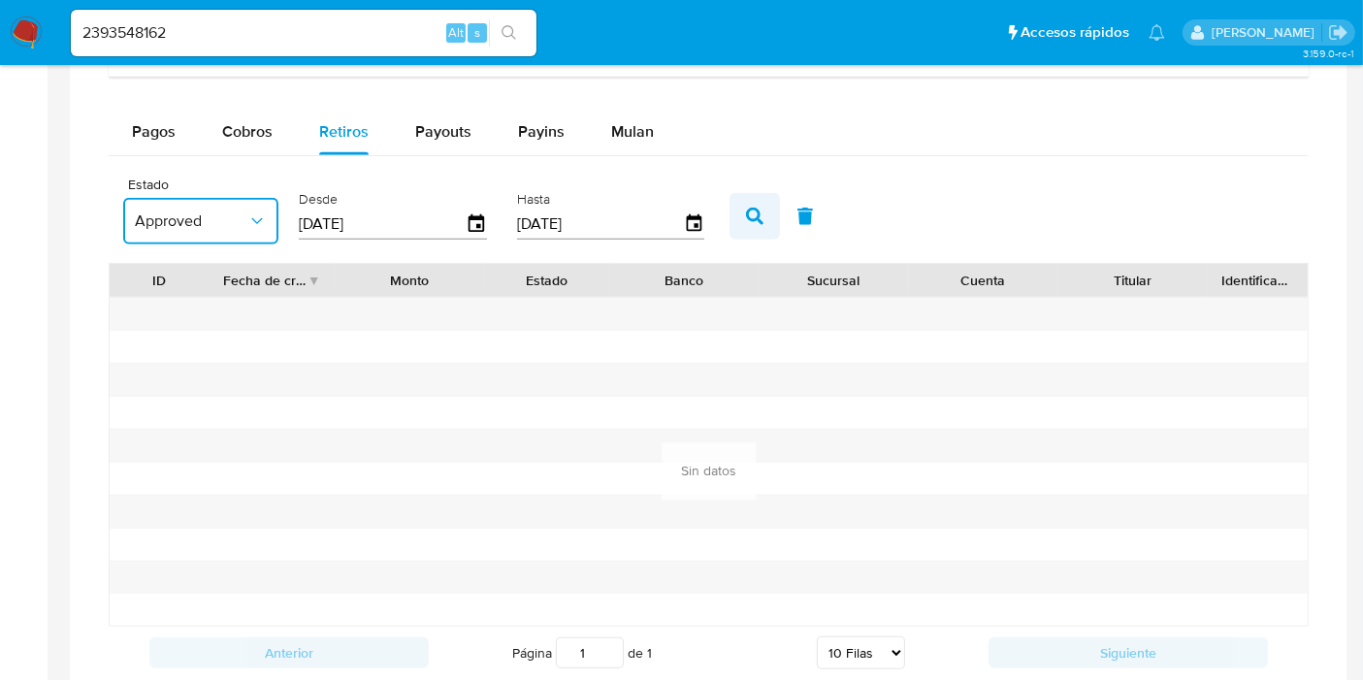
click at [746, 211] on icon "button" at bounding box center [754, 216] width 17 height 17
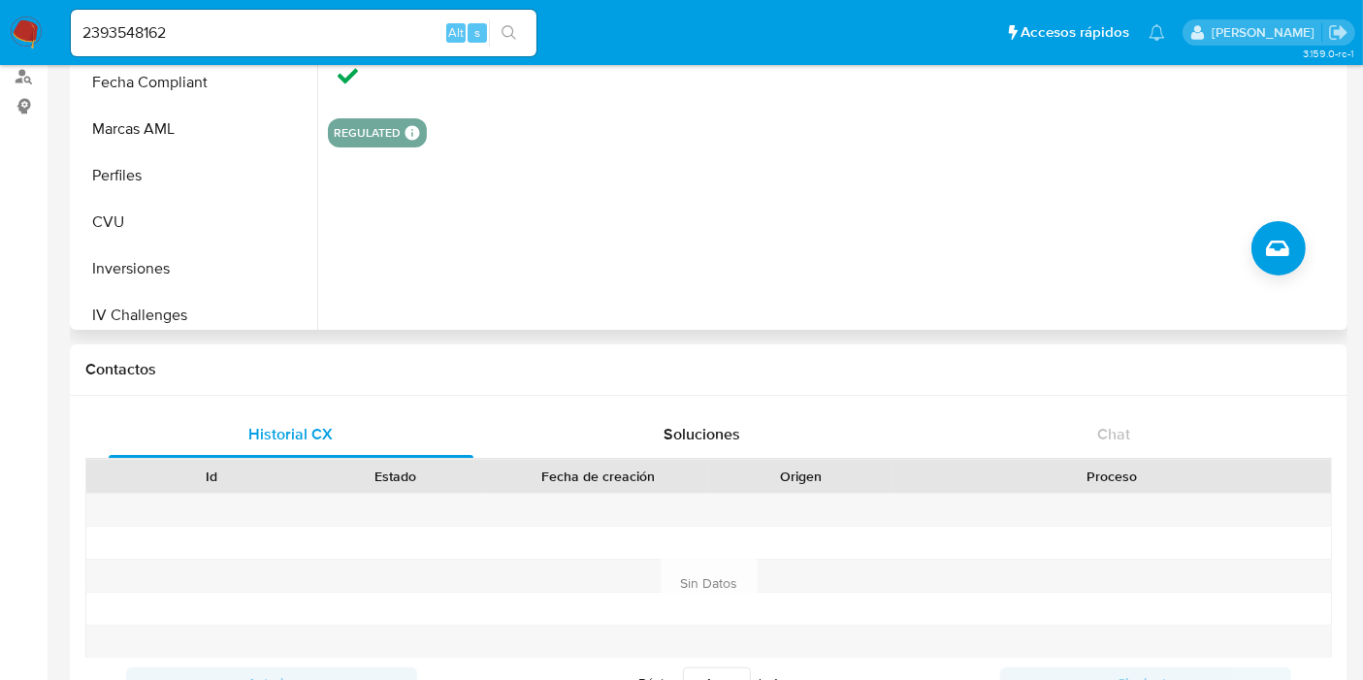
scroll to position [538, 0]
